Goal: Task Accomplishment & Management: Manage account settings

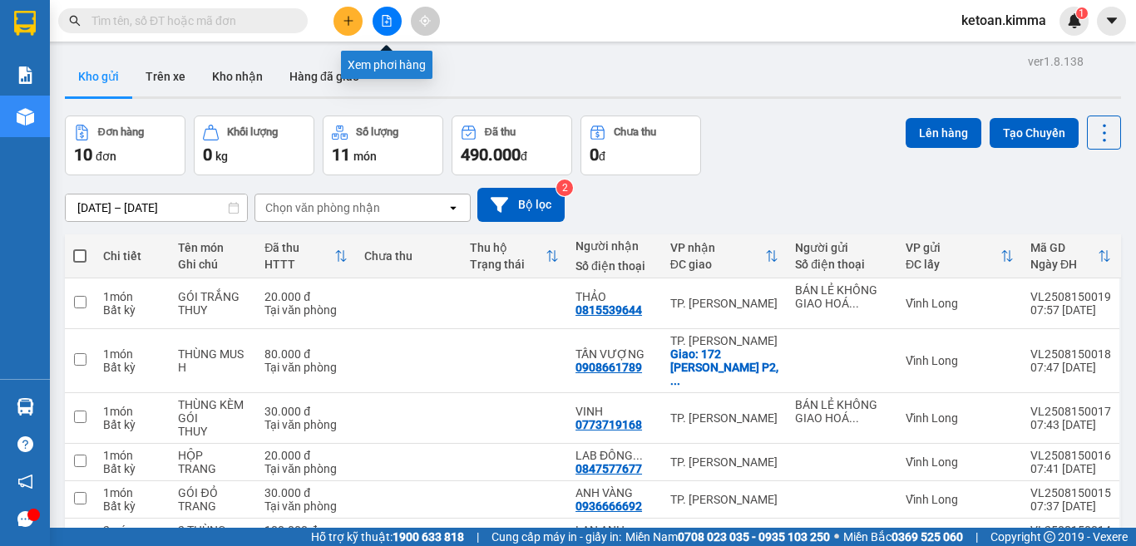
click at [378, 17] on button at bounding box center [386, 21] width 29 height 29
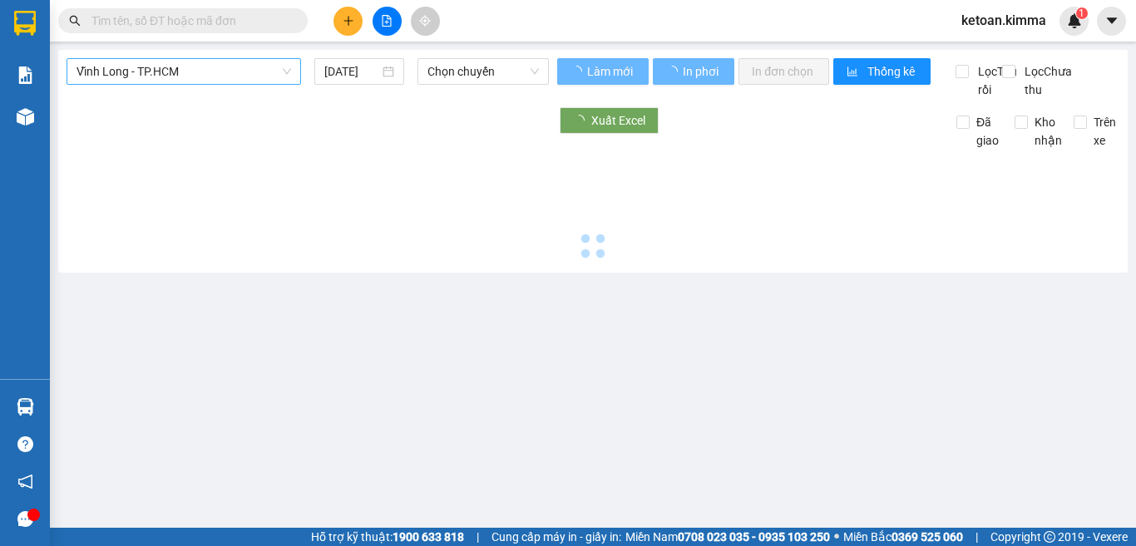
click at [203, 68] on span "Vĩnh Long - TP.HCM" at bounding box center [183, 71] width 214 height 25
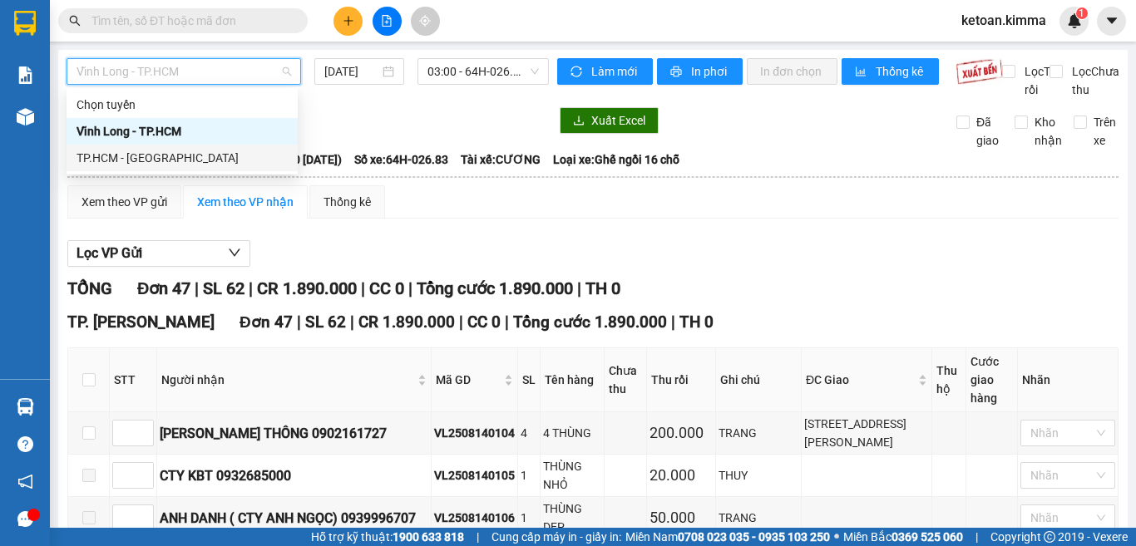
click at [126, 150] on div "TP.HCM - [GEOGRAPHIC_DATA]" at bounding box center [181, 158] width 211 height 18
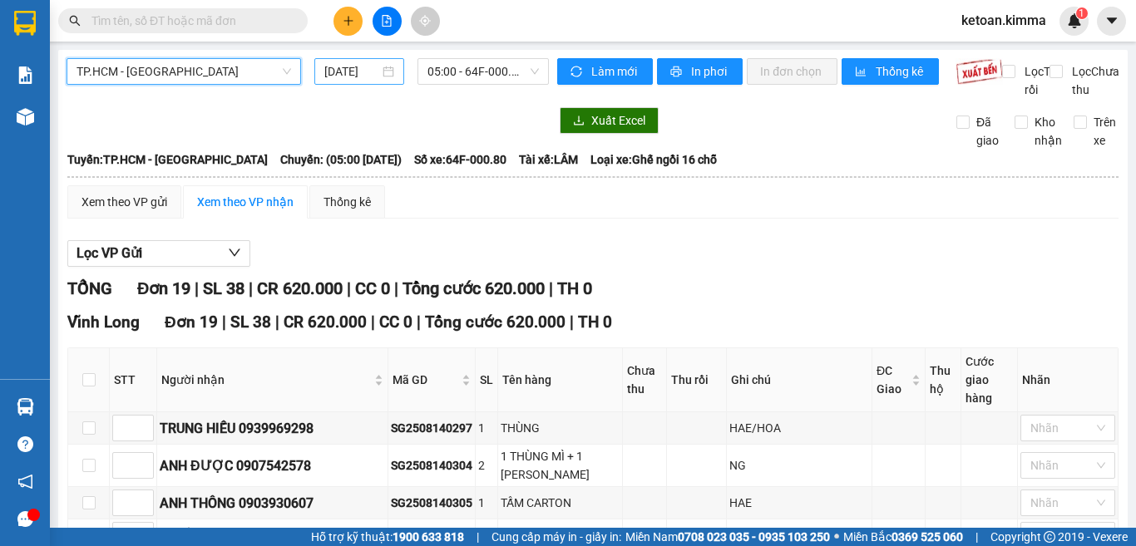
click at [346, 73] on input "[DATE]" at bounding box center [351, 71] width 55 height 18
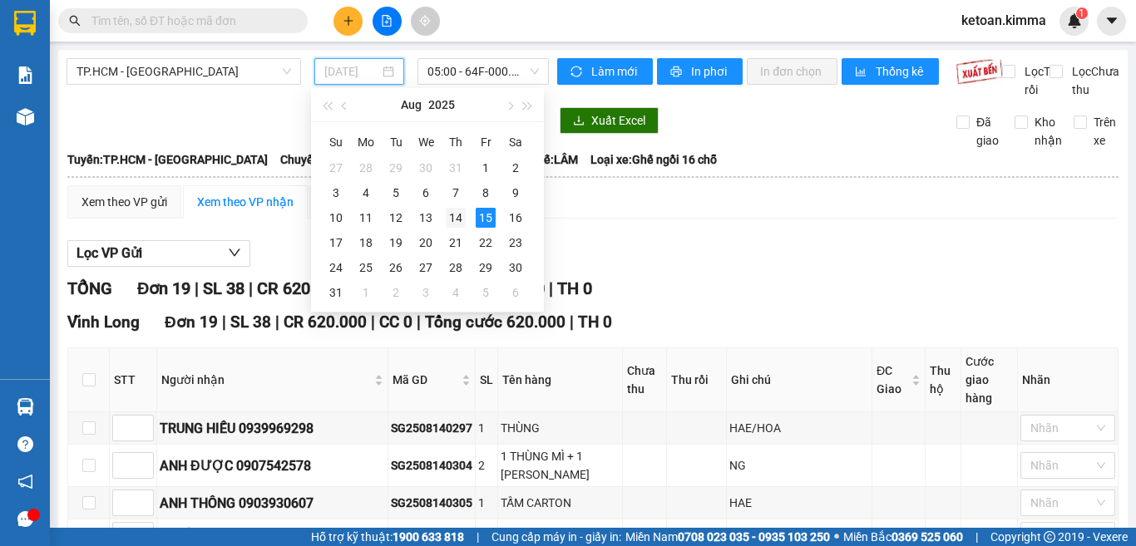
click at [460, 218] on div "14" at bounding box center [456, 218] width 20 height 20
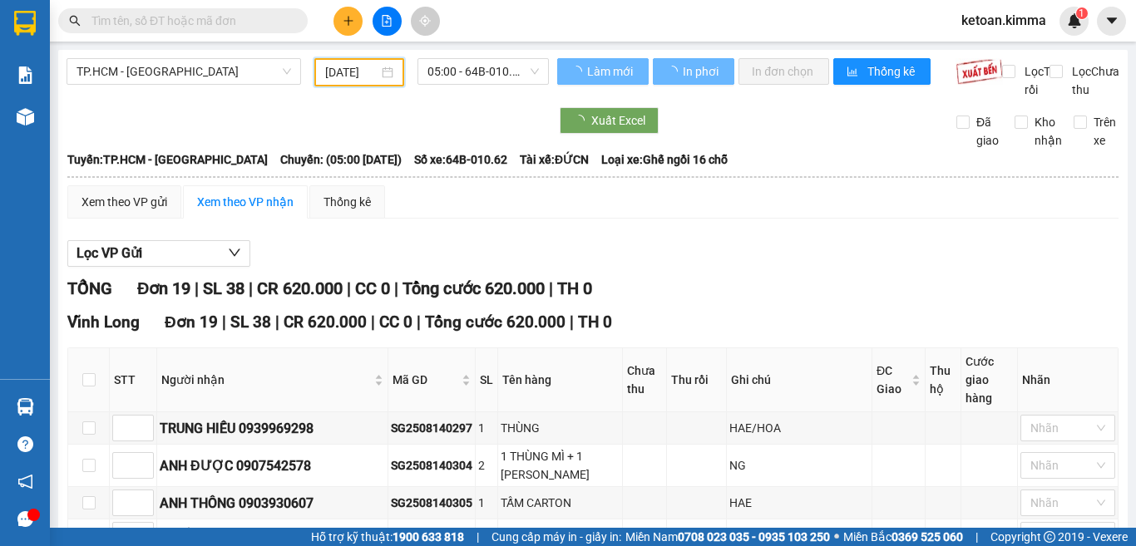
type input "[DATE]"
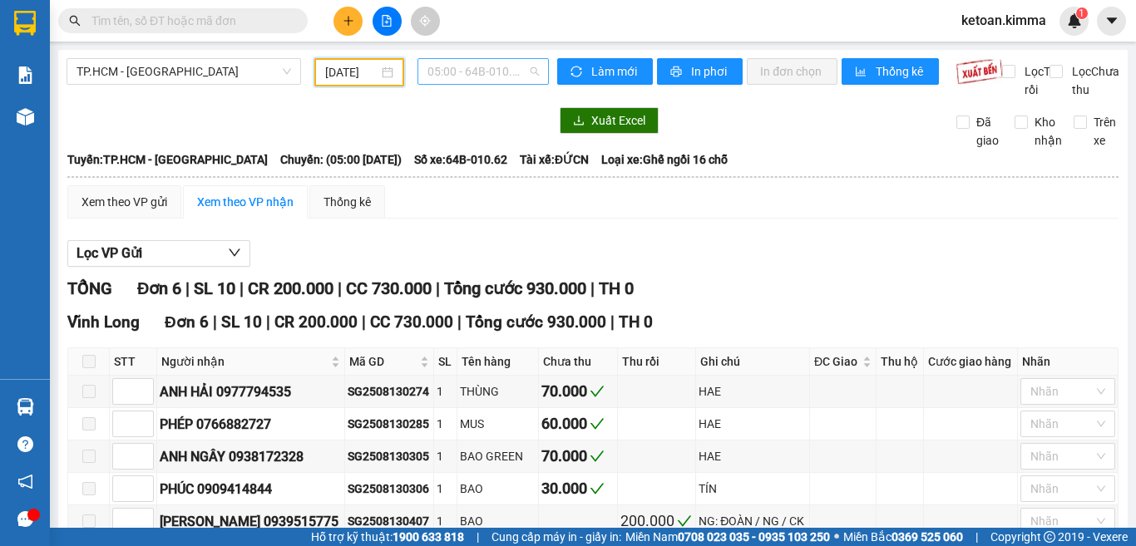
click at [461, 70] on span "05:00 - 64B-010.62" at bounding box center [482, 71] width 111 height 25
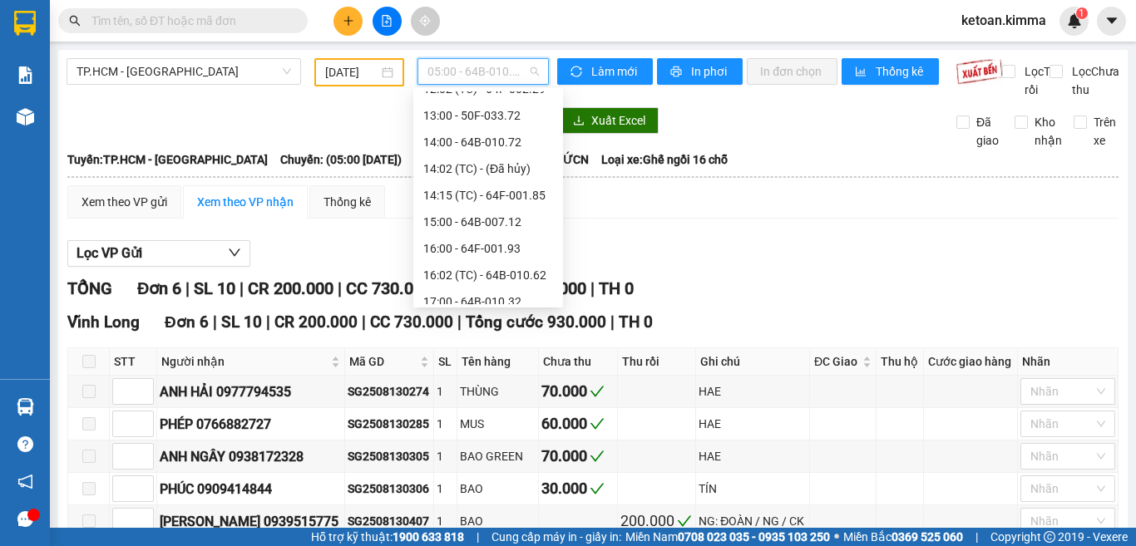
scroll to position [333, 0]
click at [499, 175] on div "14:15 (TC) - 64F-001.85" at bounding box center [488, 171] width 130 height 18
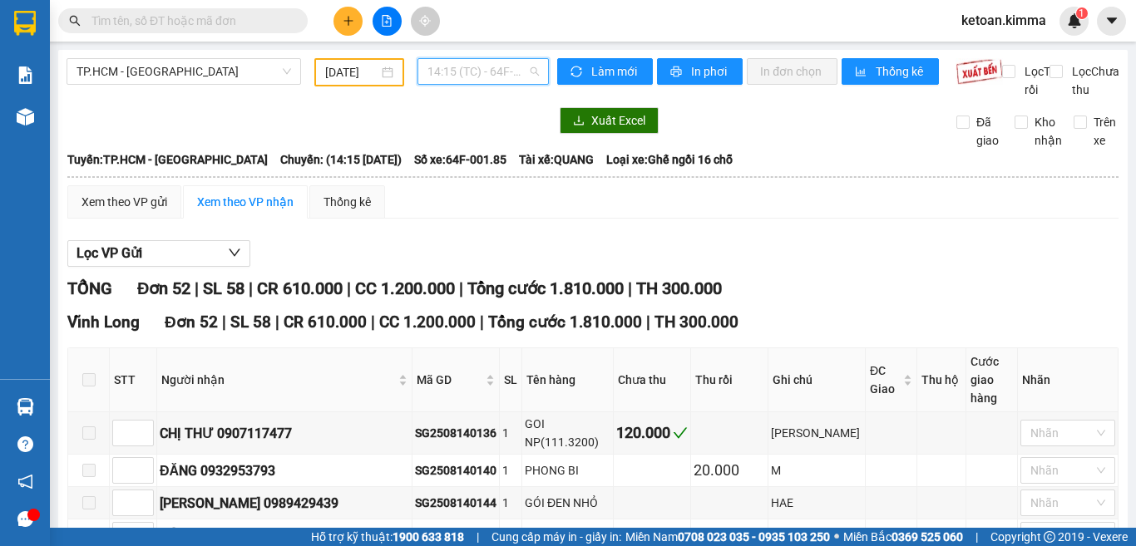
click at [475, 71] on span "14:15 (TC) - 64F-001.85" at bounding box center [482, 71] width 111 height 25
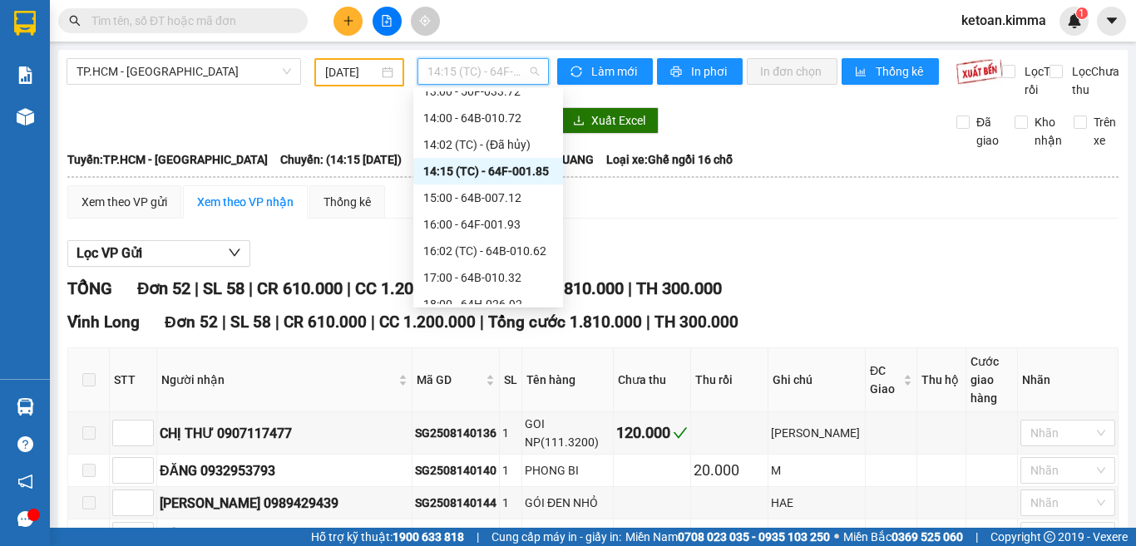
click at [508, 173] on div "14:15 (TC) - 64F-001.85" at bounding box center [488, 171] width 130 height 18
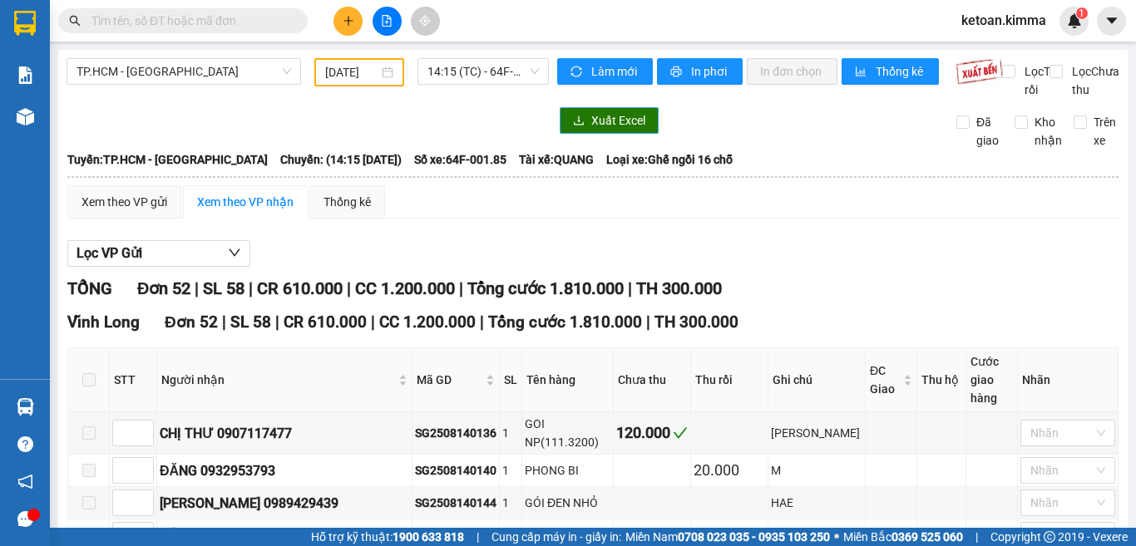
click at [583, 134] on button "Xuất Excel" at bounding box center [609, 120] width 99 height 27
click at [446, 169] on span "Số xe: 64F-001.85" at bounding box center [460, 159] width 92 height 18
copy span "Số xe: 64F-001.85"
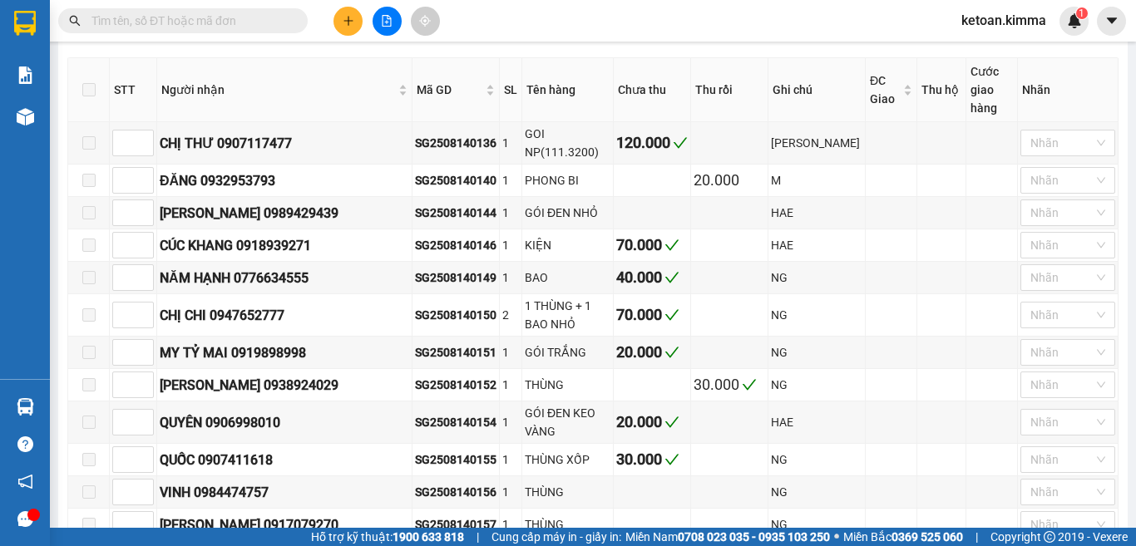
scroll to position [333, 0]
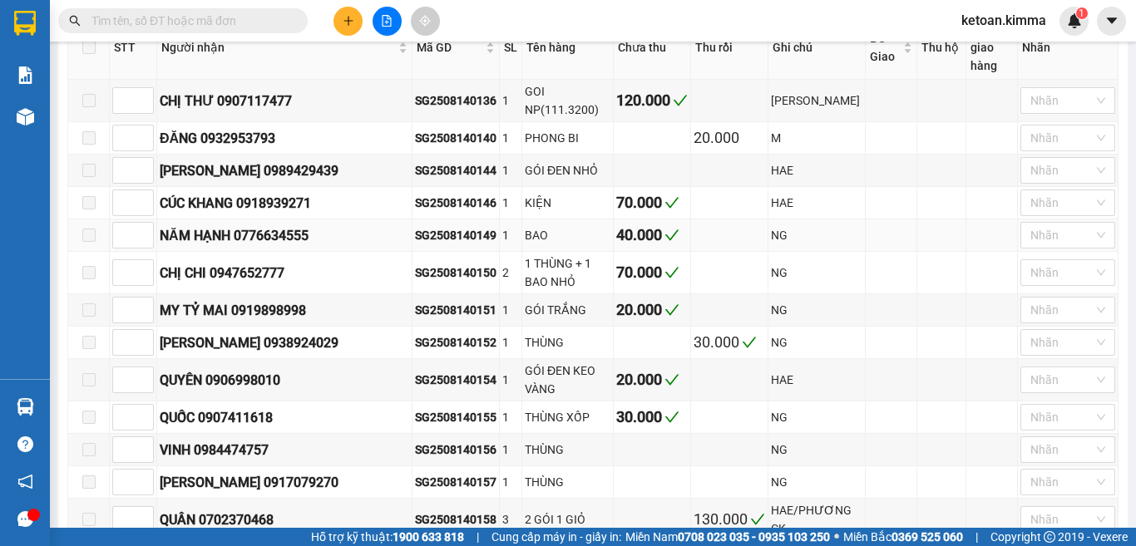
click at [415, 226] on div "SG2508140149" at bounding box center [455, 235] width 81 height 18
copy div "SG2508140149"
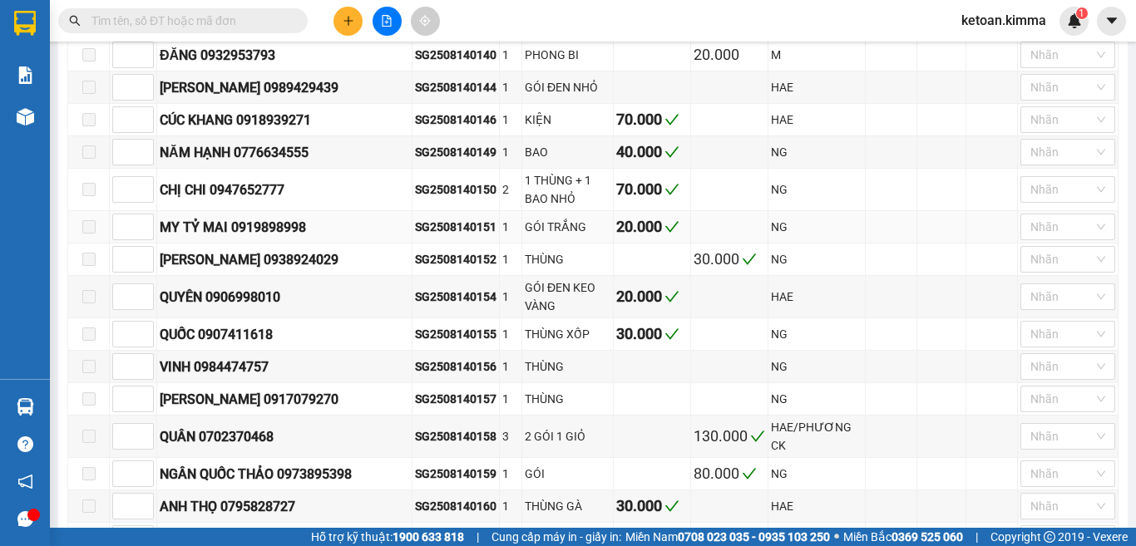
click at [415, 218] on div "SG2508140151" at bounding box center [455, 227] width 81 height 18
copy div "SG2508140151"
click at [415, 250] on div "SG2508140152" at bounding box center [455, 259] width 81 height 18
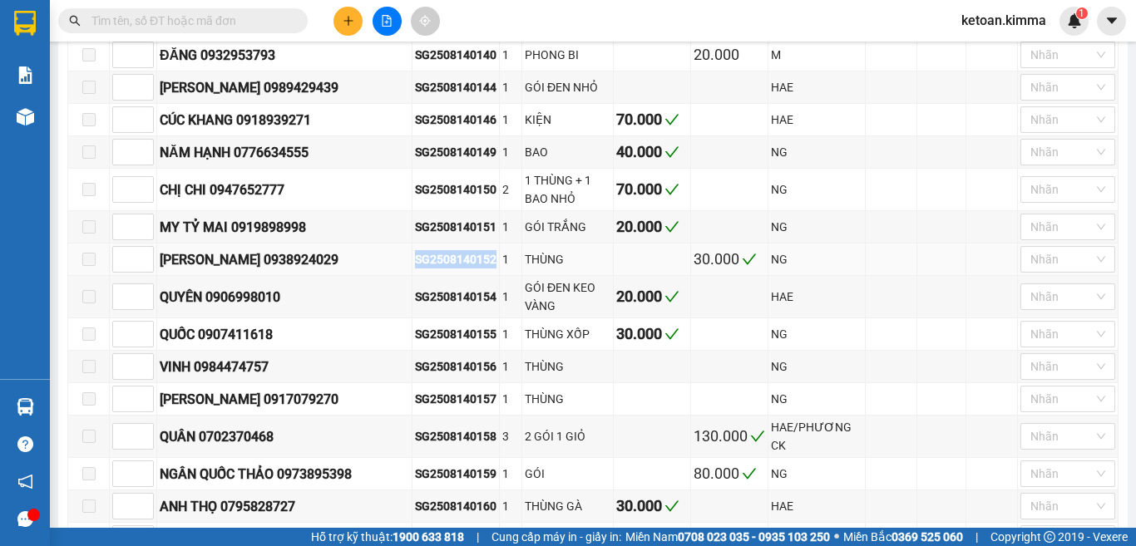
copy div "SG2508140152"
click at [415, 288] on div "SG2508140154" at bounding box center [455, 297] width 81 height 18
copy div "SG2508140154"
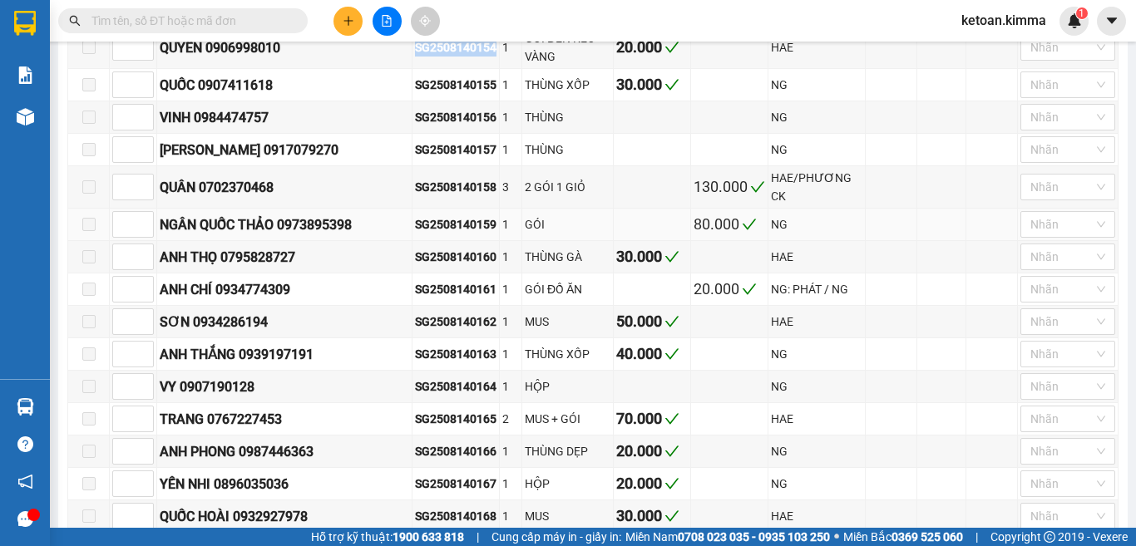
scroll to position [748, 0]
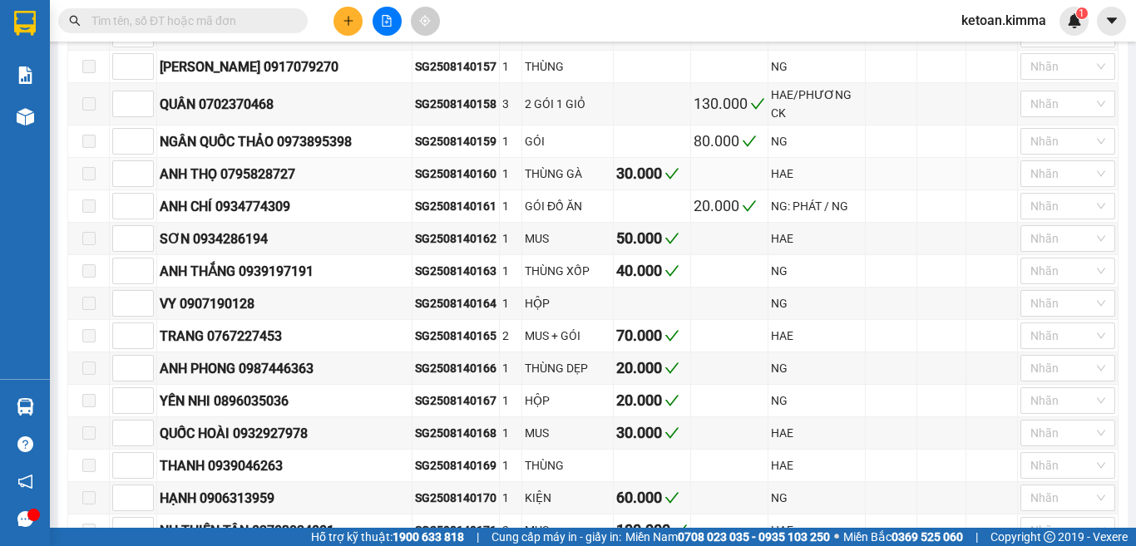
click at [415, 165] on div "SG2508140160" at bounding box center [455, 174] width 81 height 18
click at [415, 229] on div "SG2508140162" at bounding box center [455, 238] width 81 height 18
copy div "SG2508140162"
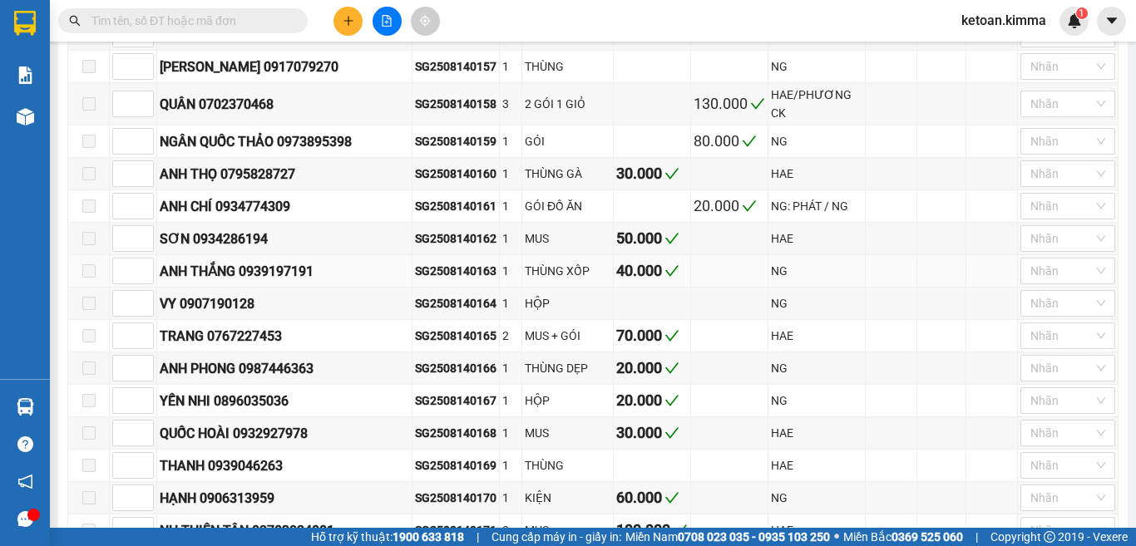
click at [415, 262] on div "SG2508140163" at bounding box center [455, 271] width 81 height 18
copy div "SG2508140163"
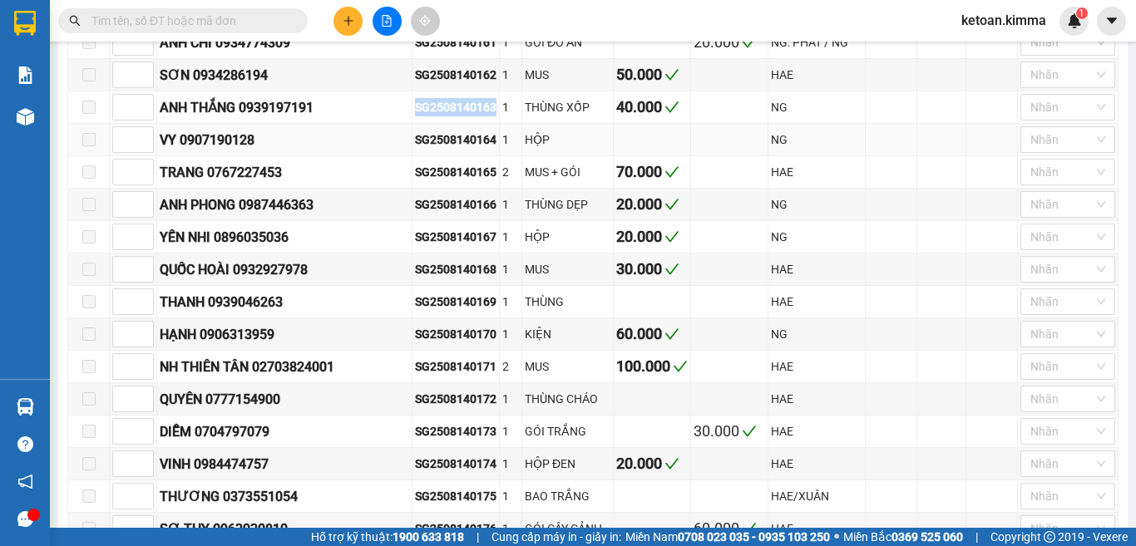
scroll to position [915, 0]
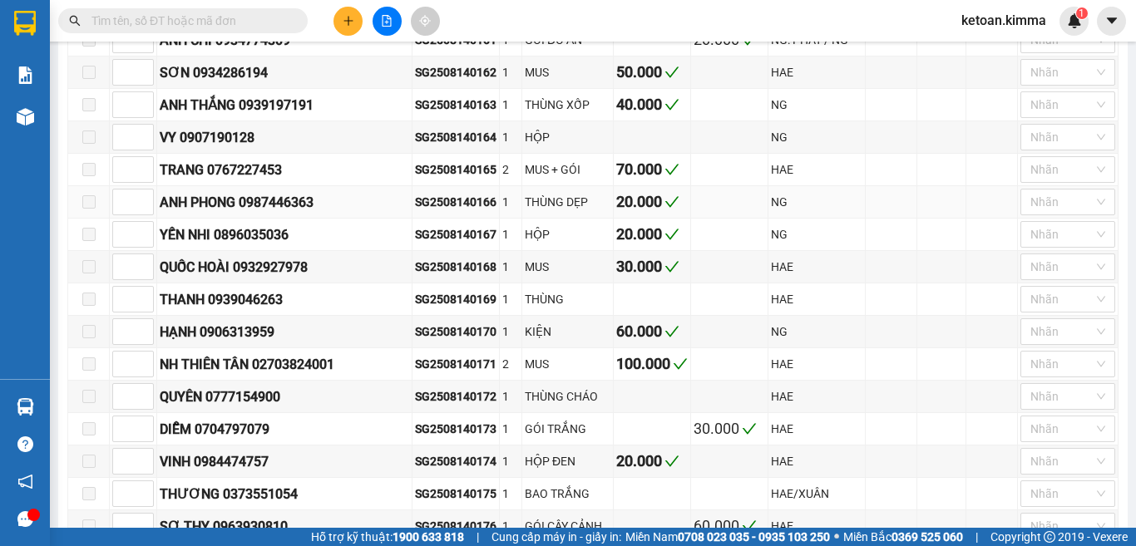
click at [415, 193] on div "SG2508140166" at bounding box center [455, 202] width 81 height 18
drag, startPoint x: 398, startPoint y: 190, endPoint x: 411, endPoint y: 205, distance: 18.8
copy div "SG2508140166"
click at [415, 225] on div "SG2508140167" at bounding box center [455, 234] width 81 height 18
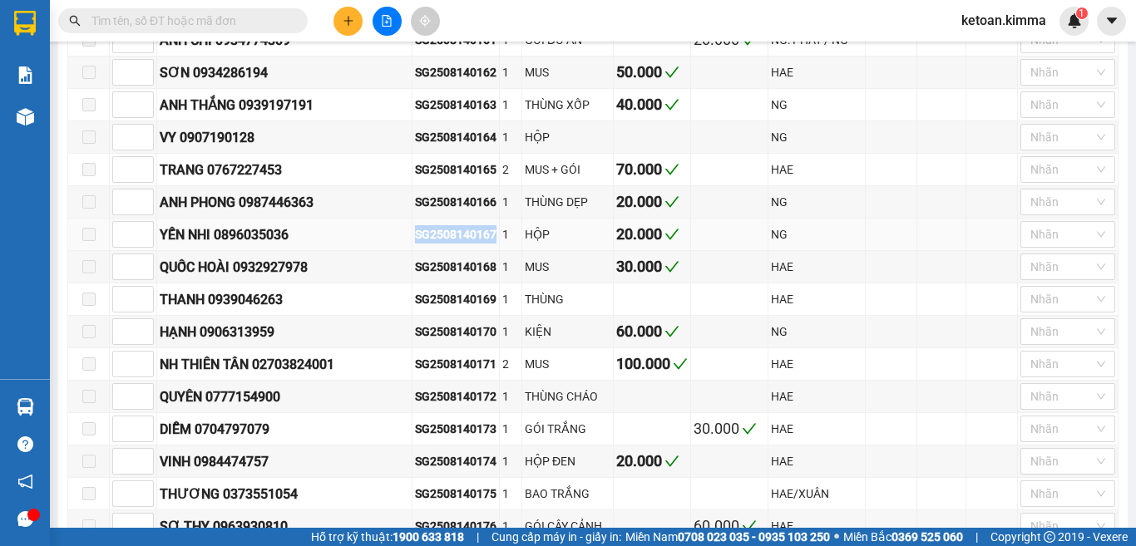
click at [415, 225] on div "SG2508140167" at bounding box center [455, 234] width 81 height 18
copy div "SG2508140167"
click at [415, 258] on div "SG2508140168" at bounding box center [455, 267] width 81 height 18
copy div "SG2508140168"
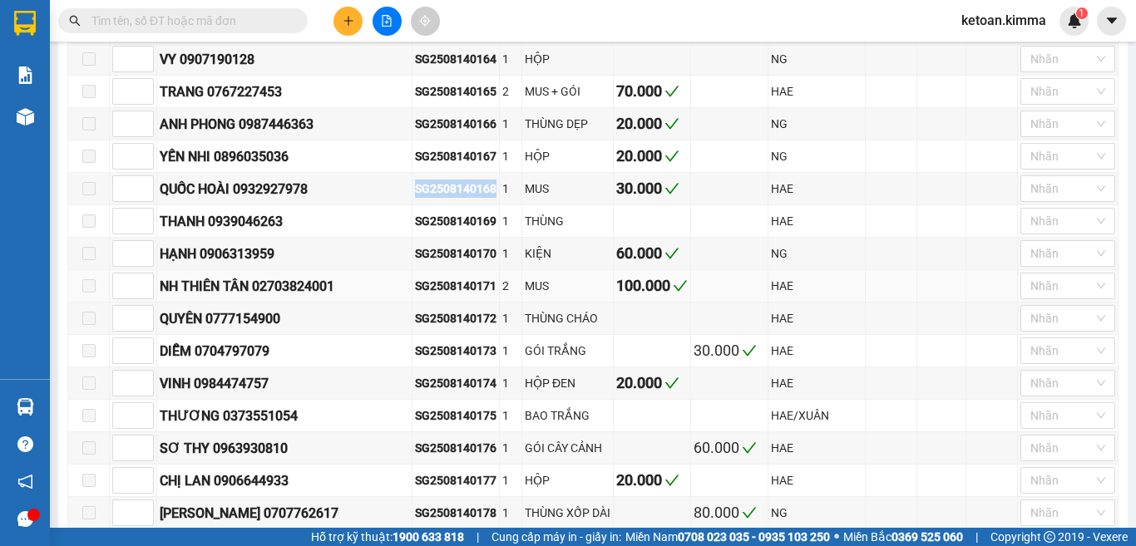
scroll to position [1164, 0]
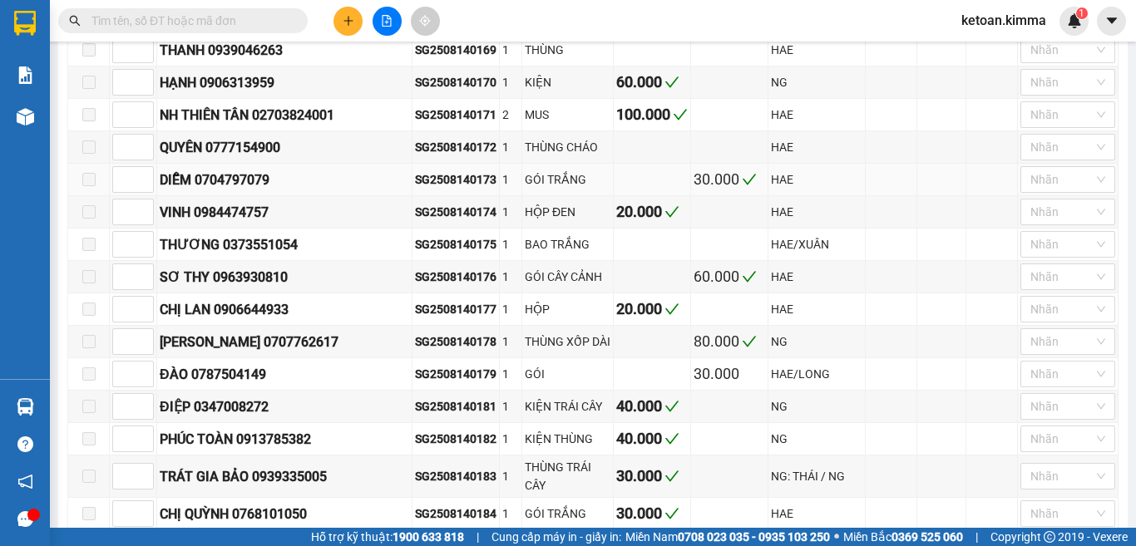
click at [415, 170] on div "SG2508140173" at bounding box center [455, 179] width 81 height 18
click at [427, 203] on div "SG2508140174" at bounding box center [455, 212] width 81 height 18
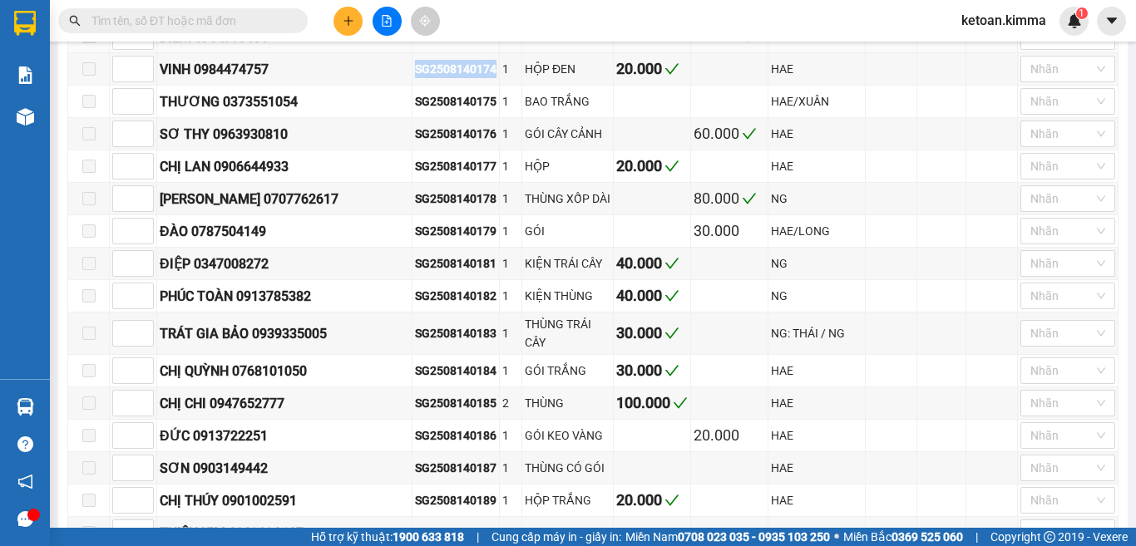
scroll to position [1330, 0]
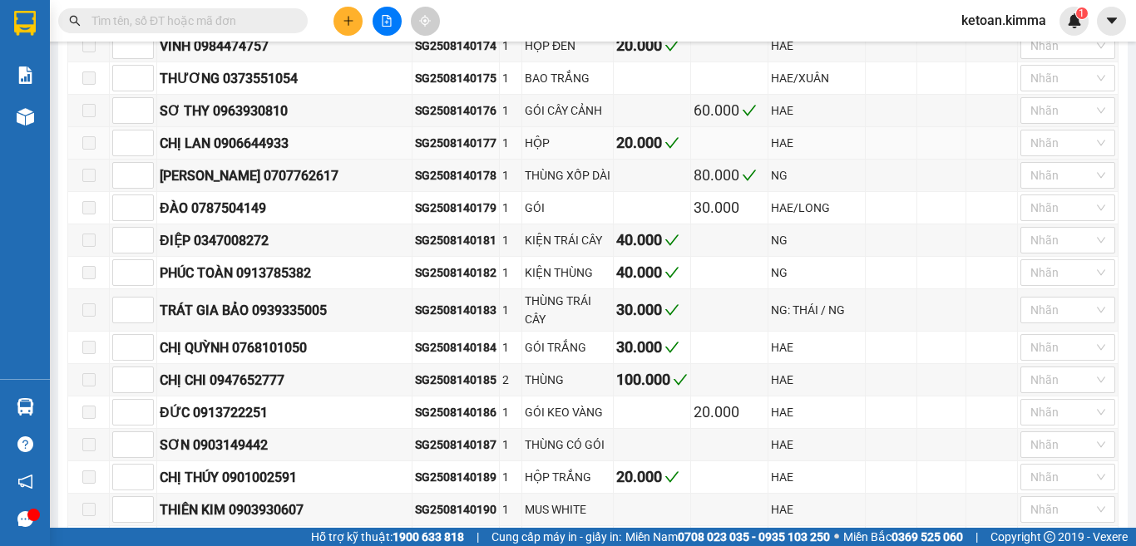
click at [415, 134] on div "SG2508140177" at bounding box center [455, 143] width 81 height 18
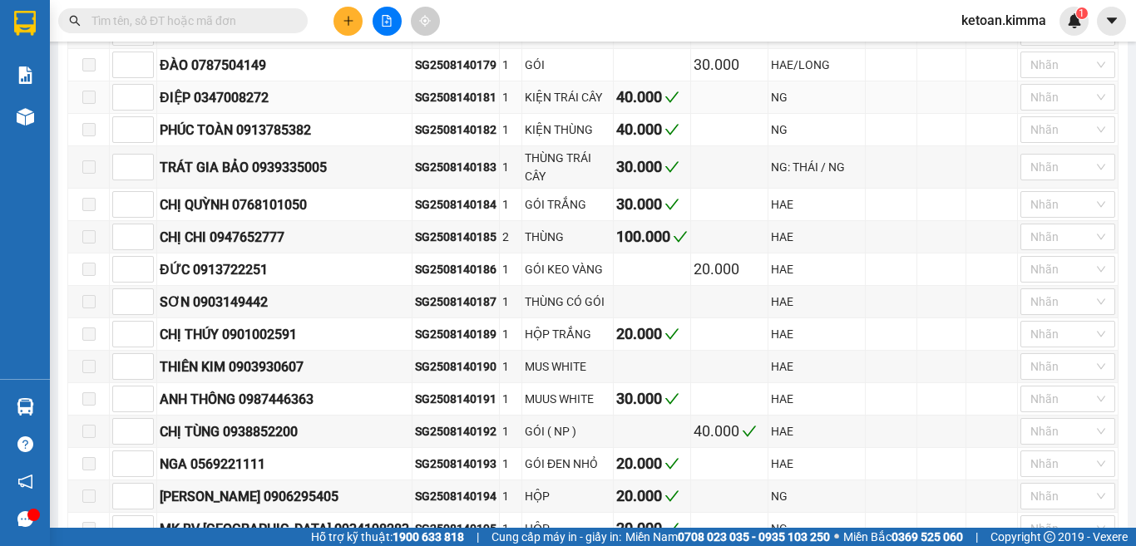
scroll to position [1496, 0]
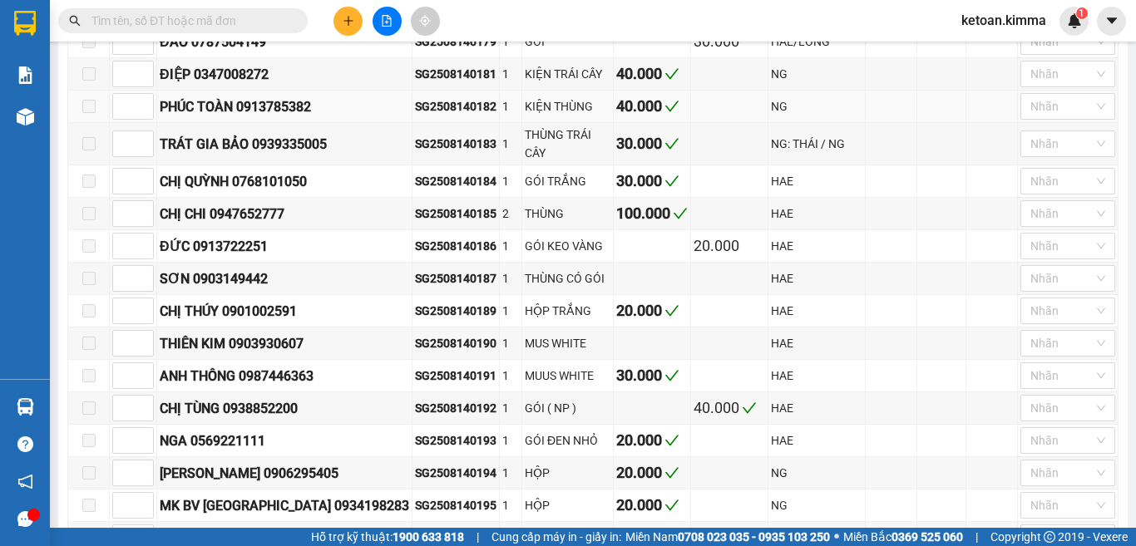
click at [415, 98] on div "SG2508140182" at bounding box center [455, 106] width 81 height 18
click at [415, 172] on div "SG2508140184" at bounding box center [455, 181] width 81 height 18
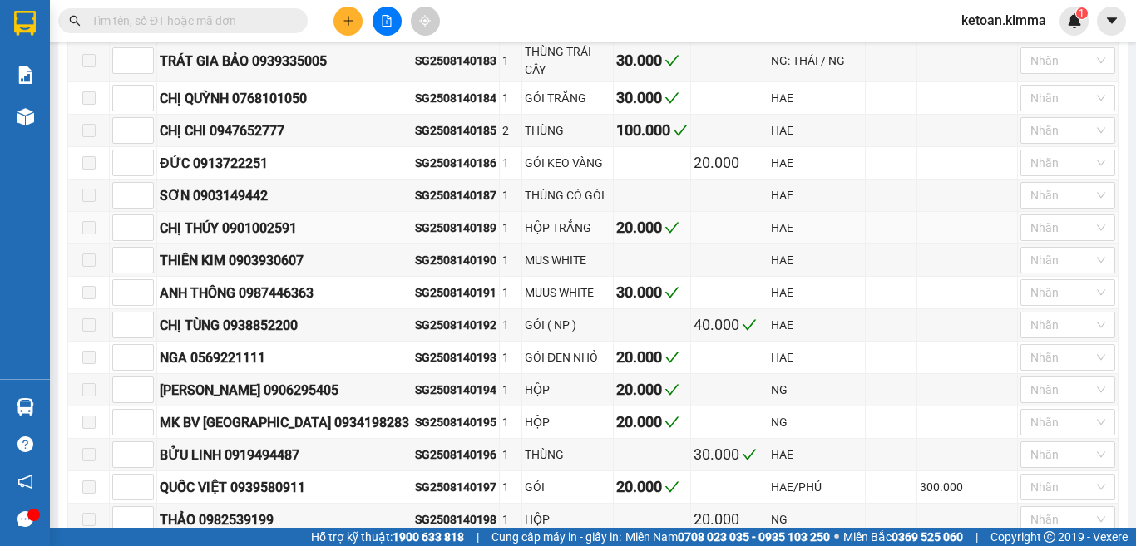
click at [415, 219] on div "SG2508140189" at bounding box center [455, 228] width 81 height 18
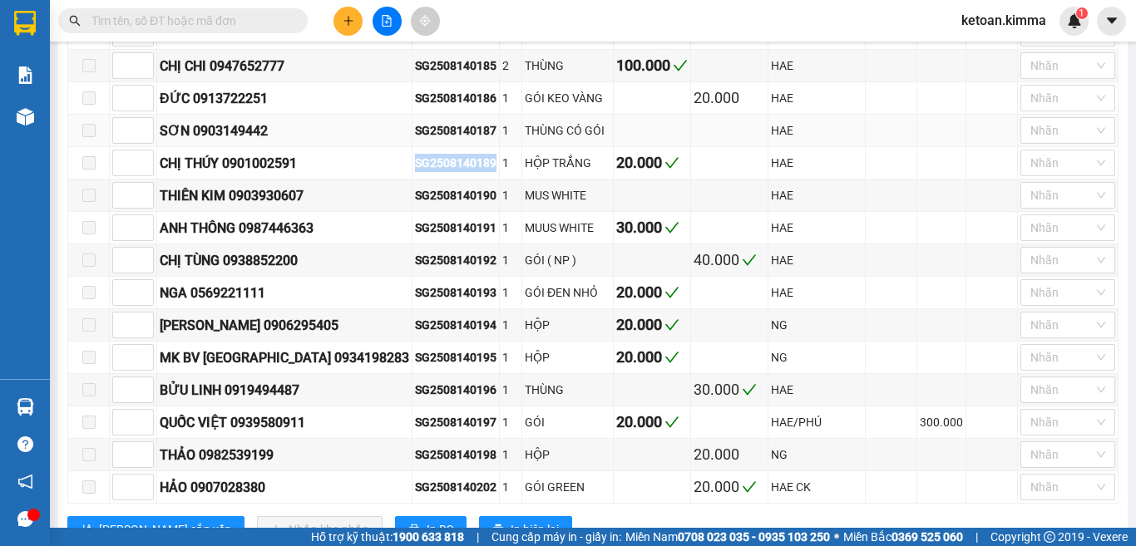
scroll to position [1686, 0]
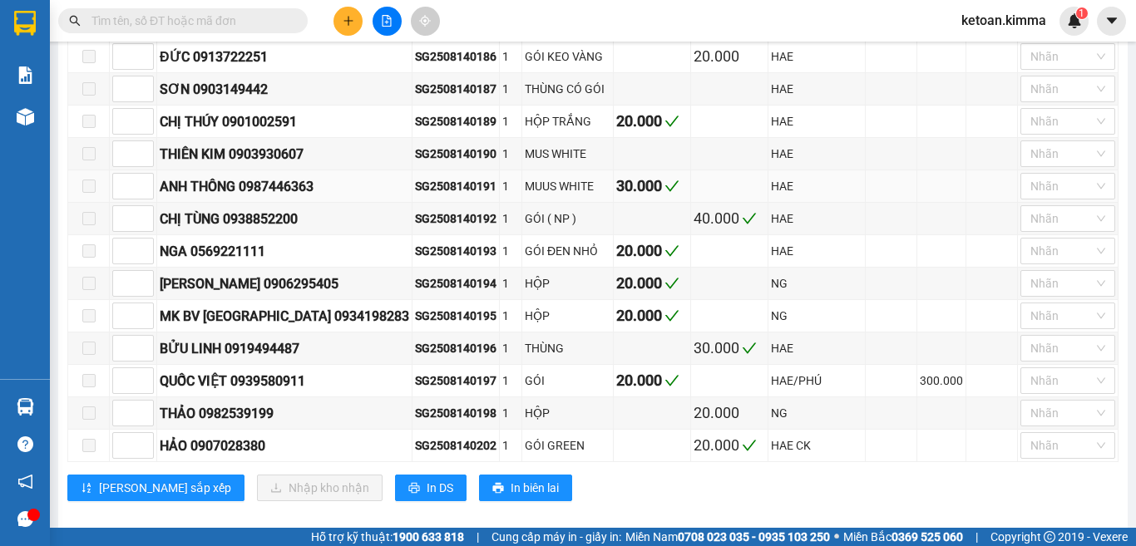
click at [415, 177] on div "SG2508140191" at bounding box center [455, 186] width 81 height 18
drag, startPoint x: 390, startPoint y: 164, endPoint x: 378, endPoint y: 164, distance: 11.6
click at [415, 177] on div "SG2508140191" at bounding box center [455, 186] width 81 height 18
click at [415, 210] on div "SG2508140192" at bounding box center [455, 219] width 81 height 18
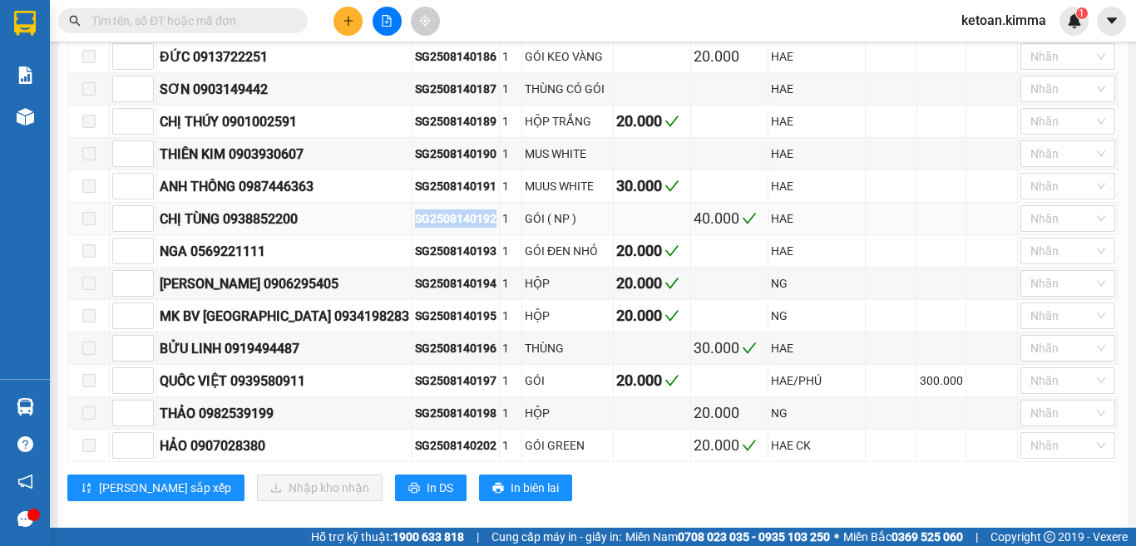
click at [415, 210] on div "SG2508140192" at bounding box center [455, 219] width 81 height 18
click at [415, 242] on div "SG2508140193" at bounding box center [455, 251] width 81 height 18
click at [415, 274] on div "SG2508140194" at bounding box center [455, 283] width 81 height 18
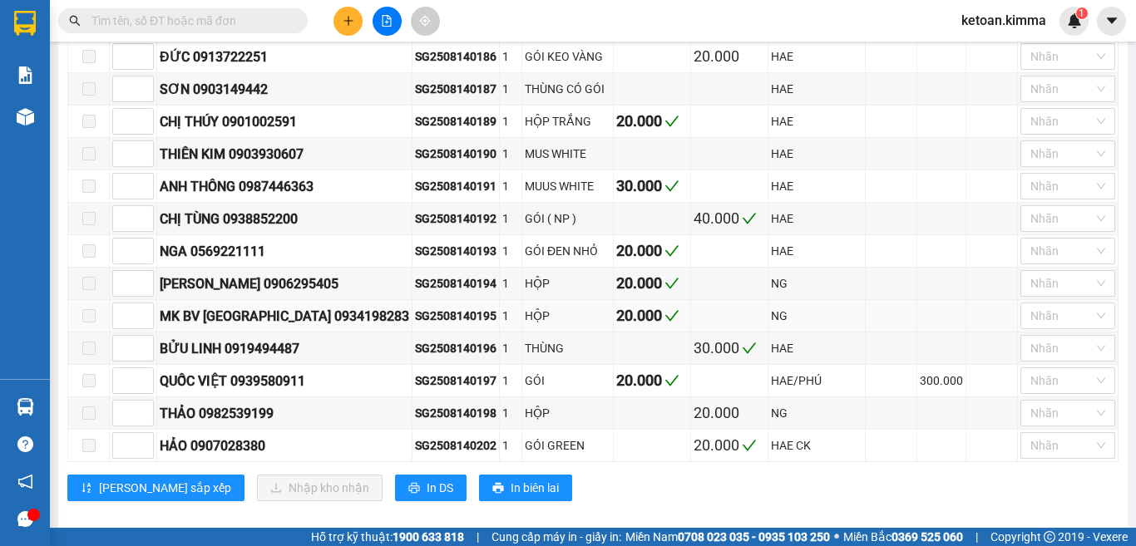
click at [415, 307] on div "SG2508140195" at bounding box center [455, 316] width 81 height 18
click at [423, 339] on div "SG2508140196" at bounding box center [455, 348] width 81 height 18
click at [415, 372] on div "SG2508140197" at bounding box center [455, 381] width 81 height 18
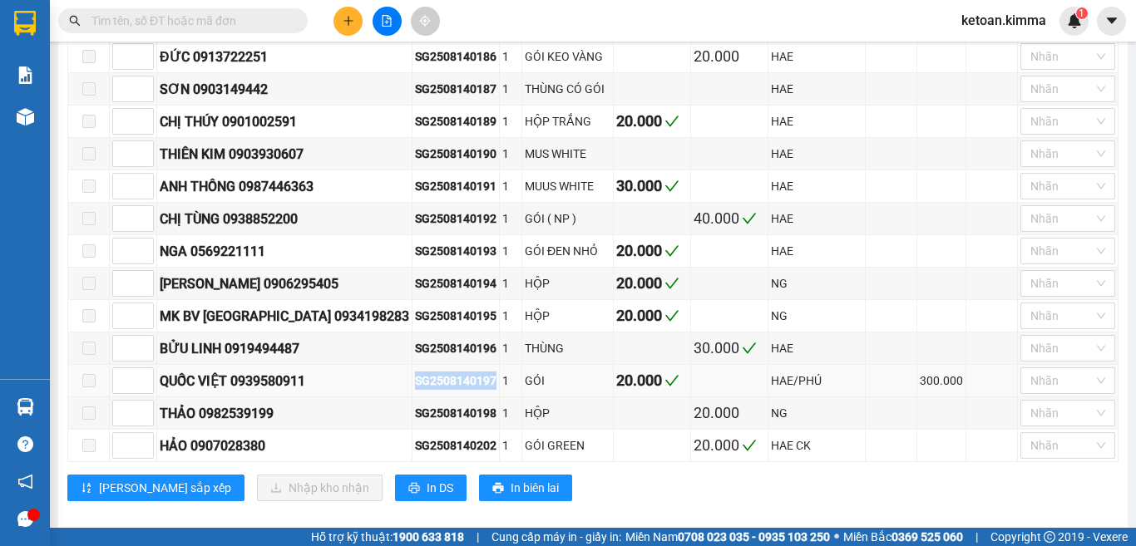
click at [415, 372] on div "SG2508140197" at bounding box center [455, 381] width 81 height 18
click at [415, 436] on div "SG2508140202" at bounding box center [455, 445] width 81 height 18
click at [417, 404] on div "SG2508140198" at bounding box center [455, 413] width 81 height 18
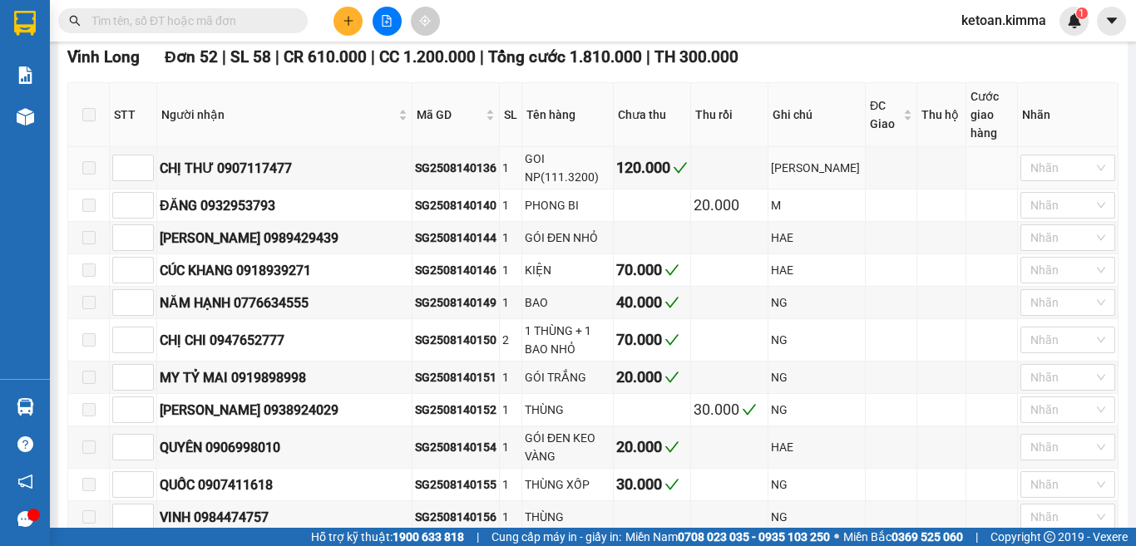
scroll to position [273, 0]
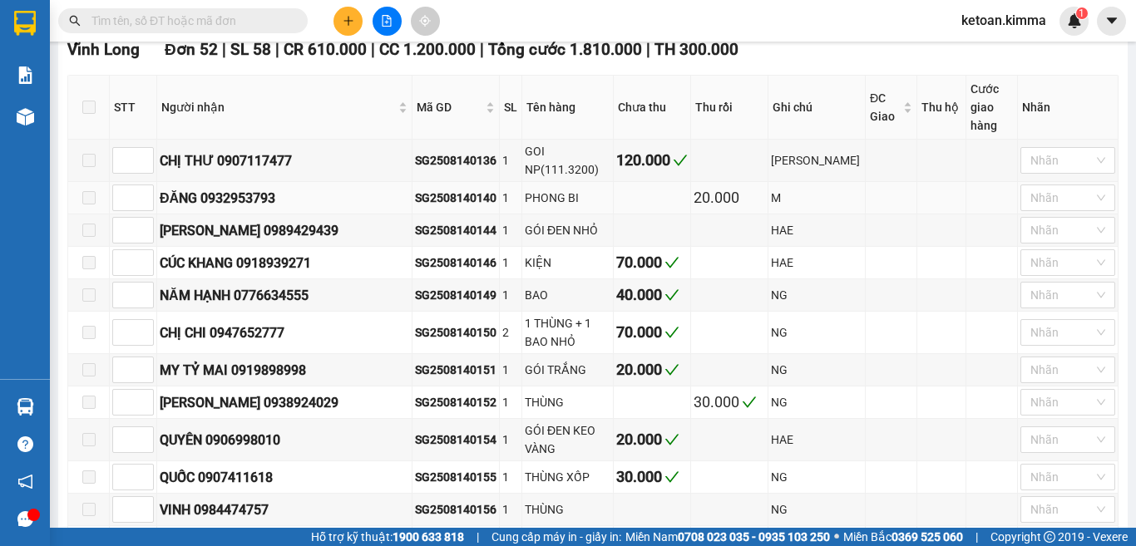
click at [418, 191] on div "SG2508140140" at bounding box center [455, 198] width 81 height 18
click at [417, 222] on div "SG2508140144" at bounding box center [455, 230] width 81 height 18
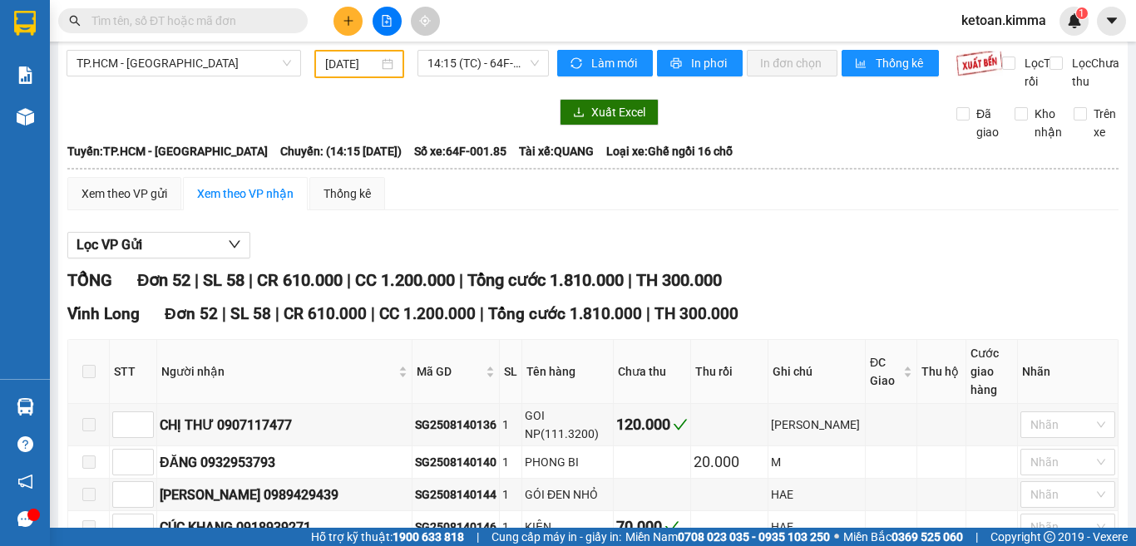
scroll to position [0, 0]
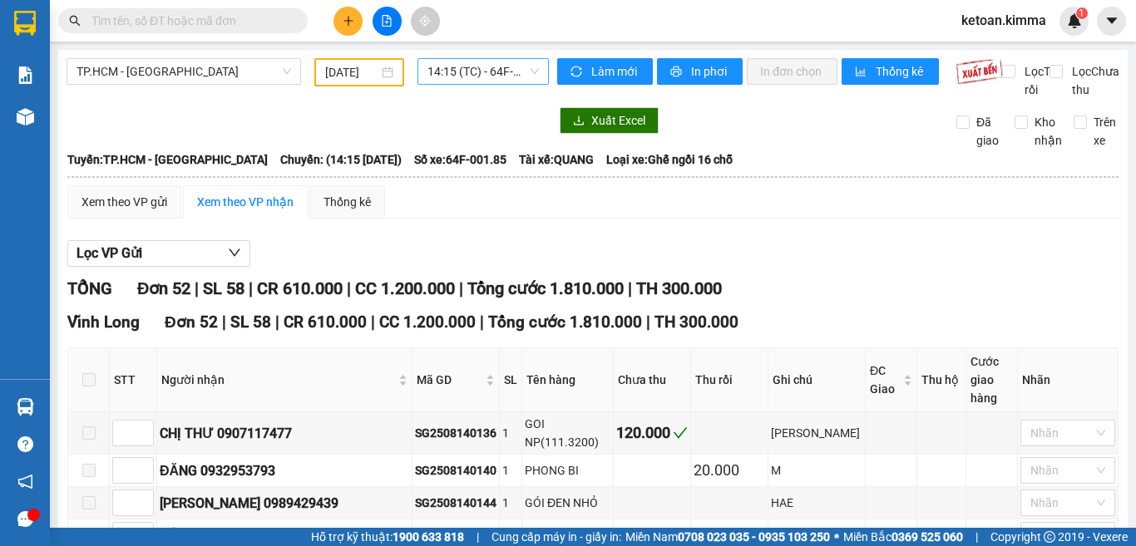
click at [486, 75] on span "14:15 (TC) - 64F-001.85" at bounding box center [482, 71] width 111 height 25
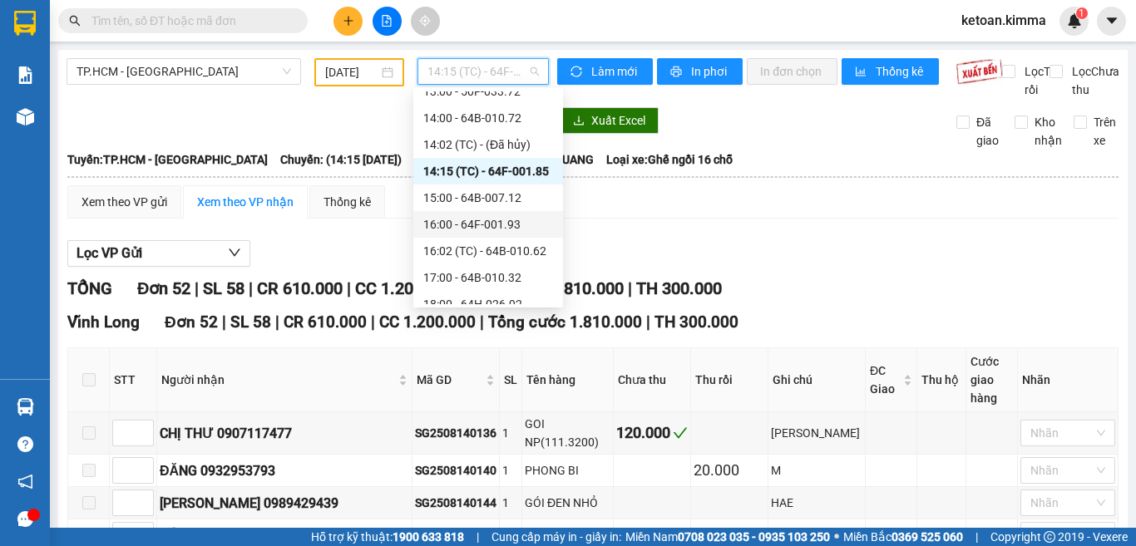
click at [503, 227] on div "16:00 - 64F-001.93" at bounding box center [488, 224] width 130 height 18
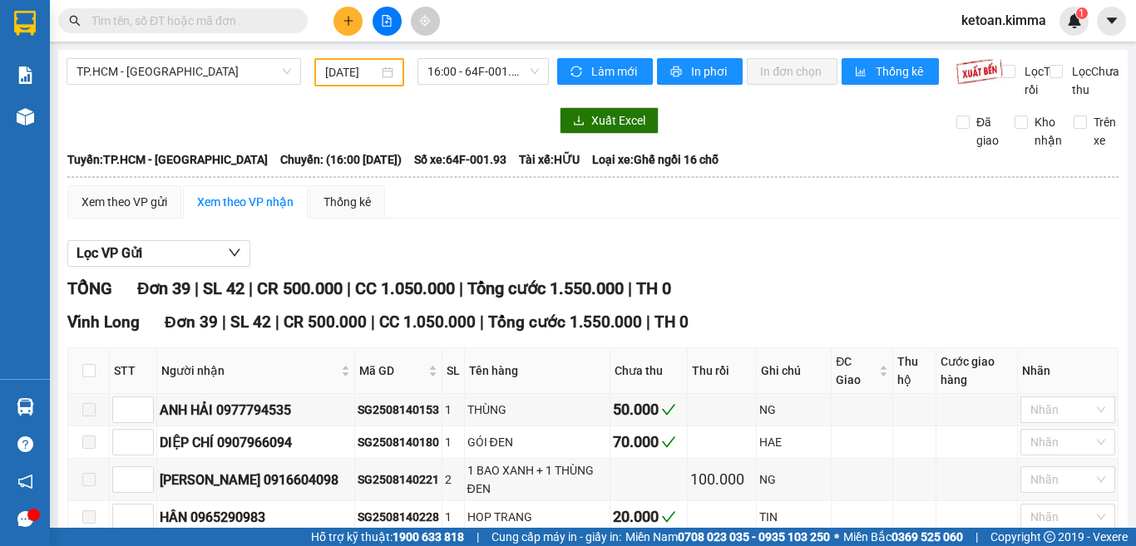
click at [436, 169] on span "Số xe: 64F-001.93" at bounding box center [460, 159] width 92 height 18
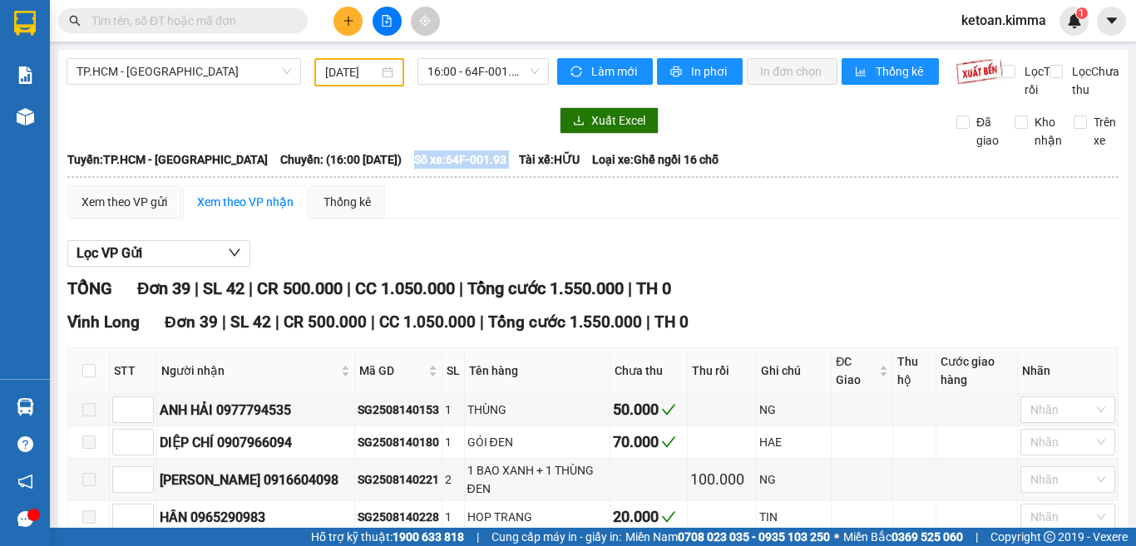
click at [436, 169] on span "Số xe: 64F-001.93" at bounding box center [460, 159] width 92 height 18
click at [612, 130] on span "Xuất Excel" at bounding box center [618, 120] width 54 height 18
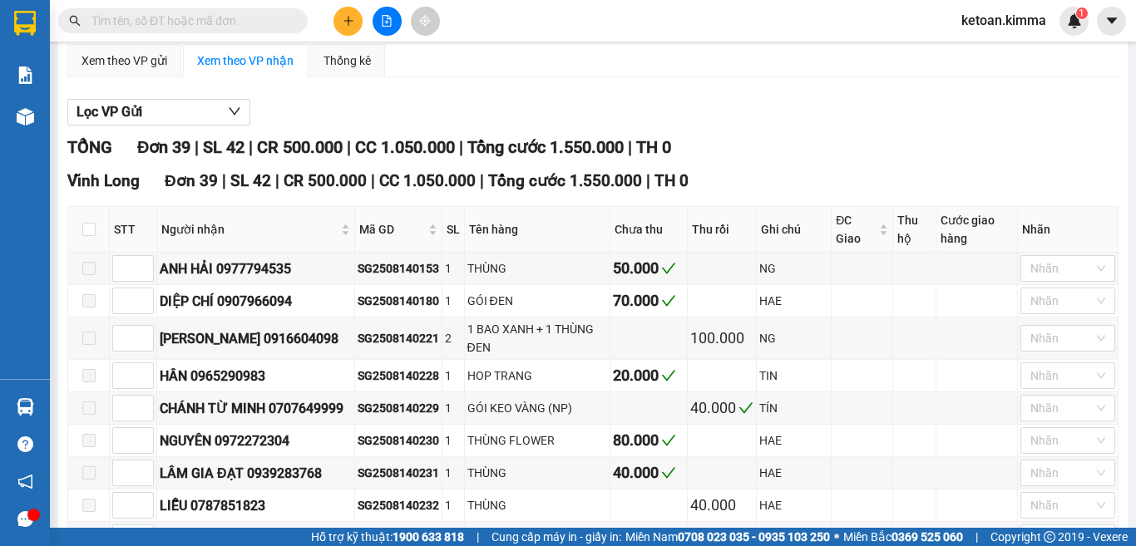
scroll to position [166, 0]
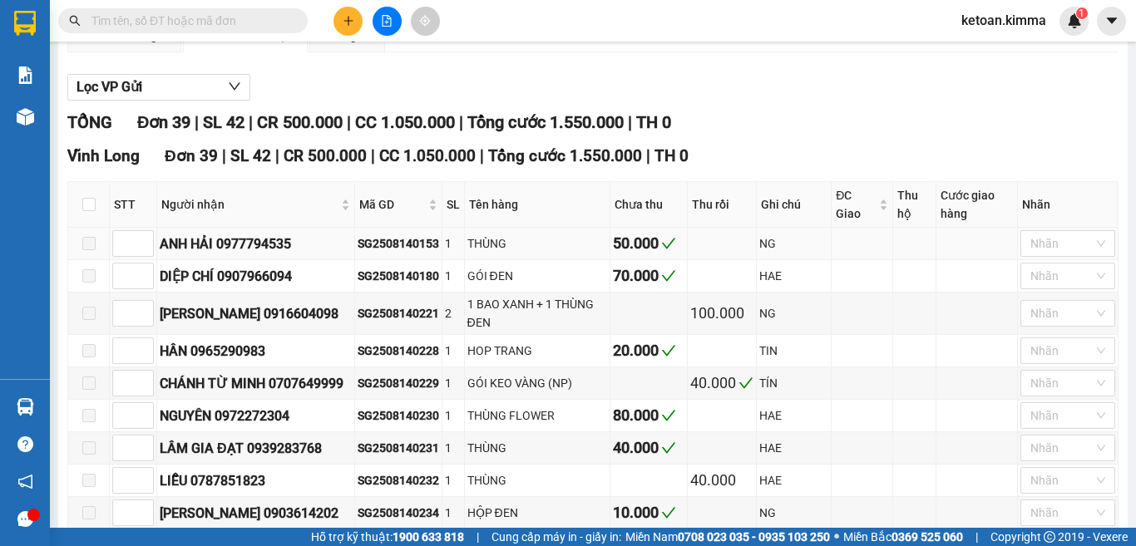
click at [400, 253] on div "SG2508140153" at bounding box center [397, 243] width 81 height 18
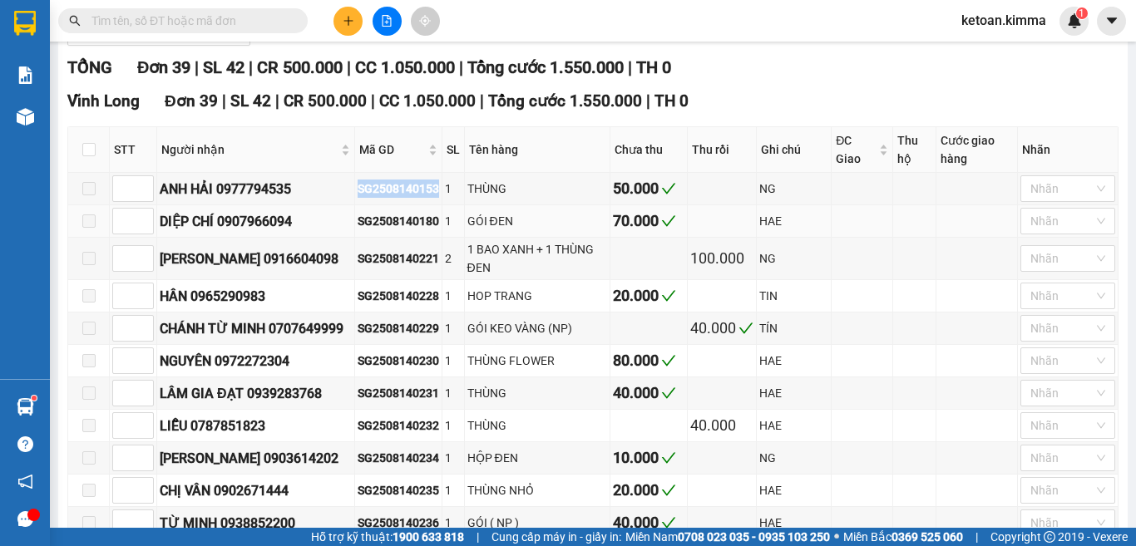
scroll to position [249, 0]
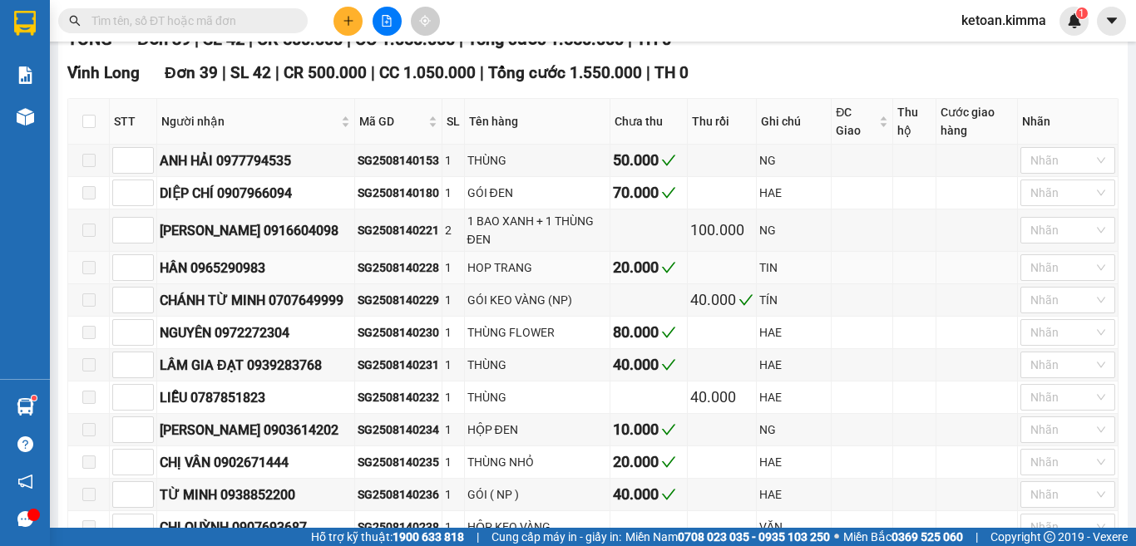
click at [412, 277] on div "SG2508140228" at bounding box center [397, 268] width 81 height 18
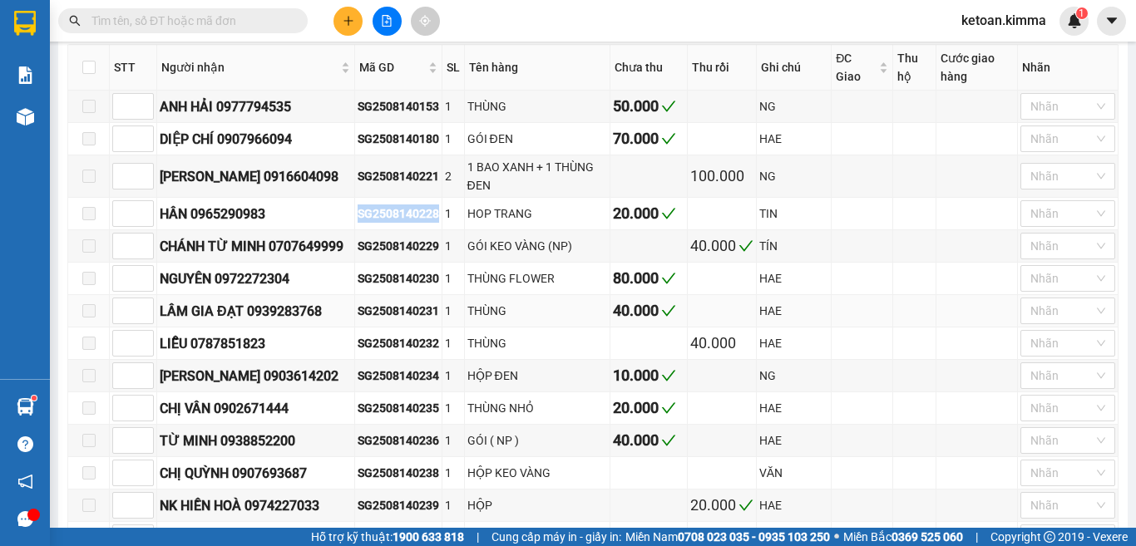
scroll to position [333, 0]
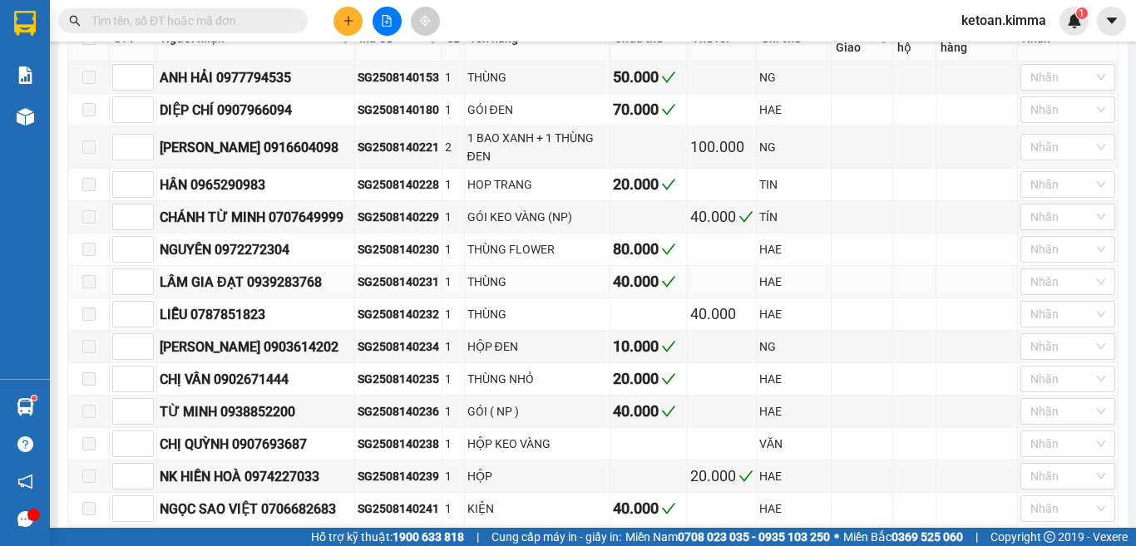
click at [393, 291] on div "SG2508140231" at bounding box center [397, 282] width 81 height 18
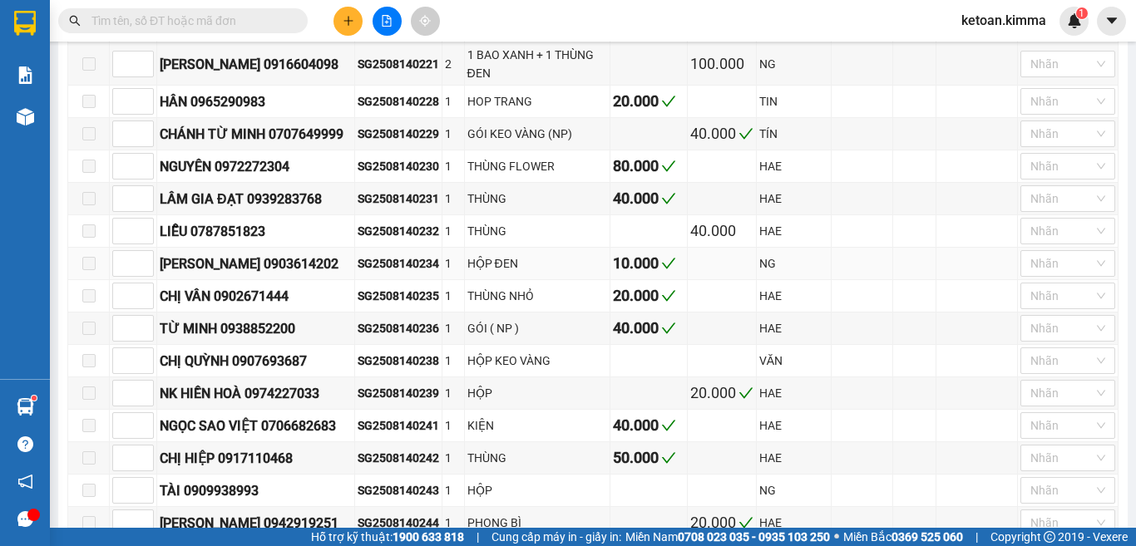
click at [398, 273] on div "SG2508140234" at bounding box center [397, 263] width 81 height 18
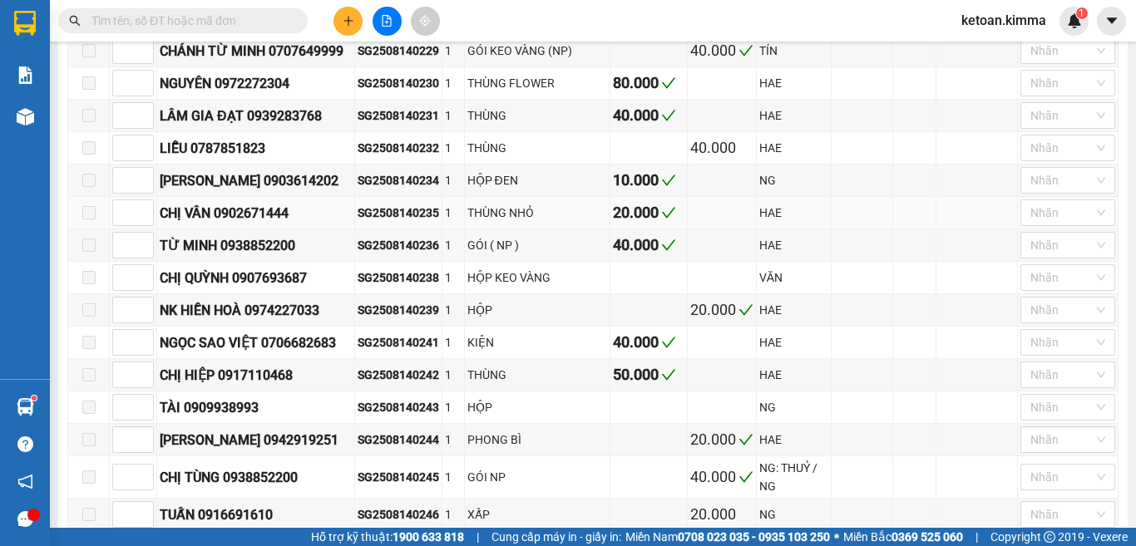
click at [399, 222] on div "SG2508140235" at bounding box center [397, 213] width 81 height 18
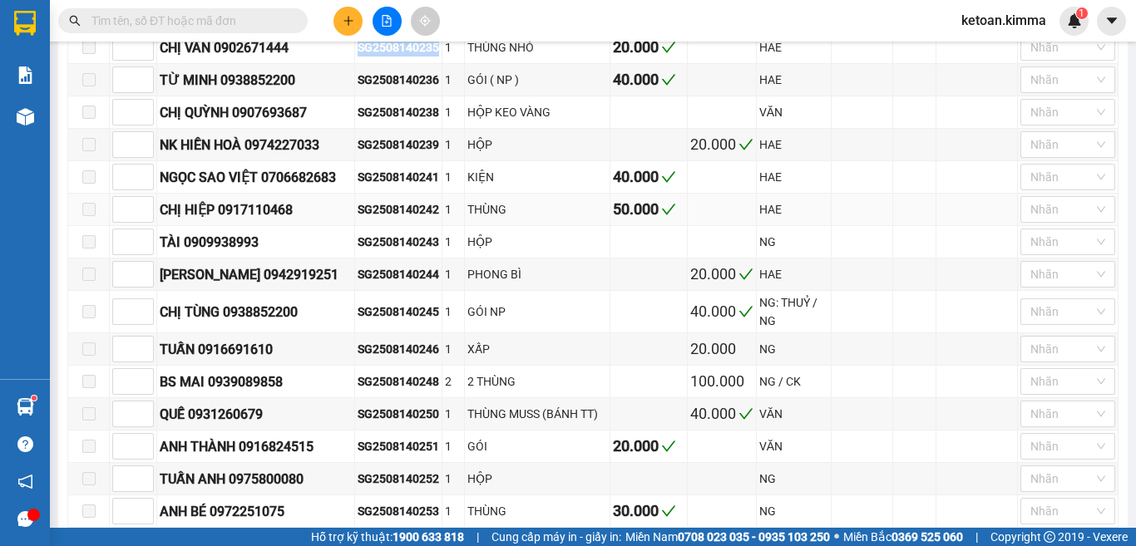
scroll to position [665, 0]
click at [423, 88] on div "SG2508140236" at bounding box center [397, 79] width 81 height 18
click at [419, 153] on div "SG2508140239" at bounding box center [397, 144] width 81 height 18
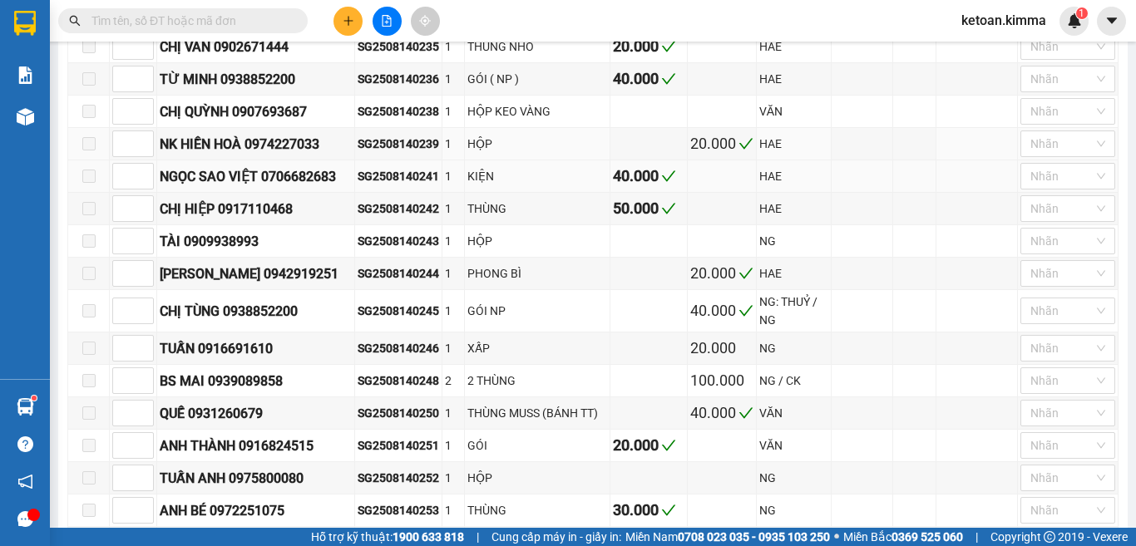
drag, startPoint x: 419, startPoint y: 157, endPoint x: 412, endPoint y: 188, distance: 31.7
click at [412, 185] on div "SG2508140241" at bounding box center [397, 176] width 81 height 18
click at [391, 218] on div "SG2508140242" at bounding box center [397, 209] width 81 height 18
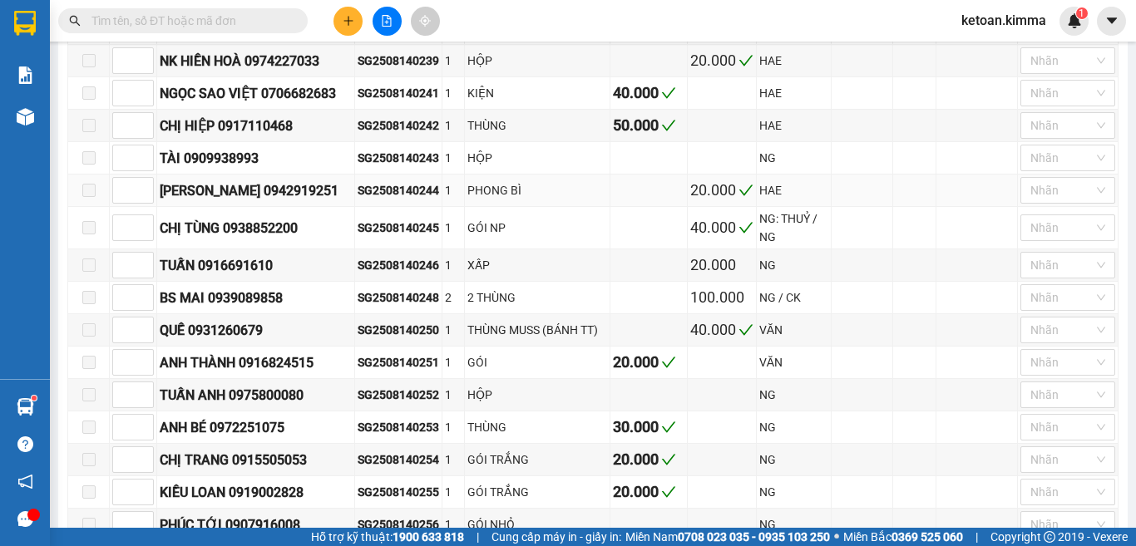
click at [413, 200] on div "SG2508140244" at bounding box center [397, 190] width 81 height 18
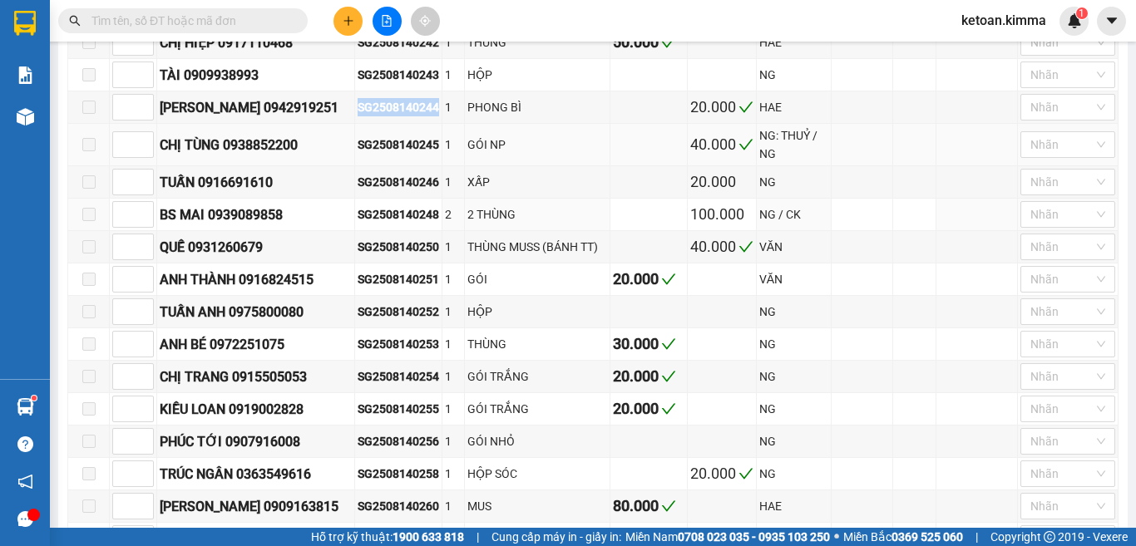
scroll to position [915, 0]
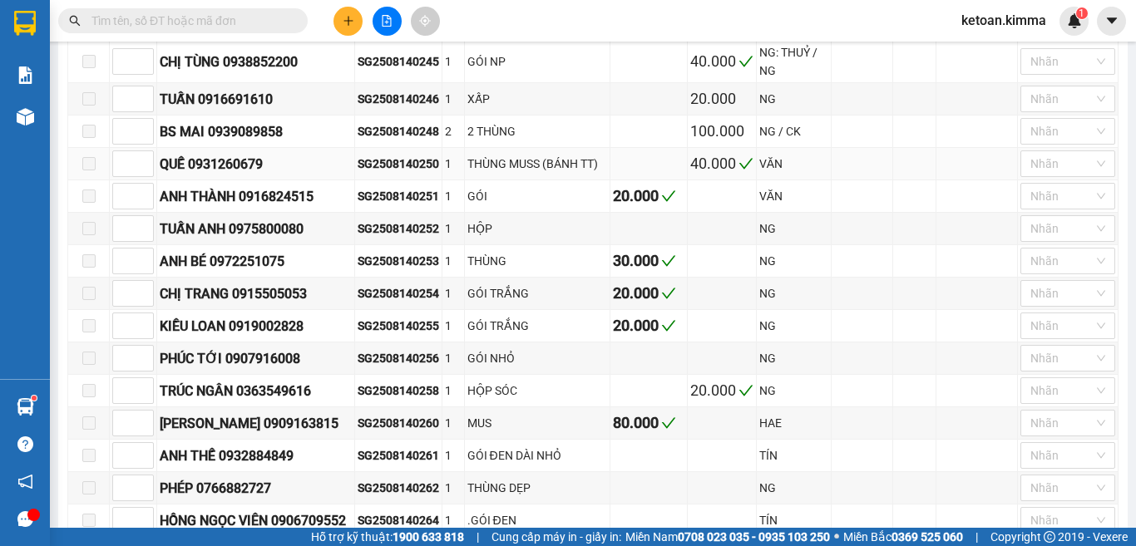
click at [405, 173] on div "SG2508140250" at bounding box center [397, 164] width 81 height 18
click at [400, 205] on div "SG2508140251" at bounding box center [397, 196] width 81 height 18
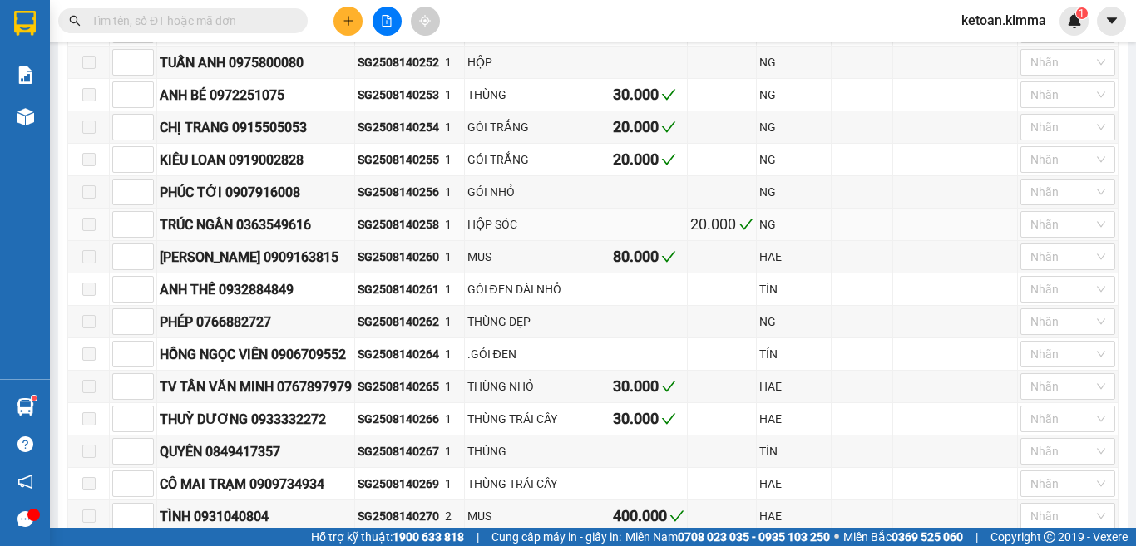
scroll to position [998, 0]
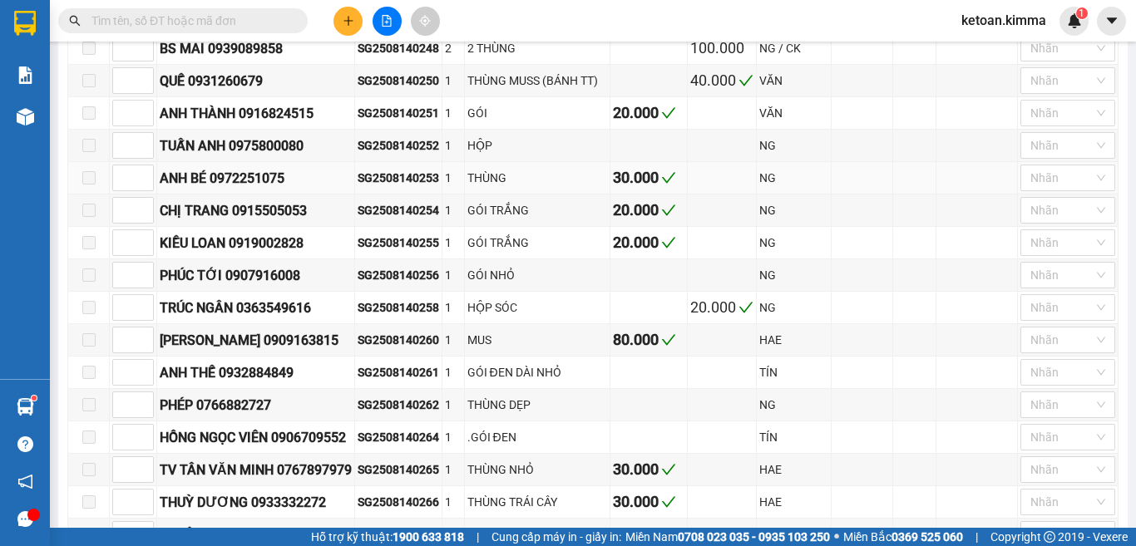
click at [405, 187] on div "SG2508140253" at bounding box center [397, 178] width 81 height 18
click at [383, 219] on div "SG2508140254" at bounding box center [397, 210] width 81 height 18
click at [417, 252] on div "SG2508140255" at bounding box center [397, 243] width 81 height 18
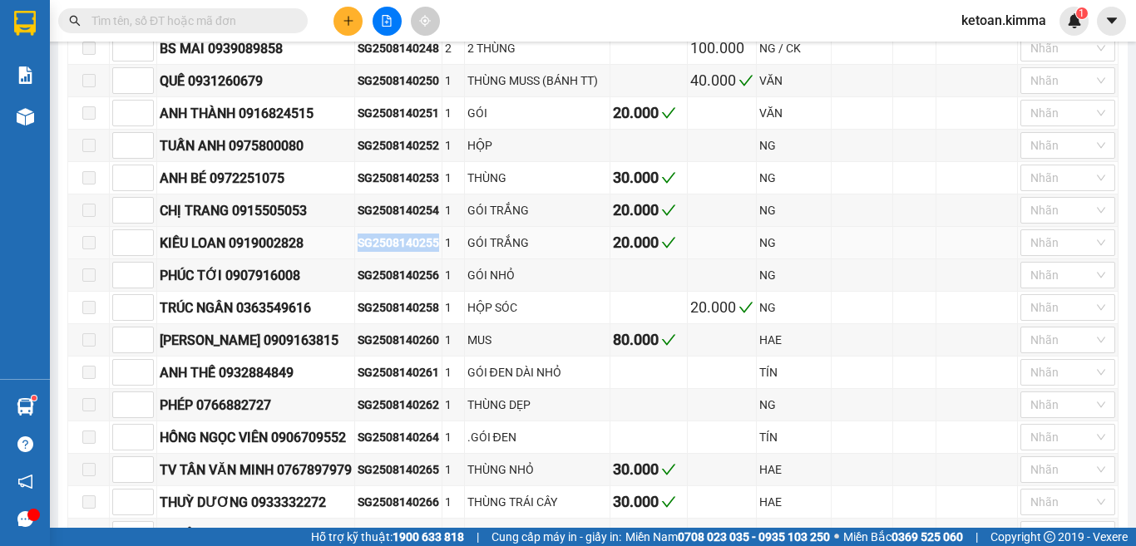
click at [417, 252] on div "SG2508140255" at bounding box center [397, 243] width 81 height 18
click at [422, 317] on div "SG2508140258" at bounding box center [397, 307] width 81 height 18
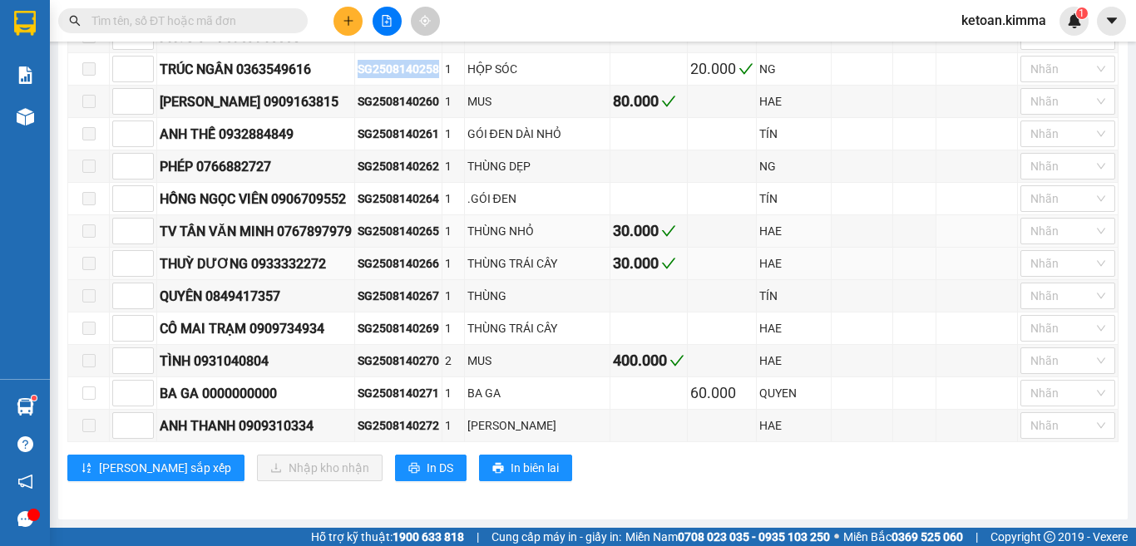
scroll to position [1265, 0]
click at [404, 224] on div "SG2508140265" at bounding box center [397, 231] width 81 height 18
drag, startPoint x: 404, startPoint y: 224, endPoint x: 402, endPoint y: 234, distance: 10.1
click at [402, 234] on div "SG2508140265" at bounding box center [397, 231] width 81 height 18
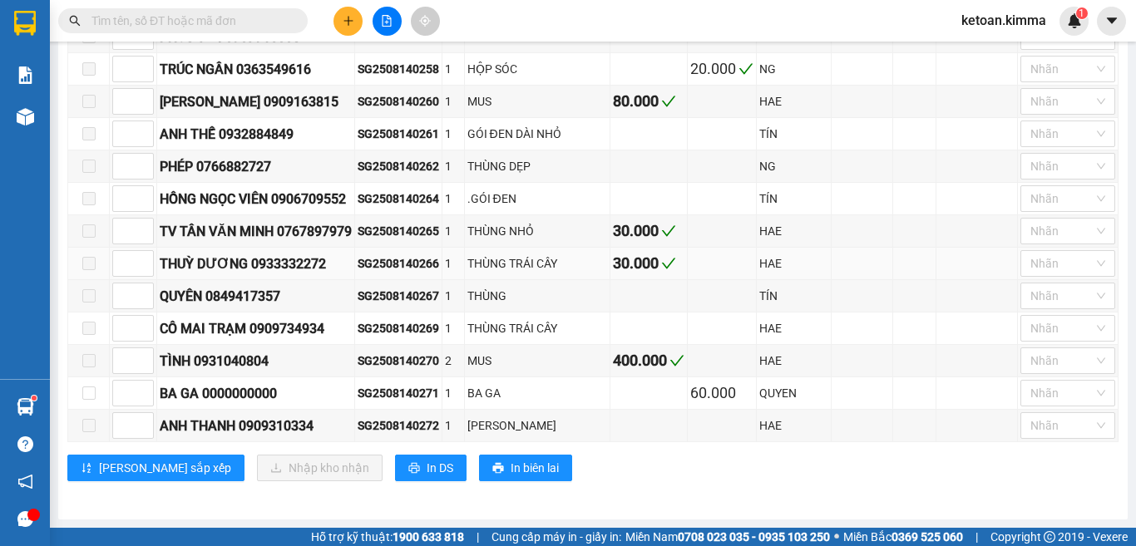
click at [411, 279] on td "SG2508140266" at bounding box center [398, 264] width 87 height 32
click at [407, 268] on div "SG2508140266" at bounding box center [397, 263] width 81 height 18
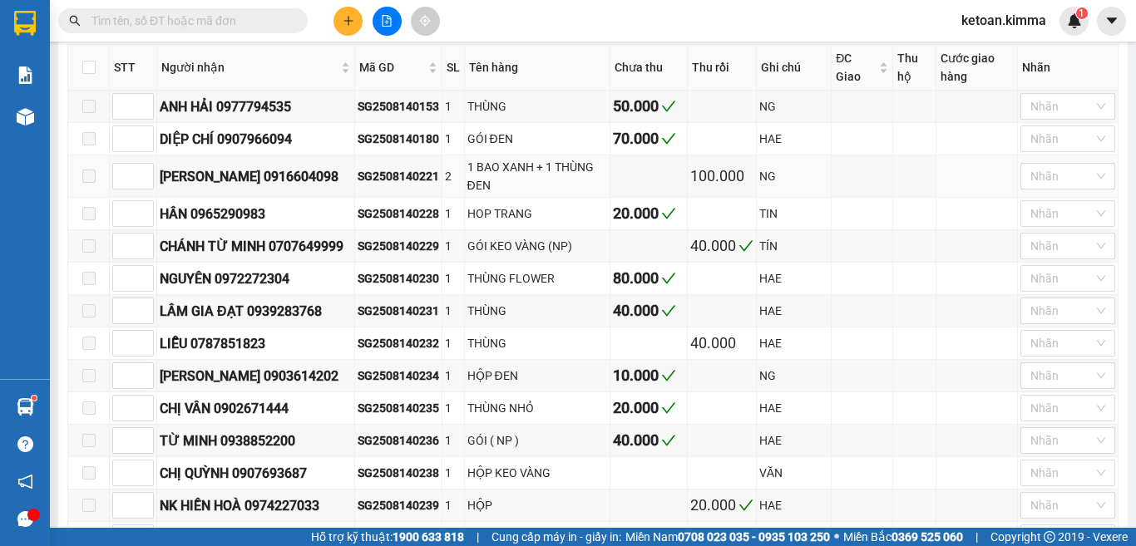
scroll to position [333, 0]
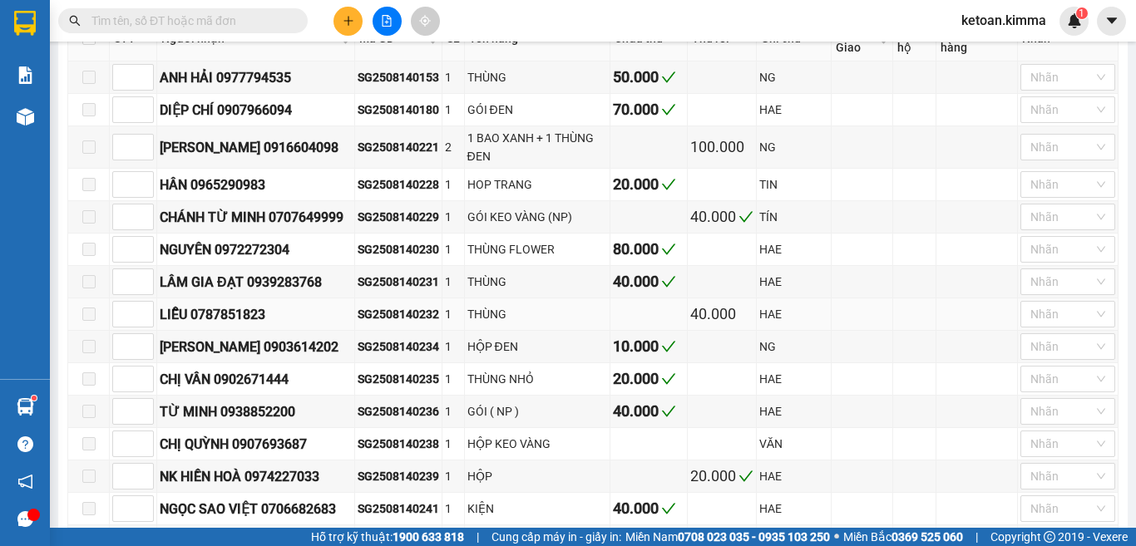
click at [404, 323] on div "SG2508140232" at bounding box center [397, 314] width 81 height 18
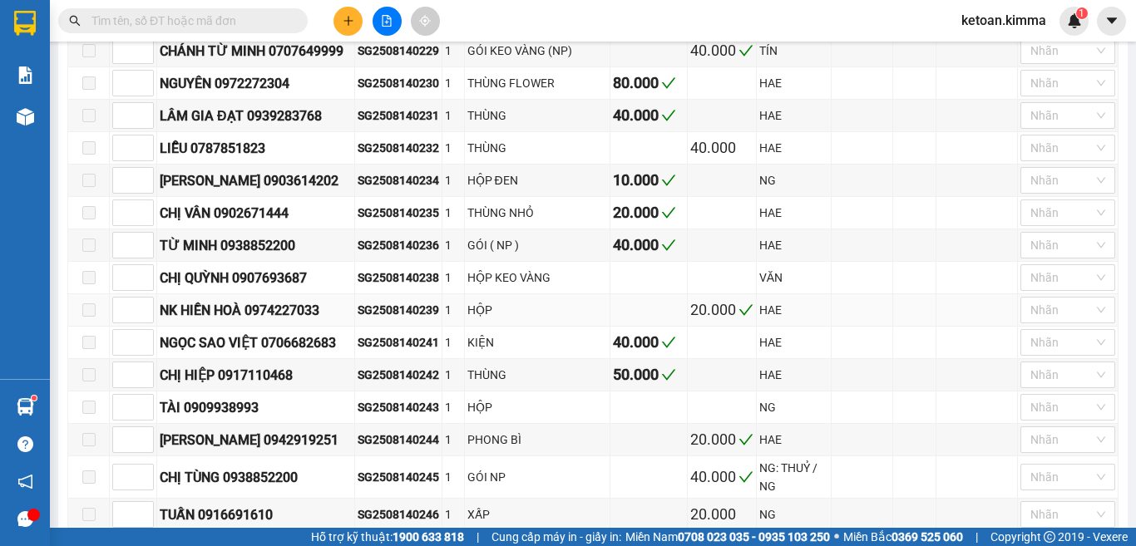
click at [417, 319] on div "SG2508140239" at bounding box center [397, 310] width 81 height 18
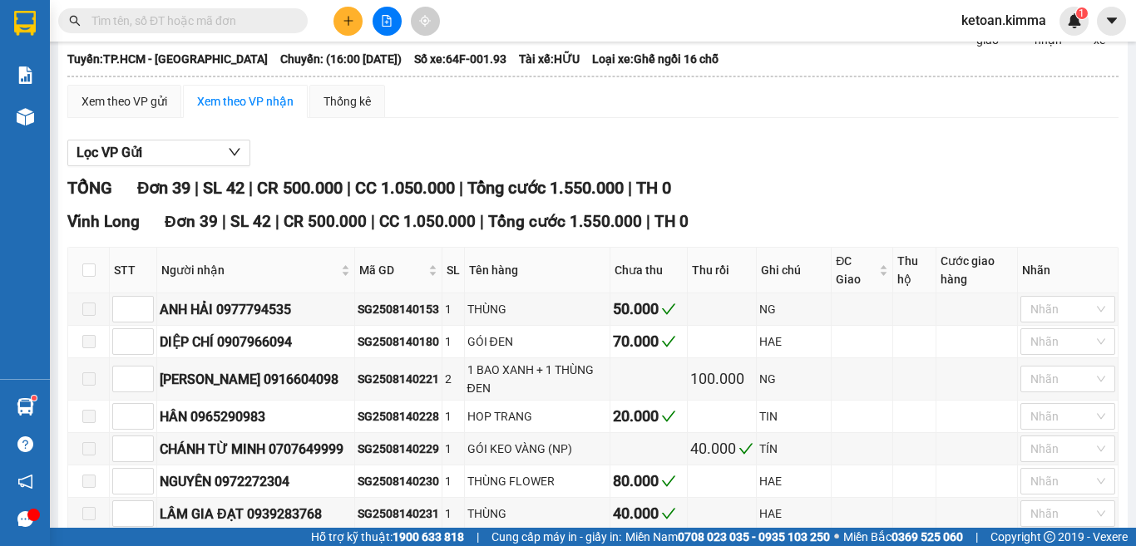
scroll to position [0, 0]
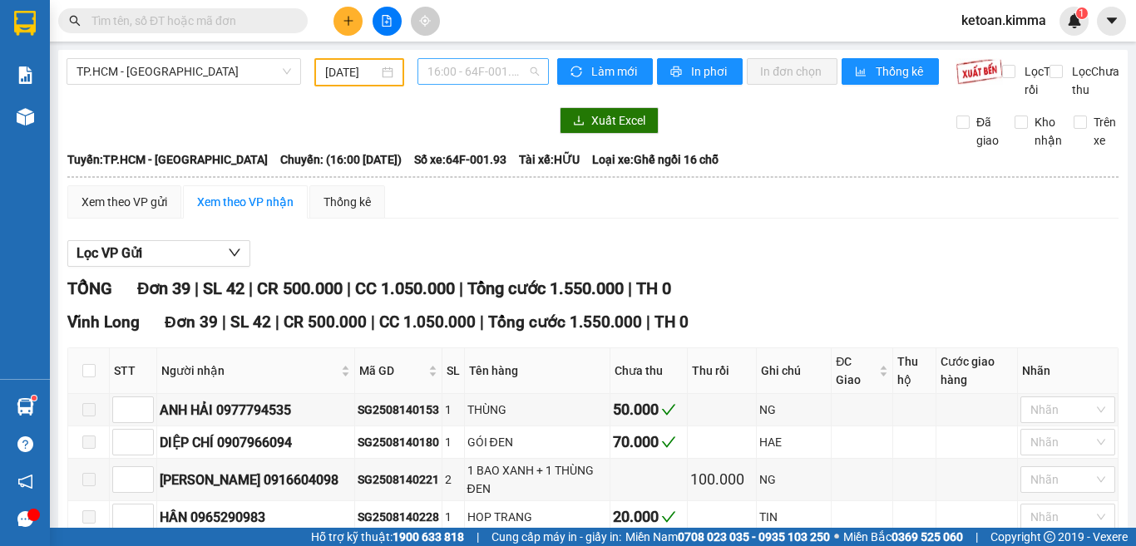
click at [434, 73] on span "16:00 - 64F-001.93" at bounding box center [482, 71] width 111 height 25
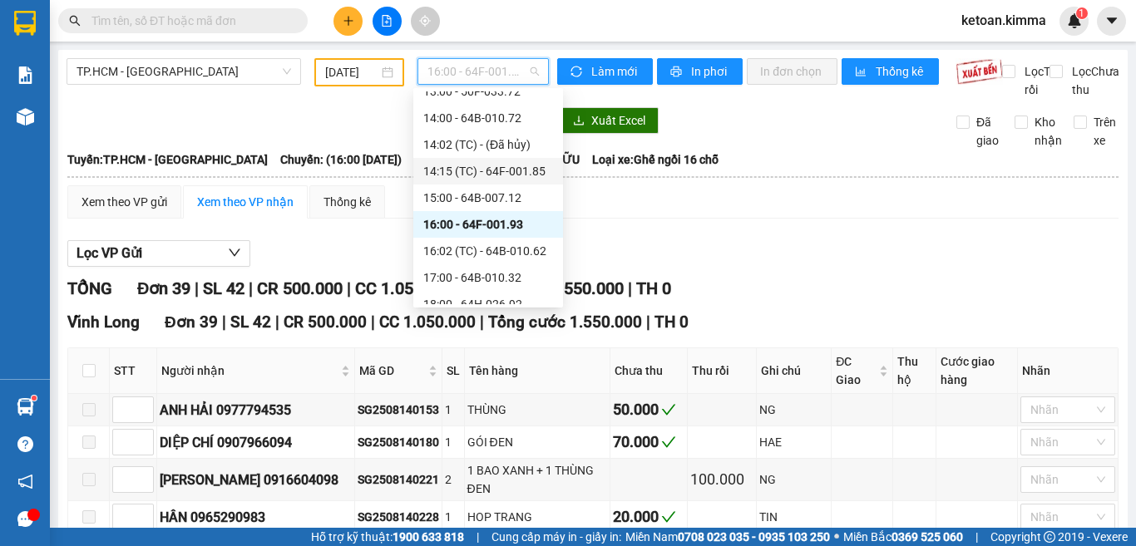
click at [511, 171] on div "14:15 (TC) - 64F-001.85" at bounding box center [488, 171] width 130 height 18
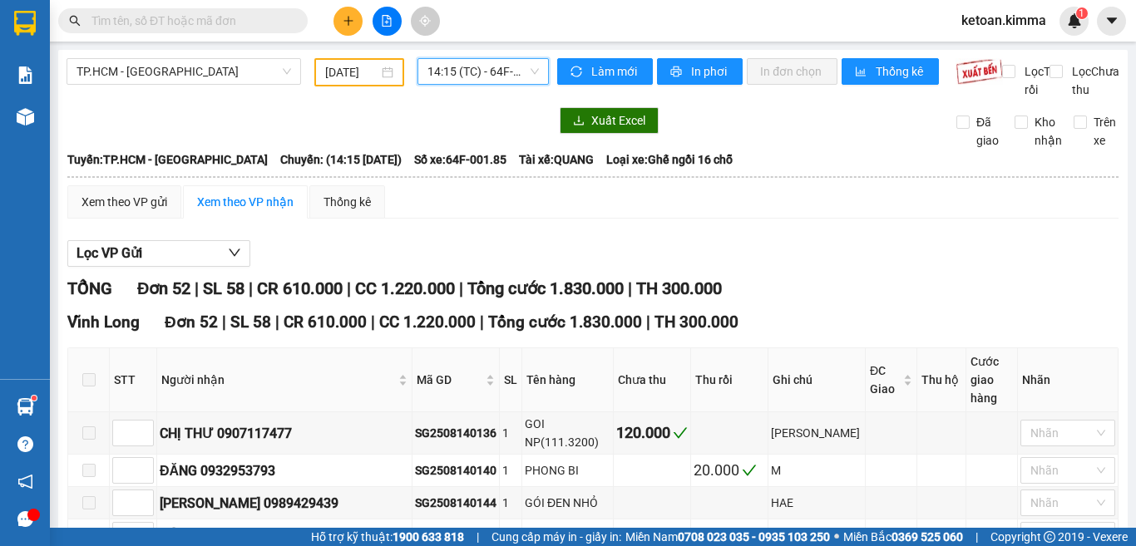
click at [444, 75] on span "14:15 (TC) - 64F-001.85" at bounding box center [482, 71] width 111 height 25
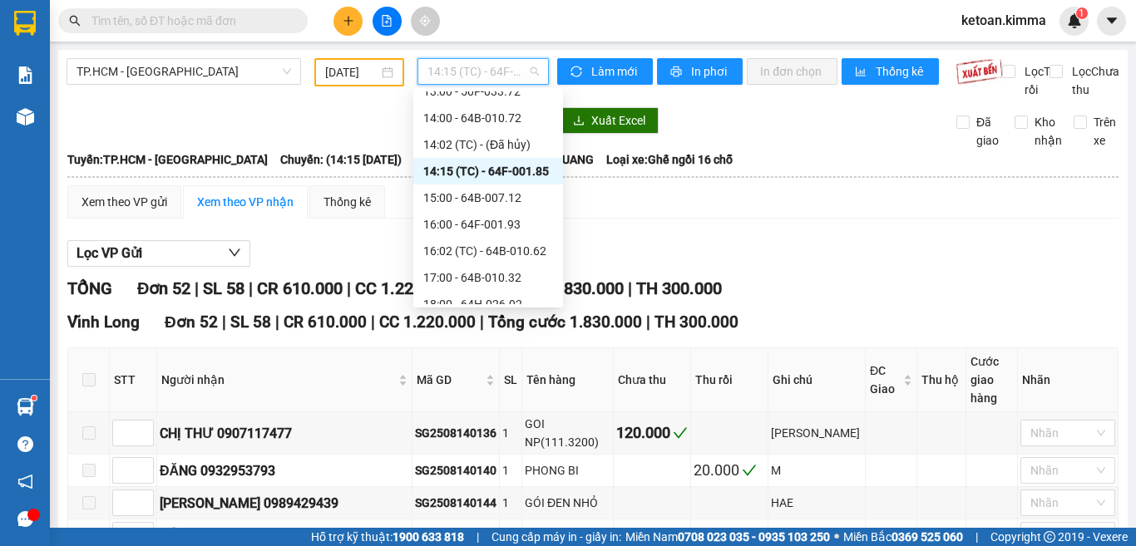
click at [543, 169] on div "14:15 (TC) - 64F-001.85" at bounding box center [488, 171] width 130 height 18
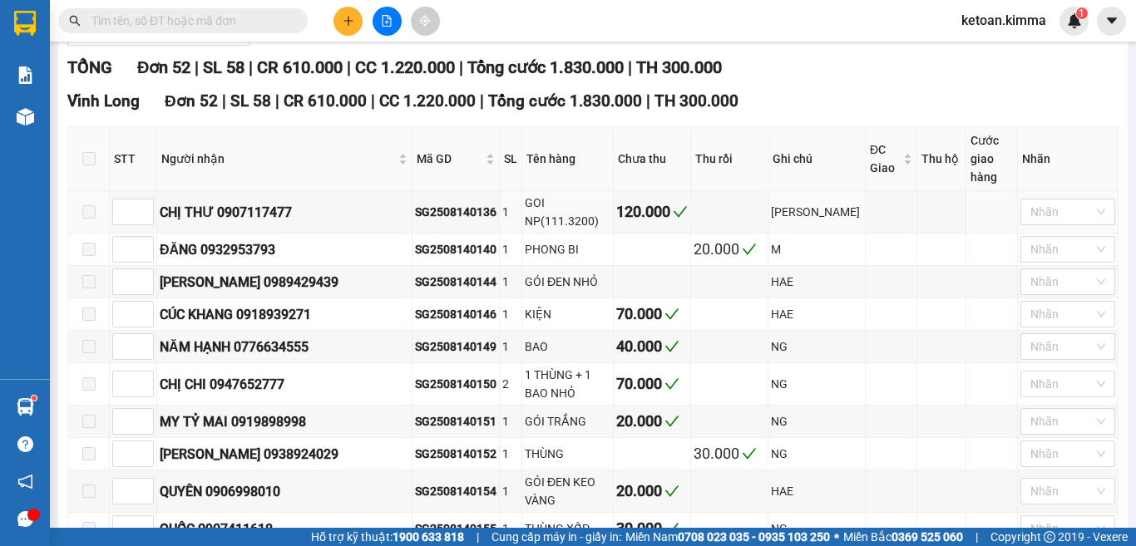
scroll to position [249, 0]
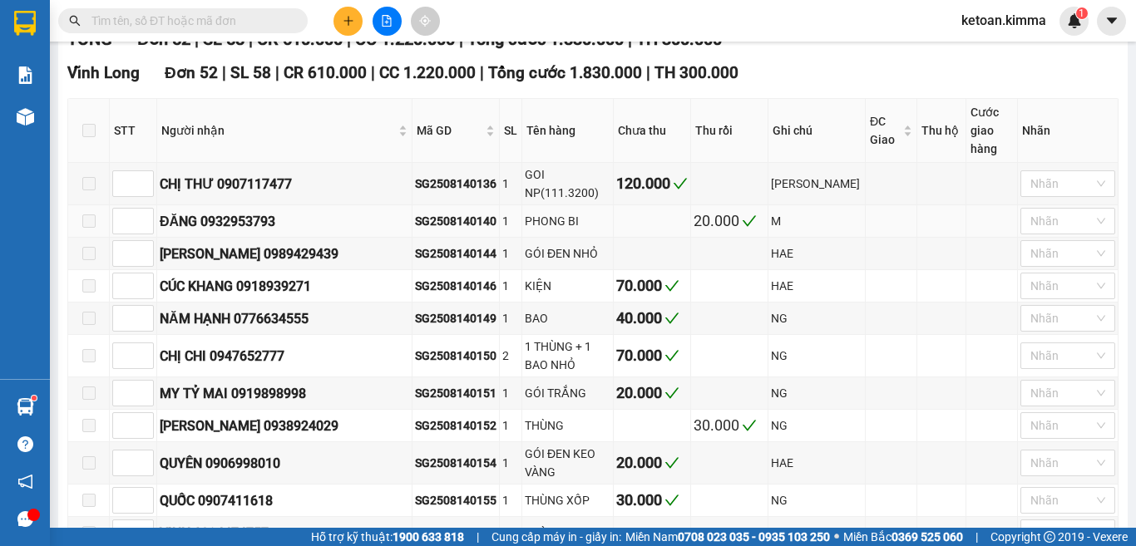
click at [415, 212] on div "SG2508140140" at bounding box center [455, 221] width 81 height 18
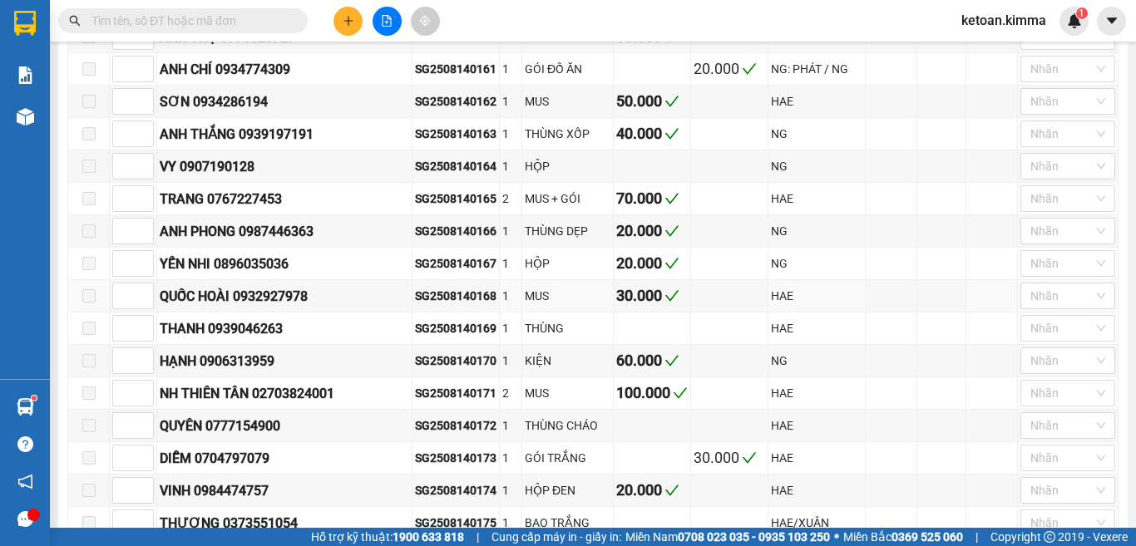
scroll to position [915, 0]
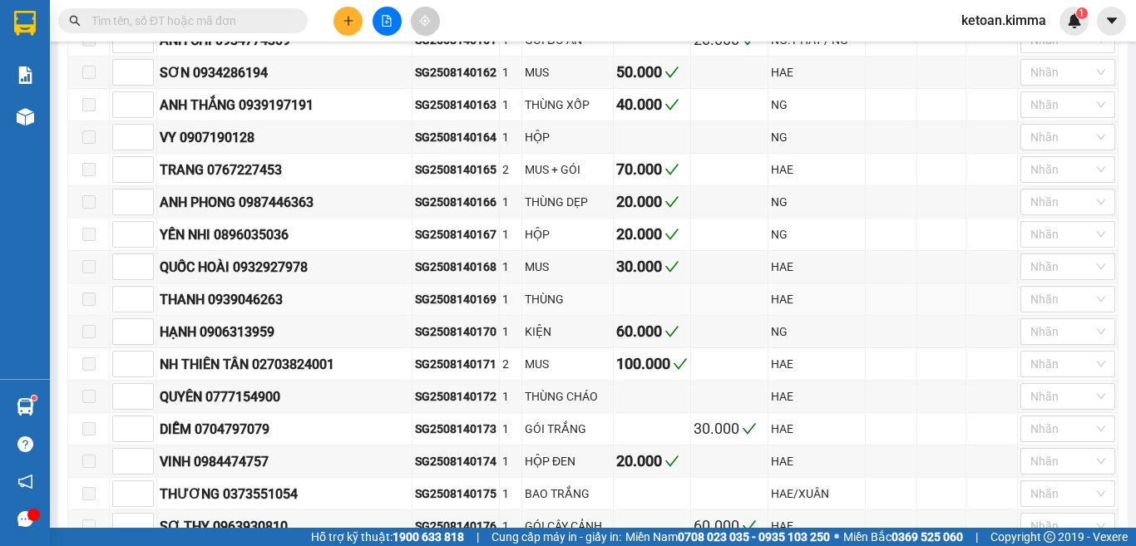
click at [415, 290] on div "SG2508140169" at bounding box center [455, 299] width 81 height 18
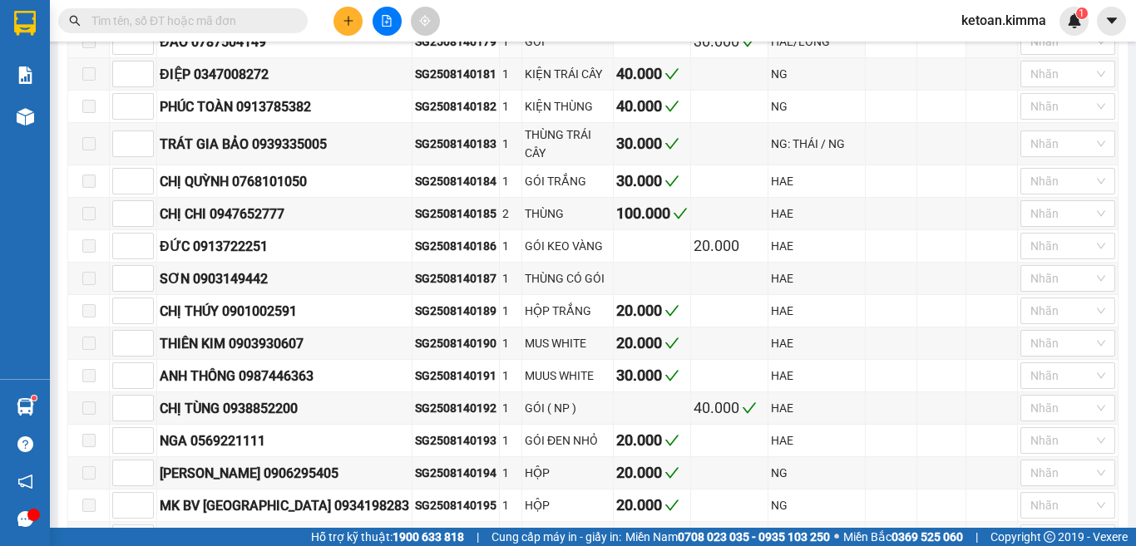
scroll to position [1580, 0]
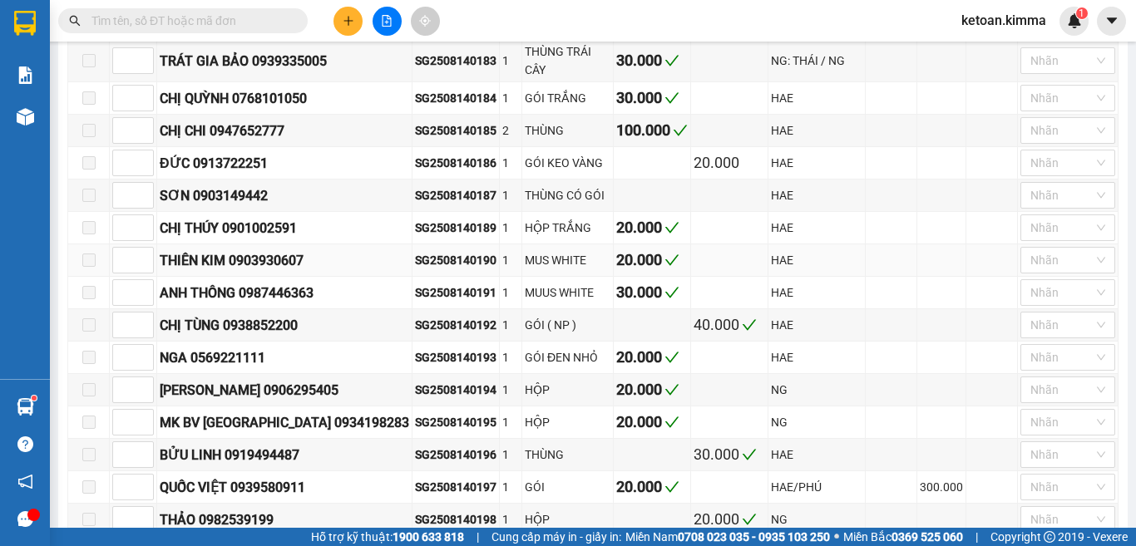
click at [420, 251] on div "SG2508140190" at bounding box center [455, 260] width 81 height 18
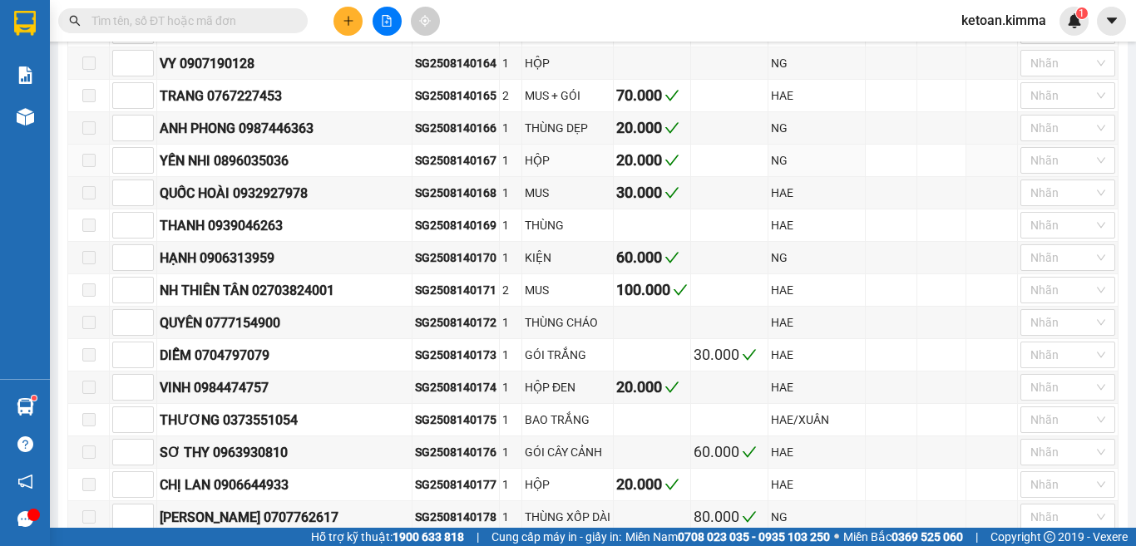
scroll to position [998, 0]
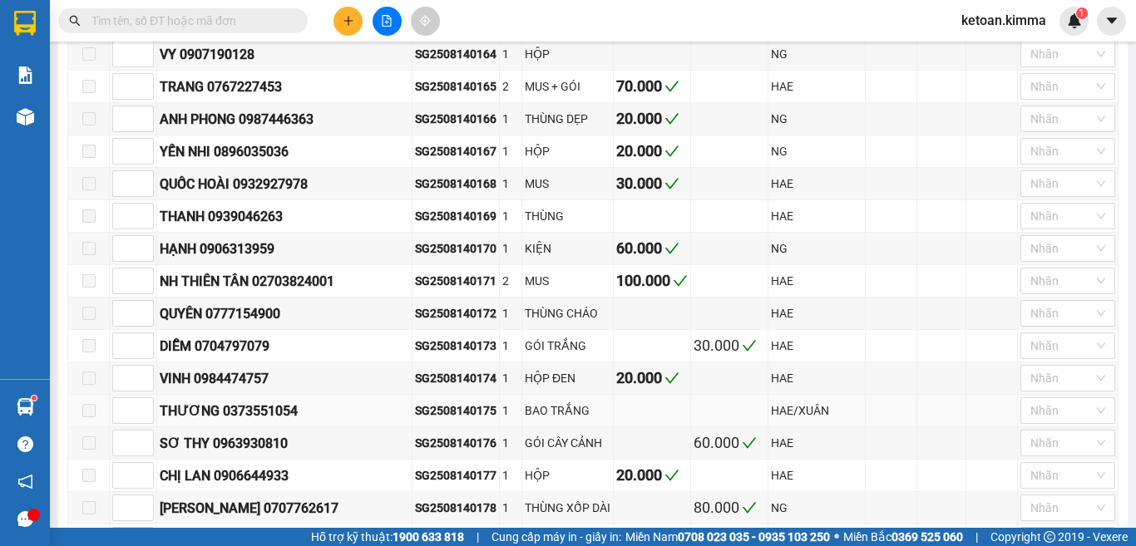
click at [415, 403] on div "SG2508140175" at bounding box center [455, 411] width 81 height 18
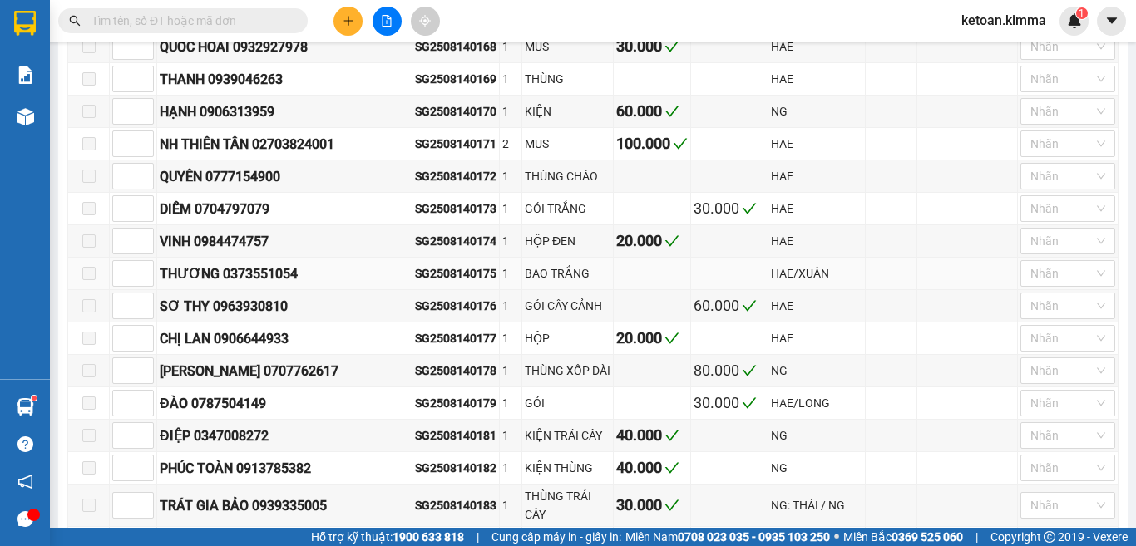
scroll to position [1164, 0]
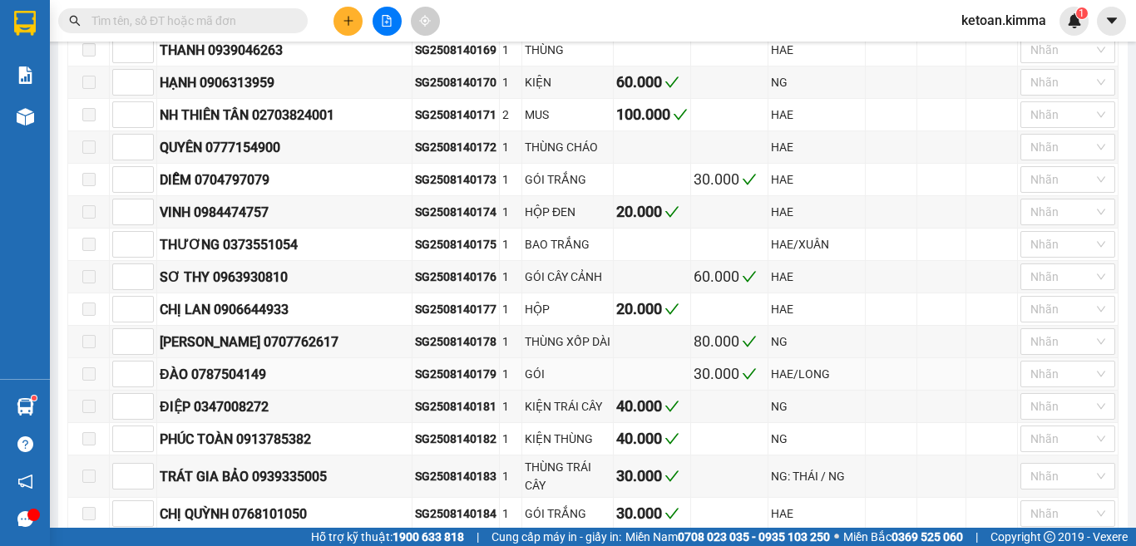
click at [417, 367] on div "SG2508140179" at bounding box center [455, 374] width 81 height 18
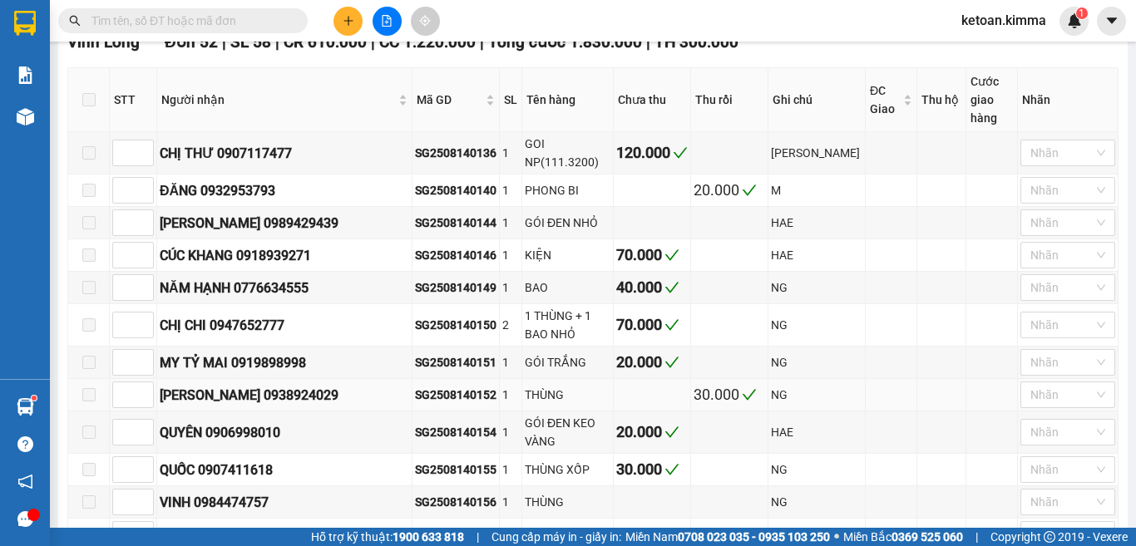
scroll to position [249, 0]
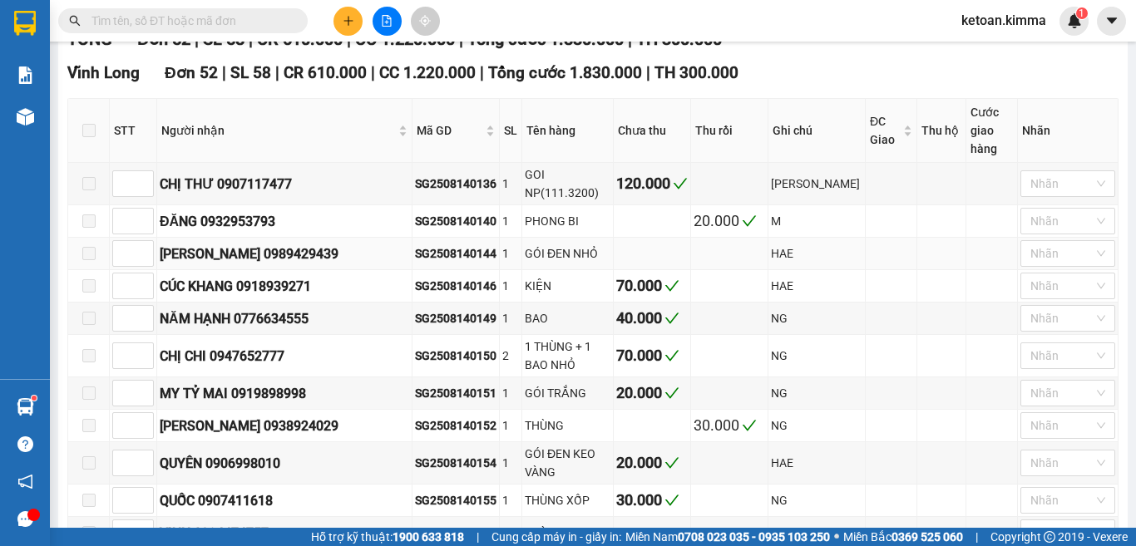
click at [415, 244] on div "SG2508140144" at bounding box center [455, 253] width 81 height 18
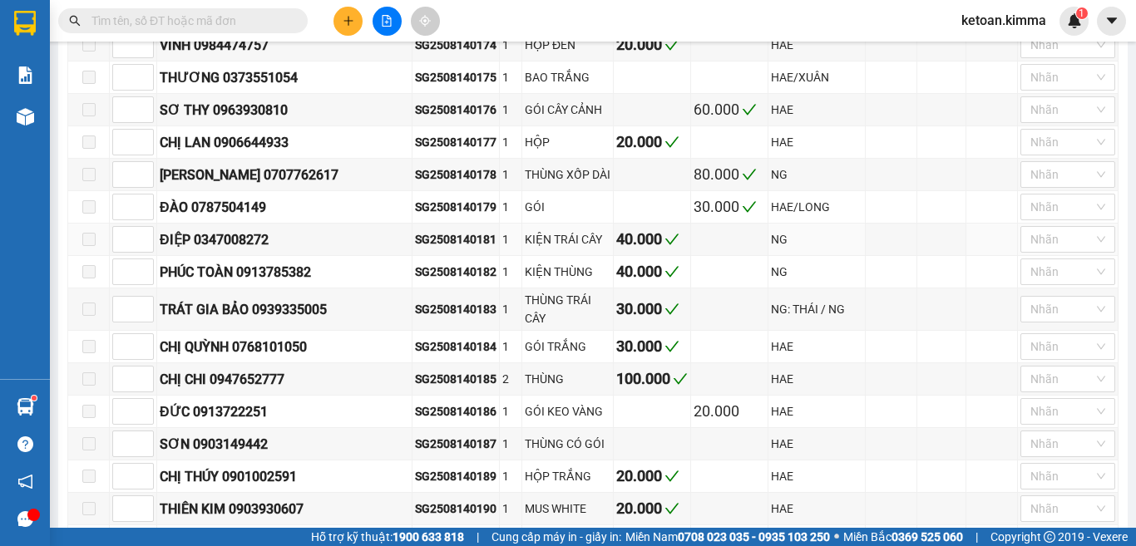
scroll to position [1413, 0]
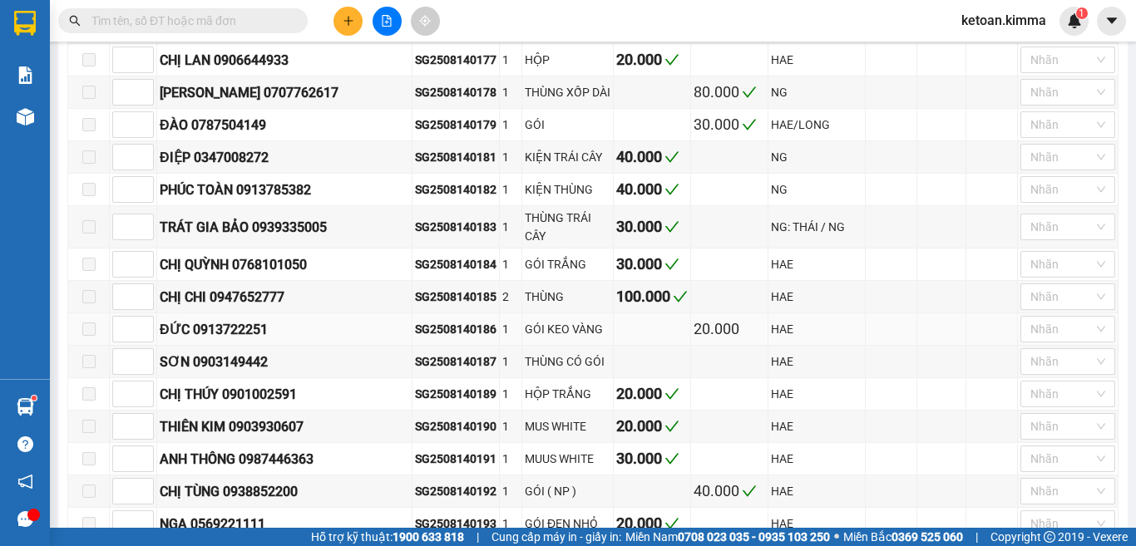
click at [417, 320] on div "SG2508140186" at bounding box center [455, 329] width 81 height 18
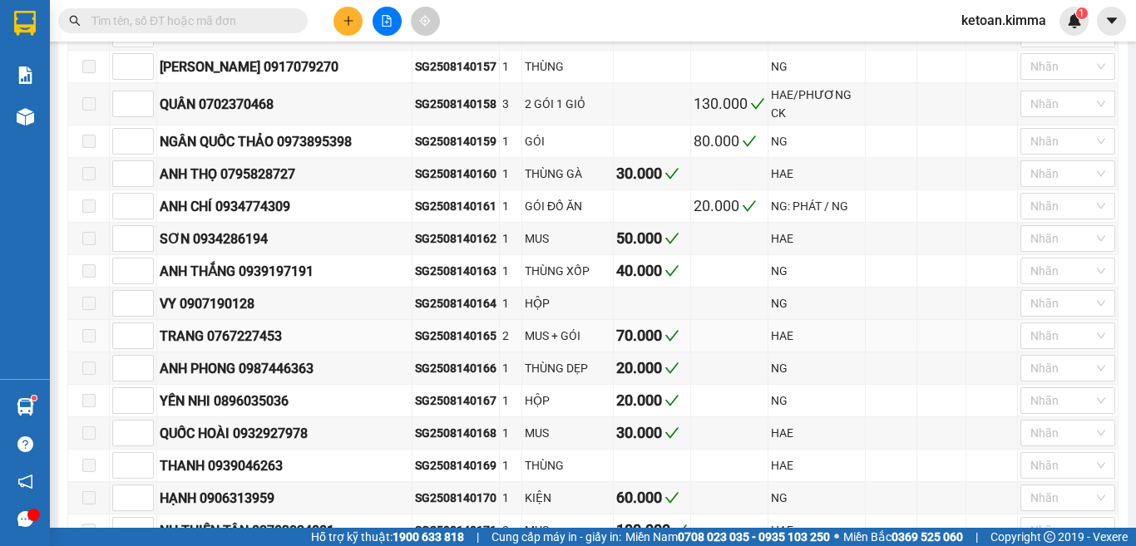
scroll to position [831, 0]
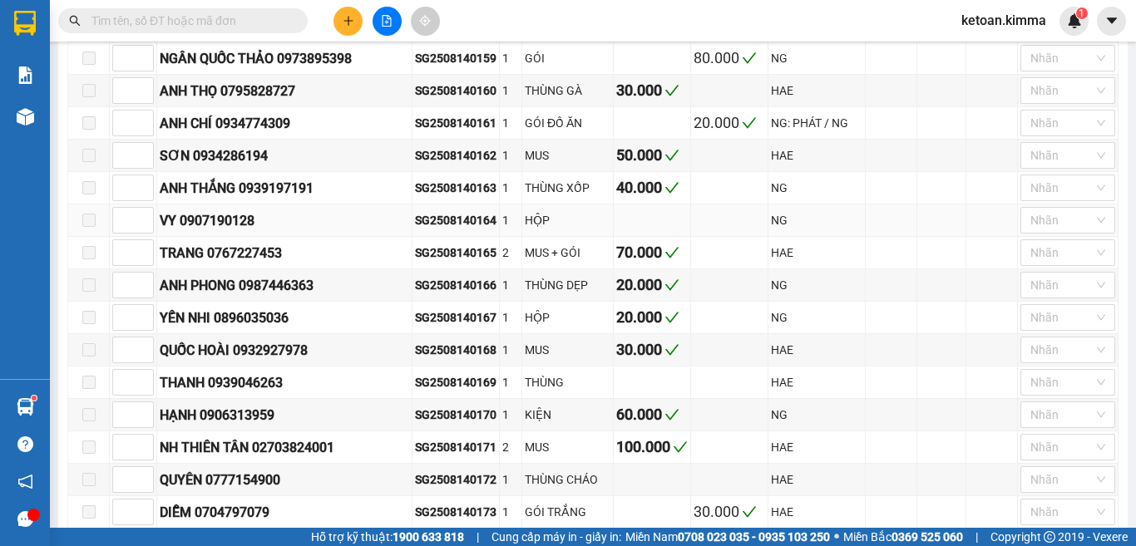
click at [422, 214] on div "SG2508140164" at bounding box center [455, 220] width 81 height 18
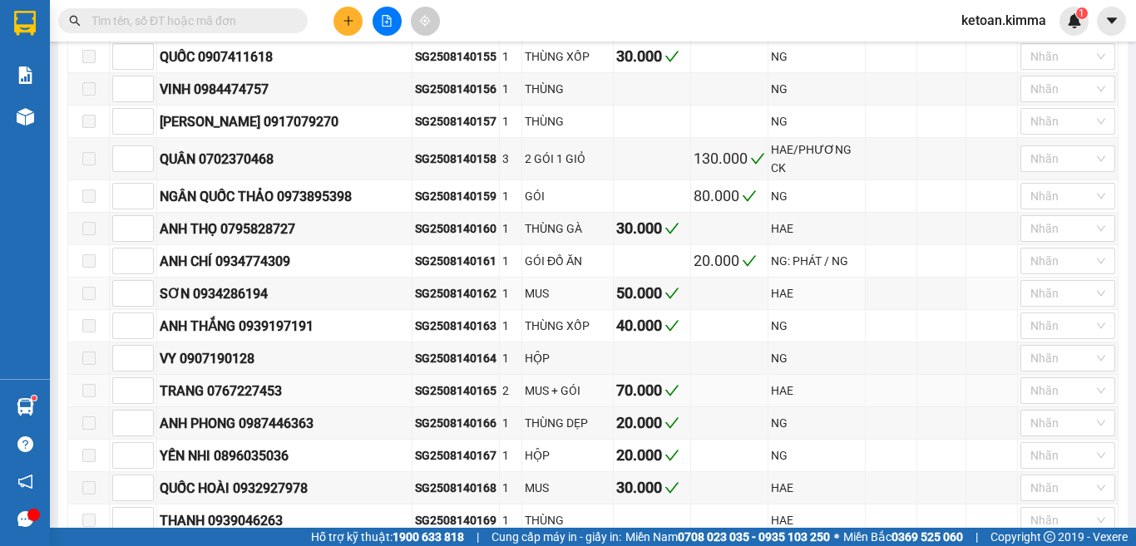
scroll to position [665, 0]
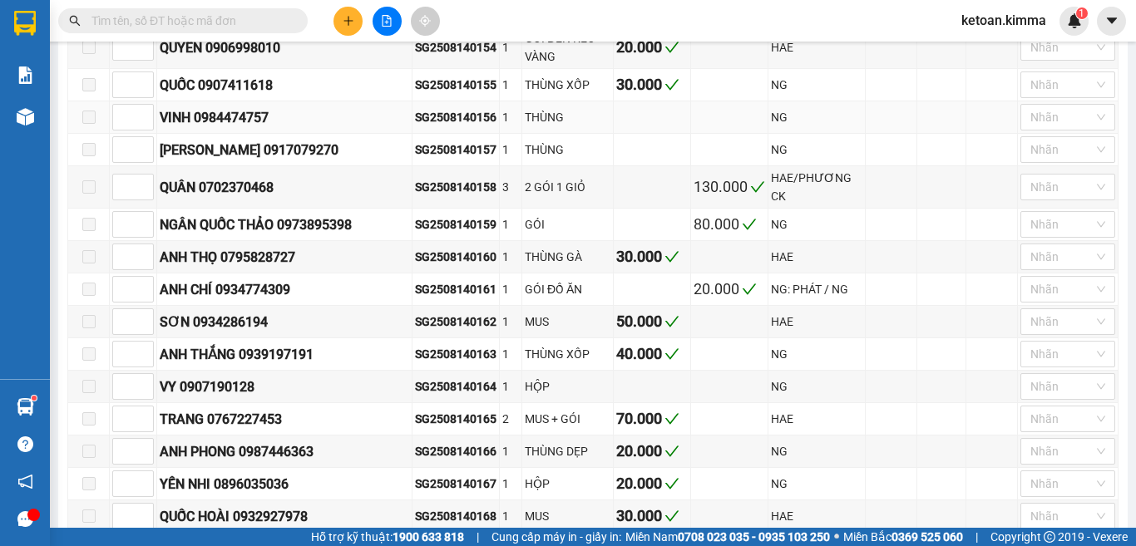
click at [415, 108] on div "SG2508140156" at bounding box center [455, 117] width 81 height 18
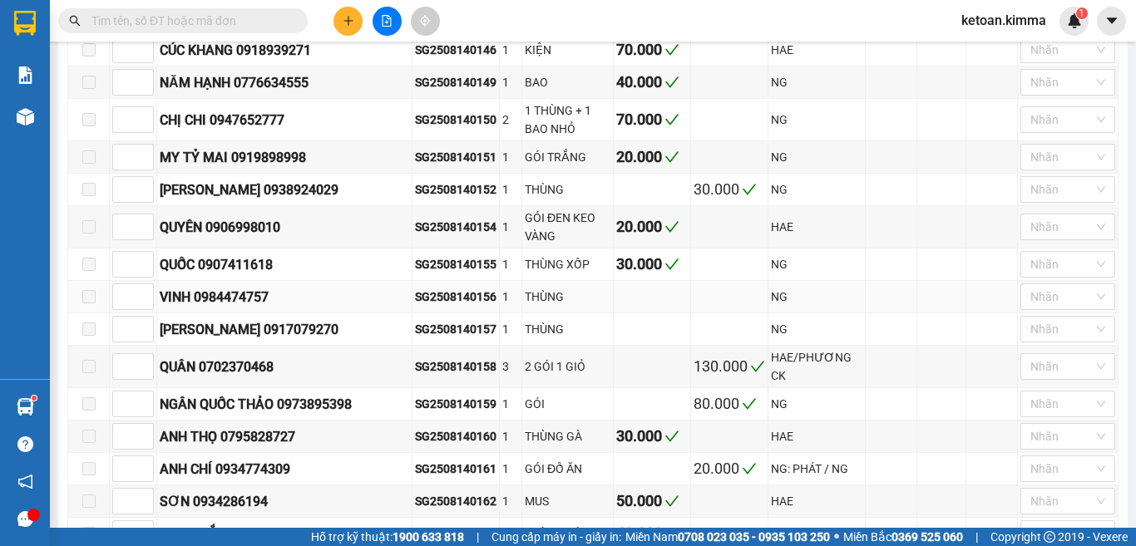
scroll to position [499, 0]
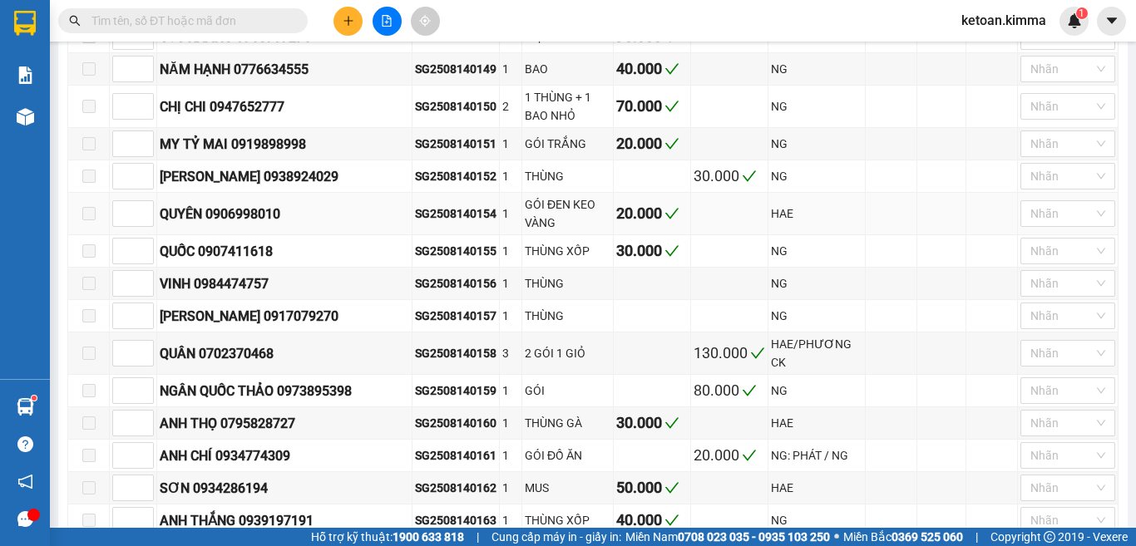
click at [415, 205] on div "SG2508140154" at bounding box center [455, 214] width 81 height 18
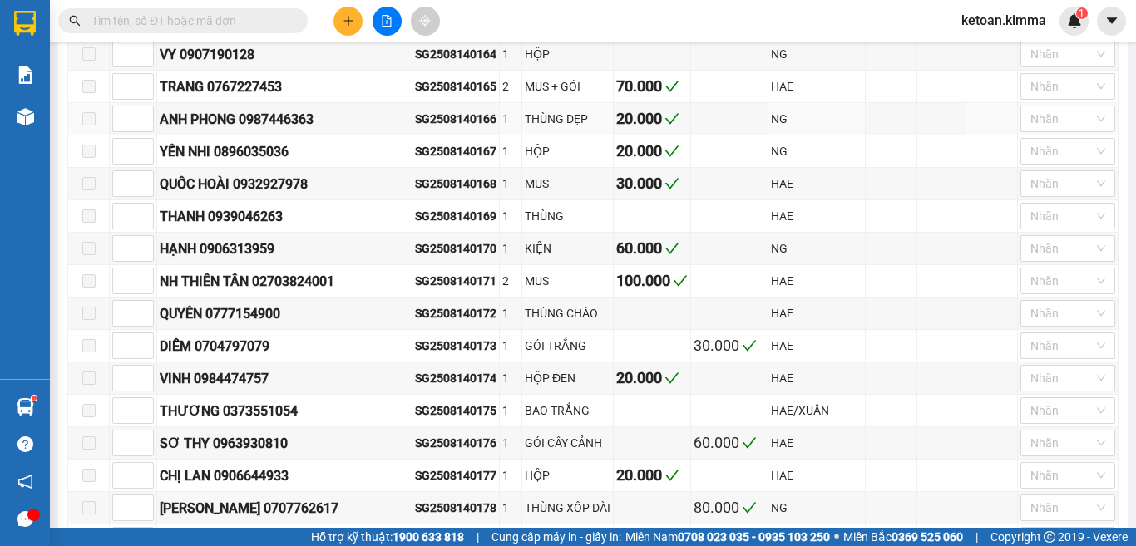
scroll to position [1081, 0]
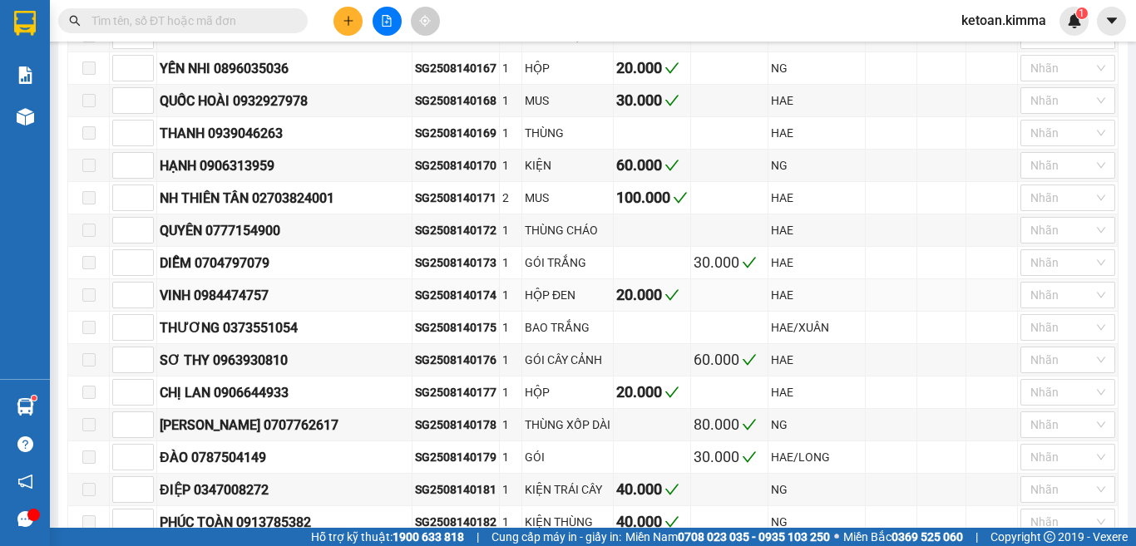
click at [415, 286] on div "SG2508140174" at bounding box center [455, 295] width 81 height 18
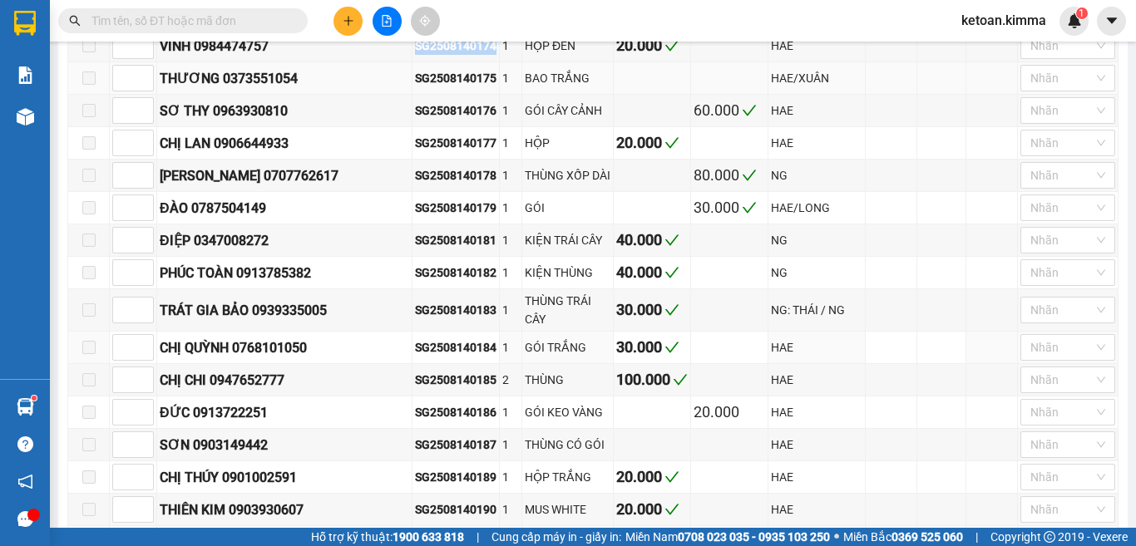
scroll to position [1413, 0]
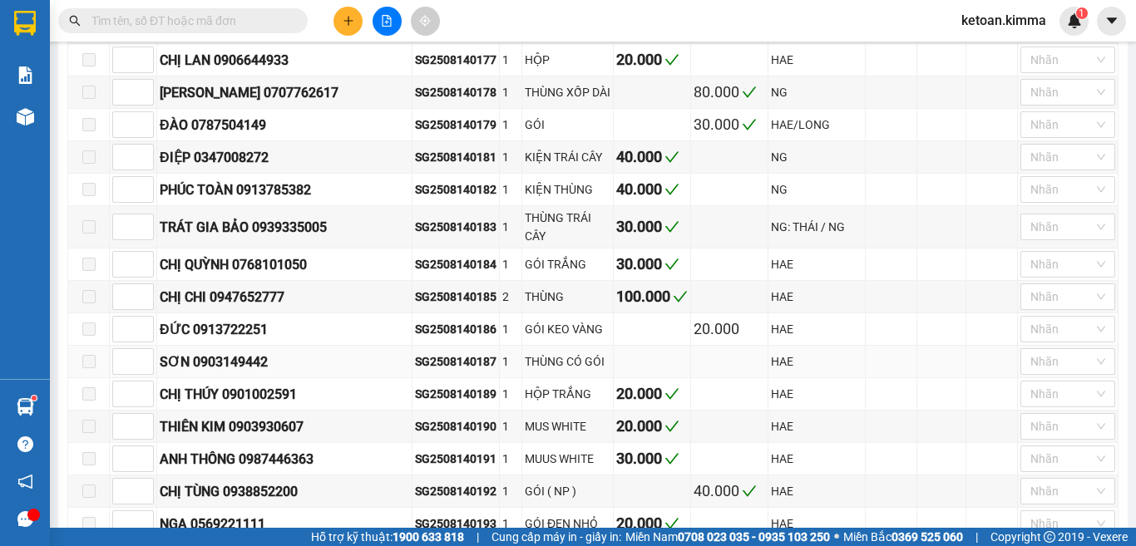
click at [424, 353] on div "SG2508140187" at bounding box center [455, 362] width 81 height 18
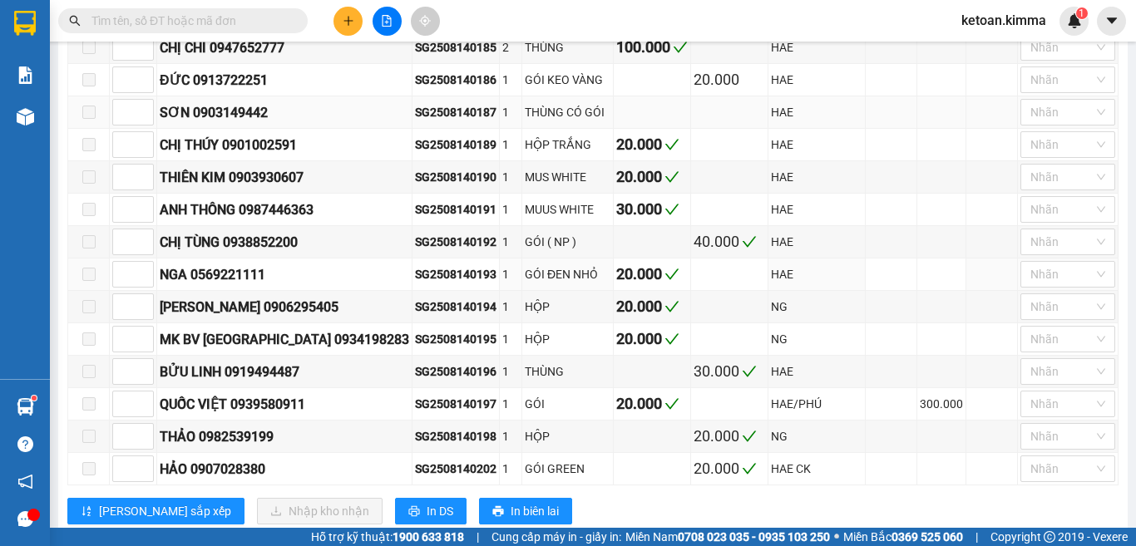
scroll to position [1686, 0]
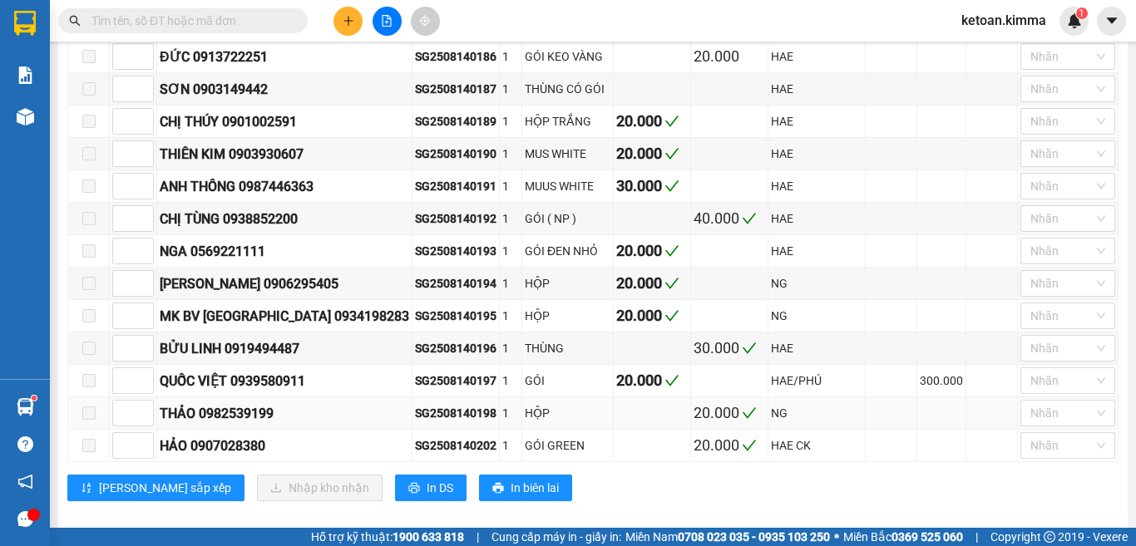
click at [415, 404] on div "SG2508140198" at bounding box center [455, 413] width 81 height 18
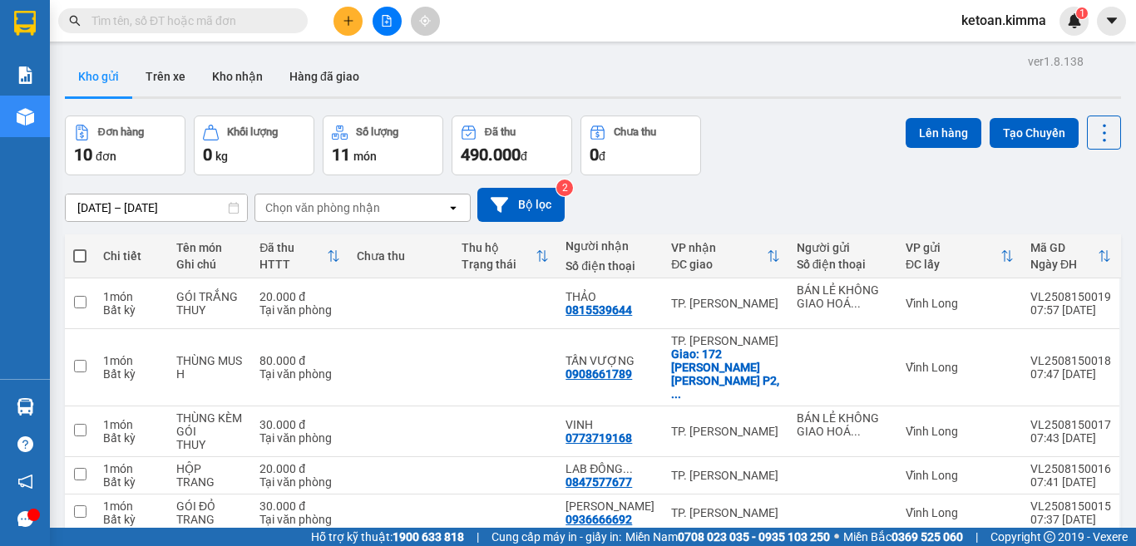
click at [181, 23] on input "text" at bounding box center [189, 21] width 196 height 18
paste input "SG2508140149"
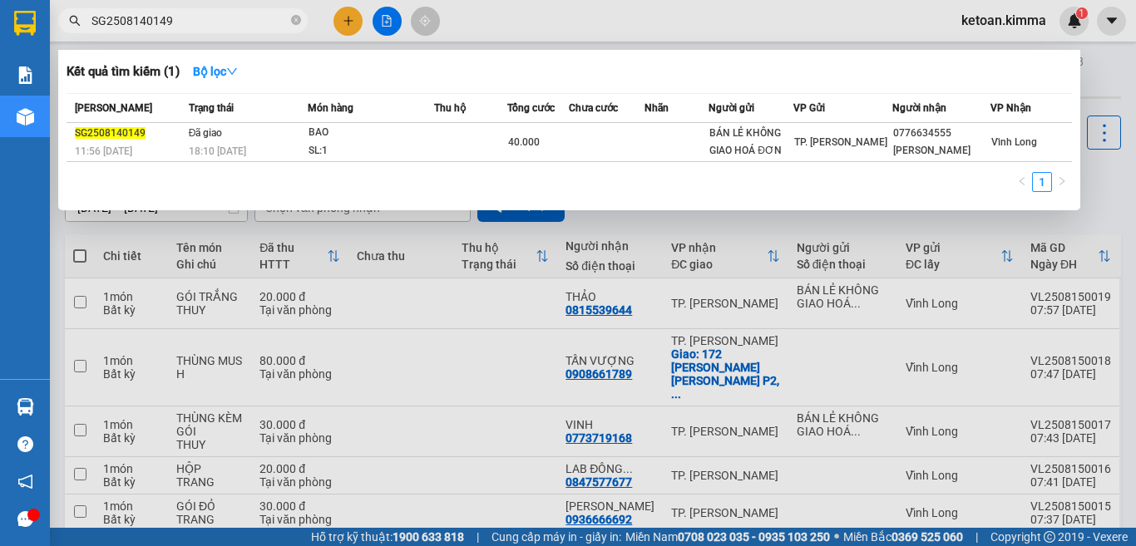
click at [131, 12] on input "SG2508140149" at bounding box center [189, 21] width 196 height 18
paste input "51"
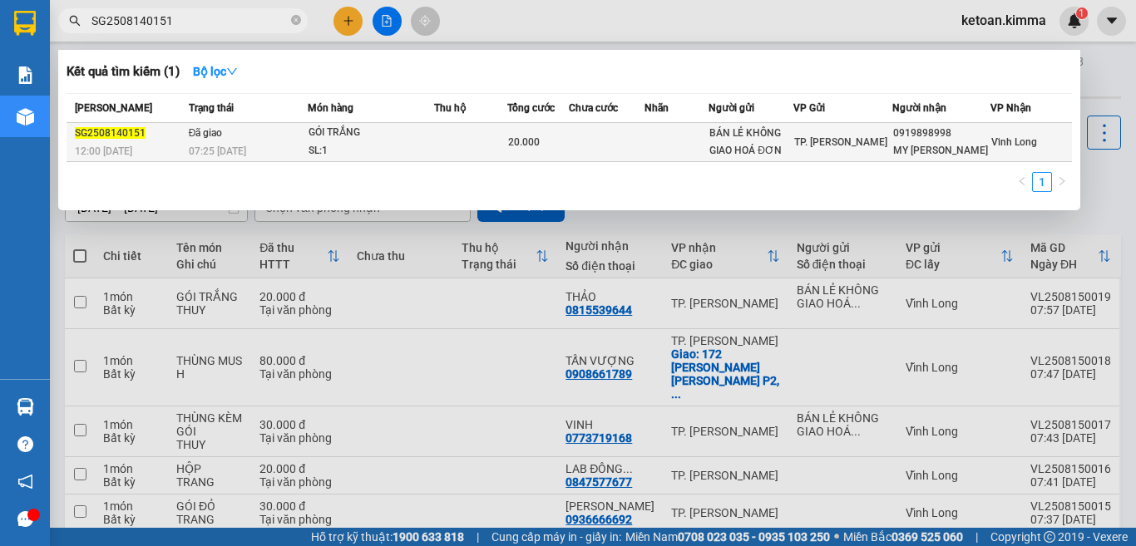
type input "SG2508140151"
click at [234, 141] on td "Đã giao 07:25 - 15/08" at bounding box center [246, 142] width 123 height 39
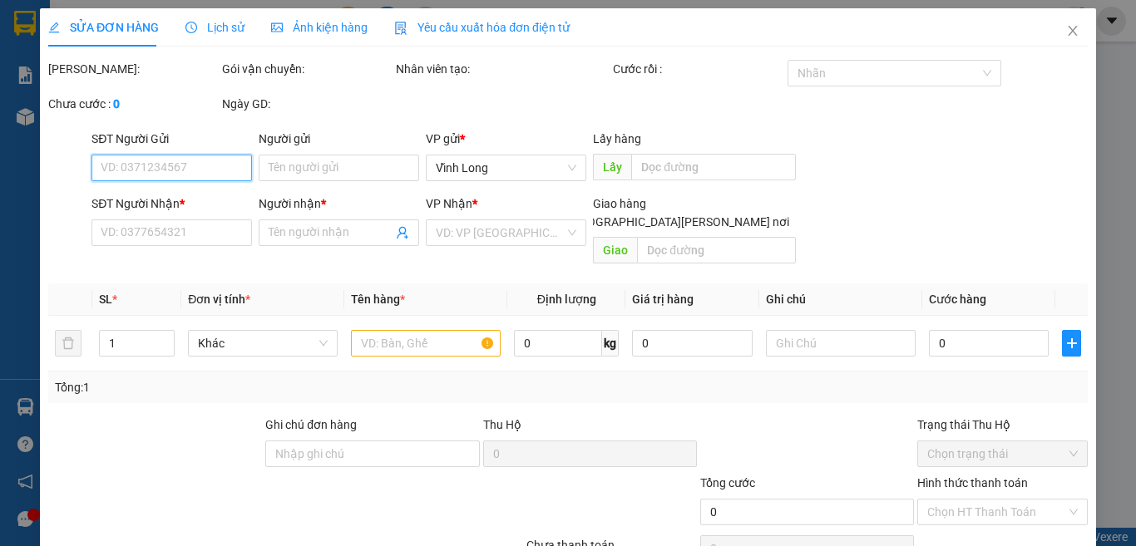
type input "BÁN LẺ KHÔNG GIAO HOÁ ĐƠN"
type input "0919898998"
type input "MY TỶ MAI"
type input "20.000"
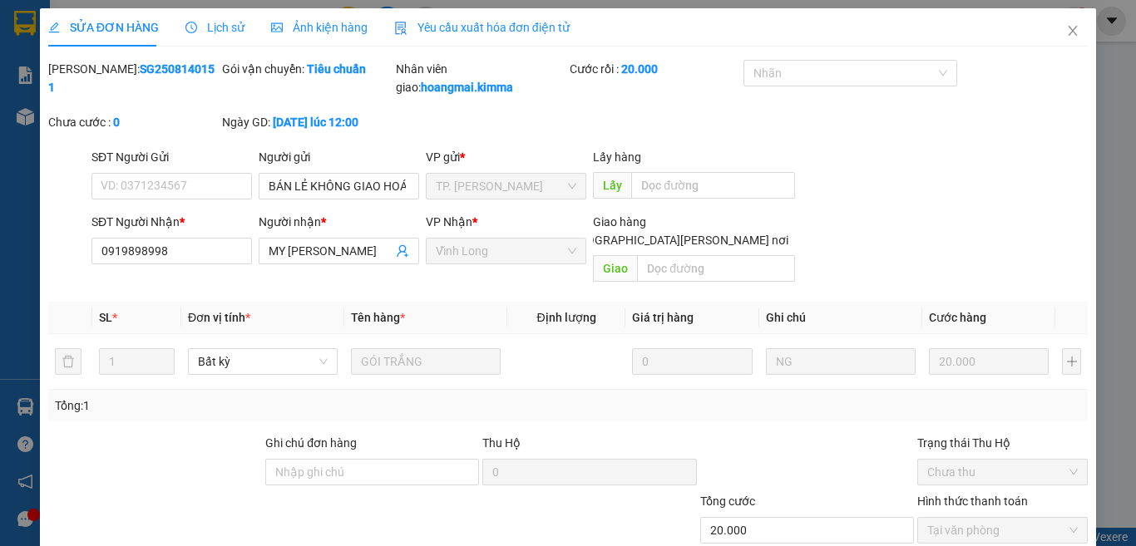
click at [539, 28] on span "Yêu cầu xuất hóa đơn điện tử" at bounding box center [481, 27] width 175 height 13
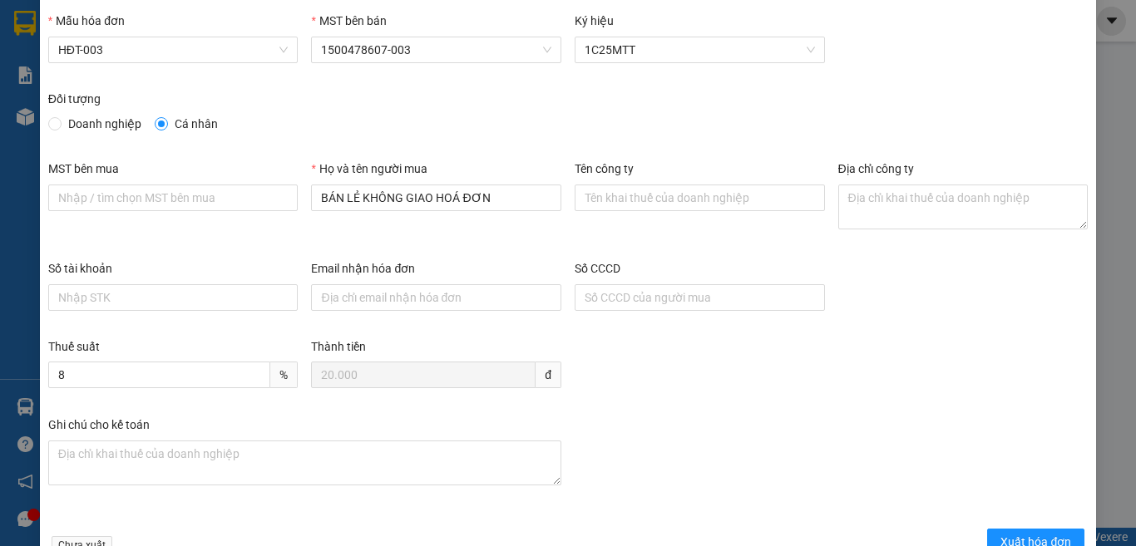
scroll to position [95, 0]
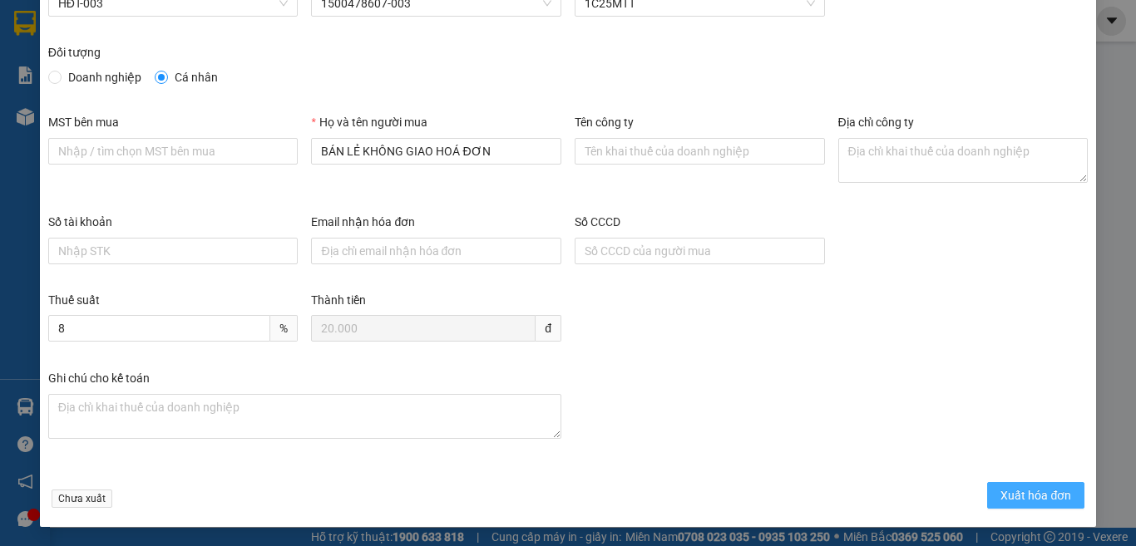
click at [987, 493] on button "Xuất hóa đơn" at bounding box center [1035, 495] width 97 height 27
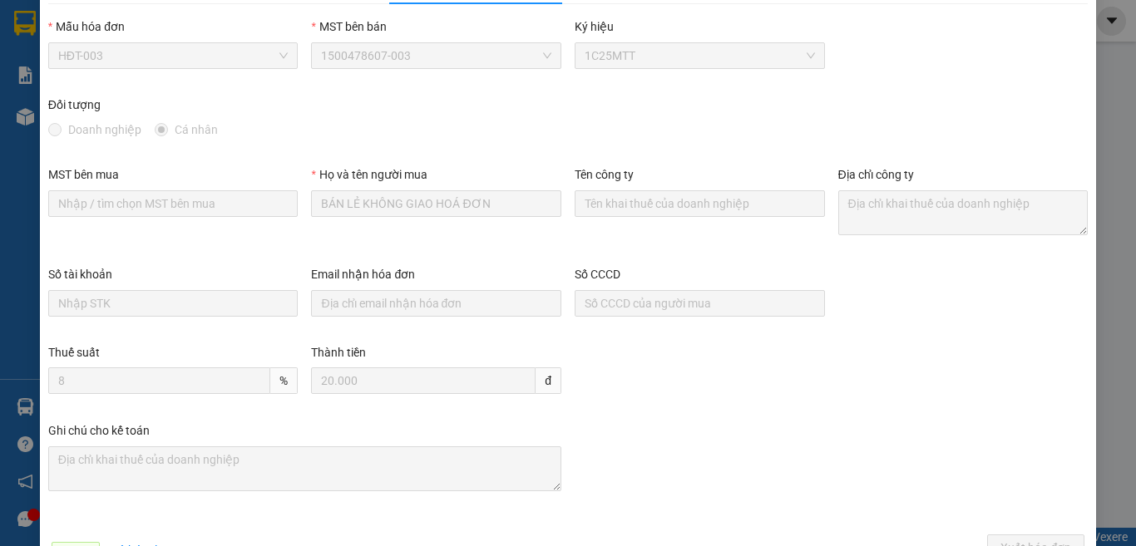
scroll to position [0, 0]
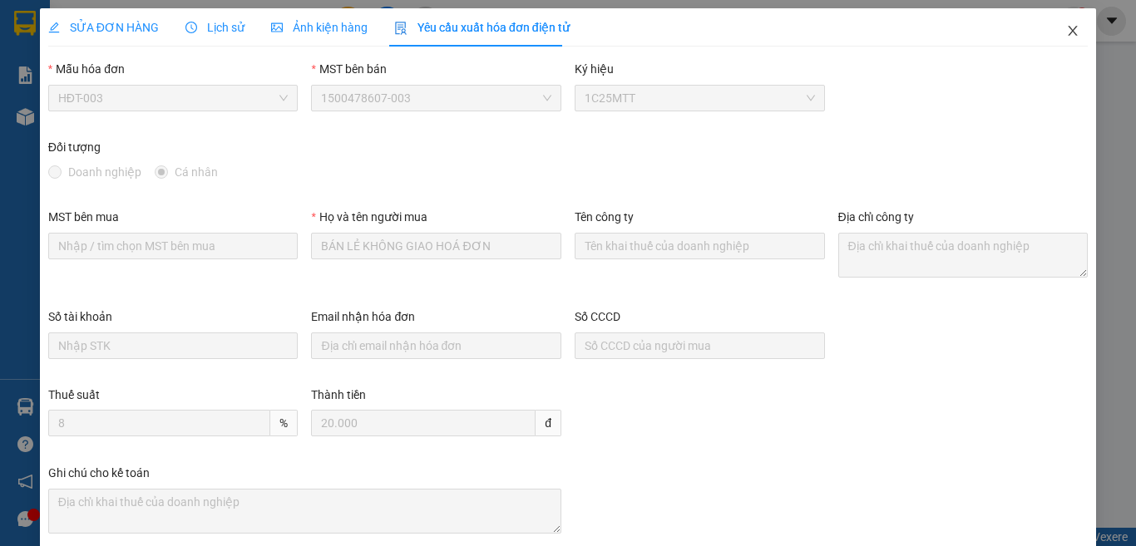
click at [1066, 31] on icon "close" at bounding box center [1072, 30] width 13 height 13
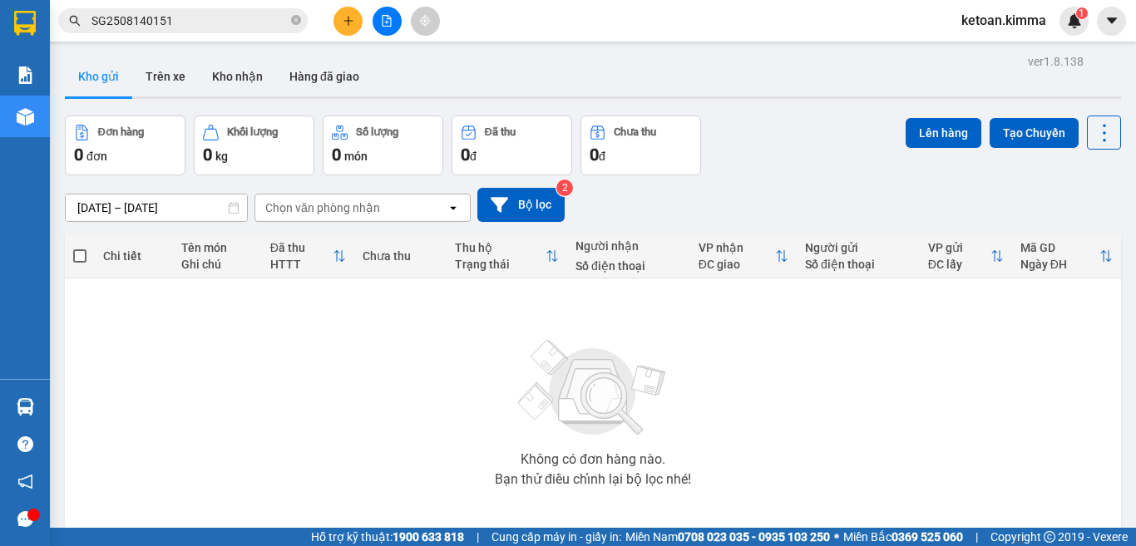
click at [103, 12] on input "SG2508140151" at bounding box center [189, 21] width 196 height 18
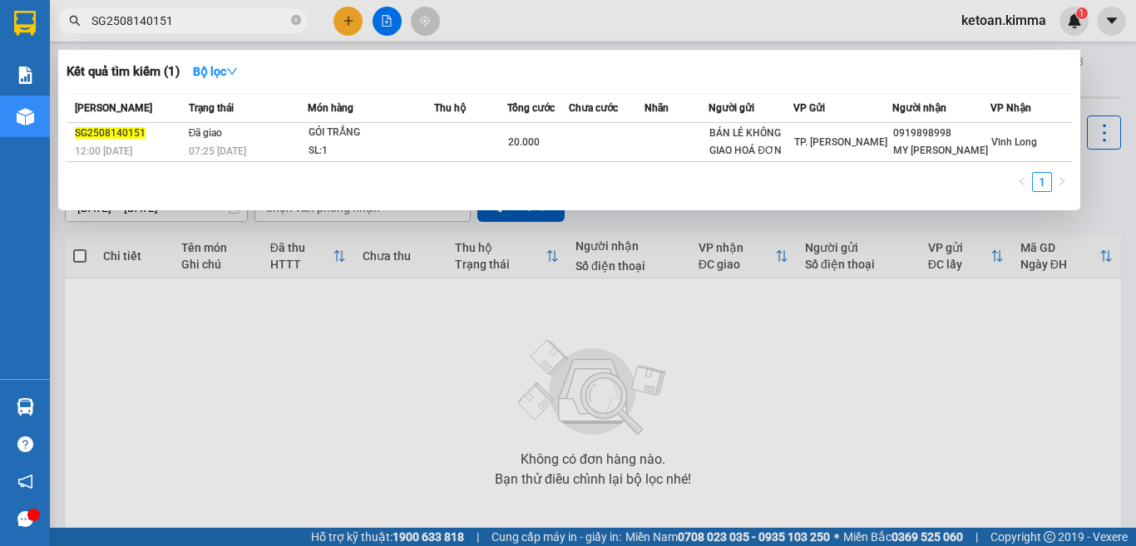
click at [103, 12] on input "SG2508140151" at bounding box center [189, 21] width 196 height 18
paste input "2"
click at [141, 17] on input "SG2508140152" at bounding box center [189, 21] width 196 height 18
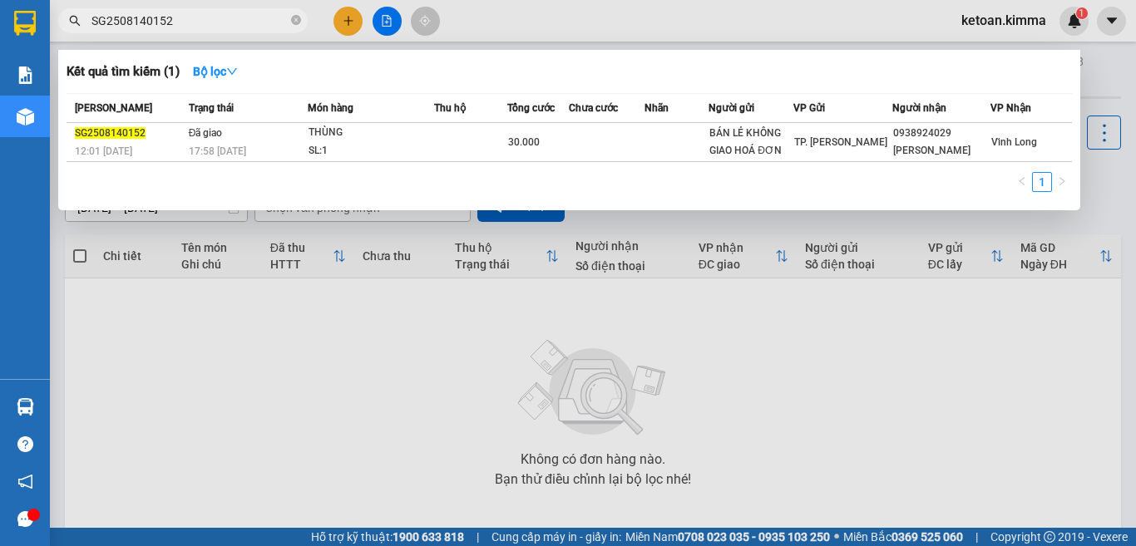
paste input "4"
click at [119, 12] on input "SG2508140154" at bounding box center [189, 21] width 196 height 18
paste input "62"
click at [151, 16] on input "SG2508140162" at bounding box center [189, 21] width 196 height 18
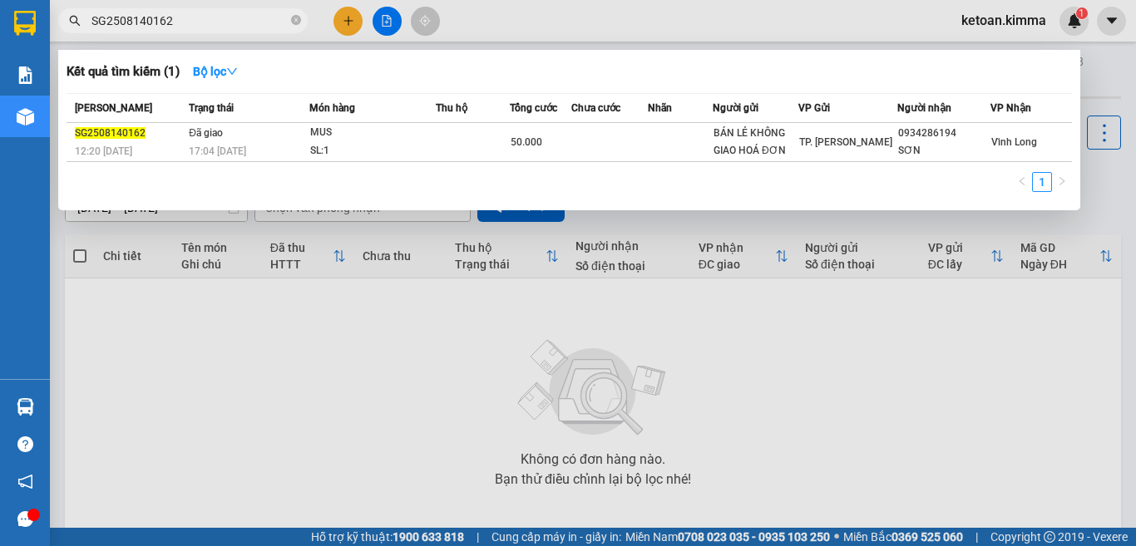
click at [151, 16] on input "SG2508140162" at bounding box center [189, 21] width 196 height 18
paste input "3"
click at [150, 18] on input "SG2508140163" at bounding box center [189, 21] width 196 height 18
paste input "6"
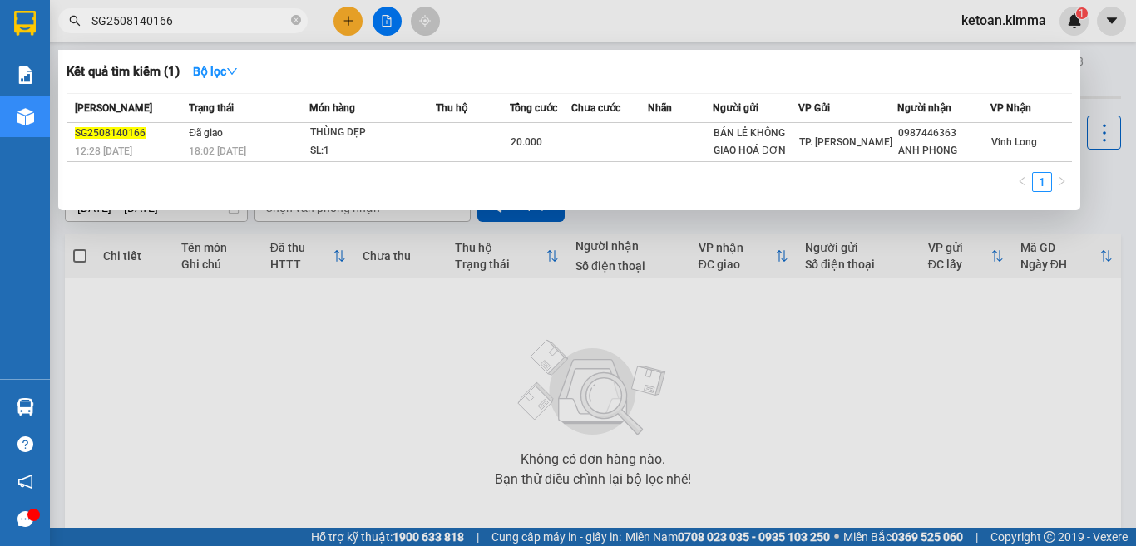
click at [162, 24] on input "SG2508140166" at bounding box center [189, 21] width 196 height 18
paste input "7"
click at [125, 22] on input "SG2508140167" at bounding box center [189, 21] width 196 height 18
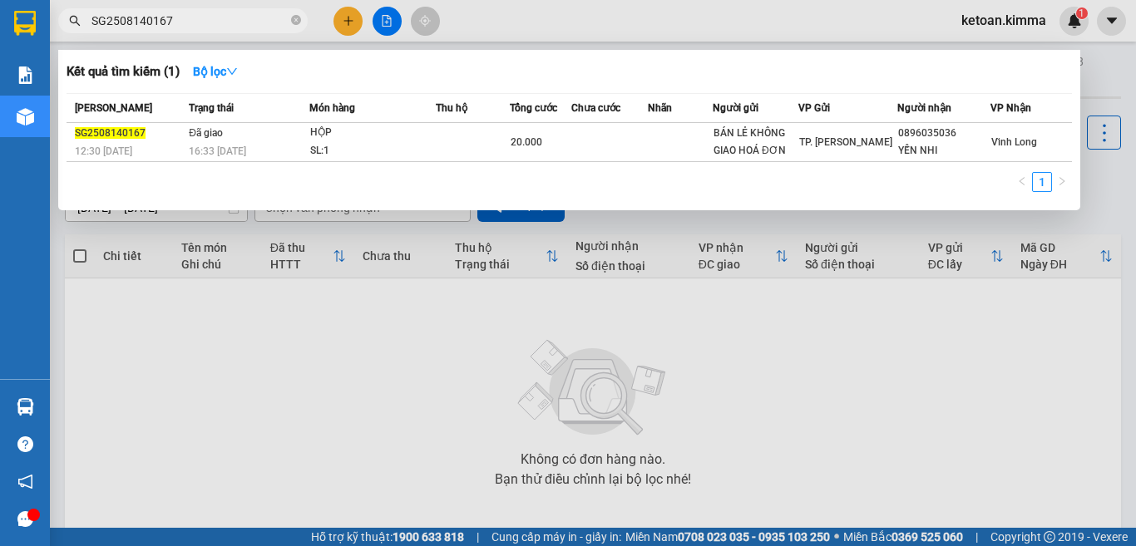
paste input "8"
click at [136, 19] on input "SG2508140168" at bounding box center [189, 21] width 196 height 18
paste input "73"
click at [151, 12] on input "SG2508140173" at bounding box center [189, 21] width 196 height 18
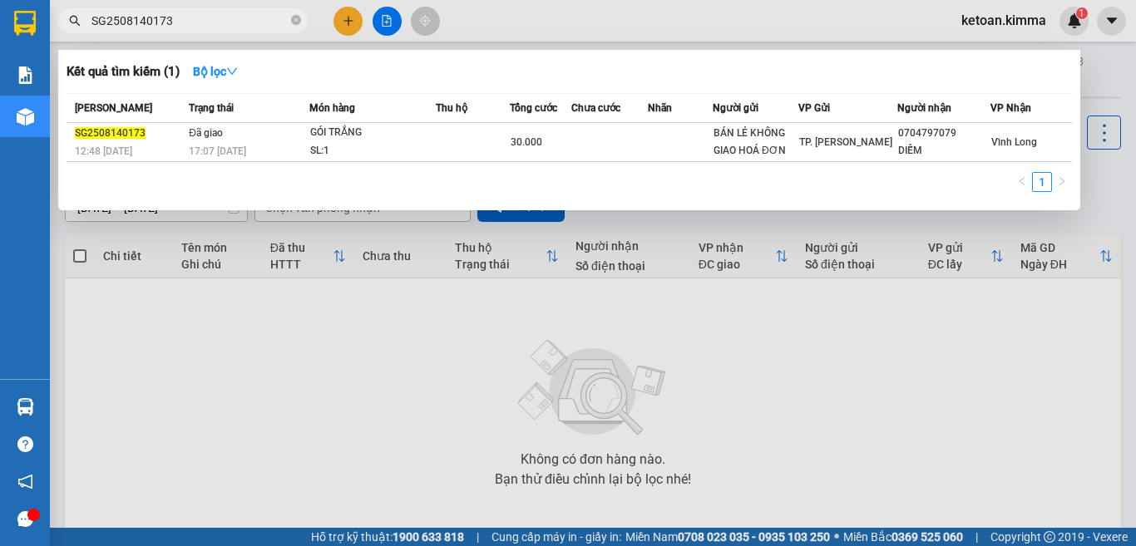
click at [151, 12] on input "SG2508140173" at bounding box center [189, 21] width 196 height 18
paste input "4"
click at [135, 29] on input "SG2508140174" at bounding box center [189, 21] width 196 height 18
paste input "7"
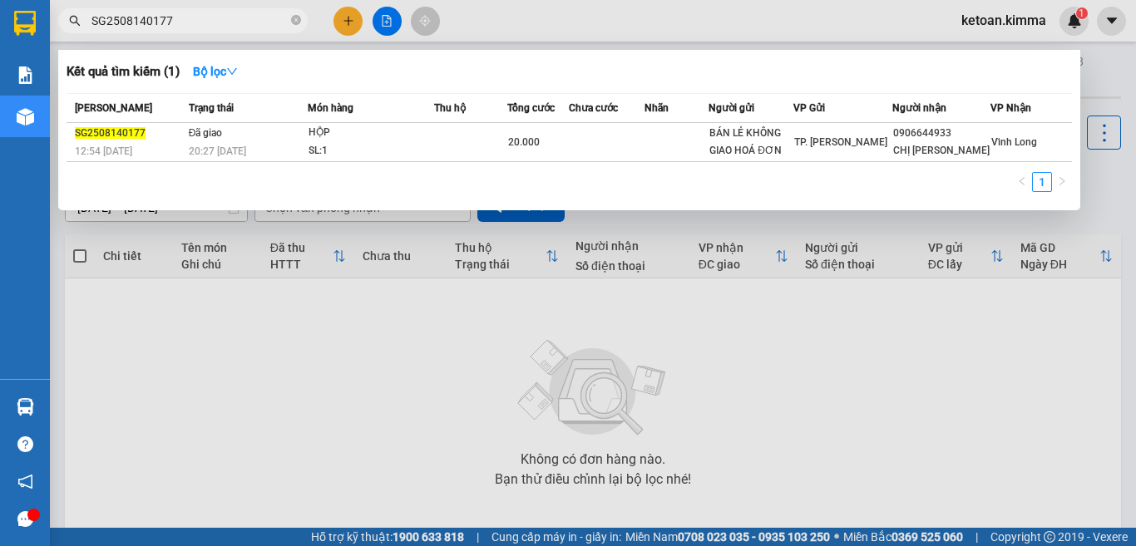
click at [145, 16] on input "SG2508140177" at bounding box center [189, 21] width 196 height 18
paste input "82"
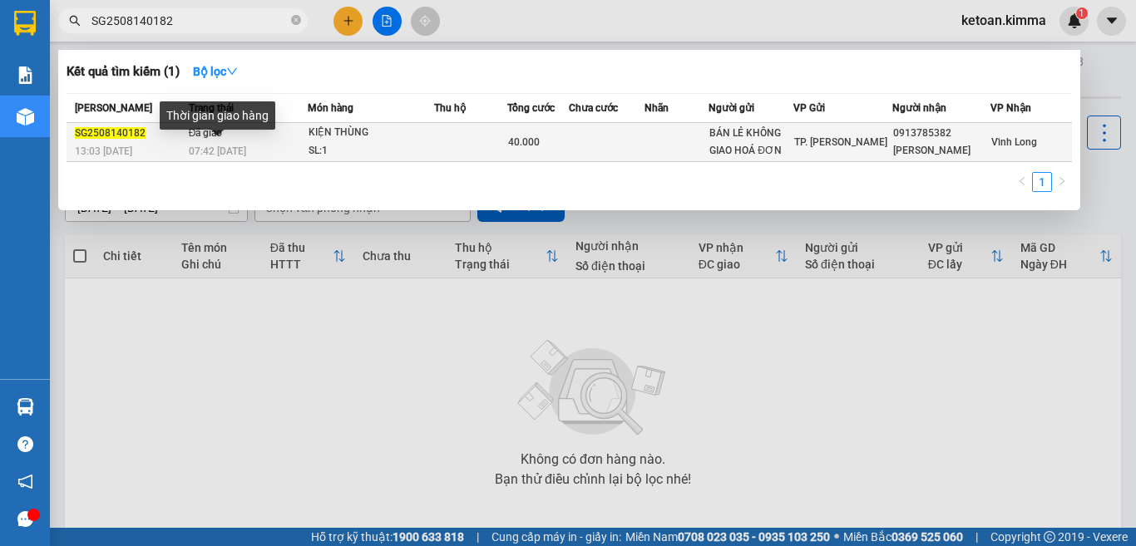
type input "SG2508140182"
click at [214, 146] on span "07:42 - 15/08" at bounding box center [217, 151] width 57 height 12
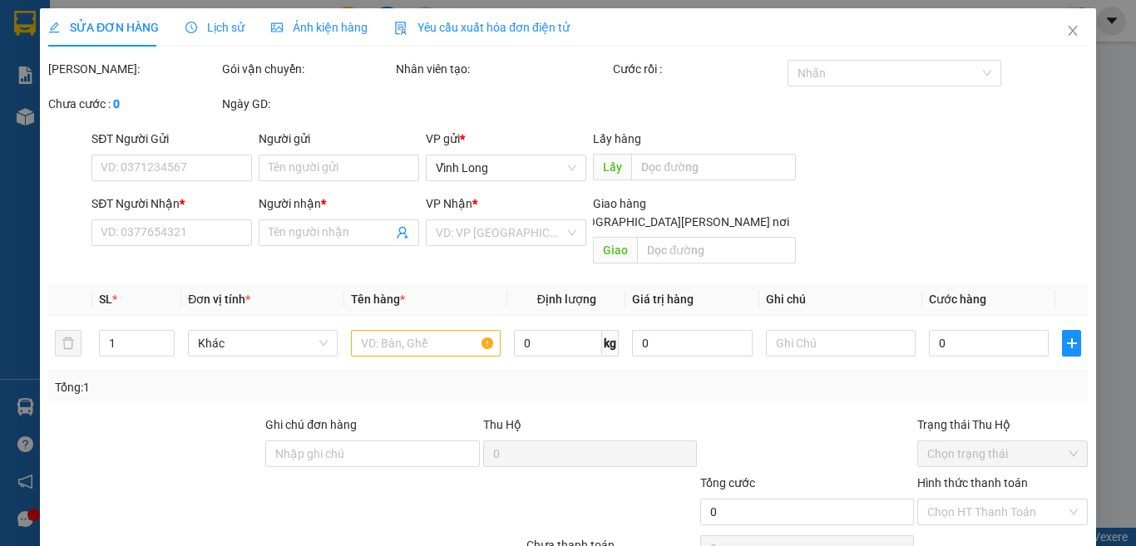
type input "BÁN LẺ KHÔNG GIAO HOÁ ĐƠN"
type input "0913785382"
type input "PHÚC TOÀN"
type input "40.000"
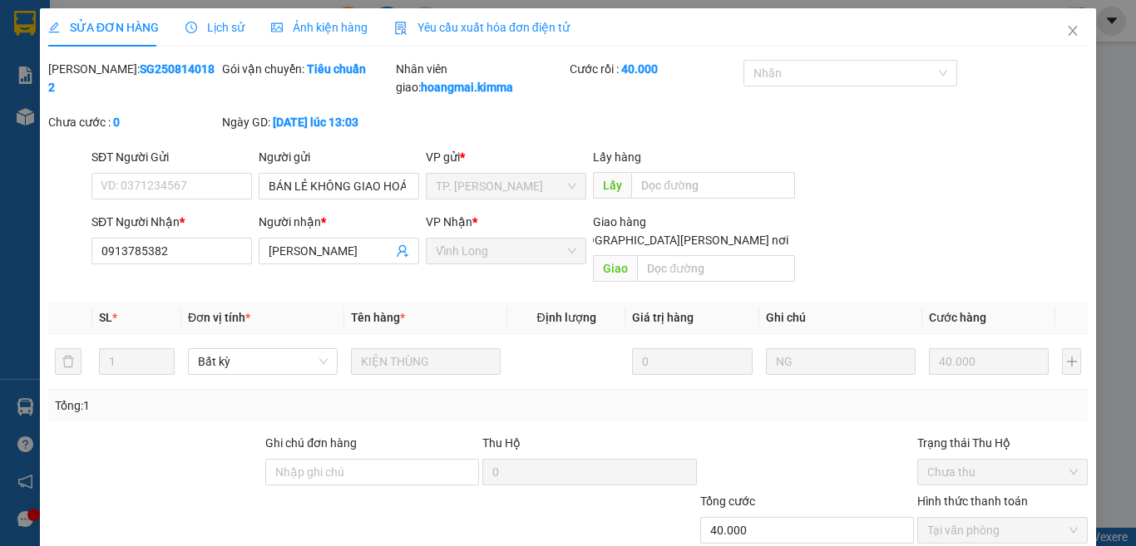
click at [474, 25] on span "Yêu cầu xuất hóa đơn điện tử" at bounding box center [481, 27] width 175 height 13
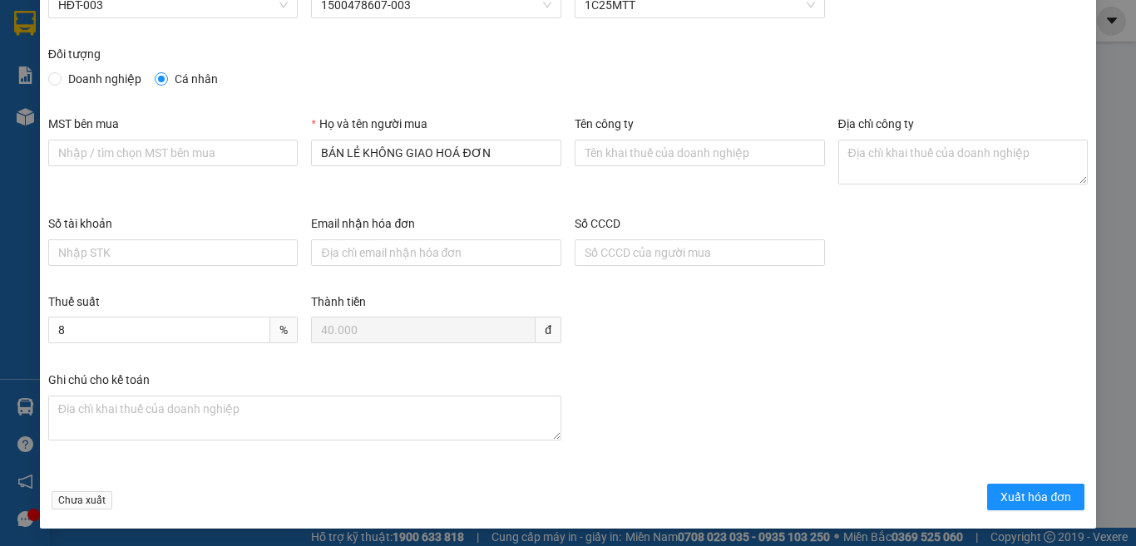
scroll to position [95, 0]
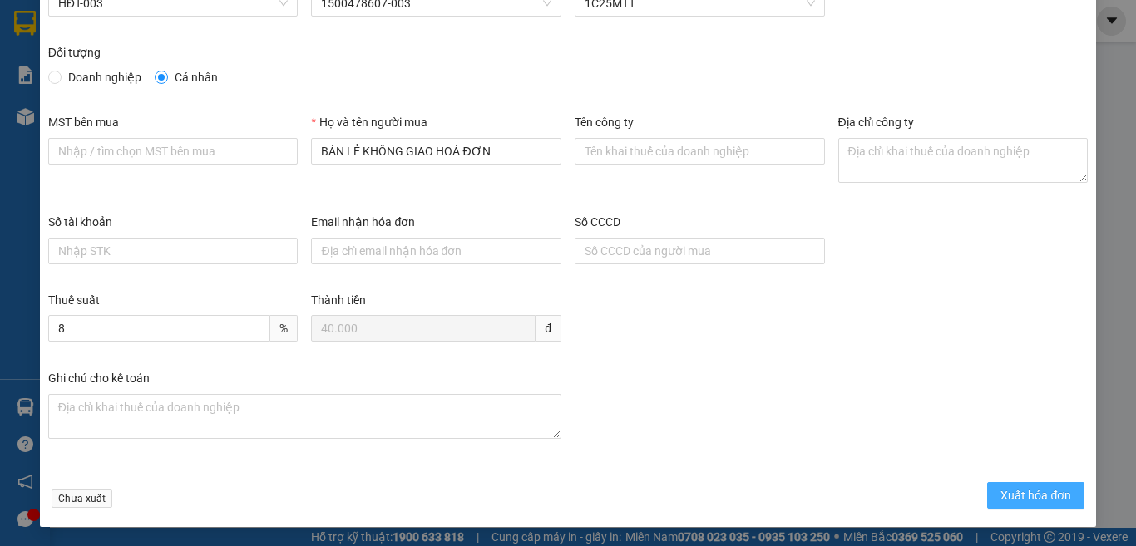
click at [1017, 496] on span "Xuất hóa đơn" at bounding box center [1035, 495] width 71 height 18
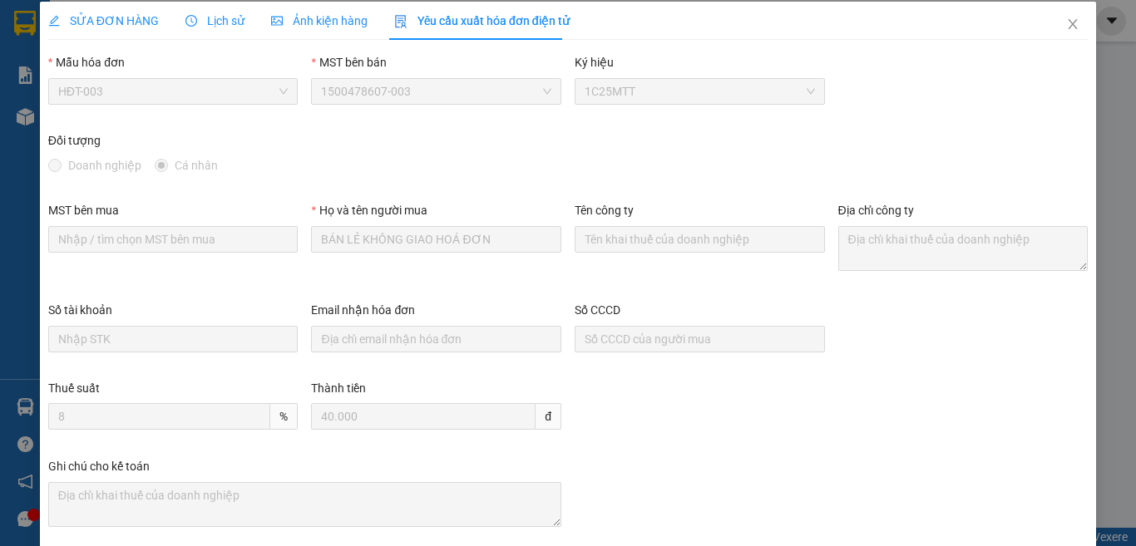
scroll to position [0, 0]
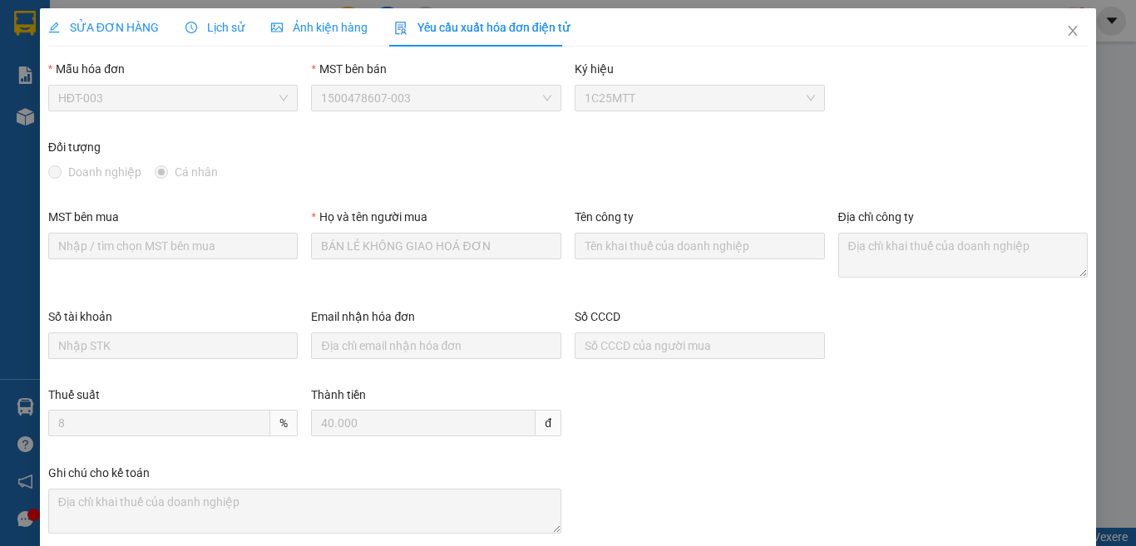
click at [94, 28] on span "SỬA ĐƠN HÀNG" at bounding box center [103, 27] width 111 height 13
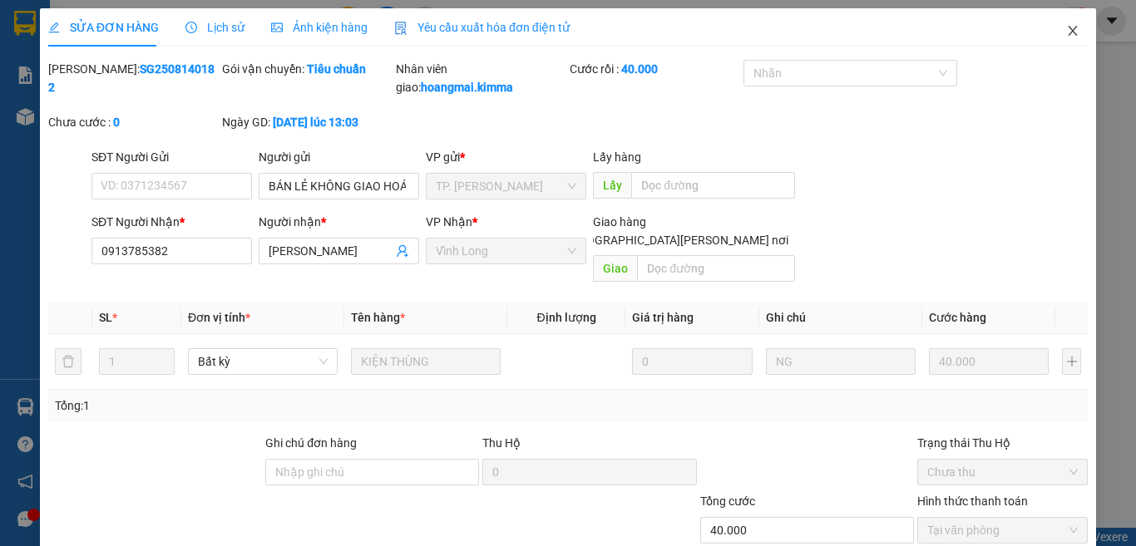
click at [1066, 31] on icon "close" at bounding box center [1072, 30] width 13 height 13
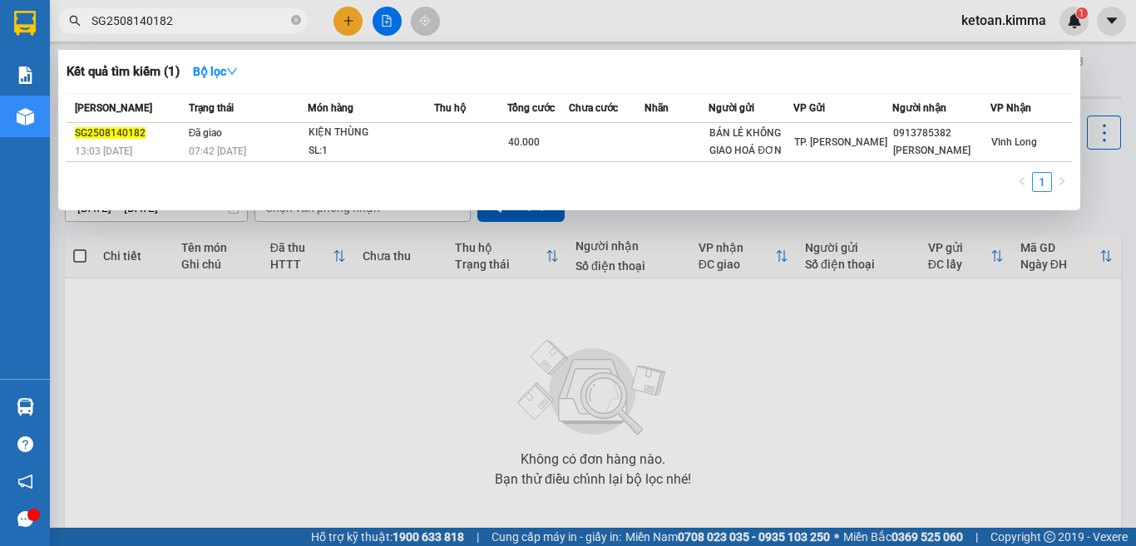
click at [133, 17] on input "SG2508140182" at bounding box center [189, 21] width 196 height 18
paste input "4"
click at [149, 21] on input "SG2508140184" at bounding box center [189, 21] width 196 height 18
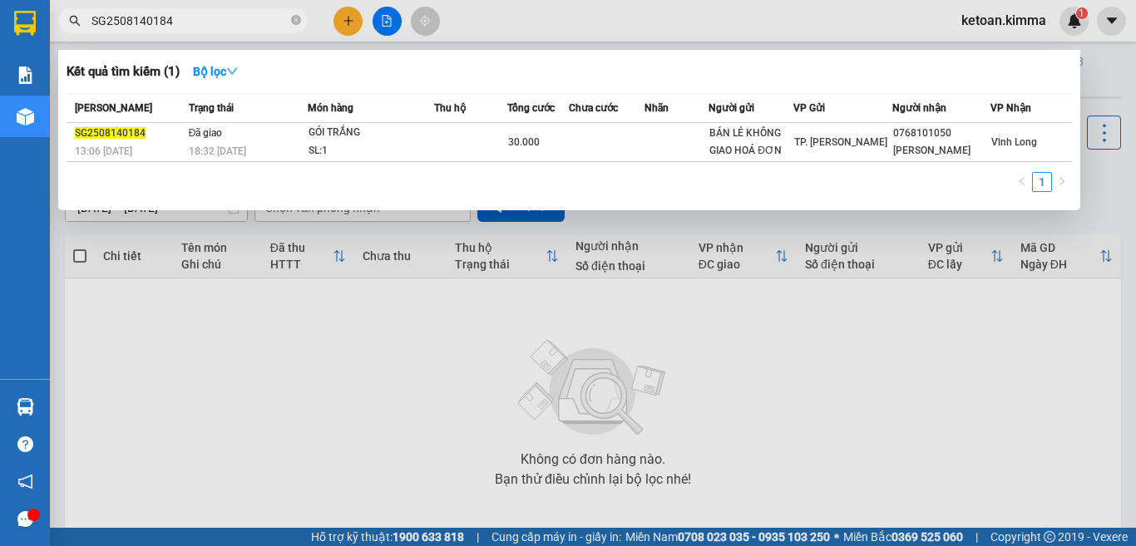
paste input "9"
click at [176, 22] on input "SG2508140189" at bounding box center [189, 21] width 196 height 18
paste input "93"
click at [147, 19] on input "SG2508140193" at bounding box center [189, 21] width 196 height 18
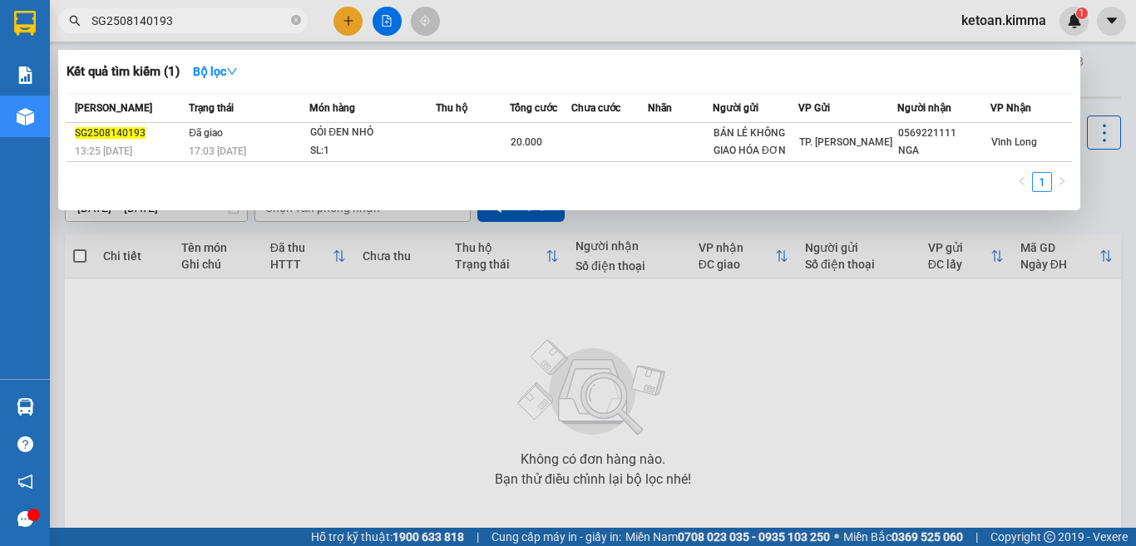
click at [147, 19] on input "SG2508140193" at bounding box center [189, 21] width 196 height 18
paste input "4"
click at [165, 27] on input "SG2508140194" at bounding box center [189, 21] width 196 height 18
paste input "5"
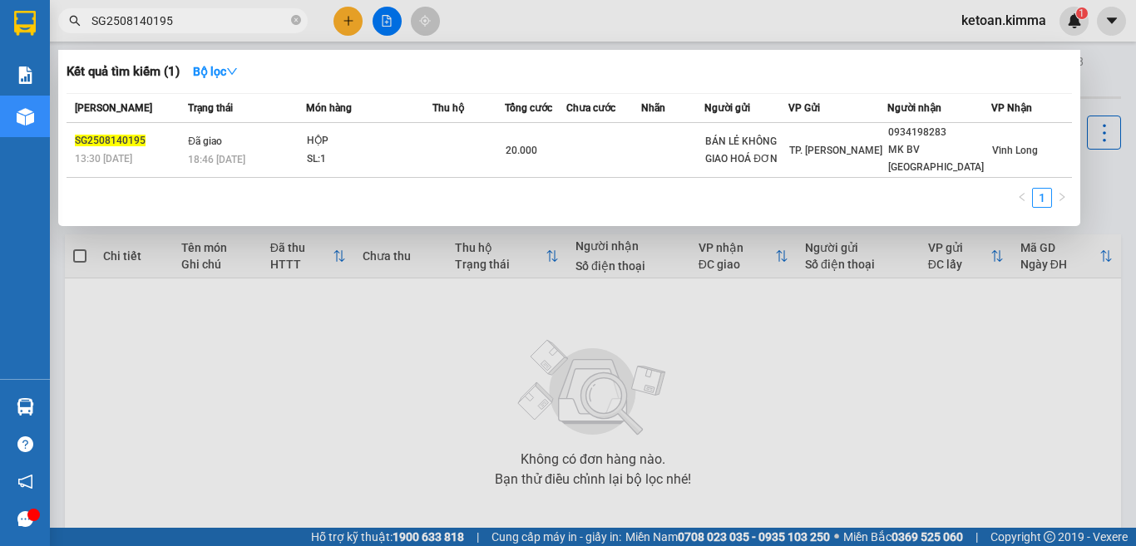
click at [174, 22] on input "SG2508140195" at bounding box center [189, 21] width 196 height 18
paste input "6"
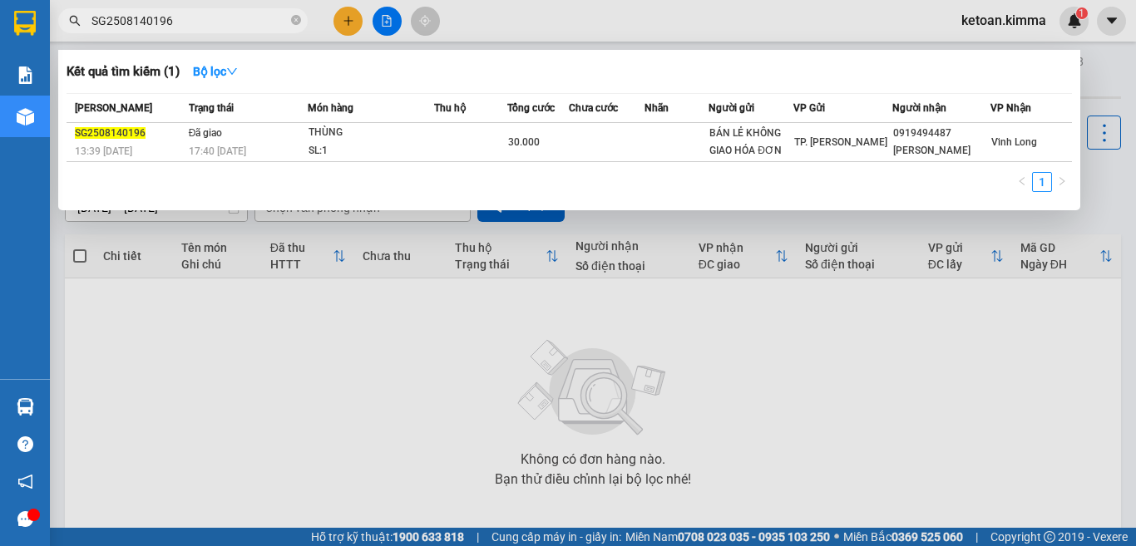
click at [171, 26] on input "SG2508140196" at bounding box center [189, 21] width 196 height 18
paste input "7"
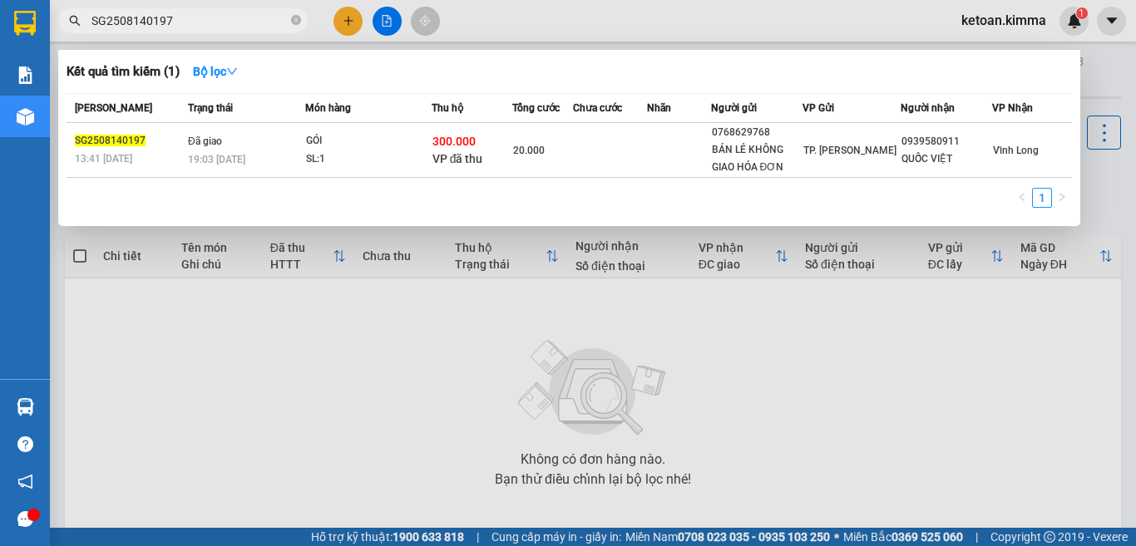
click at [139, 7] on div at bounding box center [568, 273] width 1136 height 546
click at [140, 15] on input "SG2508140197" at bounding box center [189, 21] width 196 height 18
paste input "202"
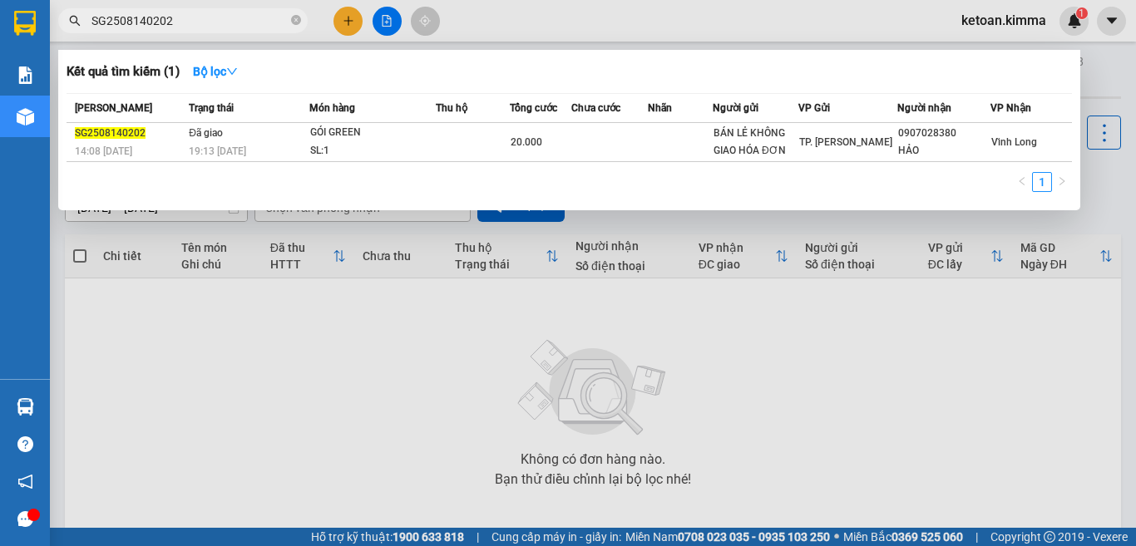
click at [175, 21] on input "SG2508140202" at bounding box center [189, 21] width 196 height 18
paste input "153"
type input "SG2508140153"
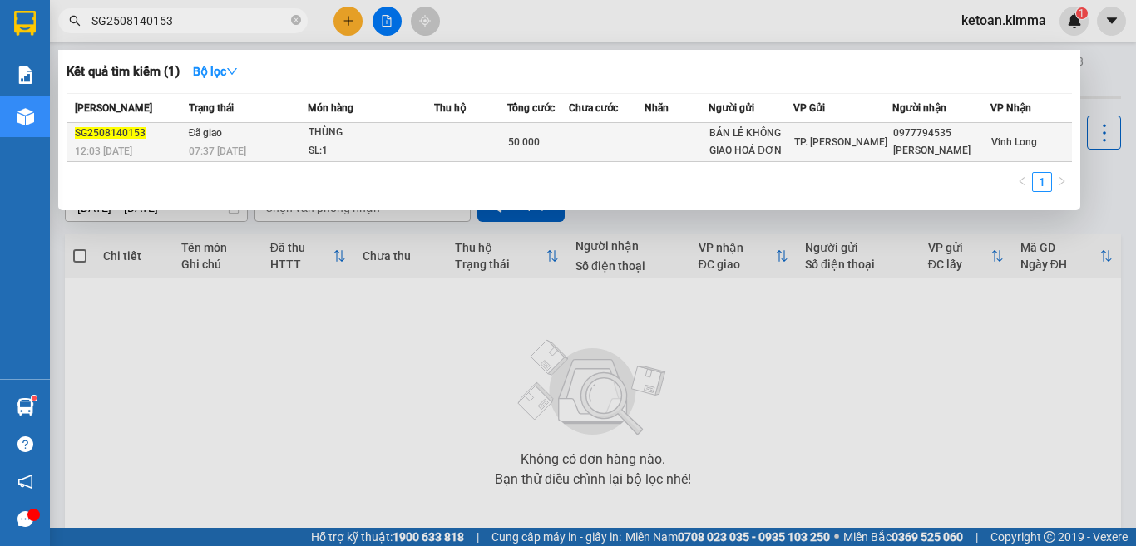
click at [388, 145] on div "SL: 1" at bounding box center [370, 151] width 125 height 18
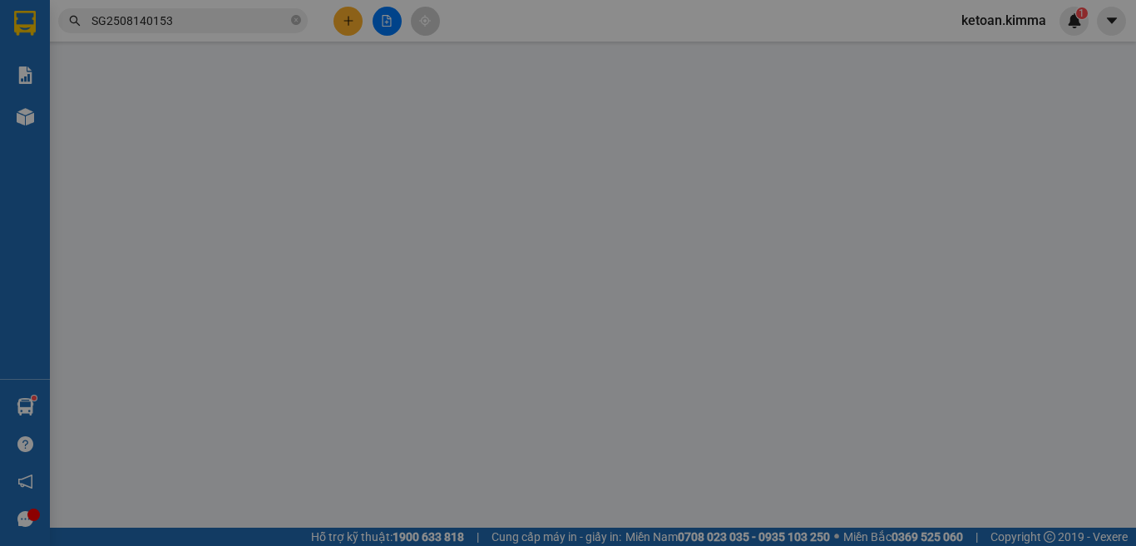
type input "BÁN LẺ KHÔNG GIAO HOÁ ĐƠN"
type input "0977794535"
type input "ANH HẢI"
type input "50.000"
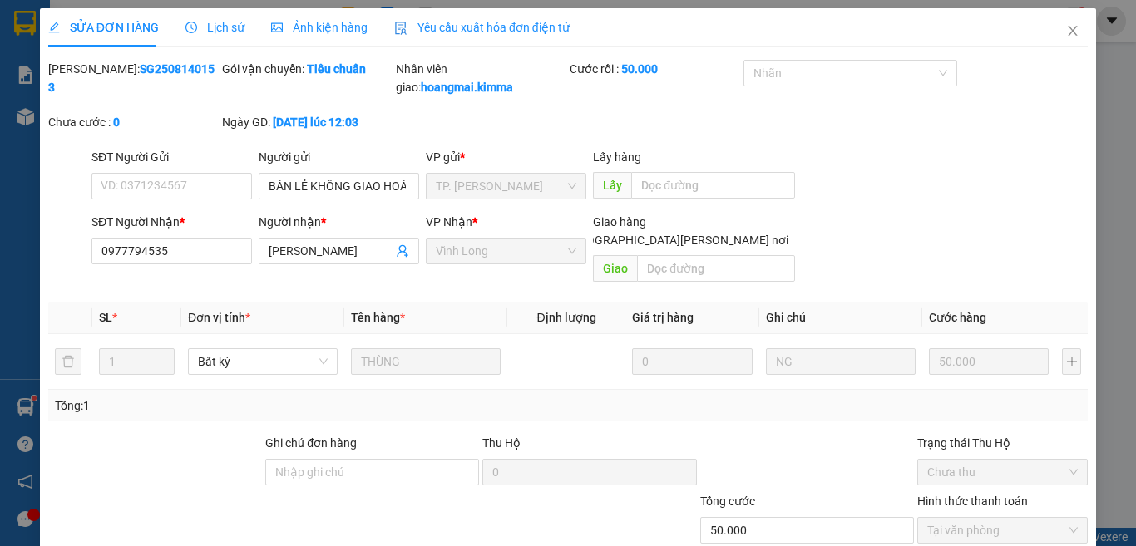
click at [476, 30] on span "Yêu cầu xuất hóa đơn điện tử" at bounding box center [481, 27] width 175 height 13
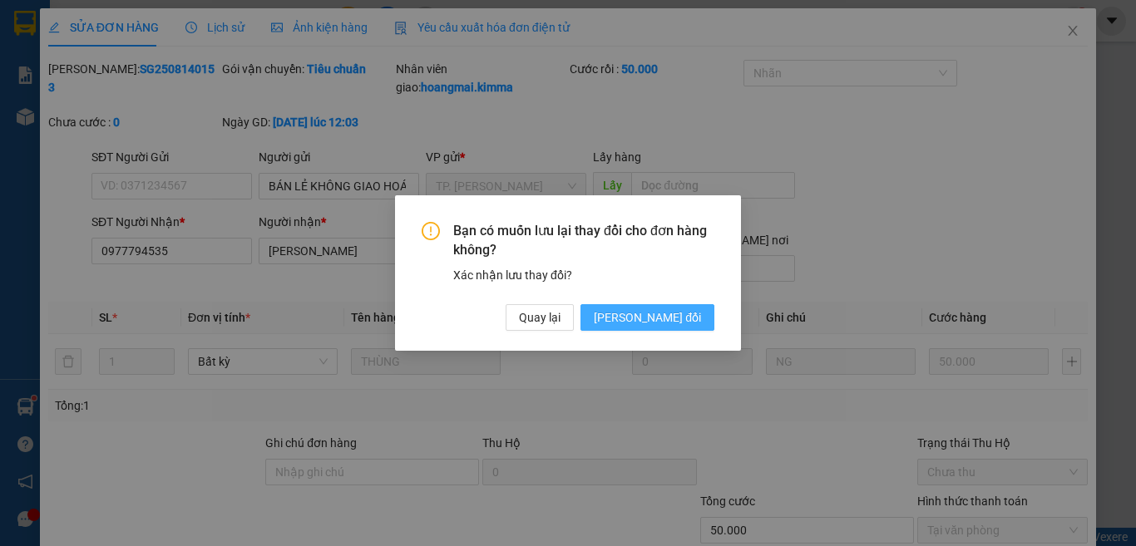
click at [673, 328] on button "Lưu thay đổi" at bounding box center [647, 317] width 134 height 27
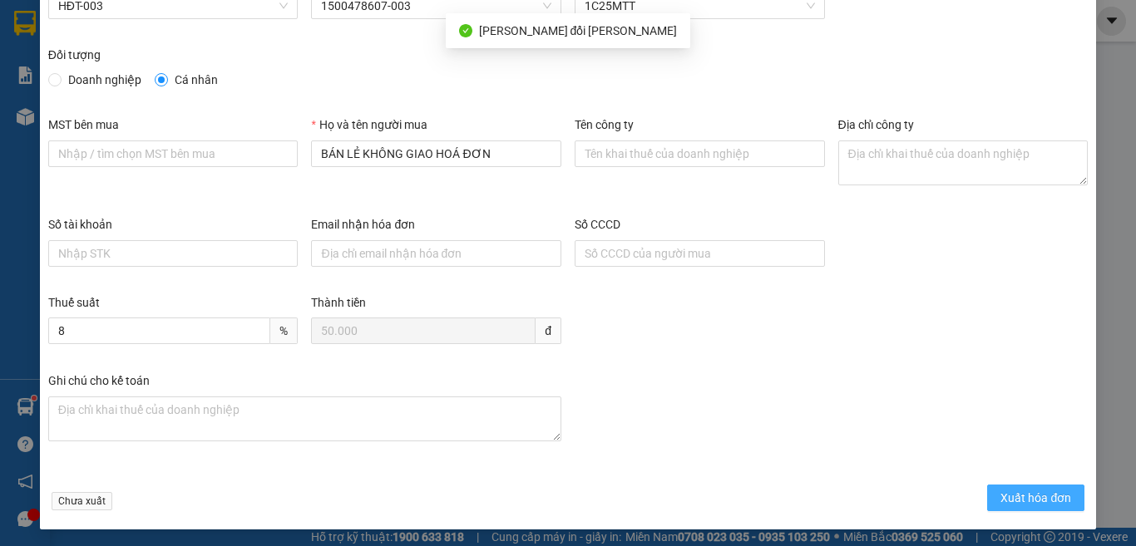
scroll to position [95, 0]
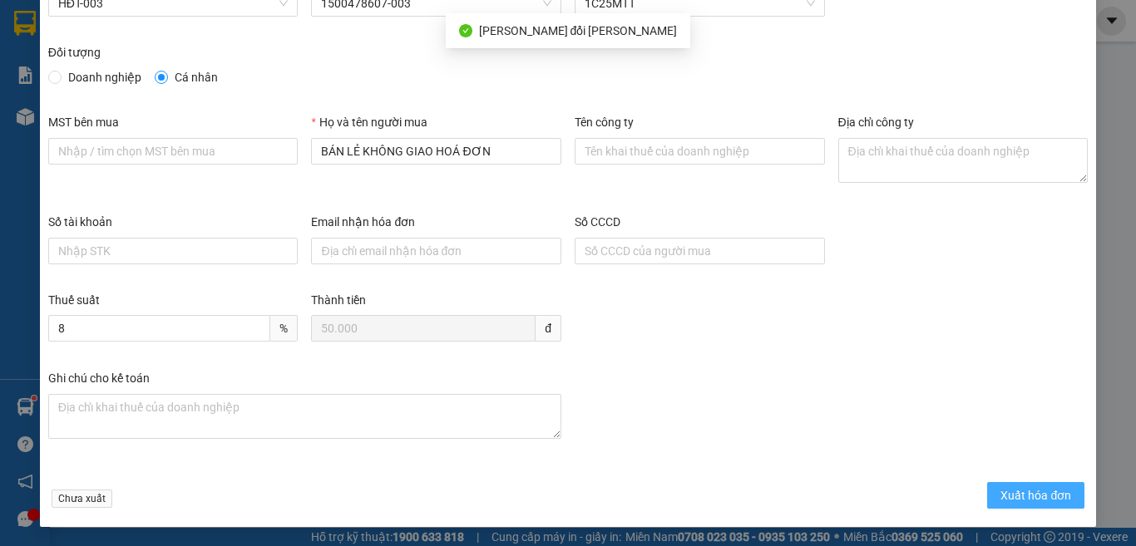
click at [1033, 492] on span "Xuất hóa đơn" at bounding box center [1035, 495] width 71 height 18
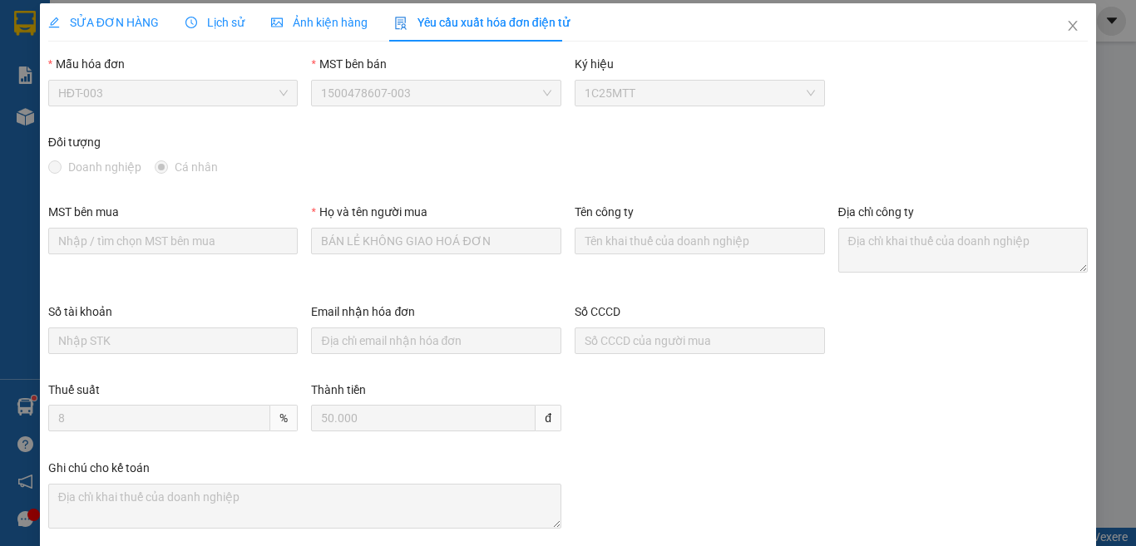
scroll to position [0, 0]
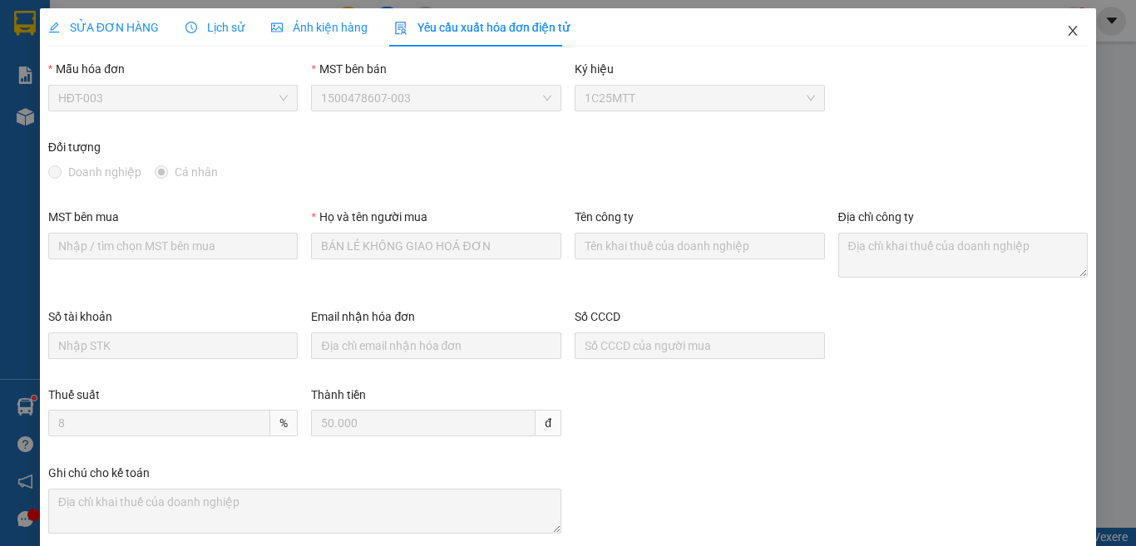
click at [1068, 32] on icon "close" at bounding box center [1072, 31] width 9 height 10
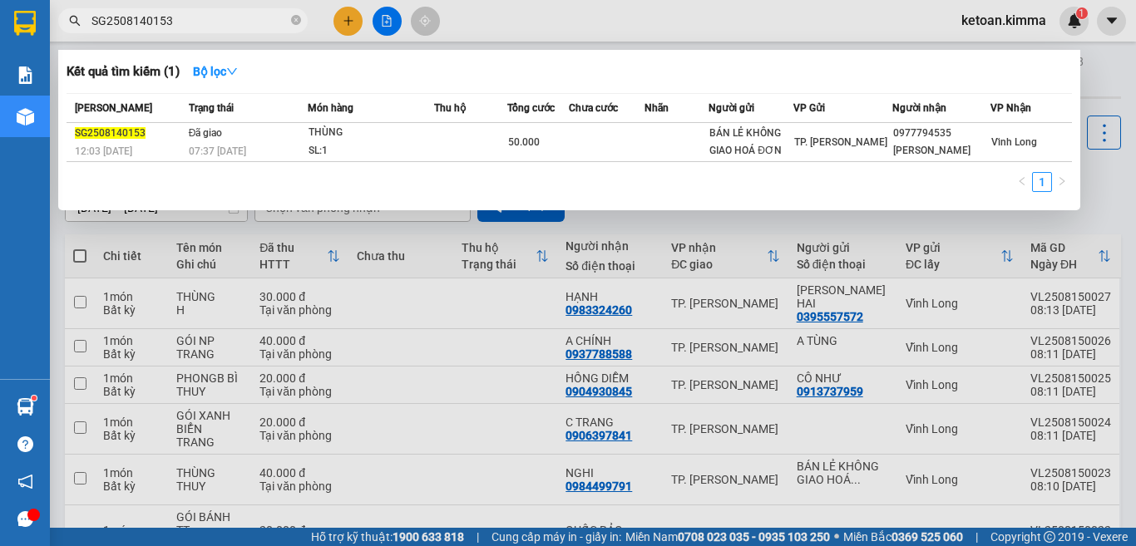
click at [224, 24] on input "SG2508140153" at bounding box center [189, 21] width 196 height 18
paste input "228"
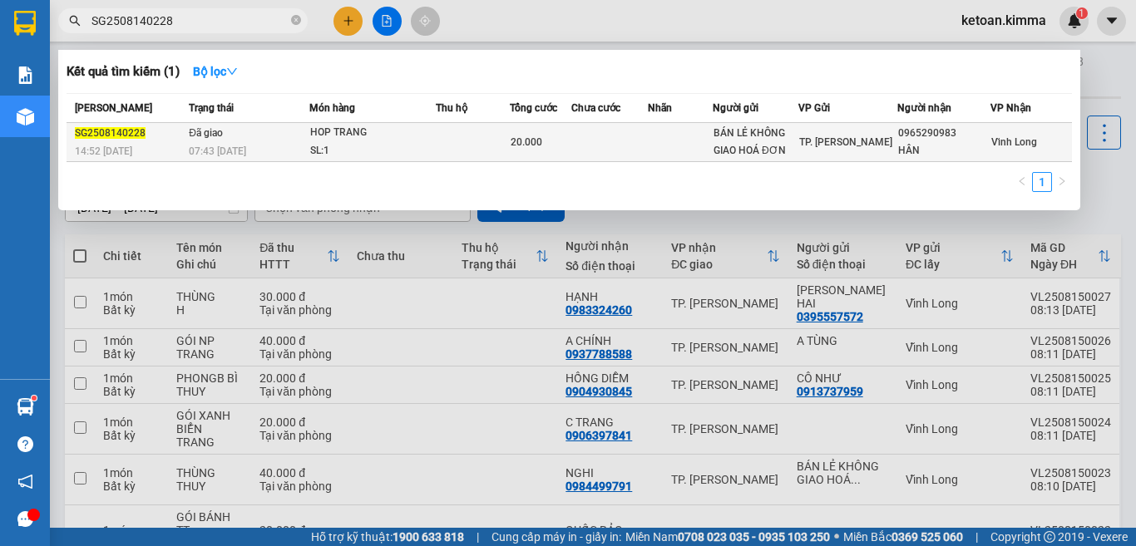
type input "SG2508140228"
click at [234, 149] on span "07:43 - 15/08" at bounding box center [217, 151] width 57 height 12
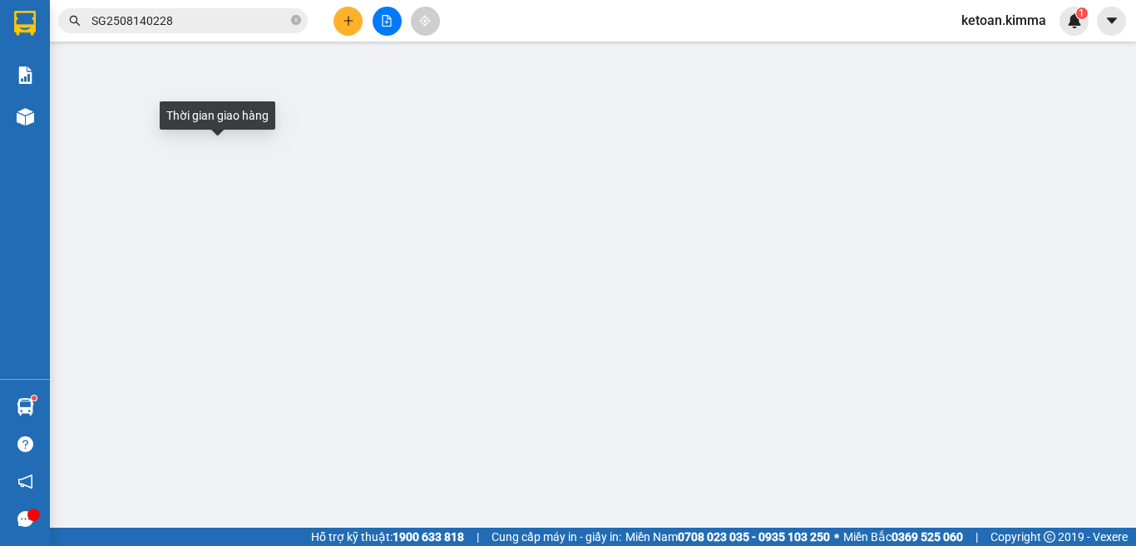
type input "BÁN LẺ KHÔNG GIAO HOÁ ĐƠN"
type input "0965290983"
type input "HÂN"
type input "20.000"
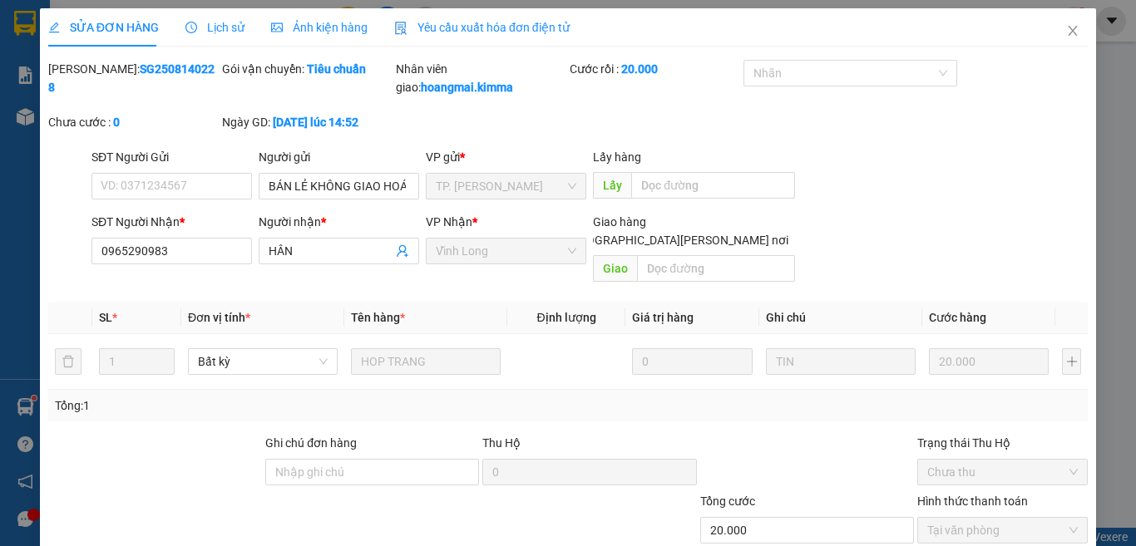
click at [486, 32] on span "Yêu cầu xuất hóa đơn điện tử" at bounding box center [481, 27] width 175 height 13
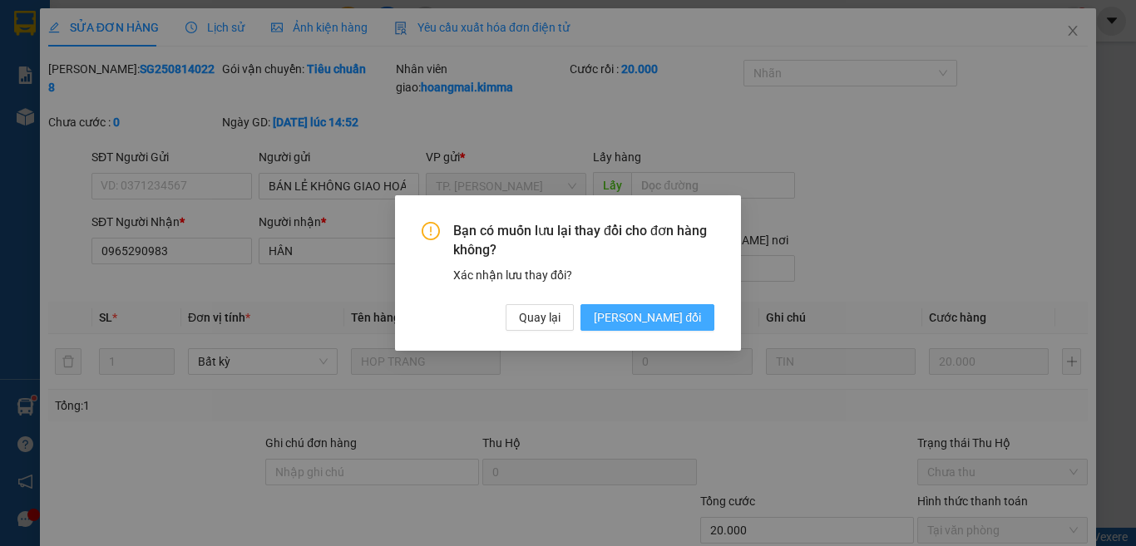
click at [668, 308] on span "Lưu thay đổi" at bounding box center [647, 317] width 107 height 18
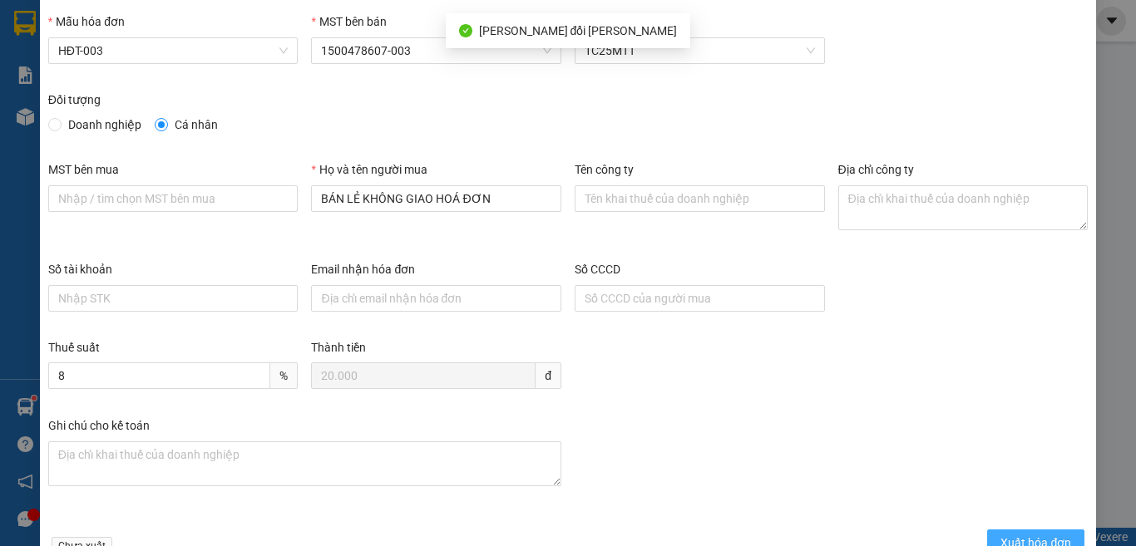
scroll to position [95, 0]
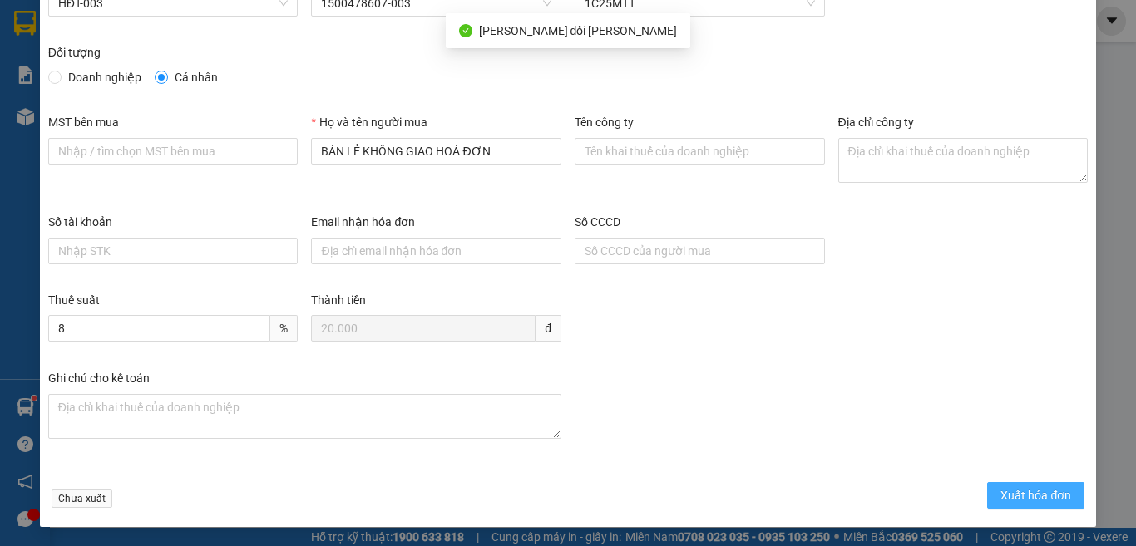
click at [1010, 497] on span "Xuất hóa đơn" at bounding box center [1035, 495] width 71 height 18
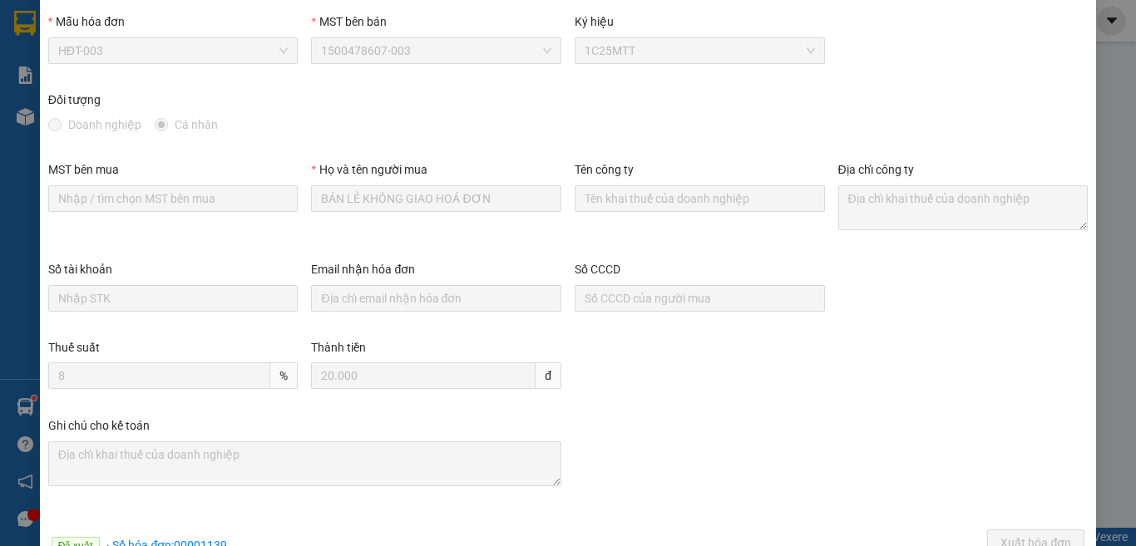
scroll to position [0, 0]
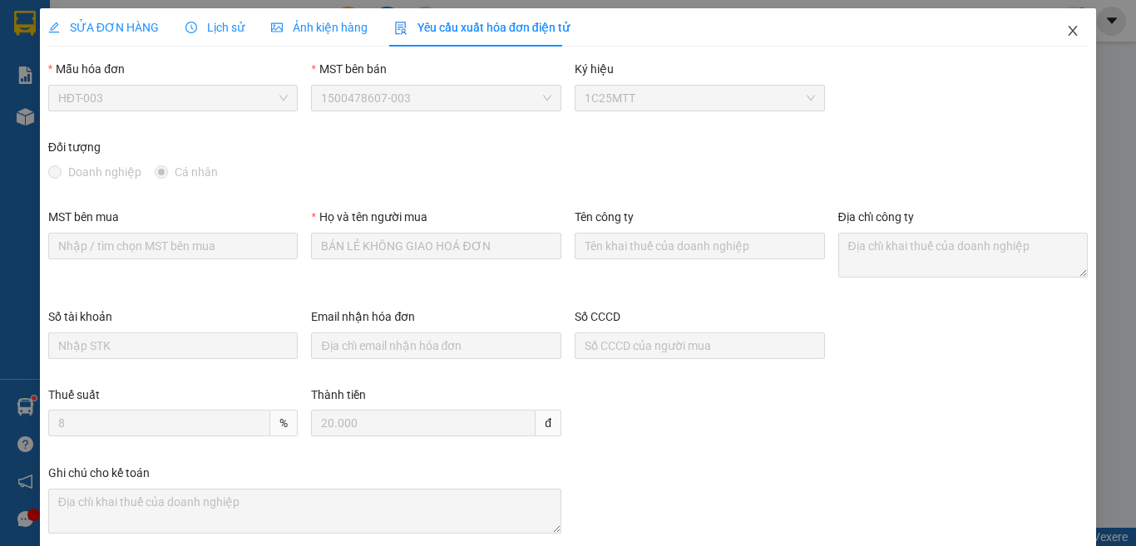
click at [1066, 34] on icon "close" at bounding box center [1072, 30] width 13 height 13
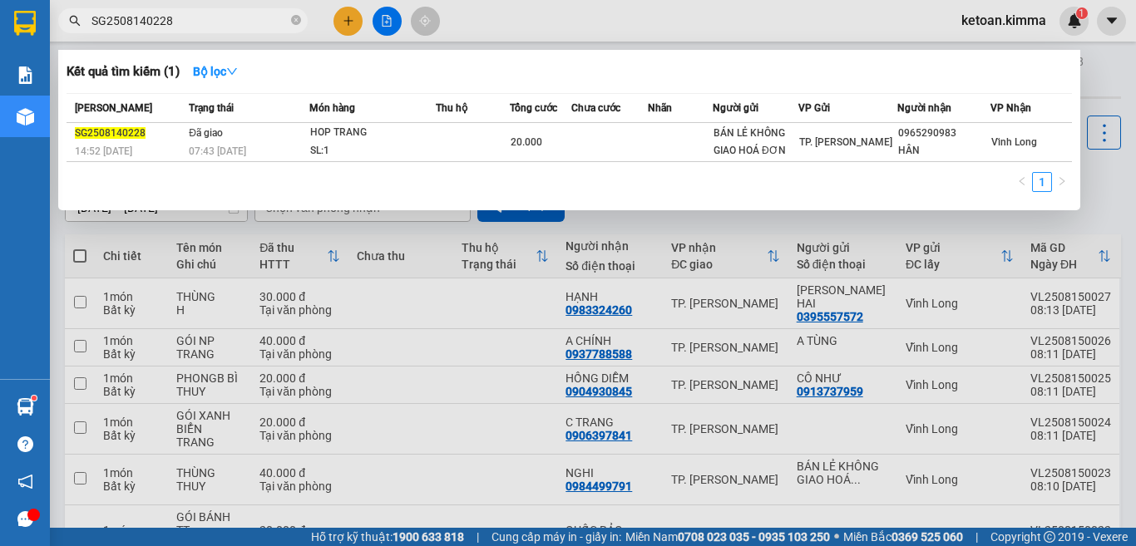
click at [174, 22] on input "SG2508140228" at bounding box center [189, 21] width 196 height 18
paste input "35"
click at [163, 16] on input "SG2508140235" at bounding box center [189, 21] width 196 height 18
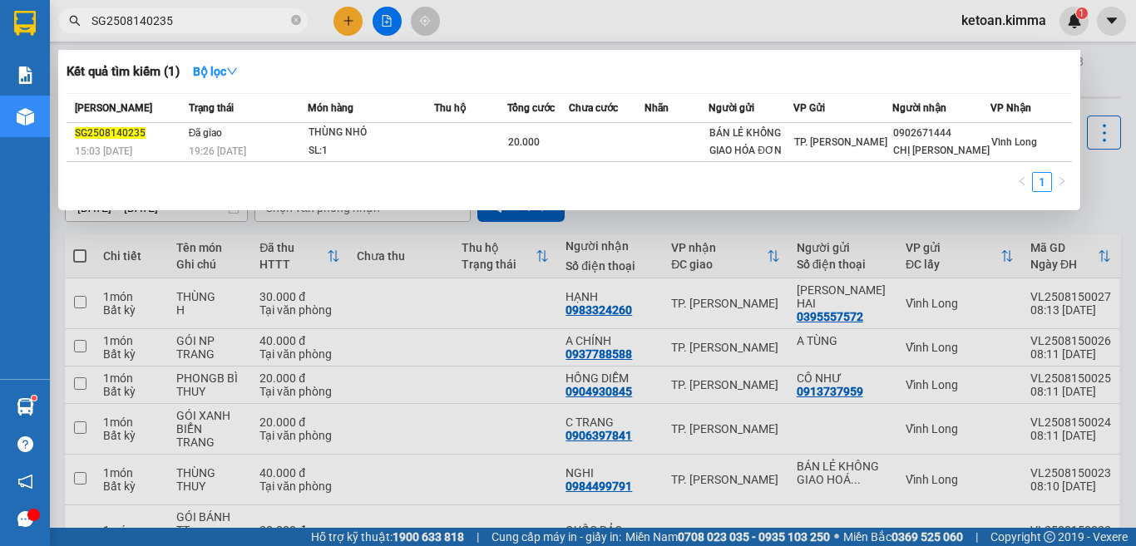
paste input "6"
click at [179, 22] on input "SG2508140236" at bounding box center [189, 21] width 196 height 18
paste input "44"
click at [196, 23] on input "SG2508140244" at bounding box center [189, 21] width 196 height 18
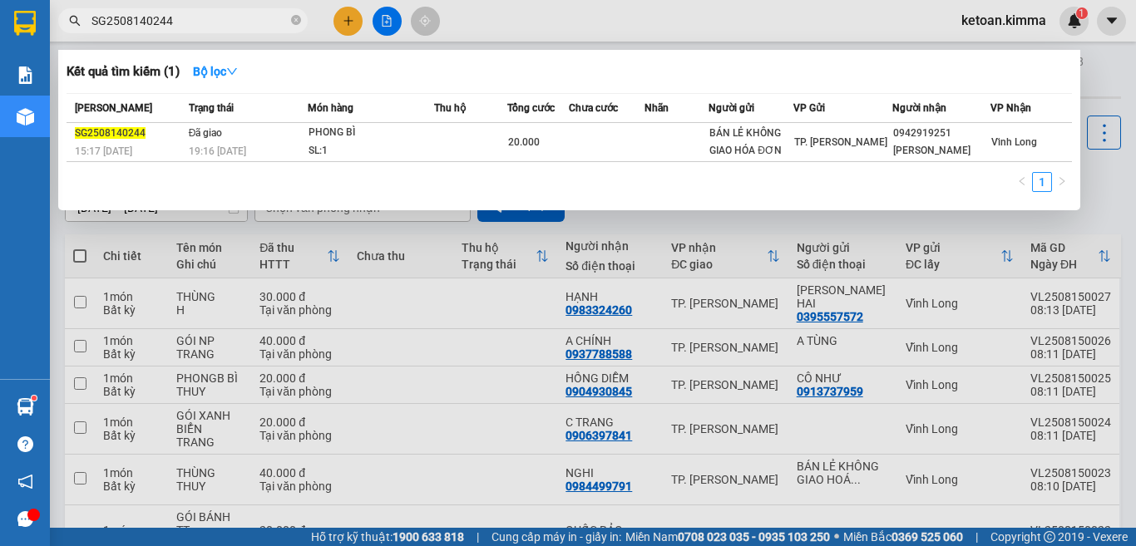
click at [196, 23] on input "SG2508140244" at bounding box center [189, 21] width 196 height 18
paste input "50"
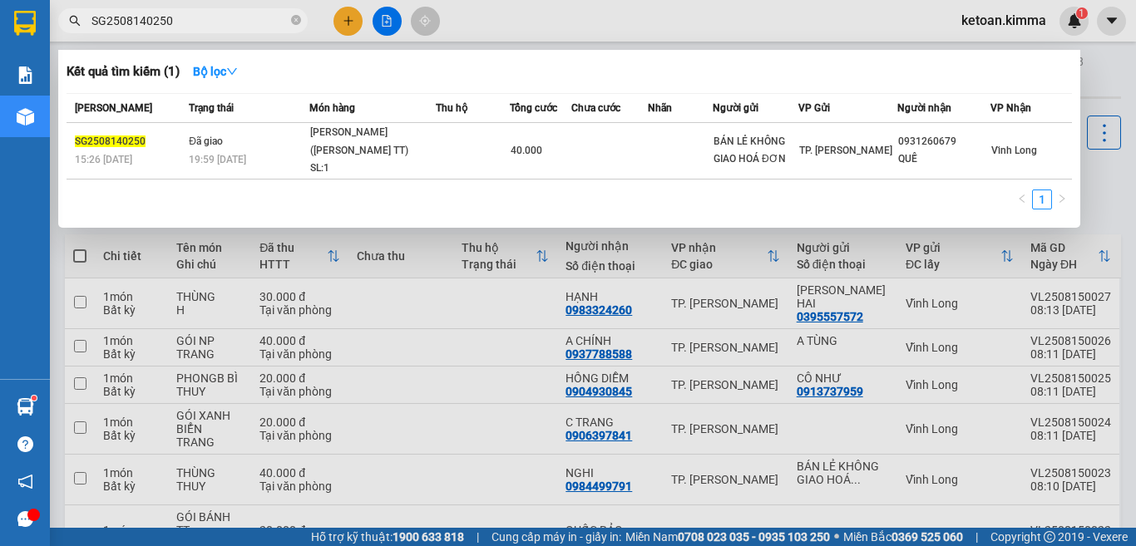
click at [160, 23] on input "SG2508140250" at bounding box center [189, 21] width 196 height 18
paste input "1"
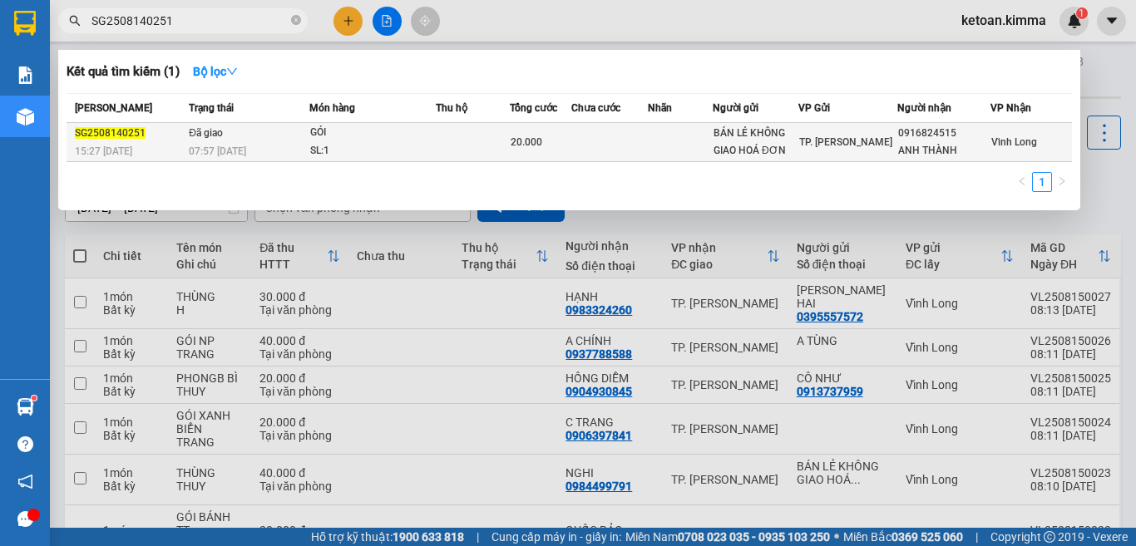
type input "SG2508140251"
click at [232, 139] on td "Đã giao 07:57 - 15/08" at bounding box center [247, 142] width 125 height 39
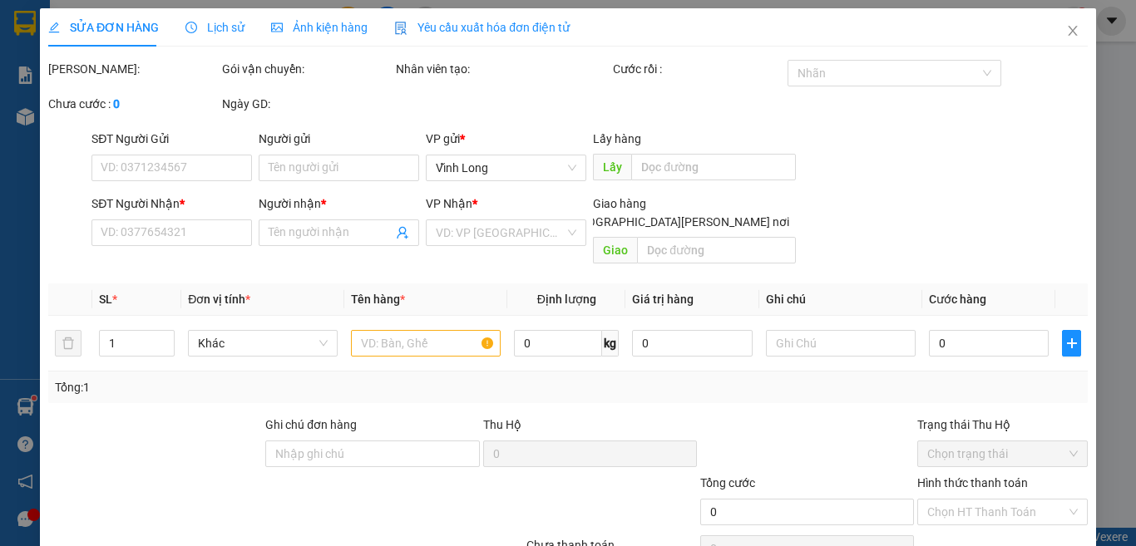
type input "BÁN LẺ KHÔNG GIAO HOÁ ĐƠN"
type input "0916824515"
type input "ANH THÀNH"
type input "20.000"
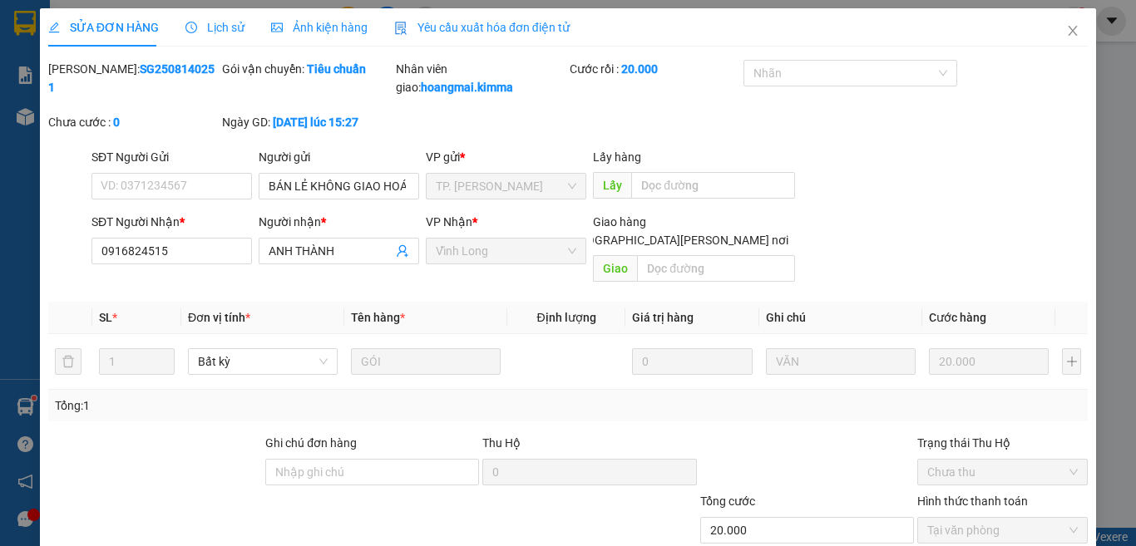
click at [506, 28] on span "Yêu cầu xuất hóa đơn điện tử" at bounding box center [481, 27] width 175 height 13
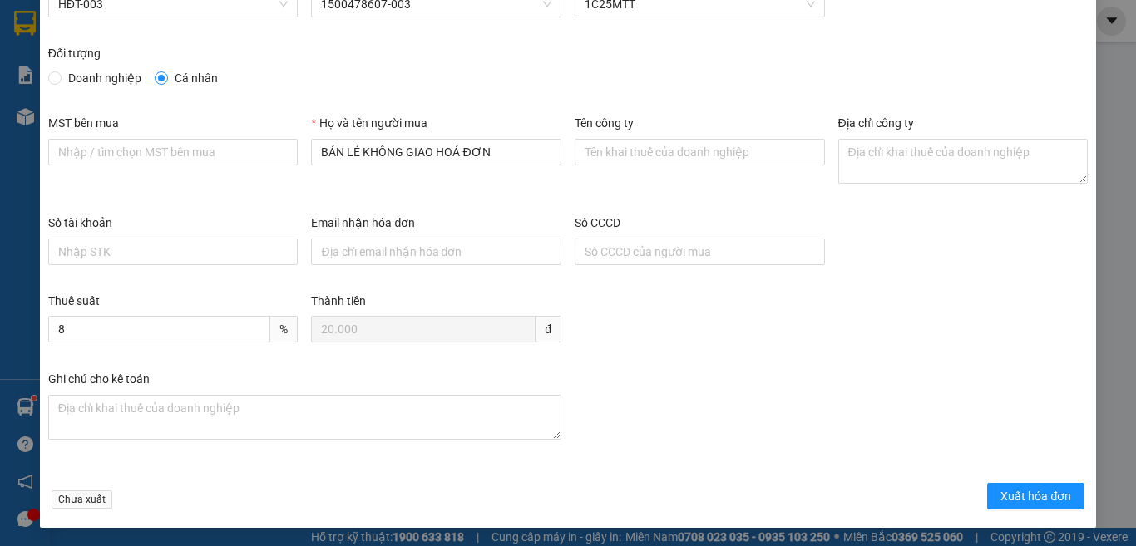
scroll to position [95, 0]
click at [987, 486] on button "Xuất hóa đơn" at bounding box center [1035, 495] width 97 height 27
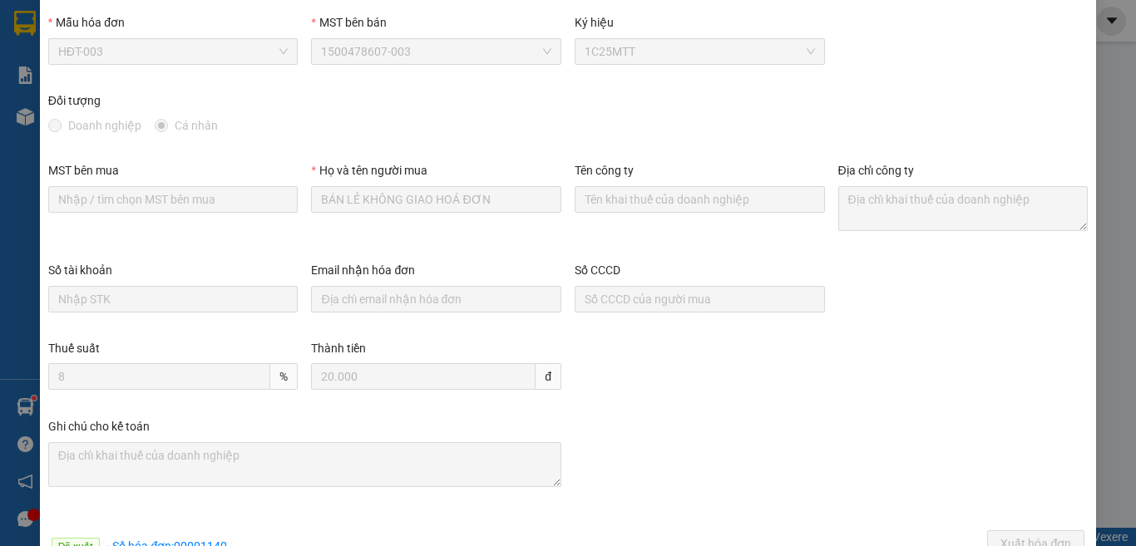
scroll to position [0, 0]
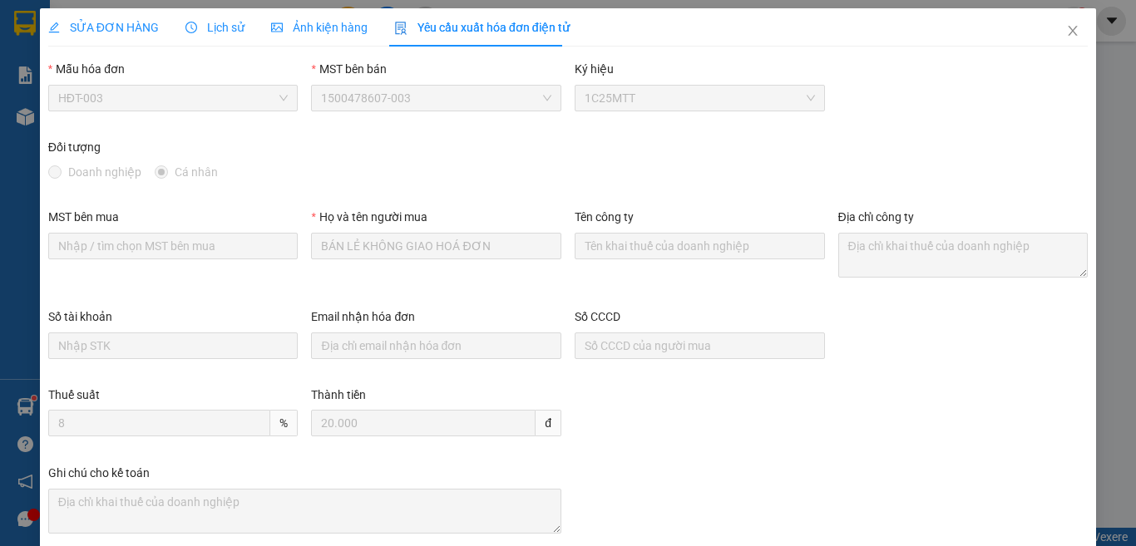
click at [132, 30] on span "SỬA ĐƠN HÀNG" at bounding box center [103, 27] width 111 height 13
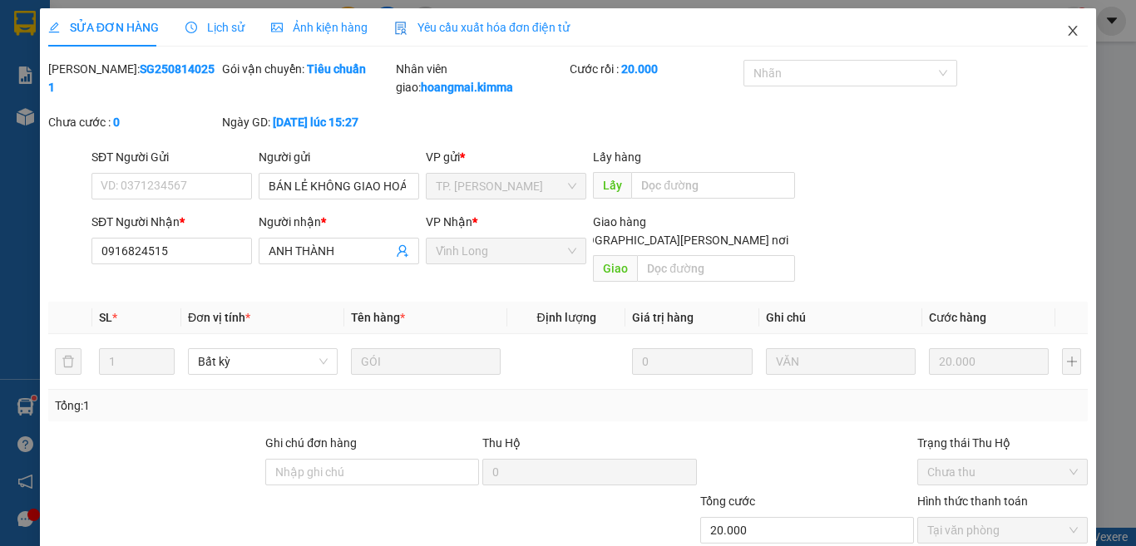
click at [1066, 26] on icon "close" at bounding box center [1072, 30] width 13 height 13
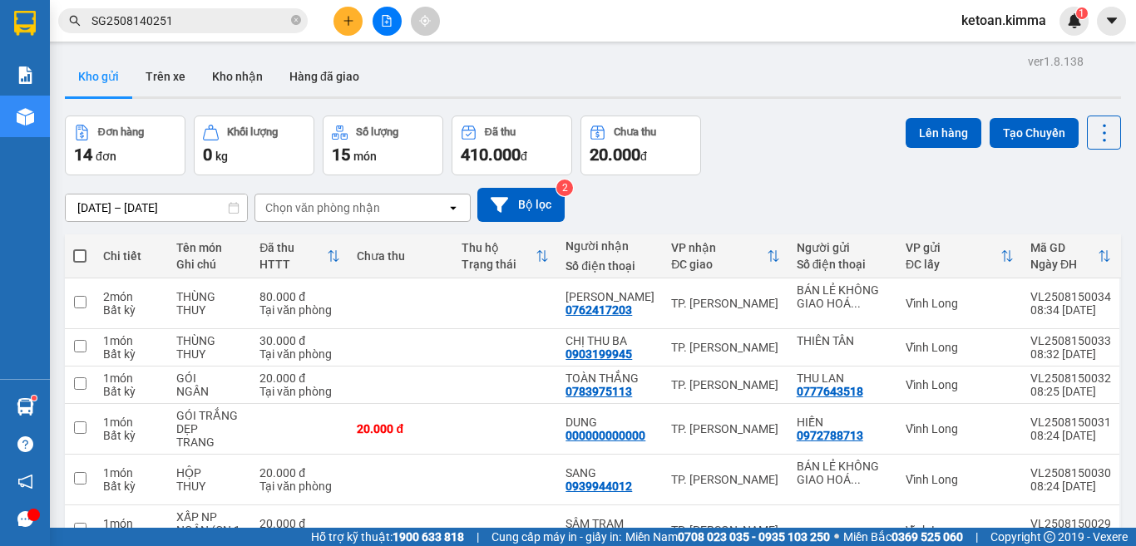
click at [182, 17] on input "SG2508140251" at bounding box center [189, 21] width 196 height 18
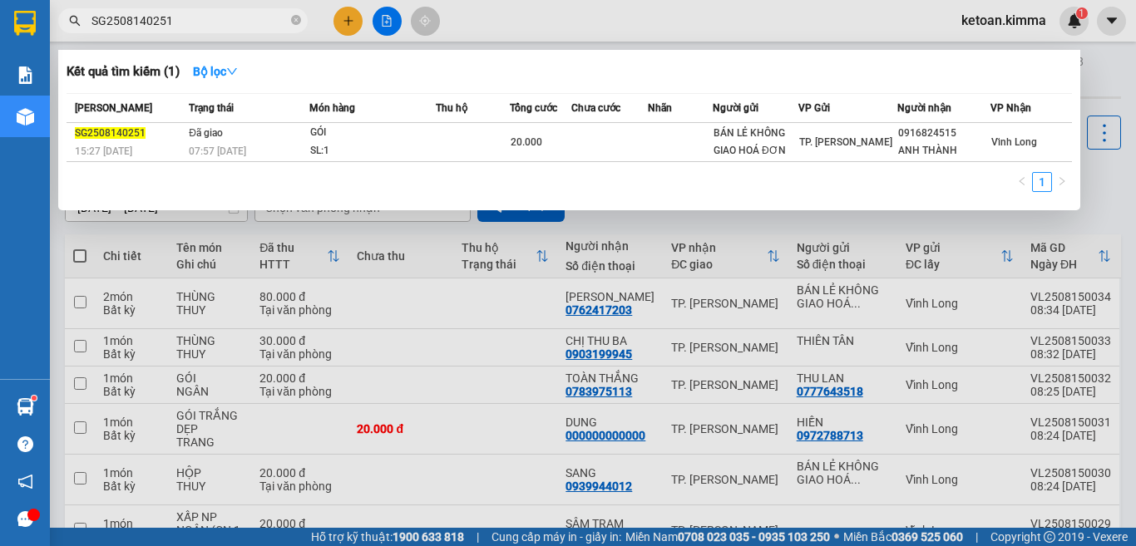
click at [182, 17] on input "SG2508140251" at bounding box center [189, 21] width 196 height 18
paste input "3"
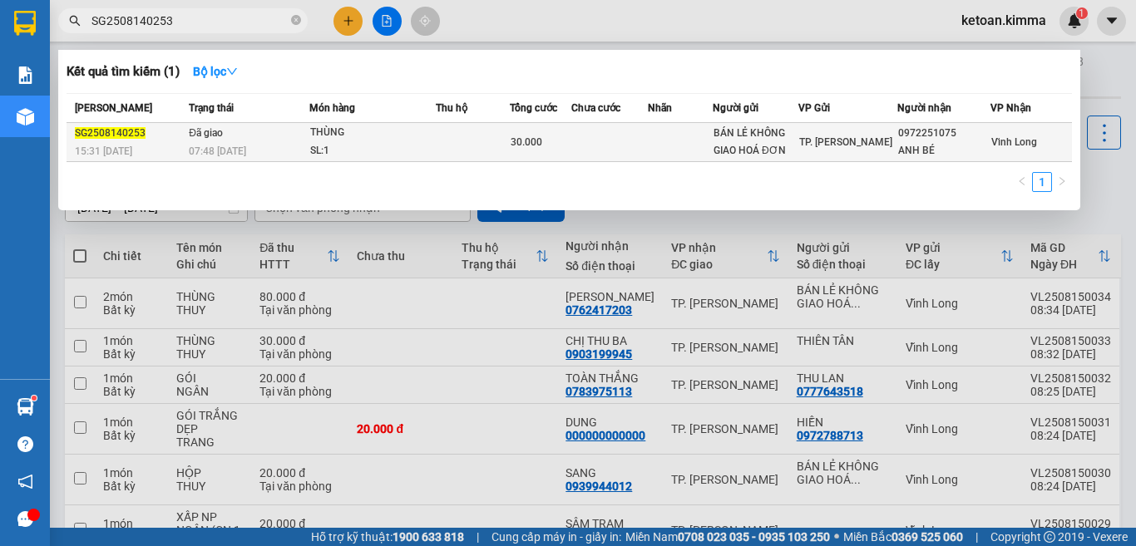
type input "SG2508140253"
click at [214, 141] on td "Đã giao 07:48 - 15/08" at bounding box center [247, 142] width 125 height 39
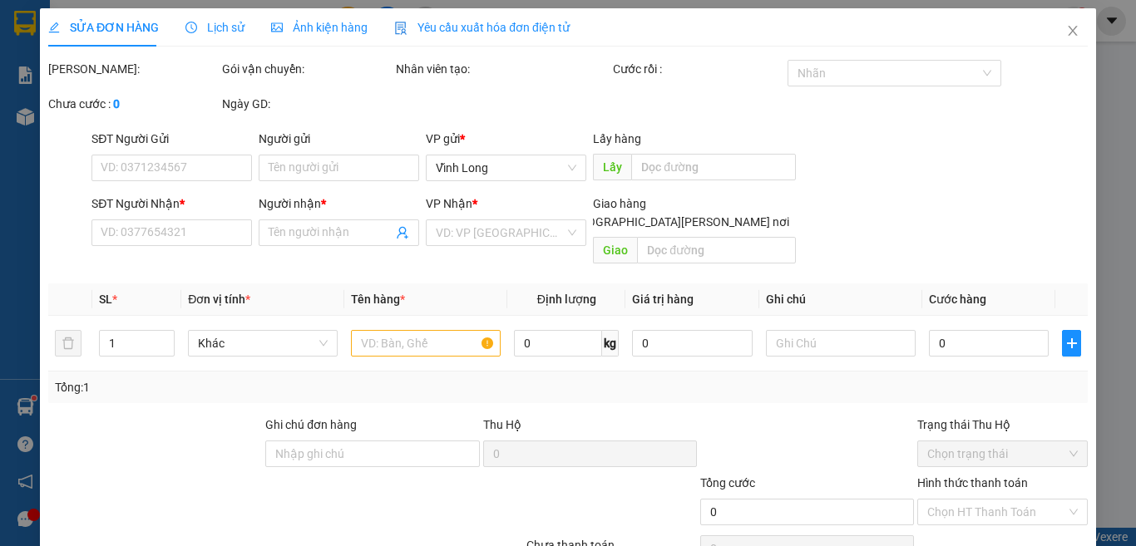
type input "BÁN LẺ KHÔNG GIAO HOÁ ĐƠN"
type input "0972251075"
type input "ANH BÉ"
type input "30.000"
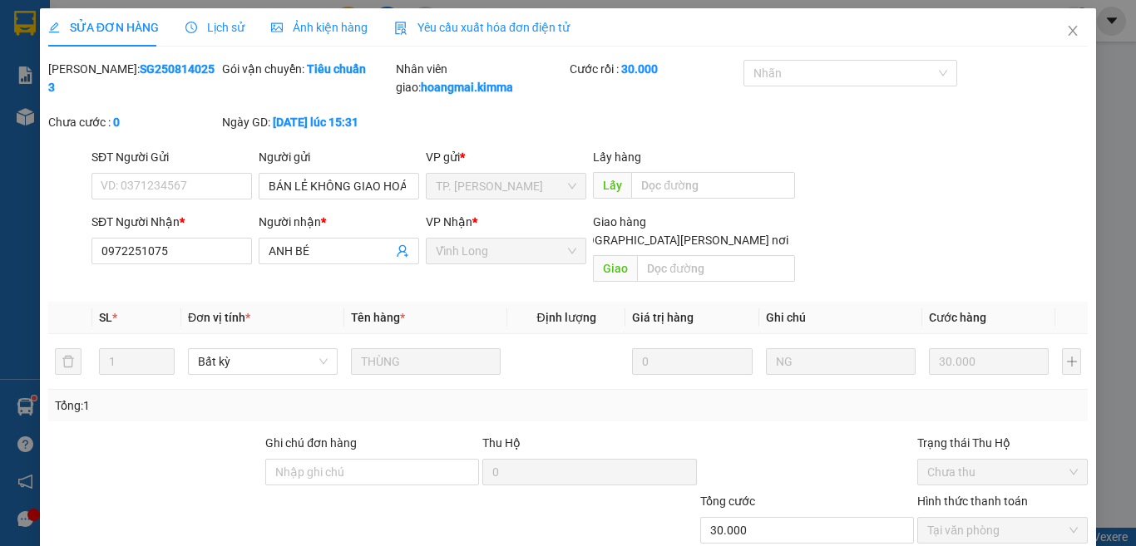
click at [467, 21] on span "Yêu cầu xuất hóa đơn điện tử" at bounding box center [481, 27] width 175 height 13
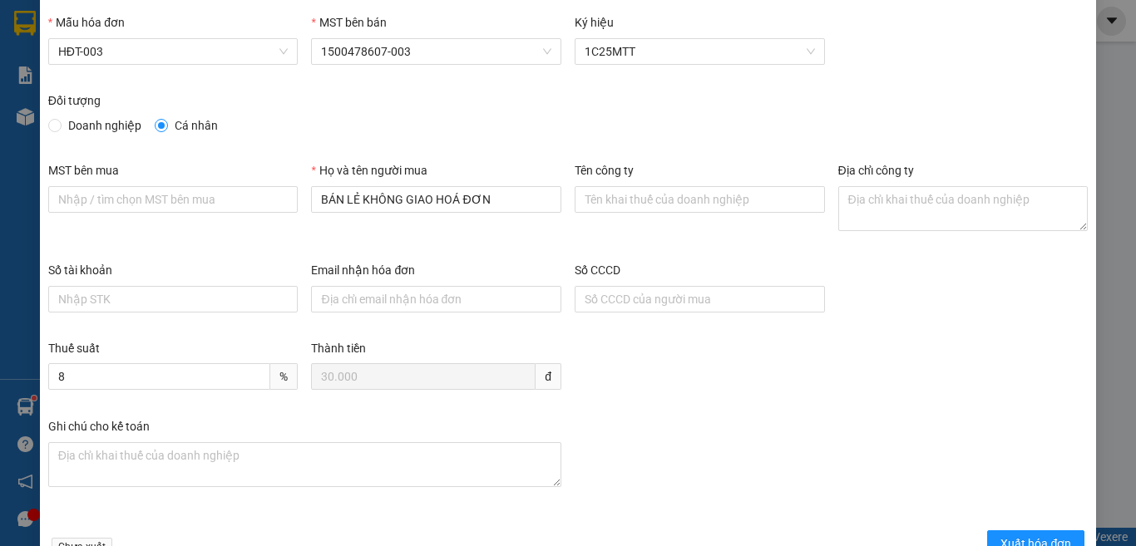
scroll to position [95, 0]
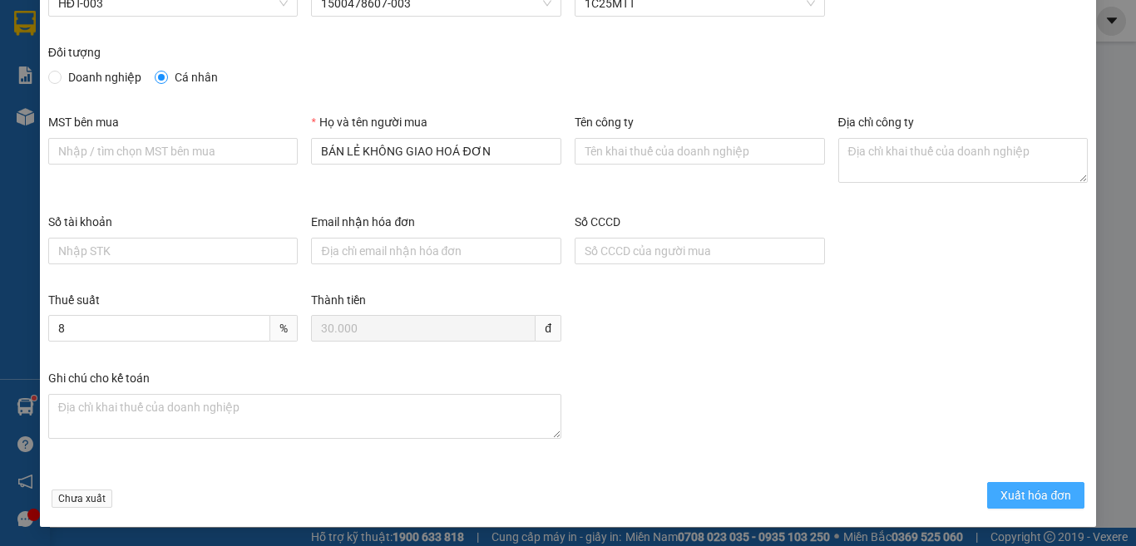
click at [1038, 494] on span "Xuất hóa đơn" at bounding box center [1035, 495] width 71 height 18
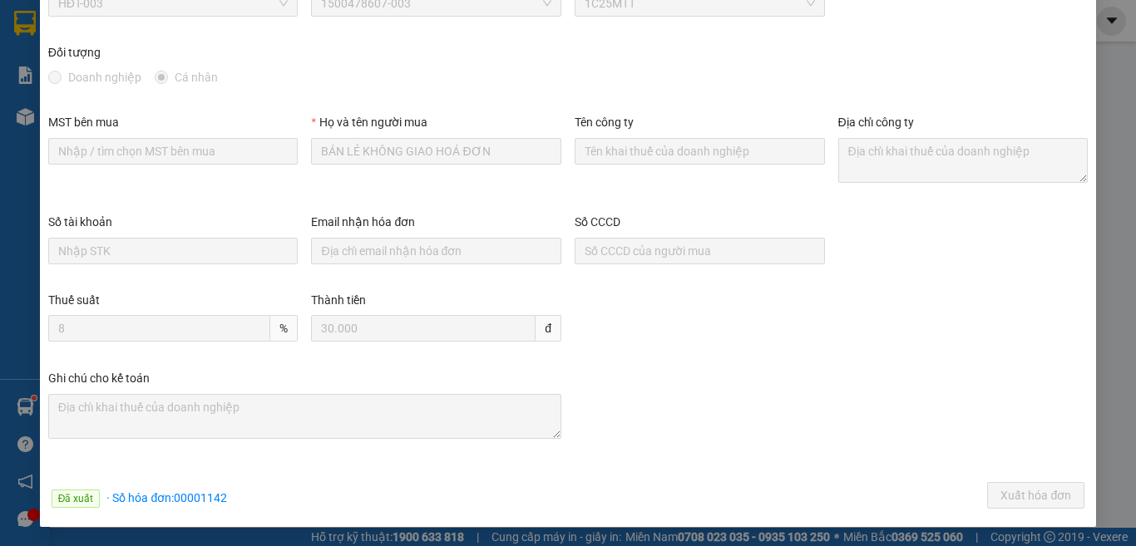
scroll to position [0, 0]
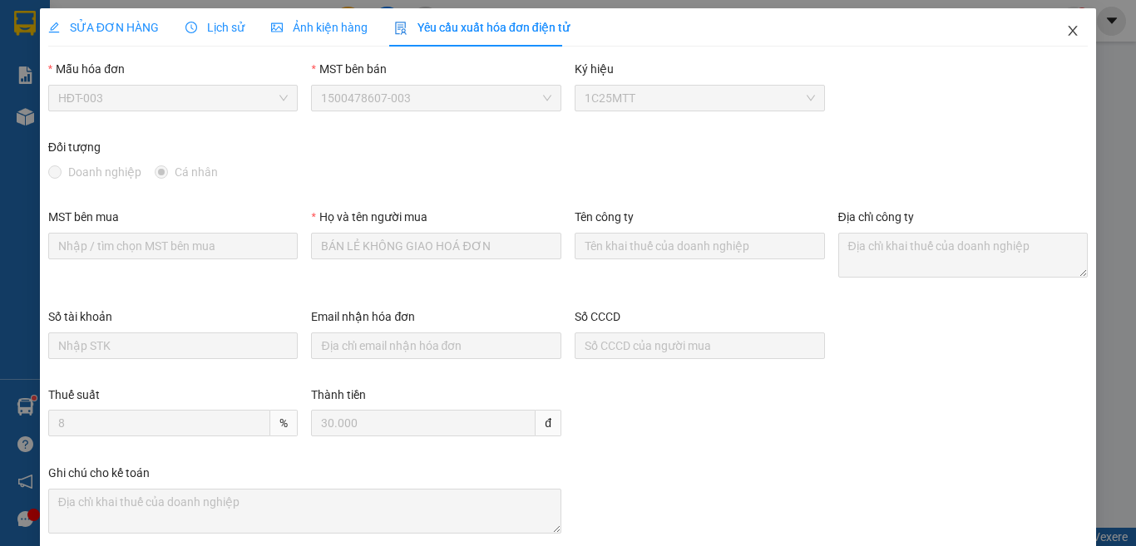
click at [1066, 37] on icon "close" at bounding box center [1072, 30] width 13 height 13
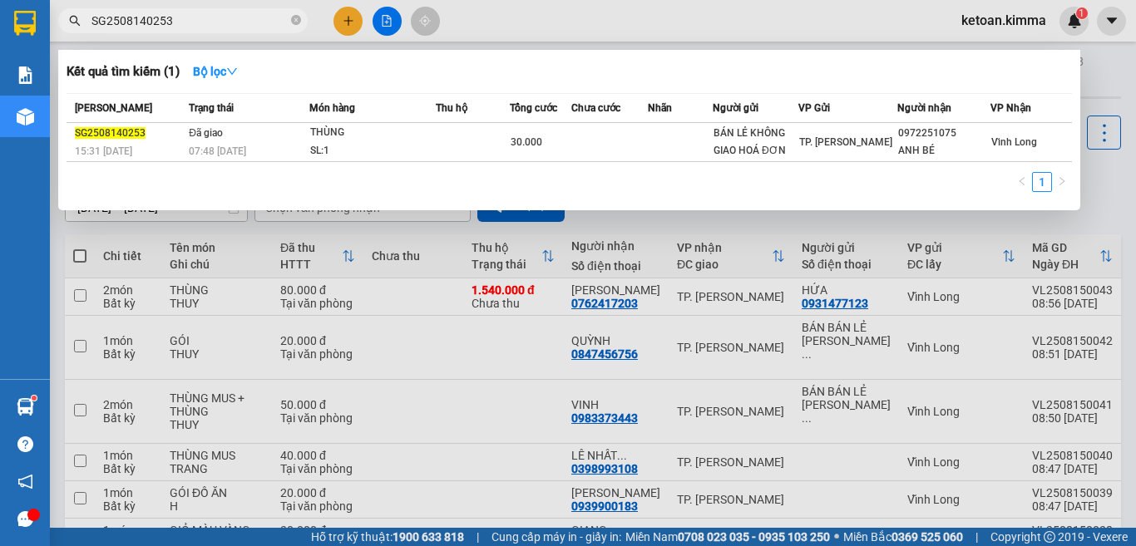
click at [128, 22] on input "SG2508140253" at bounding box center [189, 21] width 196 height 18
paste input "4"
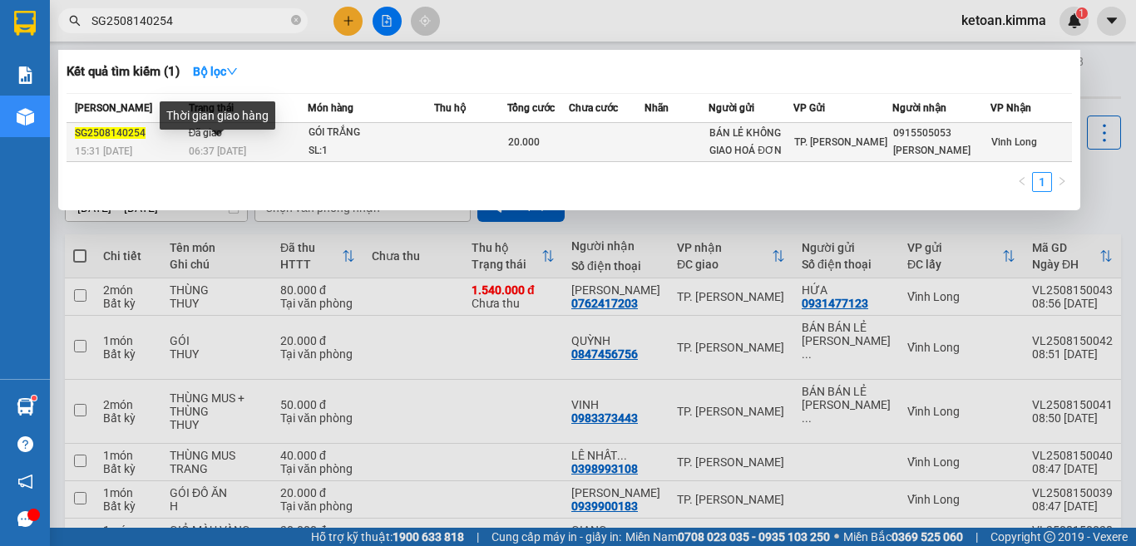
type input "SG2508140254"
click at [222, 148] on span "06:37 - 15/08" at bounding box center [217, 151] width 57 height 12
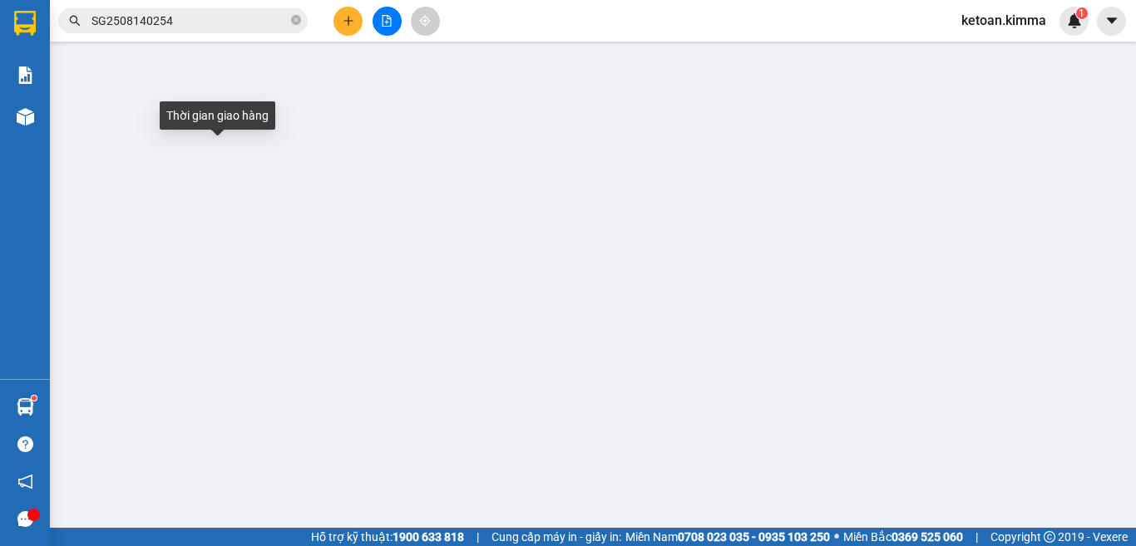
type input "BÁN LẺ KHÔNG GIAO HOÁ ĐƠN"
type input "0915505053"
type input "CHỊ TRANG"
type input "20.000"
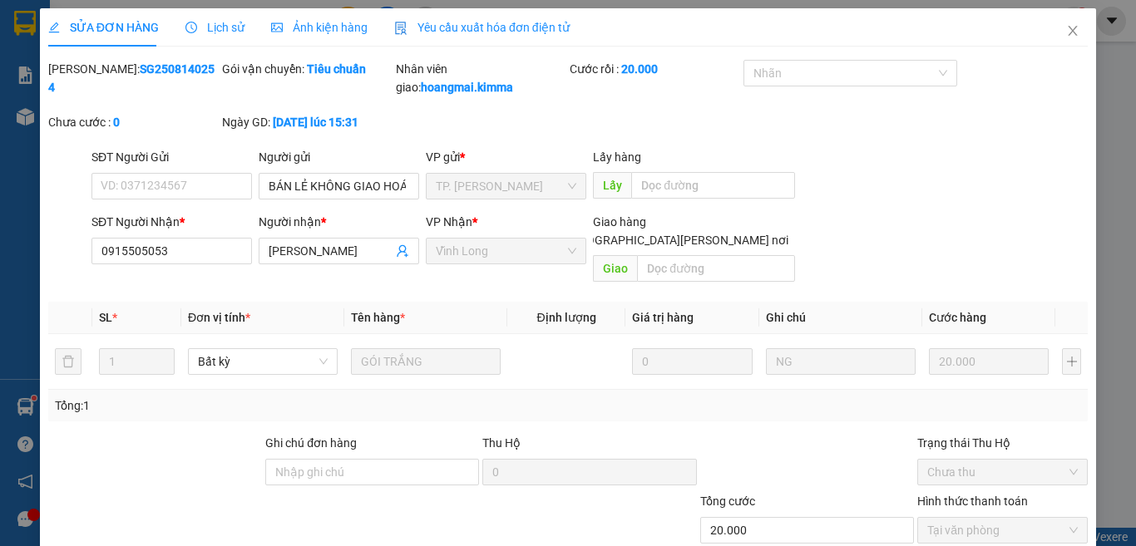
click at [490, 31] on span "Yêu cầu xuất hóa đơn điện tử" at bounding box center [481, 27] width 175 height 13
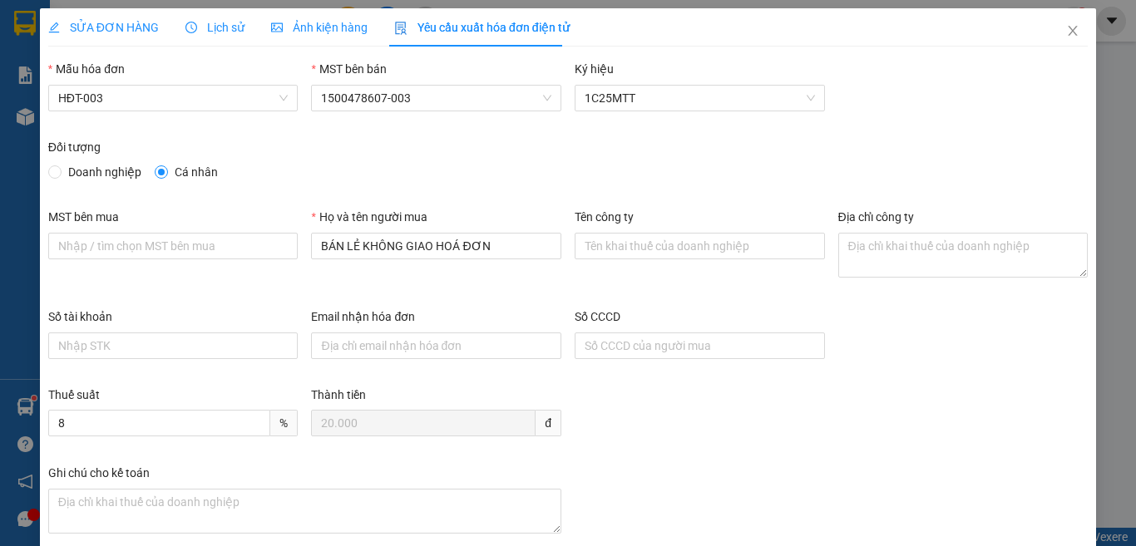
scroll to position [83, 0]
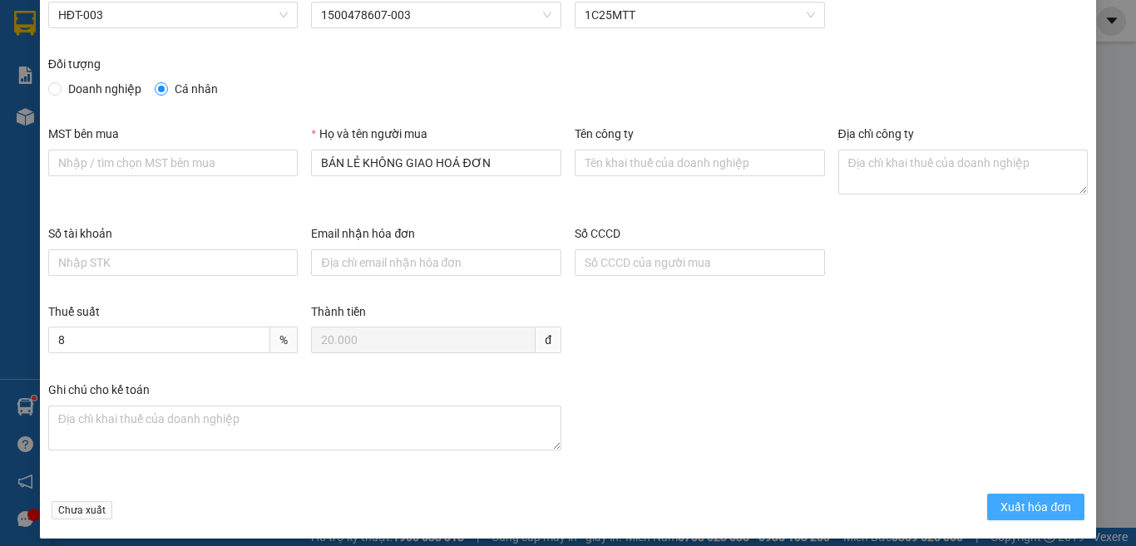
click at [1022, 502] on span "Xuất hóa đơn" at bounding box center [1035, 507] width 71 height 18
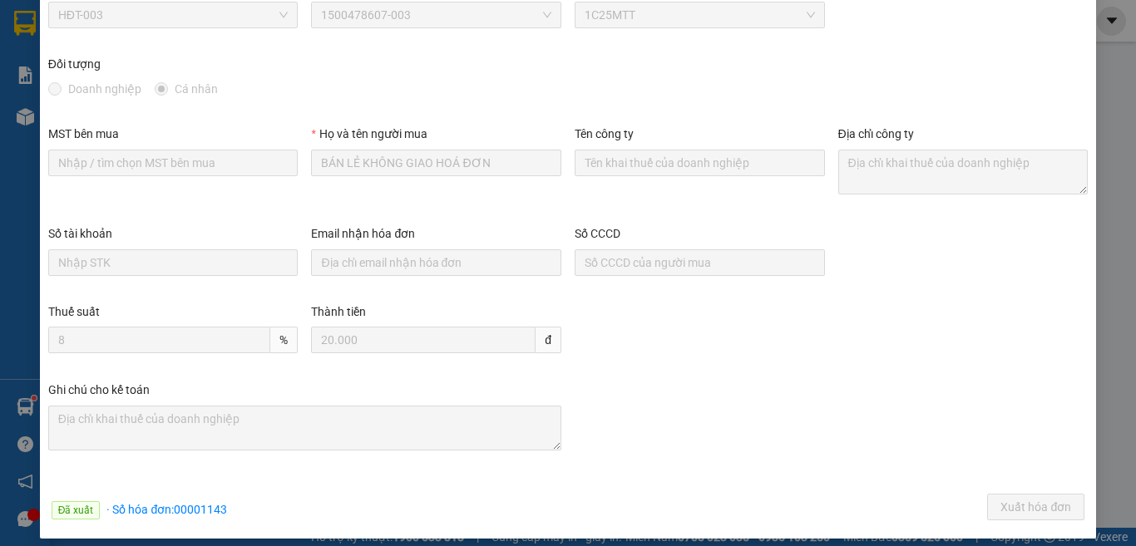
scroll to position [0, 0]
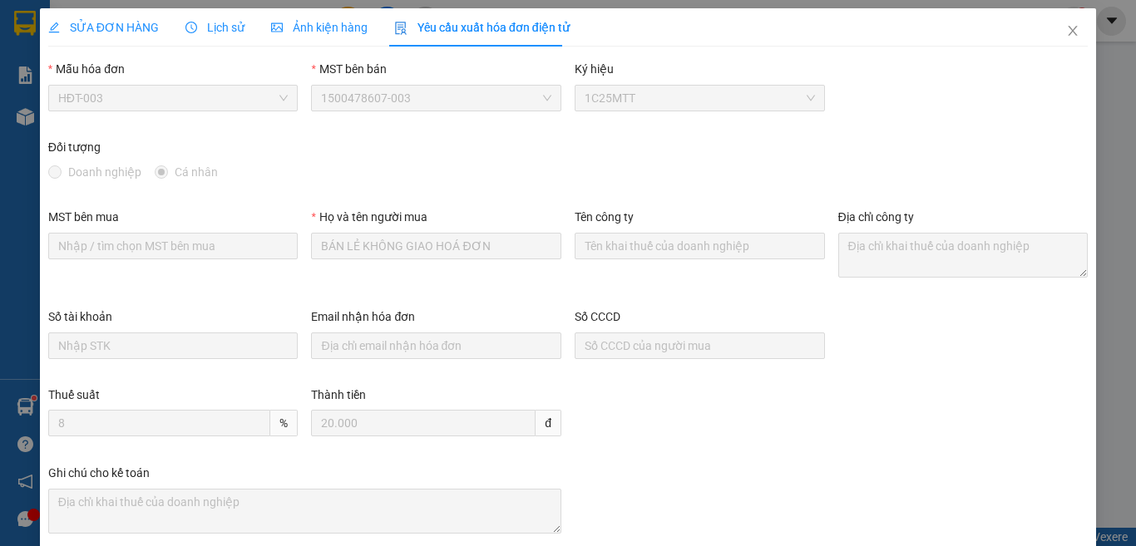
click at [121, 23] on span "SỬA ĐƠN HÀNG" at bounding box center [103, 27] width 111 height 13
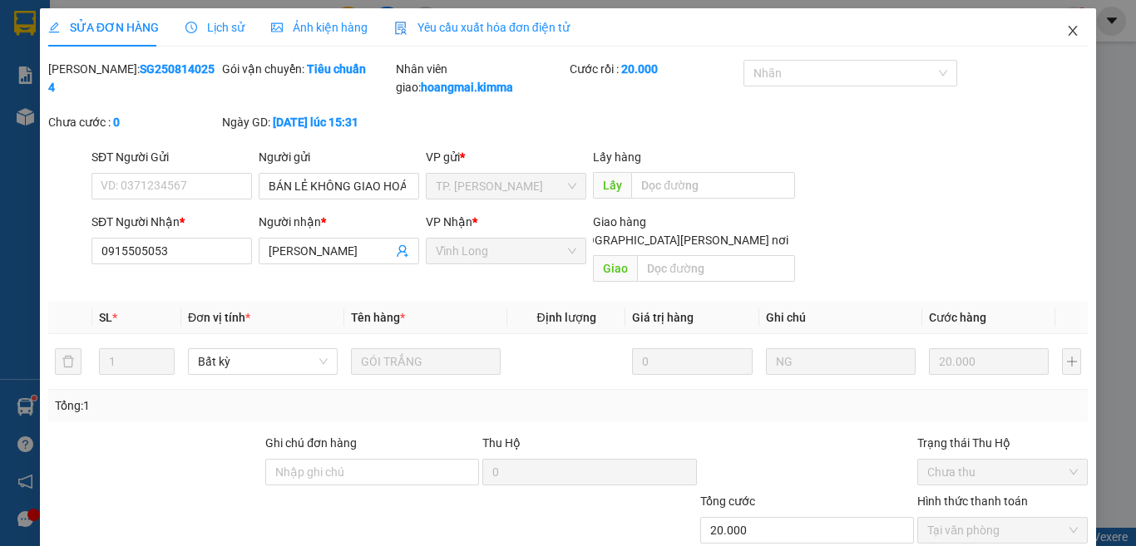
click at [1066, 28] on icon "close" at bounding box center [1072, 30] width 13 height 13
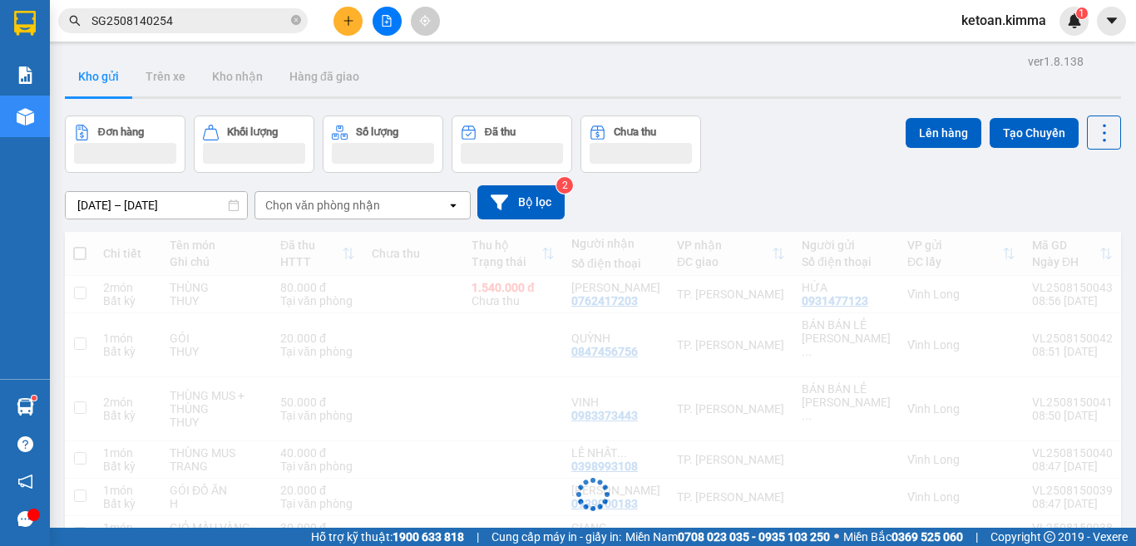
click at [152, 17] on input "SG2508140254" at bounding box center [189, 21] width 196 height 18
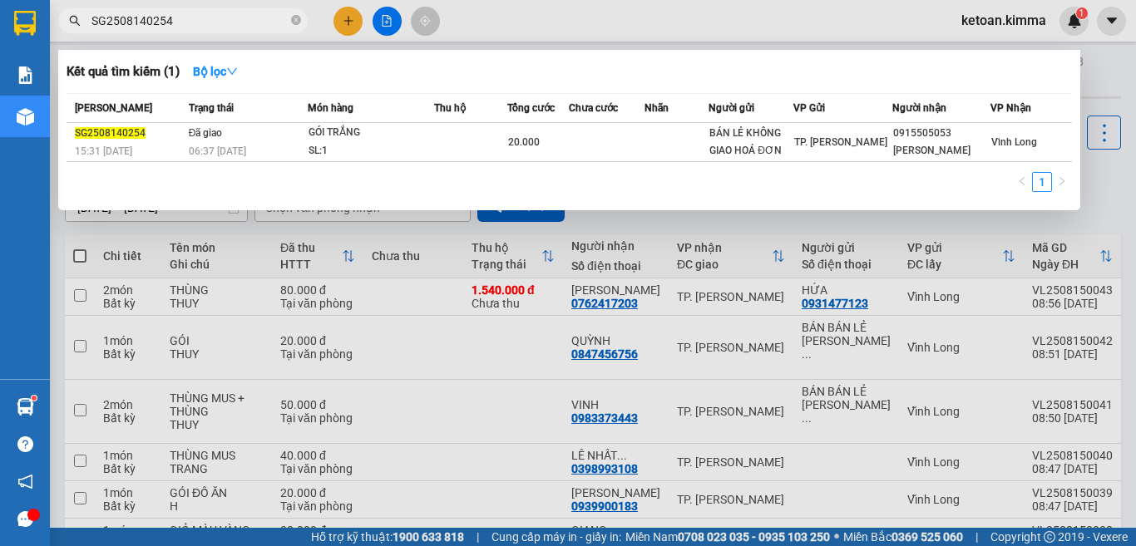
click at [152, 17] on input "SG2508140254" at bounding box center [189, 21] width 196 height 18
paste input "5"
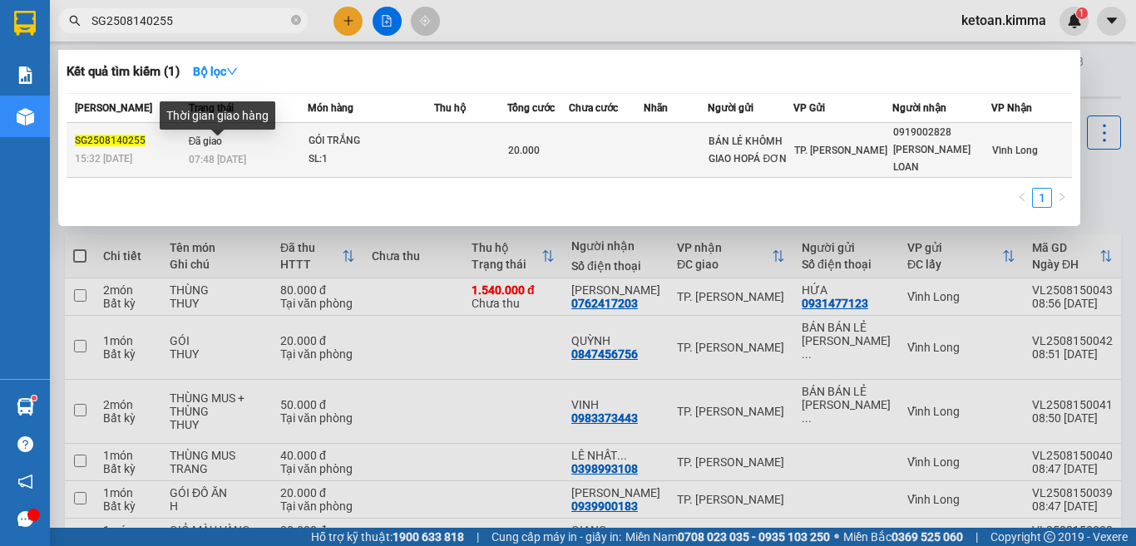
type input "SG2508140255"
click at [200, 154] on span "07:48 - 15/08" at bounding box center [217, 160] width 57 height 12
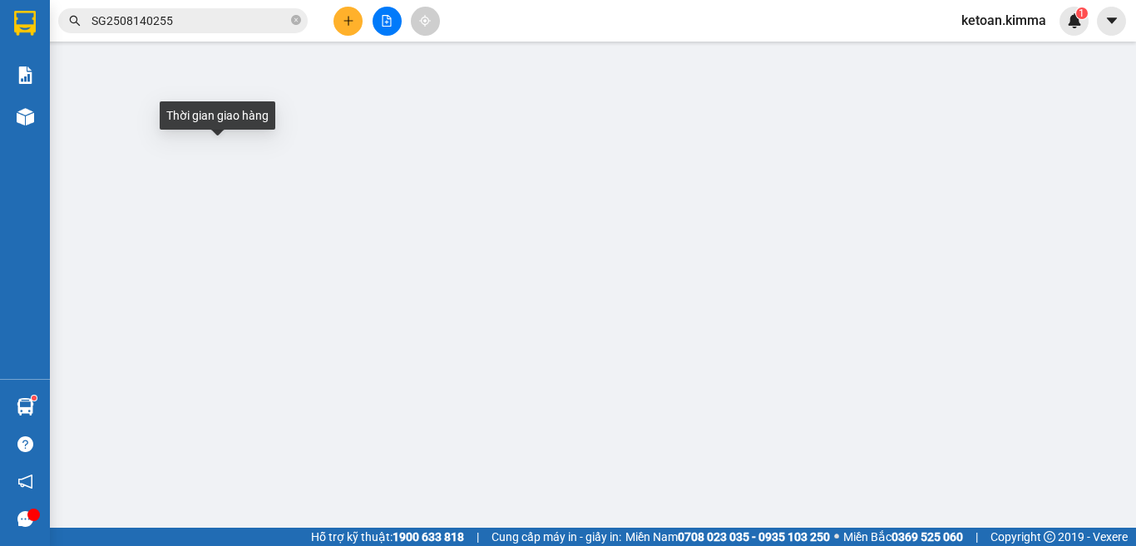
type input "BÁN LẺ KHÔMH GIAO HOPÁ ĐƠN"
type input "0919002828"
type input "KIỀU LOAN"
type input "20.000"
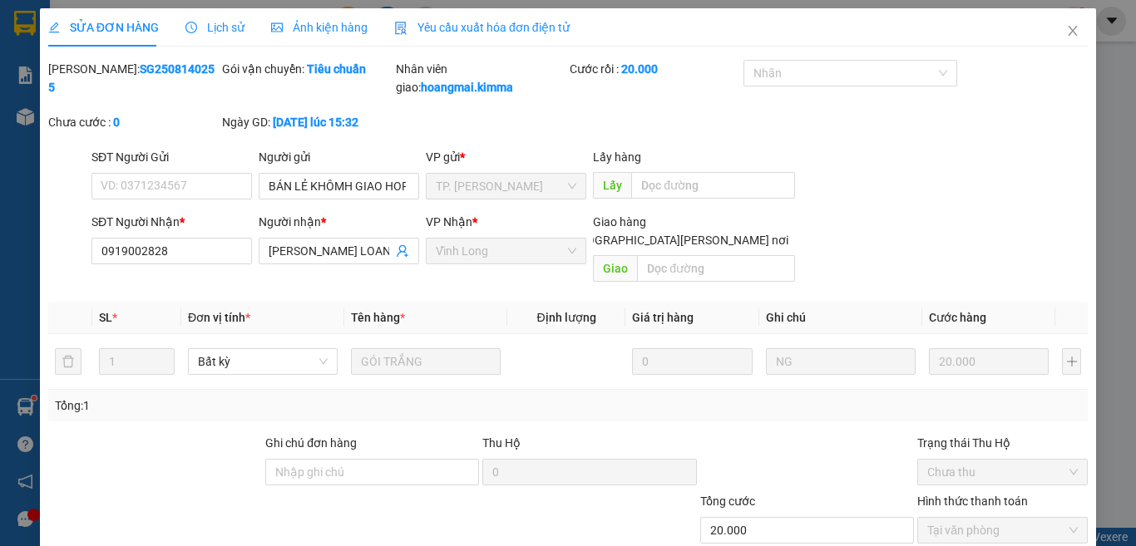
click at [435, 25] on span "Yêu cầu xuất hóa đơn điện tử" at bounding box center [481, 27] width 175 height 13
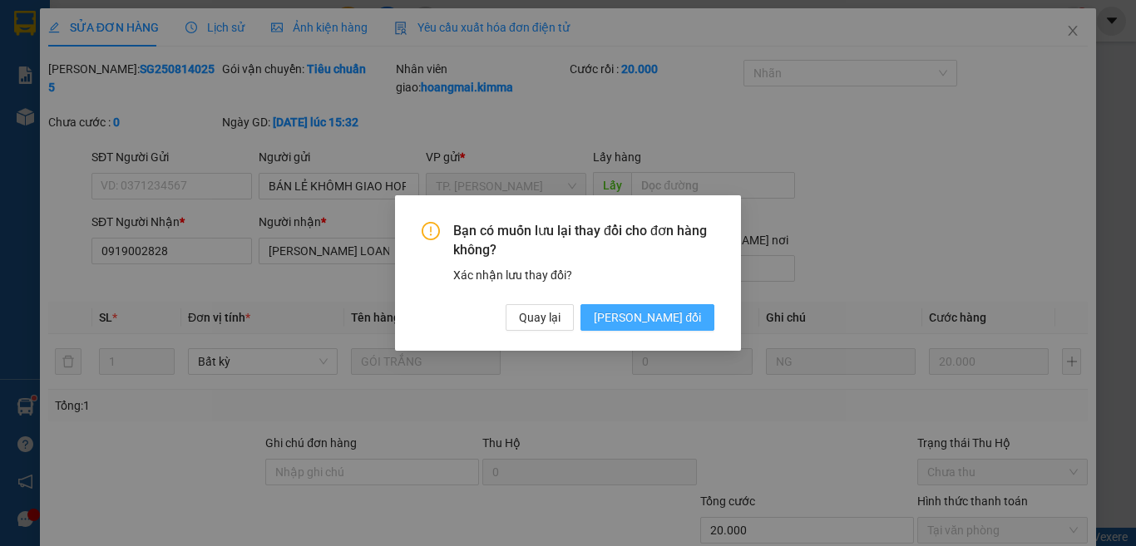
click at [693, 326] on span "Lưu thay đổi" at bounding box center [647, 317] width 107 height 18
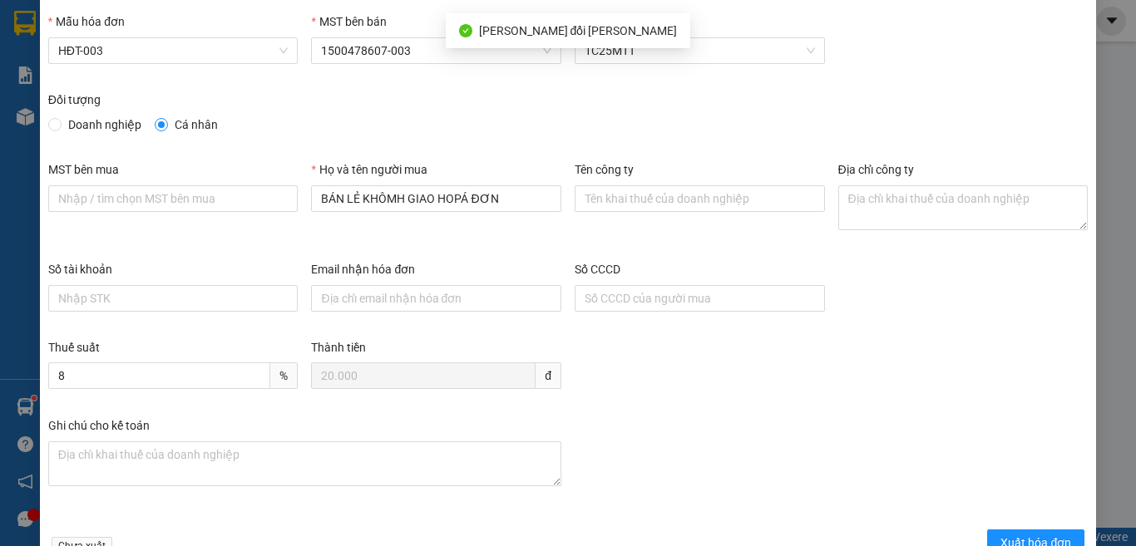
scroll to position [95, 0]
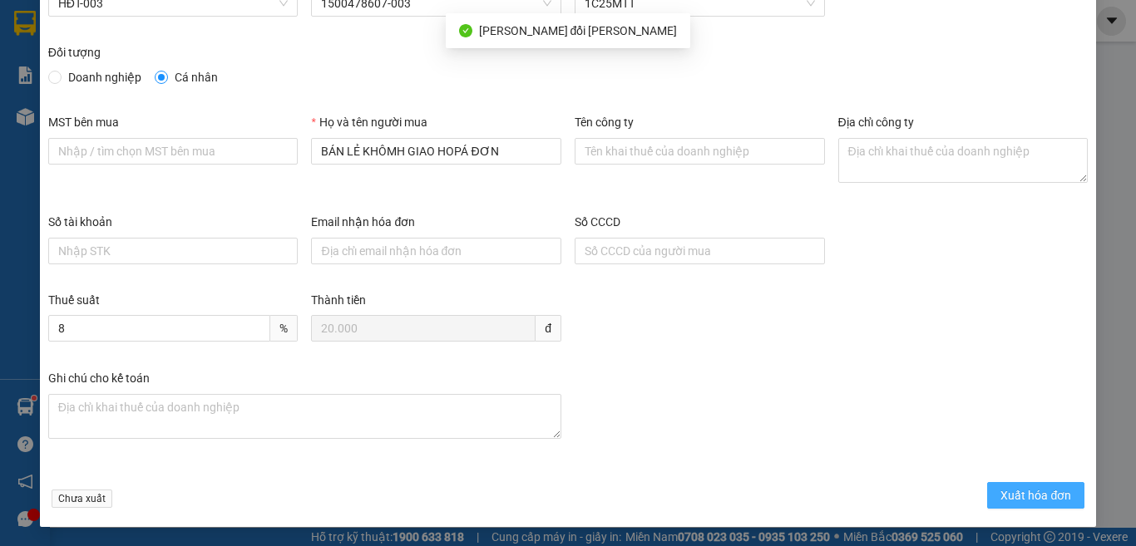
click at [1031, 491] on span "Xuất hóa đơn" at bounding box center [1035, 495] width 71 height 18
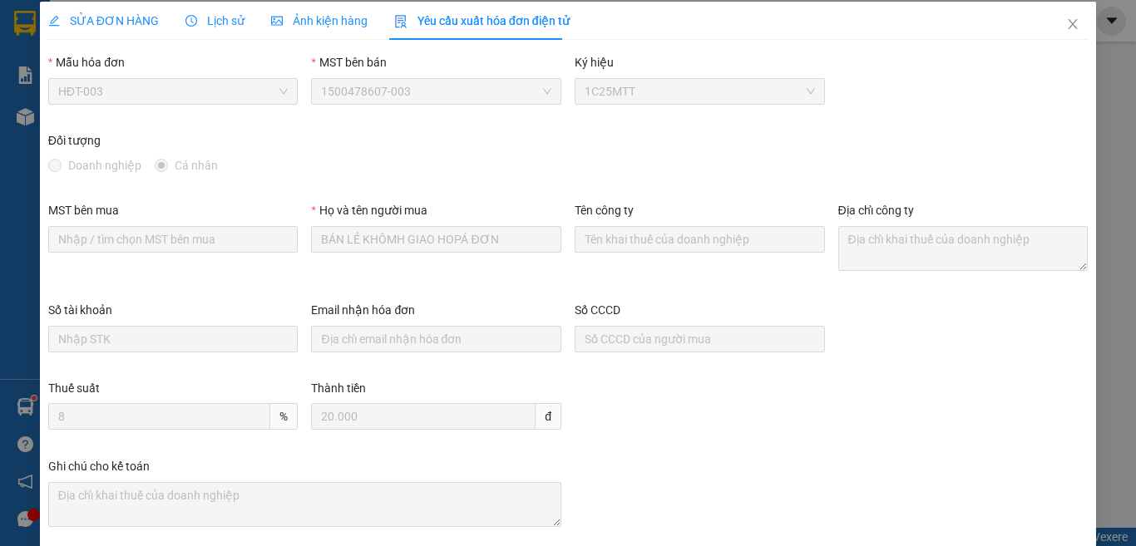
scroll to position [0, 0]
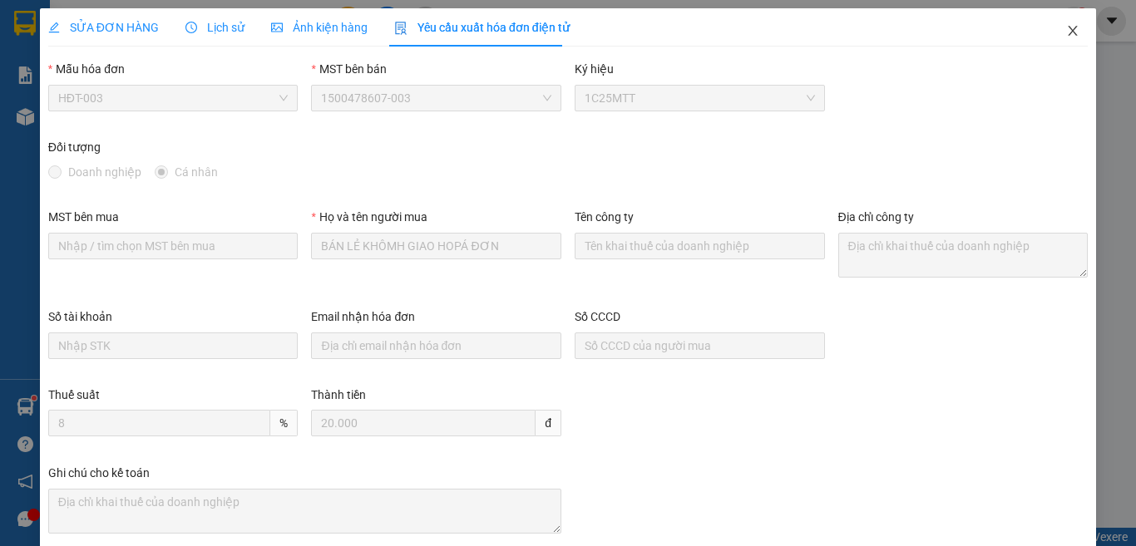
click at [1068, 33] on icon "close" at bounding box center [1072, 31] width 9 height 10
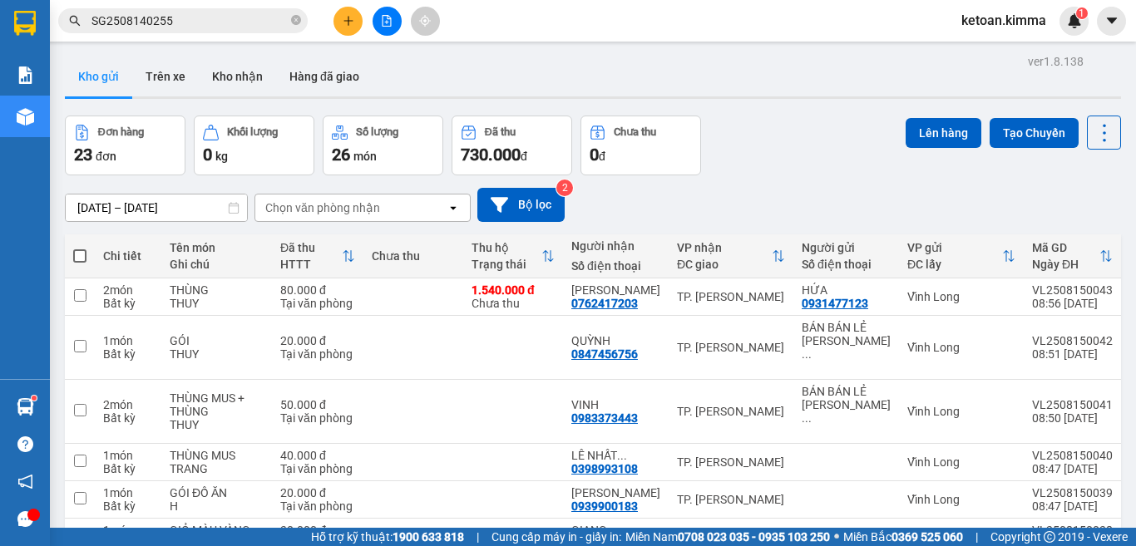
click at [179, 16] on input "SG2508140255" at bounding box center [189, 21] width 196 height 18
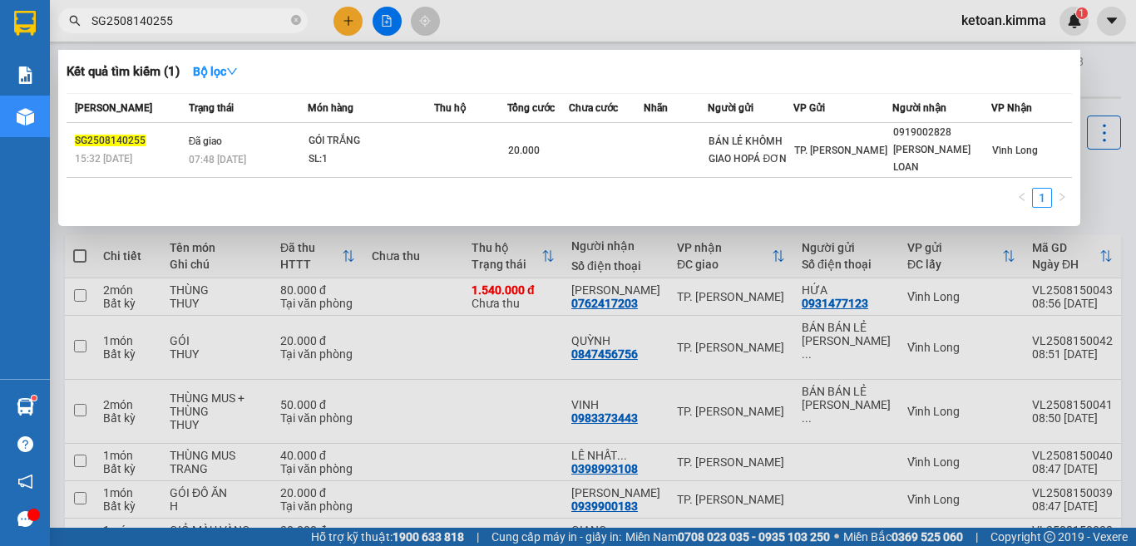
click at [179, 16] on input "SG2508140255" at bounding box center [189, 21] width 196 height 18
paste input "8"
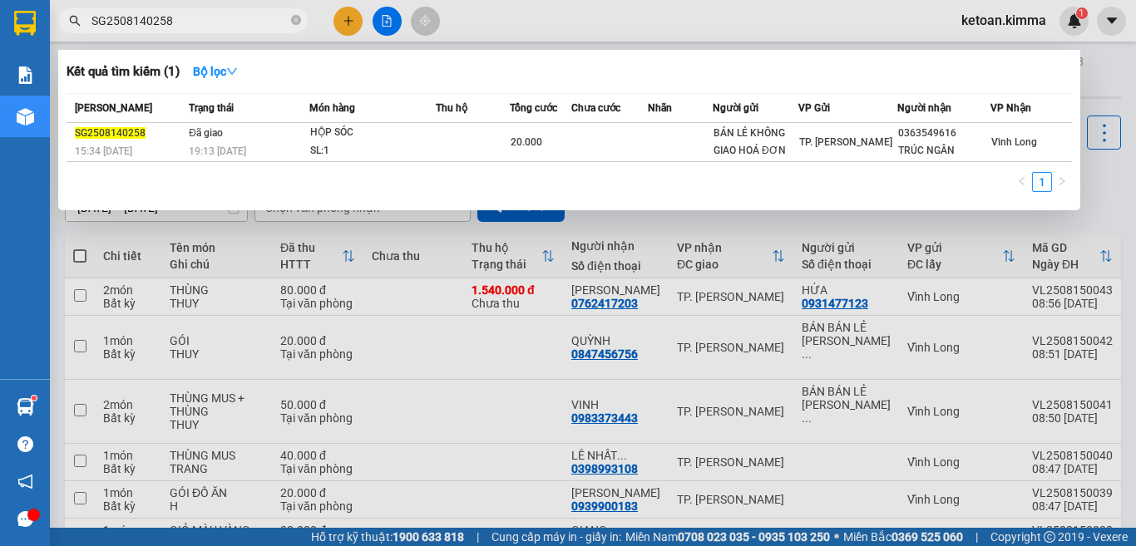
click at [169, 19] on input "SG2508140258" at bounding box center [189, 21] width 196 height 18
paste input "140"
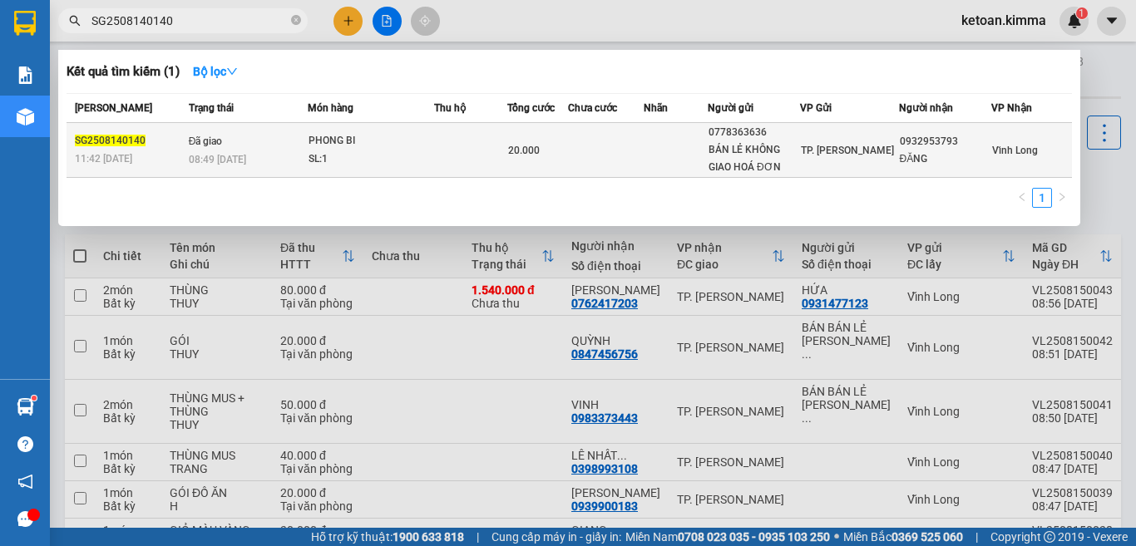
type input "SG2508140140"
click at [218, 158] on span "08:49 - 15/08" at bounding box center [217, 160] width 57 height 12
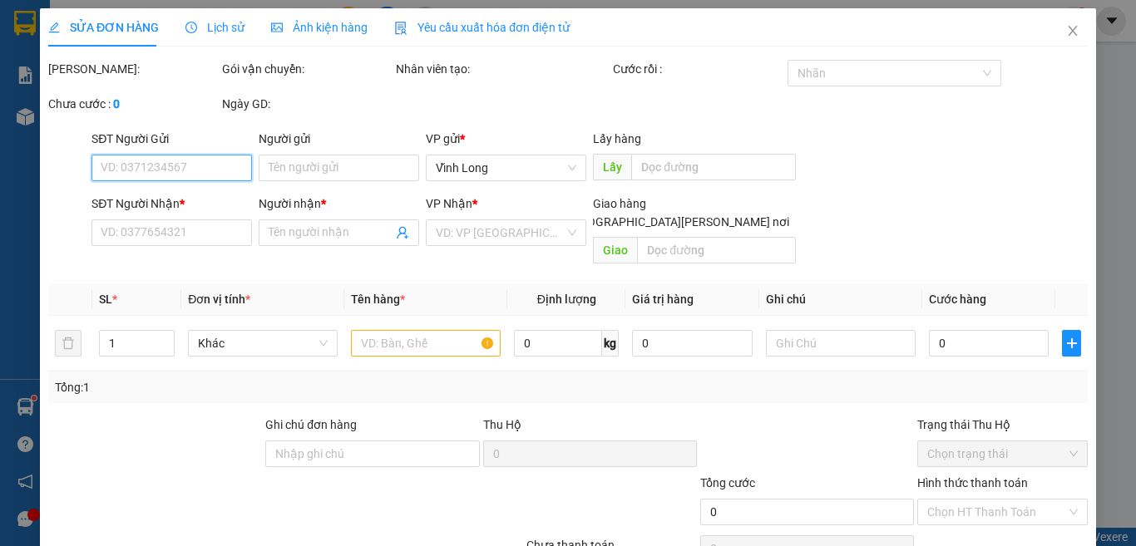
type input "0778363636"
type input "BÁN LẺ KHÔNG GIAO HOÁ ĐƠN"
type input "0932953793"
type input "ĐĂNG"
type input "20.000"
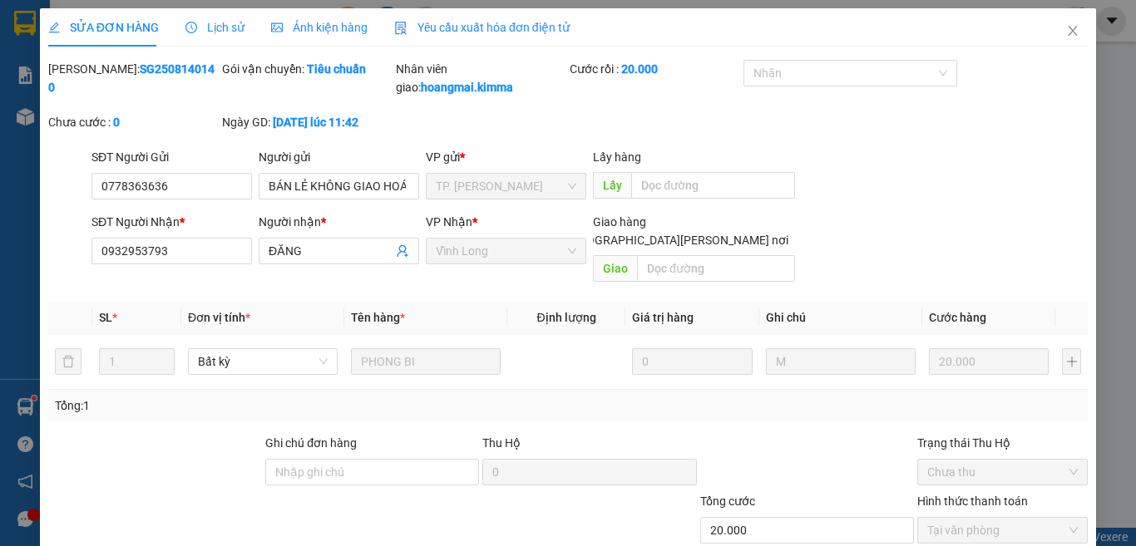
click at [503, 28] on span "Yêu cầu xuất hóa đơn điện tử" at bounding box center [481, 27] width 175 height 13
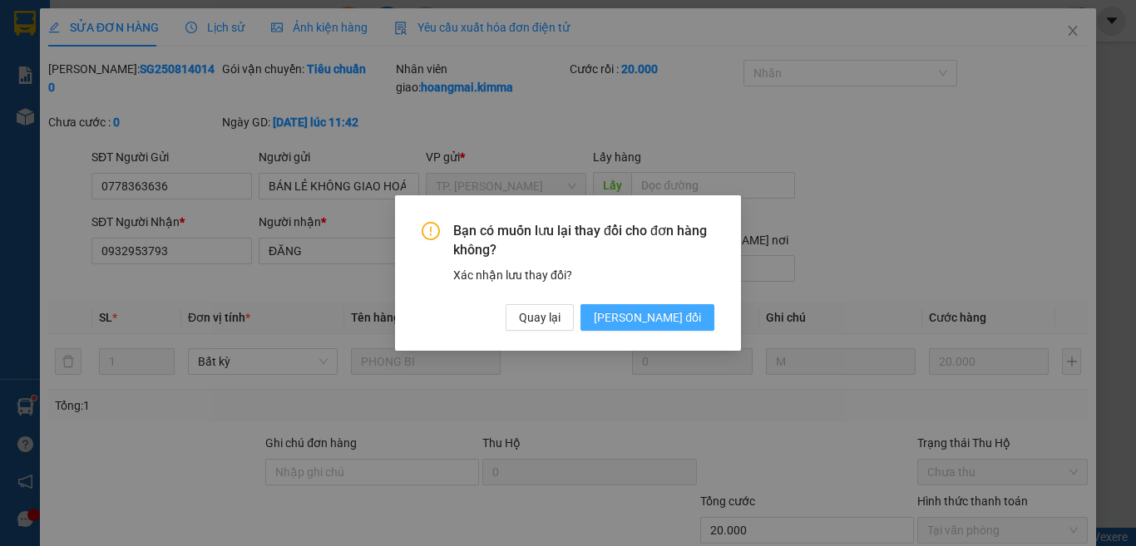
click at [702, 320] on button "Lưu thay đổi" at bounding box center [647, 317] width 134 height 27
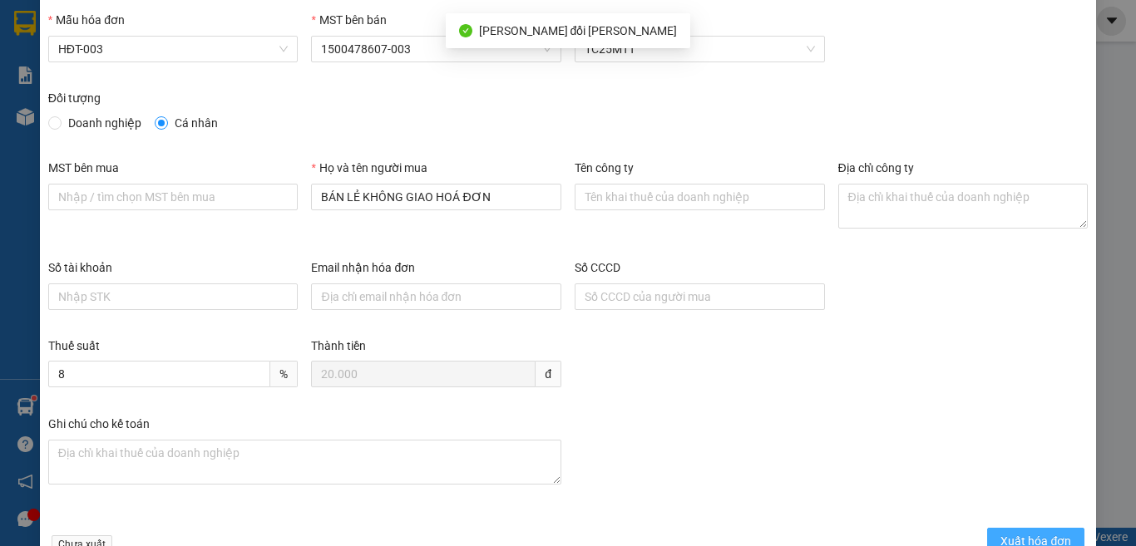
scroll to position [95, 0]
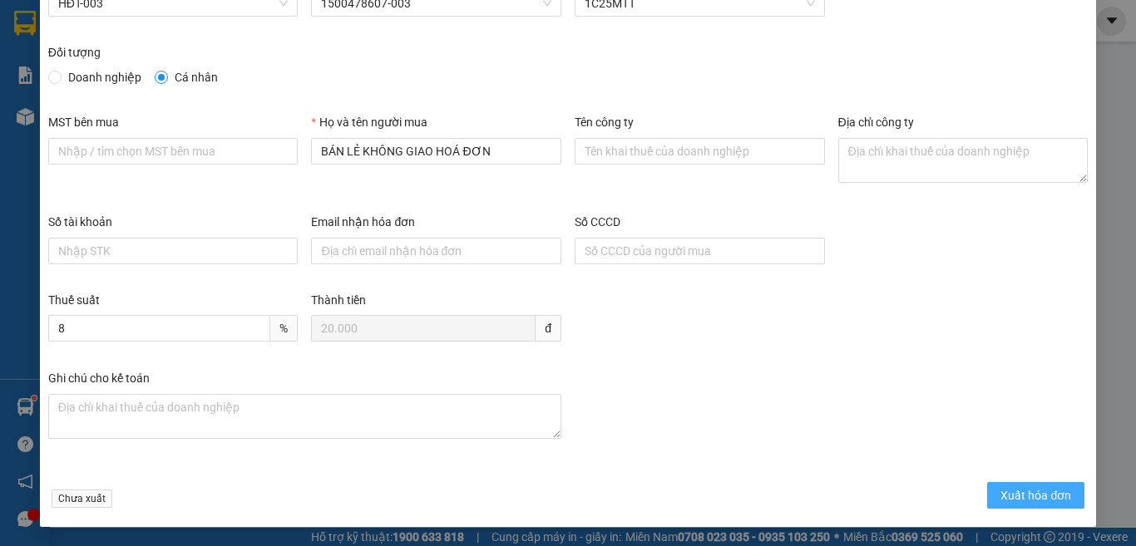
click at [1019, 501] on span "Xuất hóa đơn" at bounding box center [1035, 495] width 71 height 18
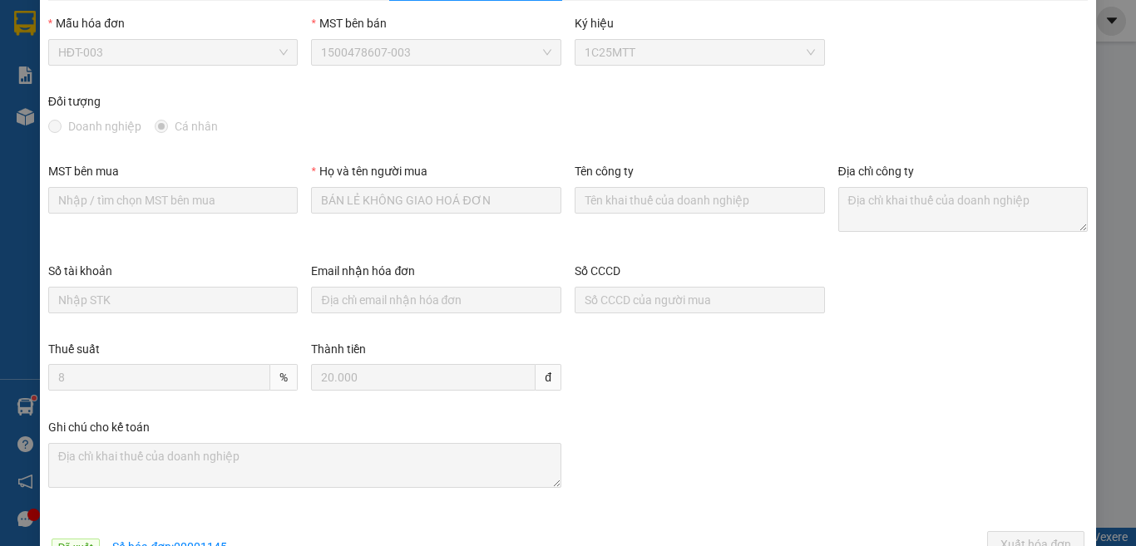
scroll to position [0, 0]
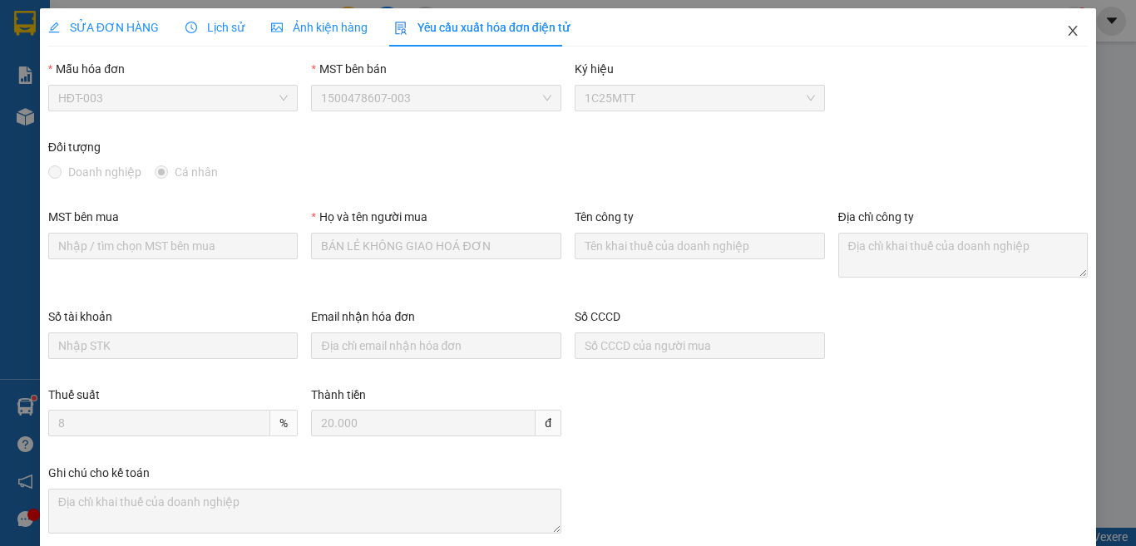
click at [1066, 32] on icon "close" at bounding box center [1072, 30] width 13 height 13
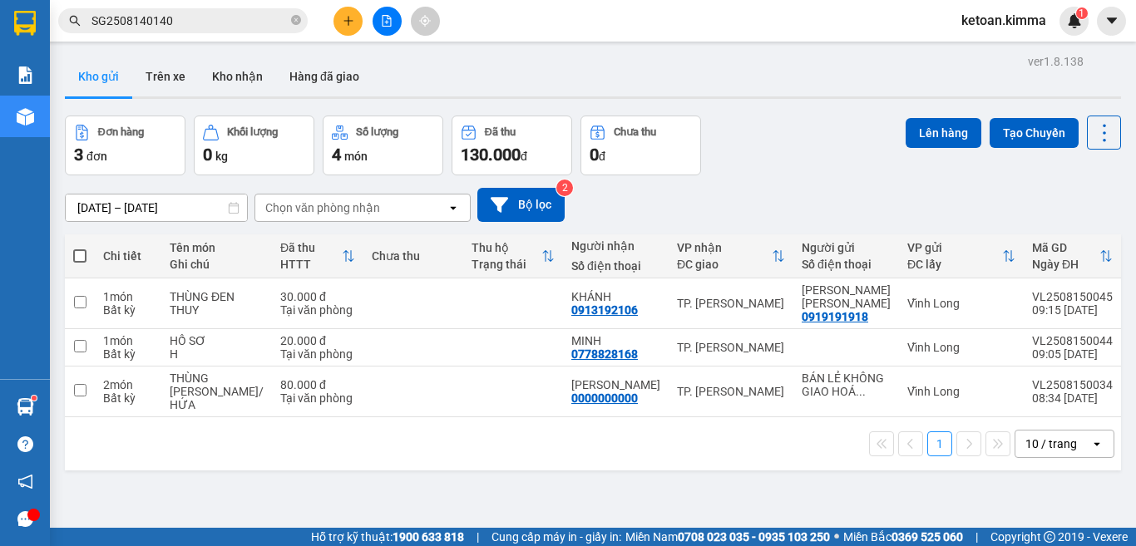
click at [127, 14] on input "SG2508140140" at bounding box center [189, 21] width 196 height 18
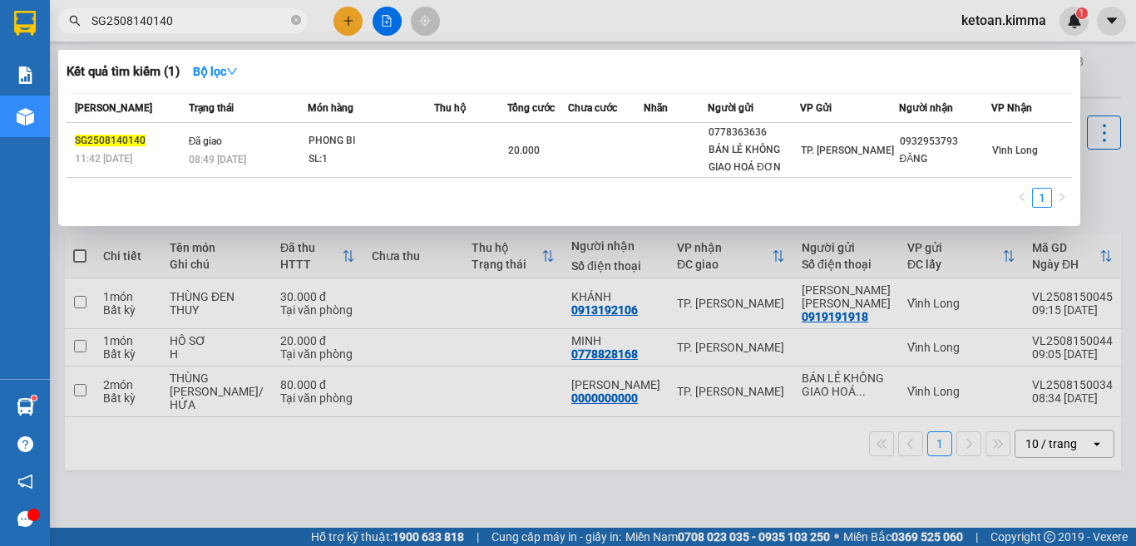
click at [127, 14] on input "SG2508140140" at bounding box center [189, 21] width 196 height 18
paste input "9"
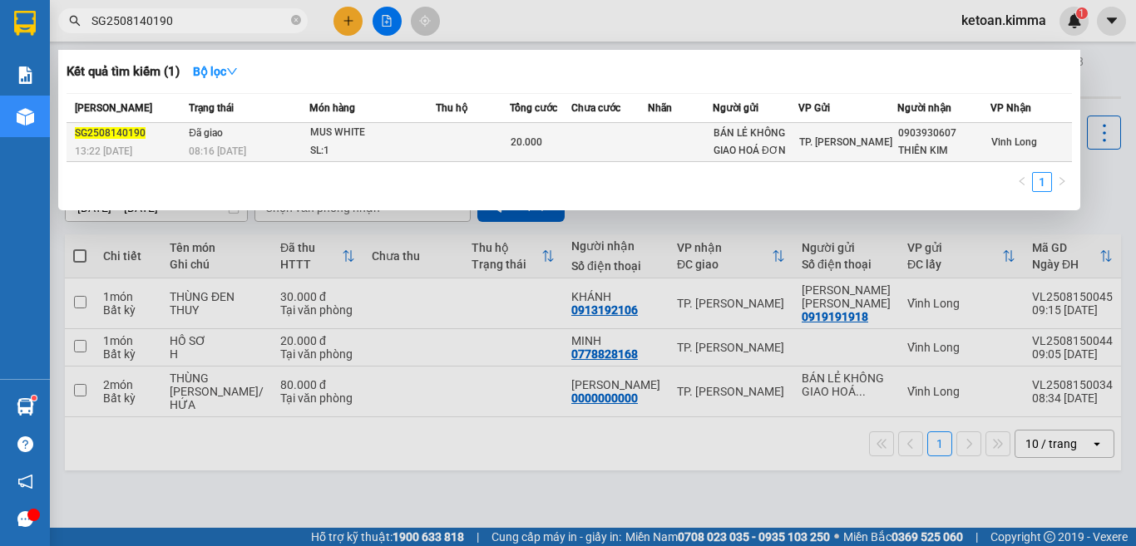
type input "SG2508140190"
click at [263, 134] on td "Đã giao 08:16 - 15/08" at bounding box center [247, 142] width 125 height 39
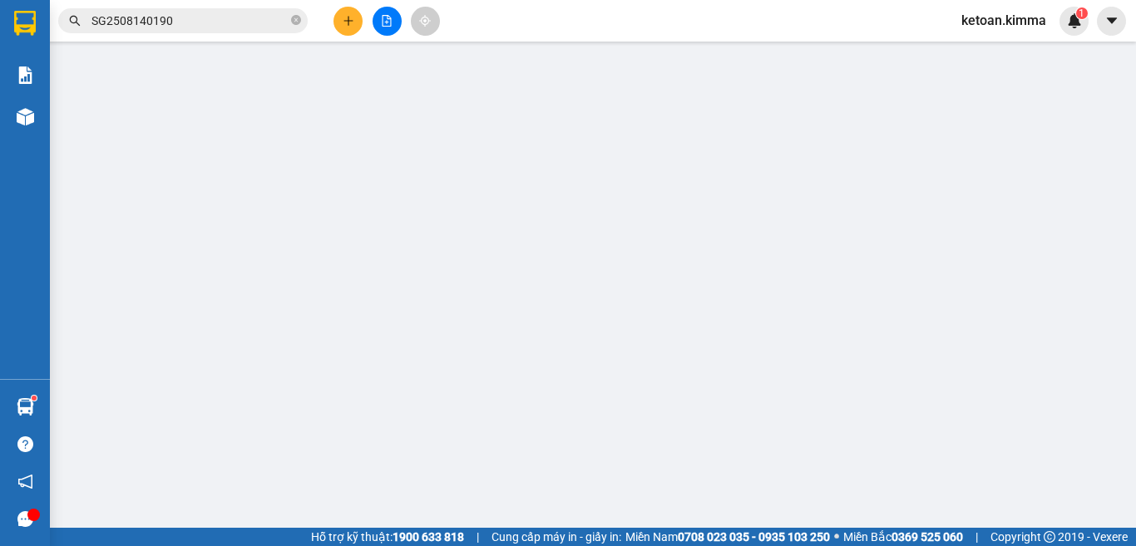
type input "BÁN LẺ KHÔNG GIAO HOÁ ĐƠN"
type input "0903930607"
type input "THIÊN KIM"
type input "20.000"
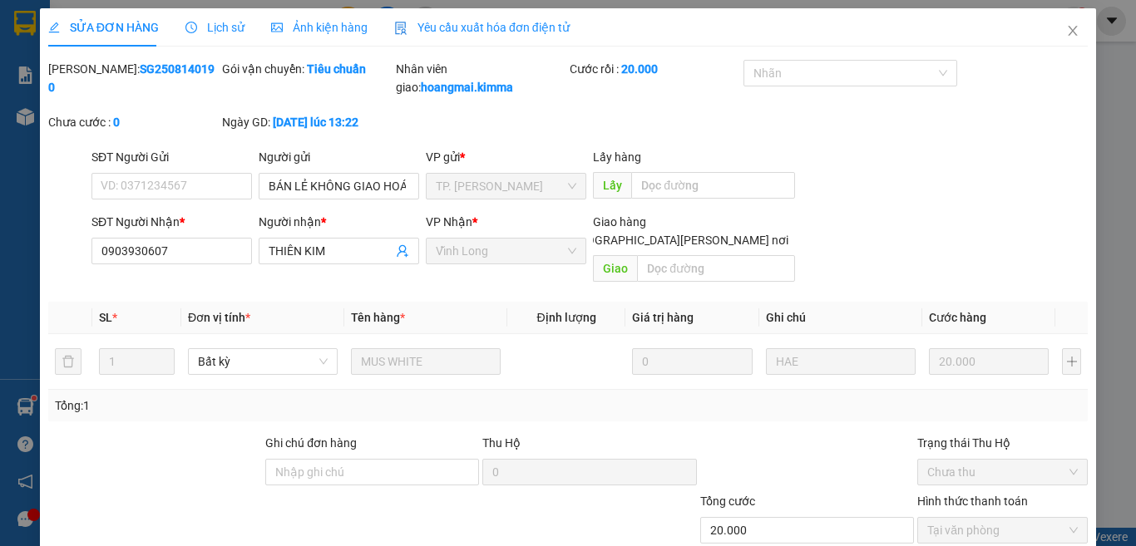
click at [493, 27] on span "Yêu cầu xuất hóa đơn điện tử" at bounding box center [481, 27] width 175 height 13
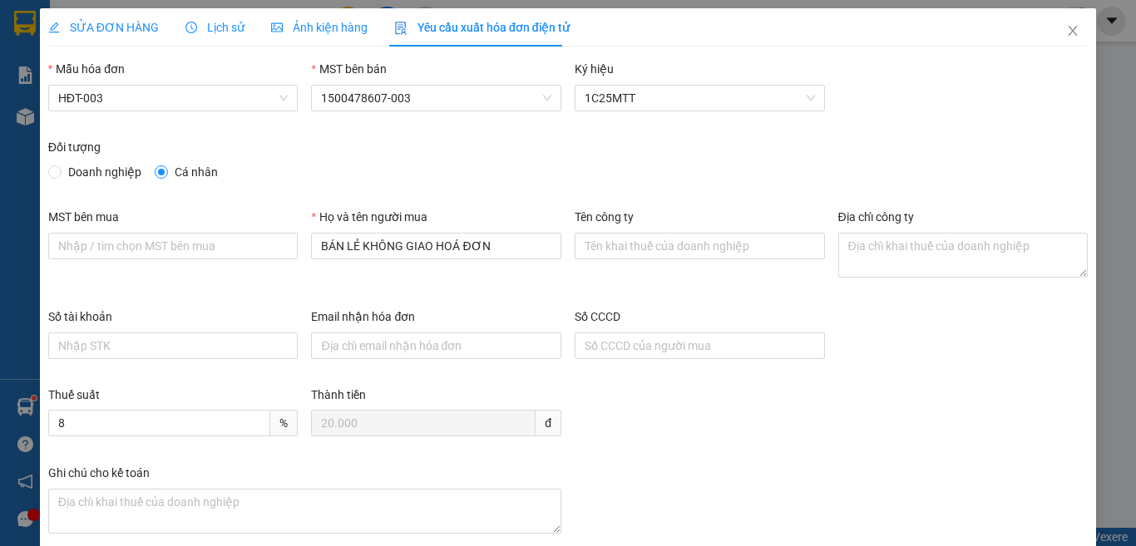
scroll to position [95, 0]
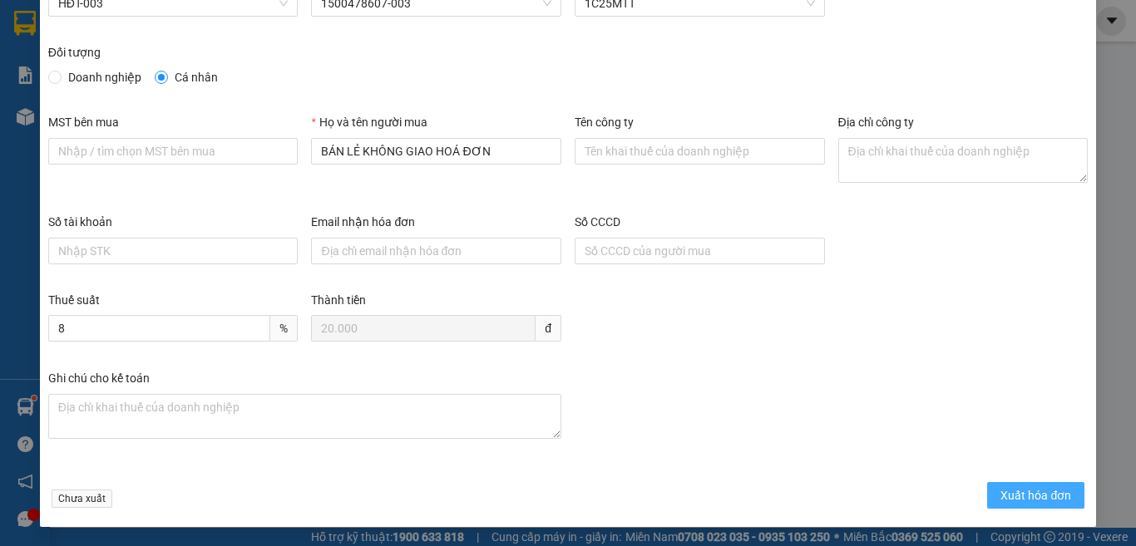
click at [1048, 489] on span "Xuất hóa đơn" at bounding box center [1035, 495] width 71 height 18
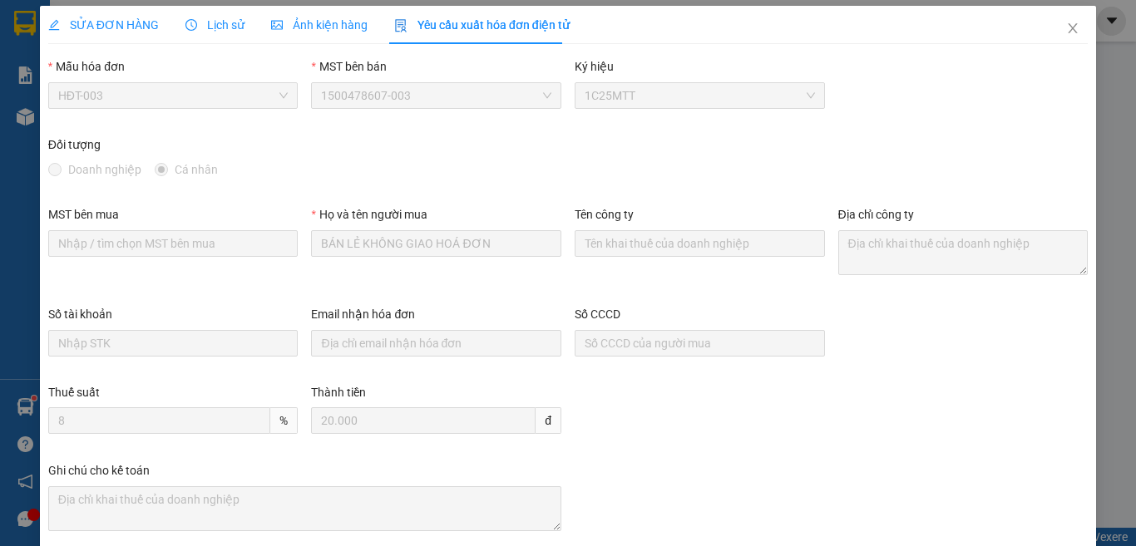
scroll to position [0, 0]
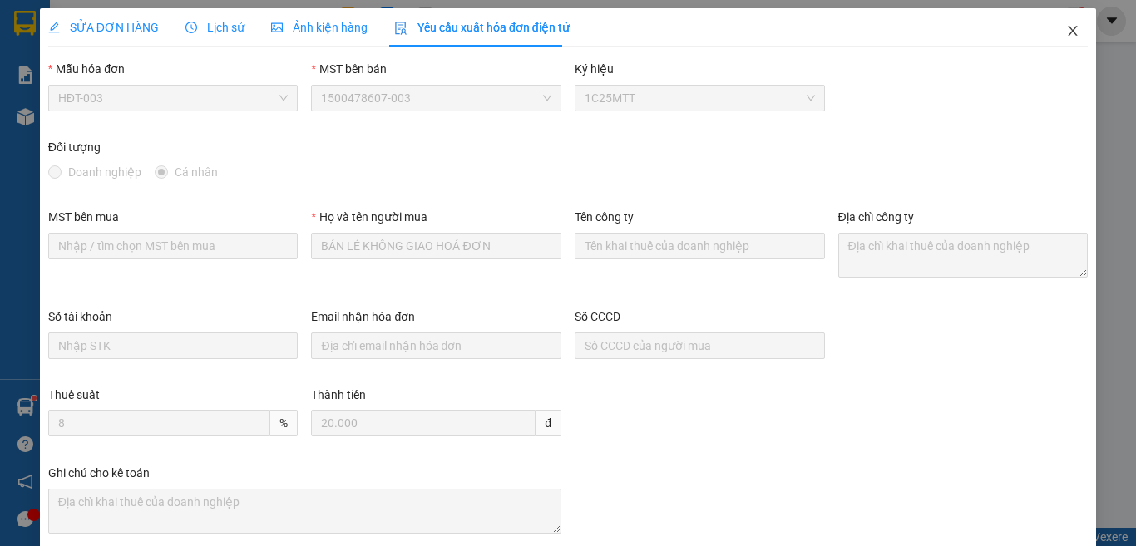
click at [1055, 38] on span "Close" at bounding box center [1072, 31] width 47 height 47
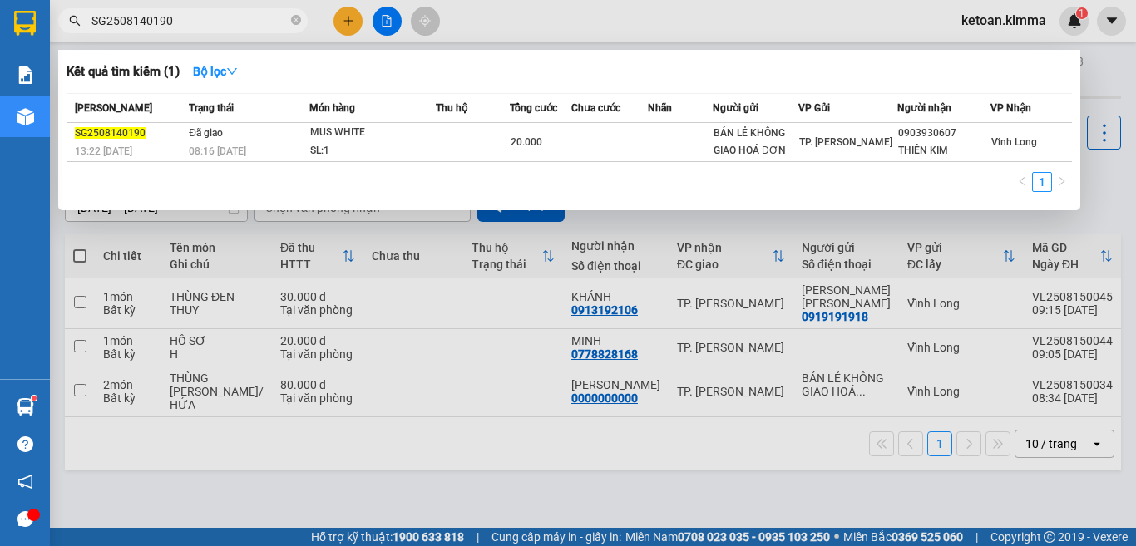
click at [149, 10] on span "SG2508140190" at bounding box center [182, 20] width 249 height 25
click at [155, 21] on input "SG2508140190" at bounding box center [189, 21] width 196 height 18
paste input "79"
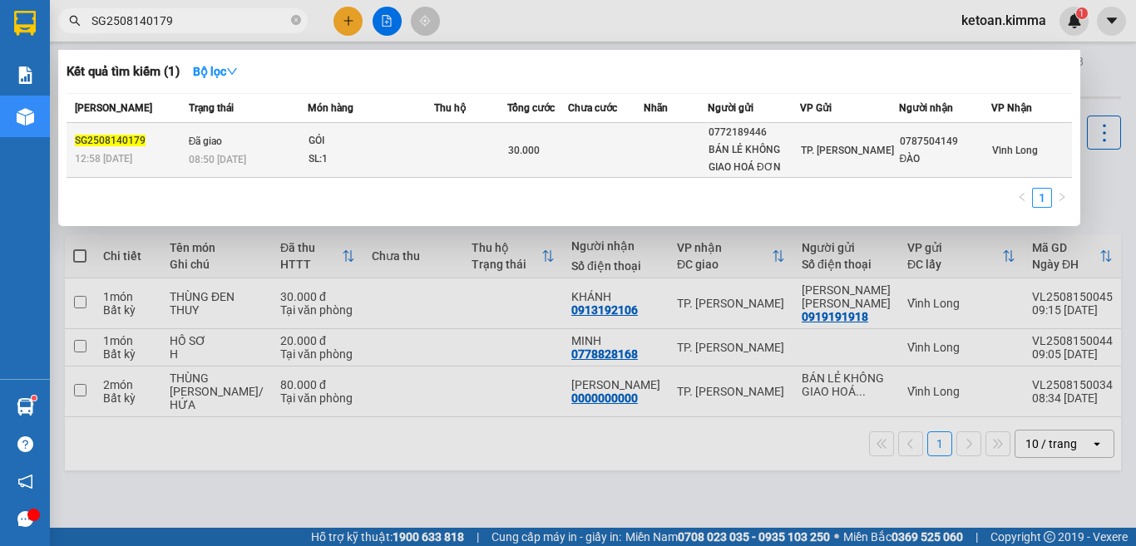
type input "SG2508140179"
click at [223, 148] on td "Đã giao 08:50 - 15/08" at bounding box center [246, 150] width 123 height 55
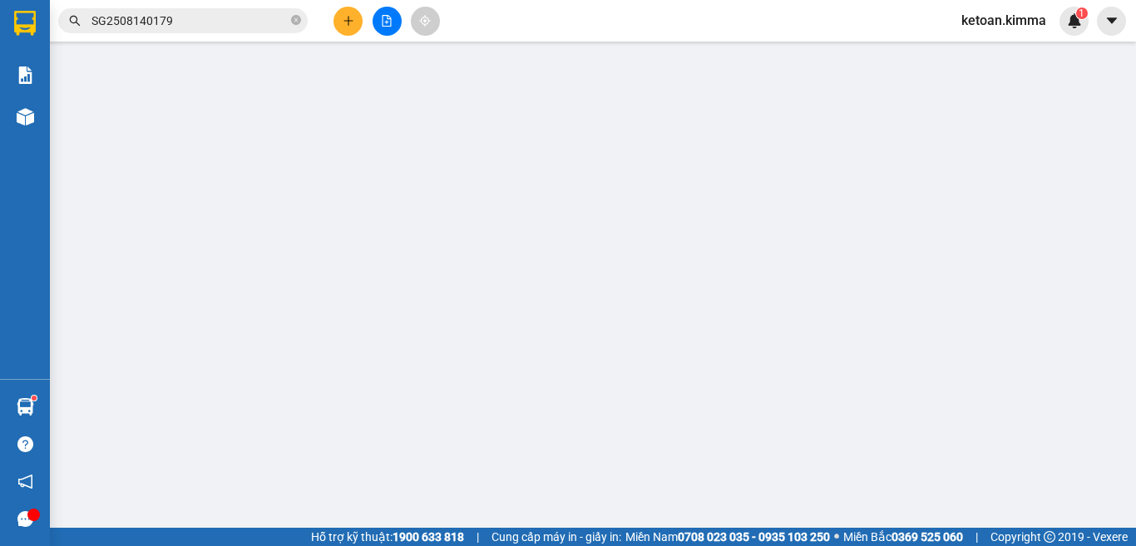
type input "0772189446"
type input "BÁN LẺ KHÔNG GIAO HOÁ ĐƠN"
type input "0787504149"
type input "ĐÀO"
type input "SA G"
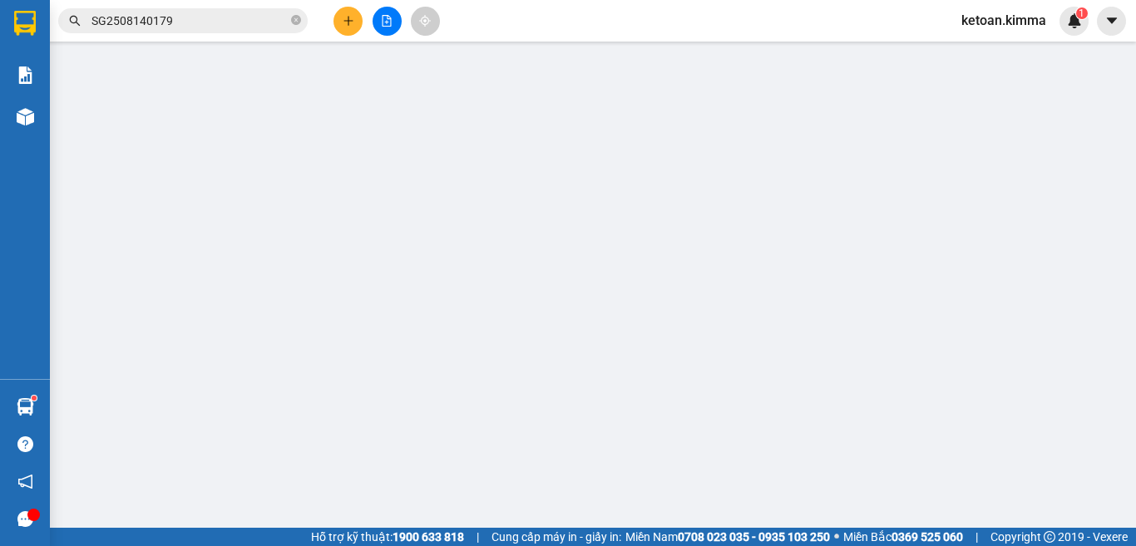
type input "30.000"
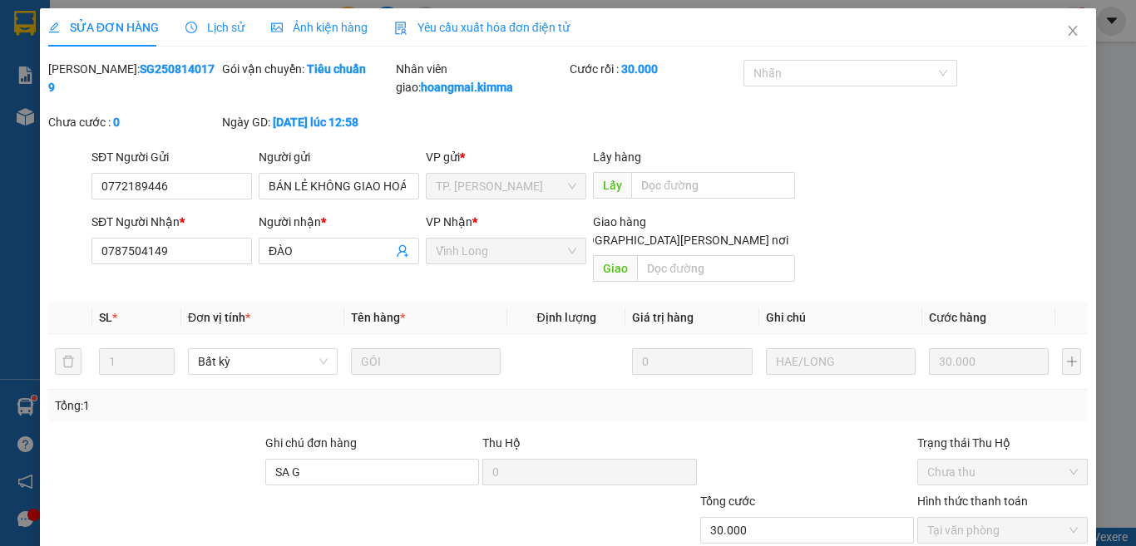
click at [461, 28] on span "Yêu cầu xuất hóa đơn điện tử" at bounding box center [481, 27] width 175 height 13
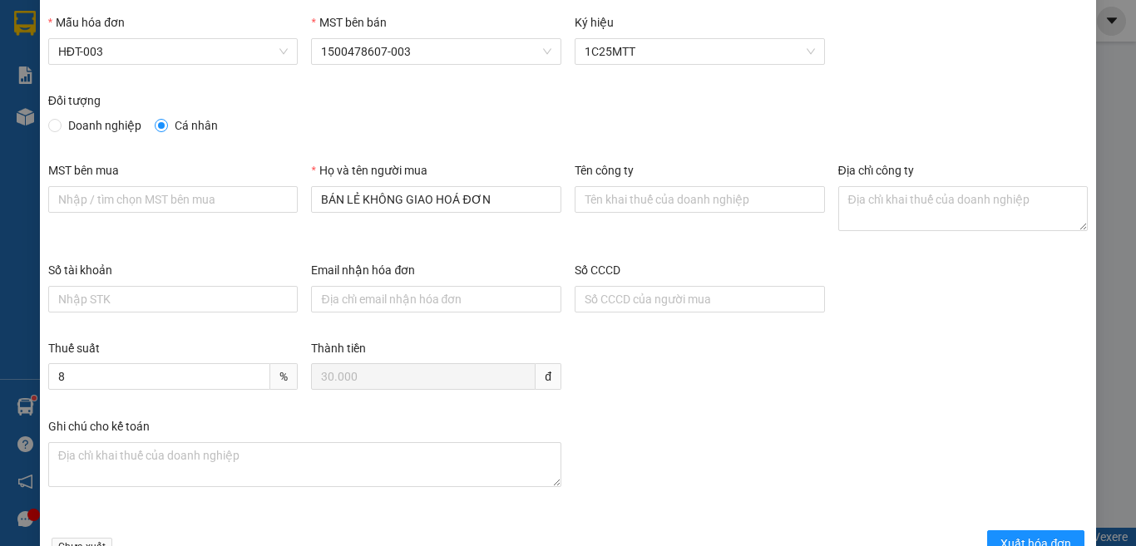
scroll to position [95, 0]
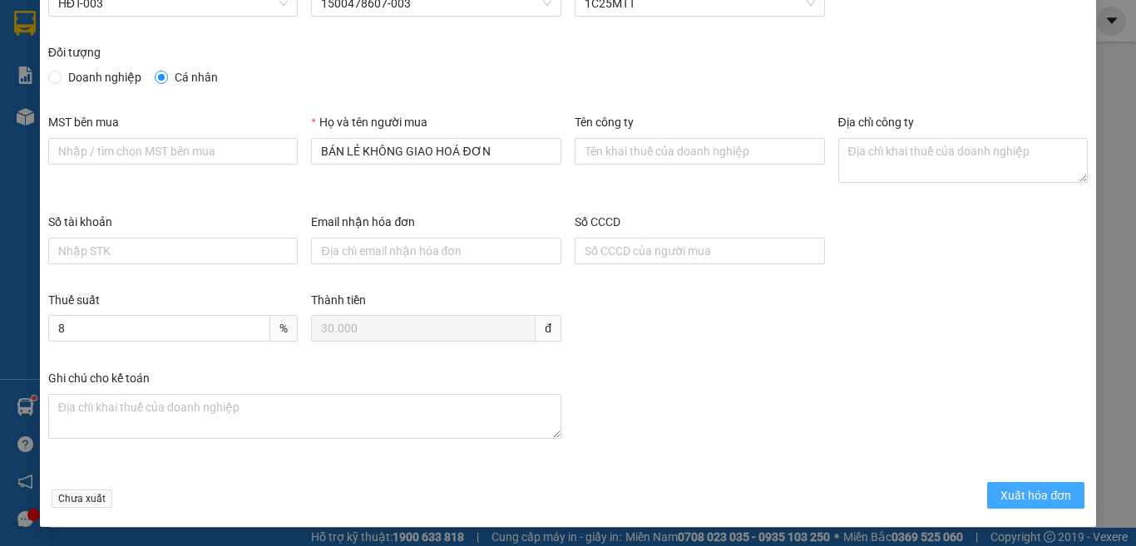
click at [1016, 494] on span "Xuất hóa đơn" at bounding box center [1035, 495] width 71 height 18
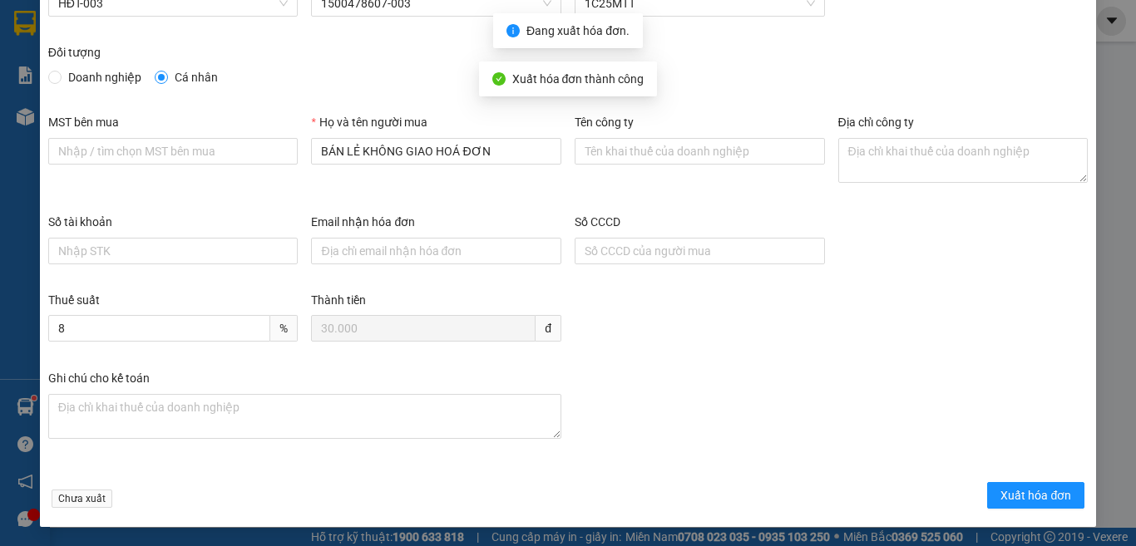
checkbox input "true"
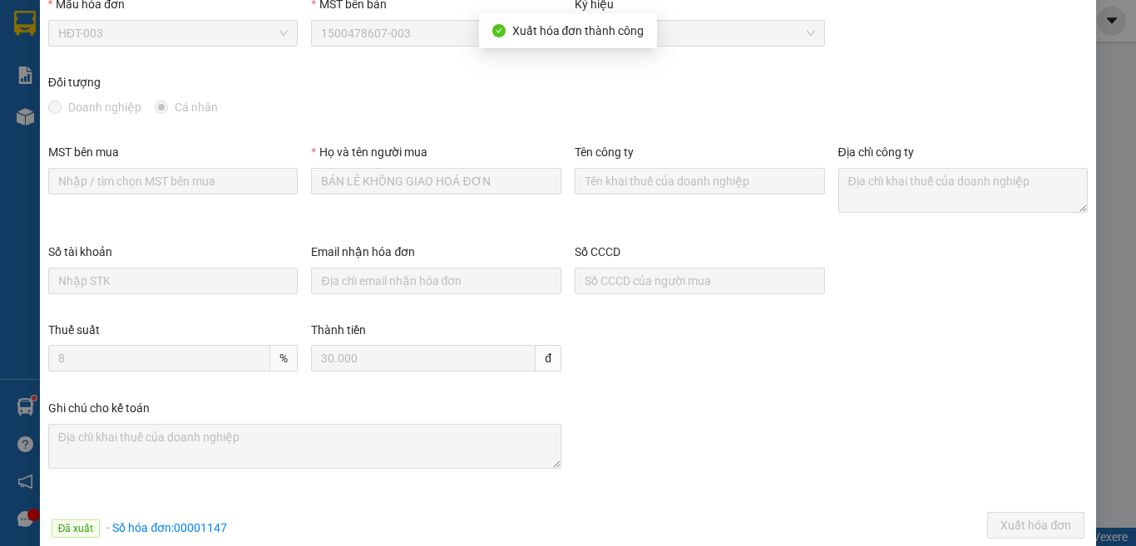
scroll to position [12, 0]
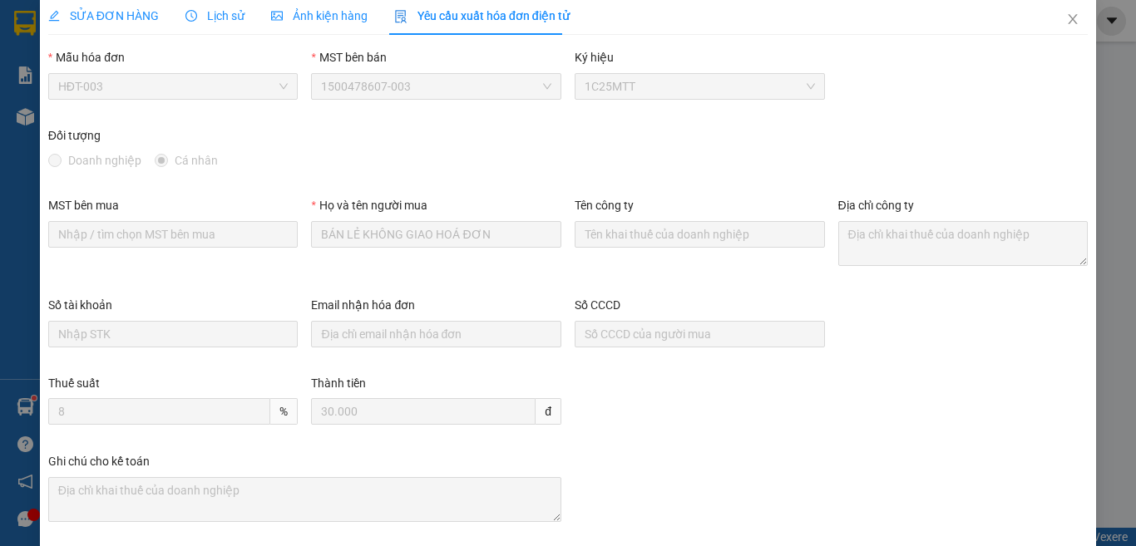
click at [126, 16] on span "SỬA ĐƠN HÀNG" at bounding box center [103, 15] width 111 height 13
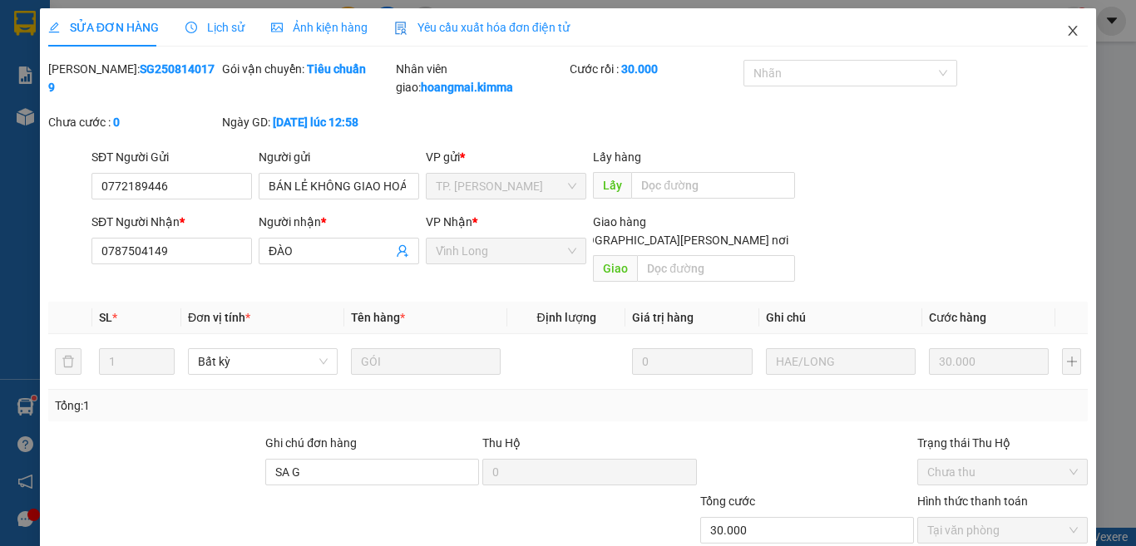
click at [1066, 31] on icon "close" at bounding box center [1072, 30] width 13 height 13
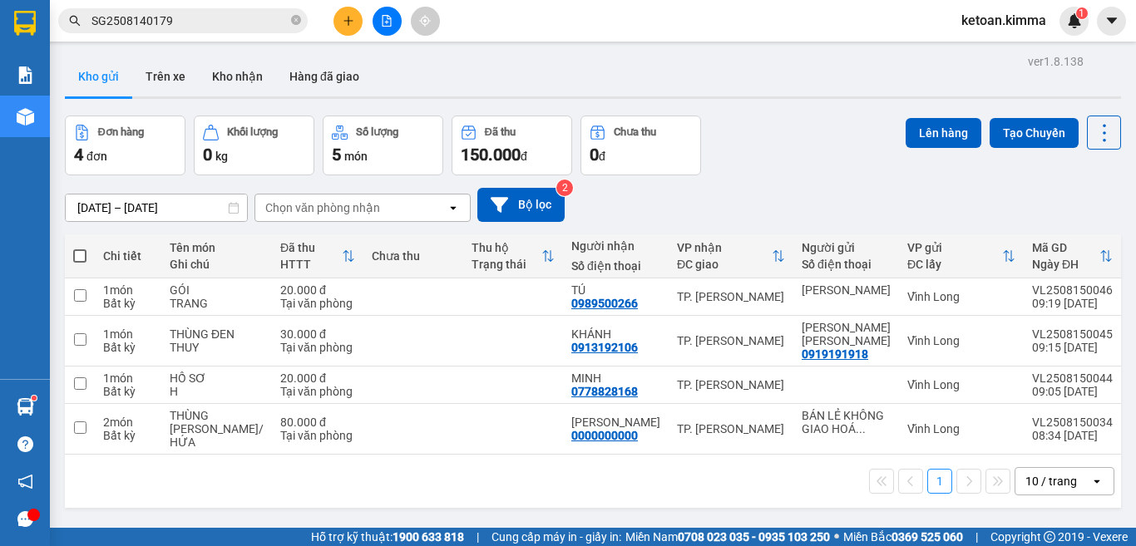
click at [175, 22] on input "SG2508140179" at bounding box center [189, 21] width 196 height 18
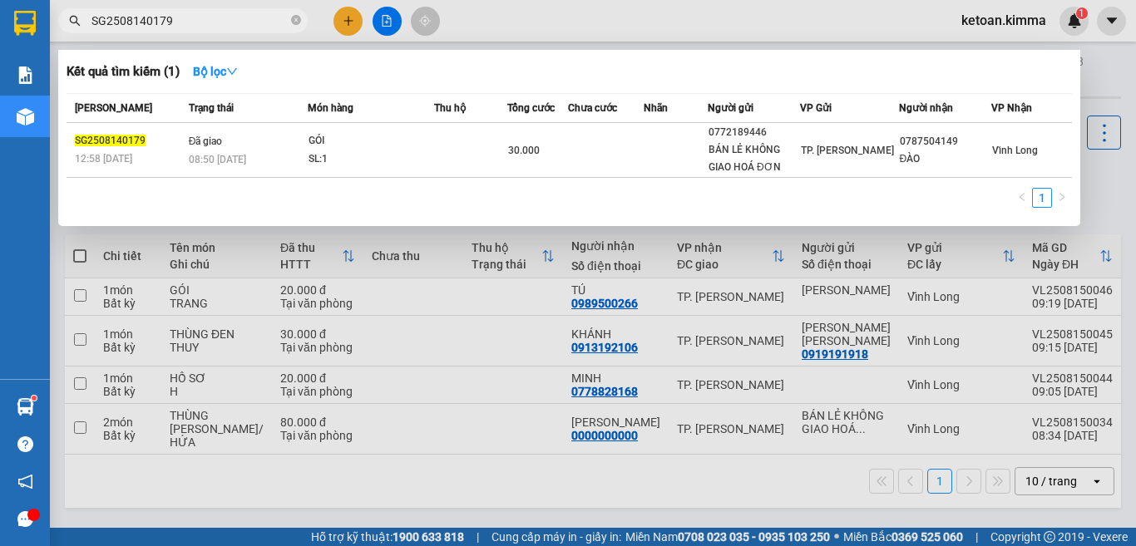
click at [175, 22] on input "SG2508140179" at bounding box center [189, 21] width 196 height 18
paste input "54"
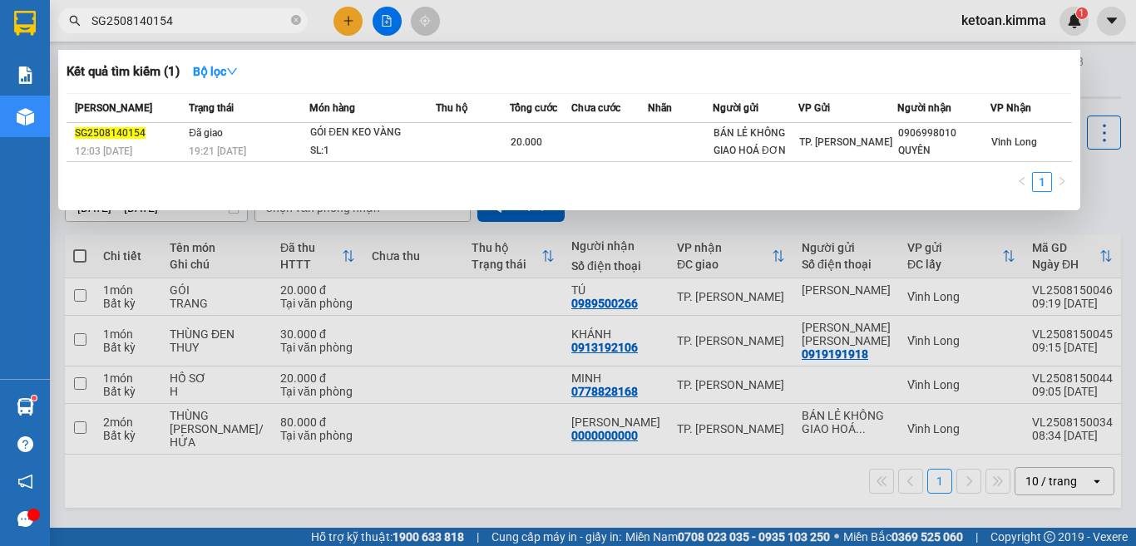
click at [170, 9] on span "SG2508140154" at bounding box center [182, 20] width 249 height 25
click at [169, 17] on input "SG2508140154" at bounding box center [189, 21] width 196 height 18
paste input "7"
click at [141, 14] on input "SG2508140174" at bounding box center [189, 21] width 196 height 18
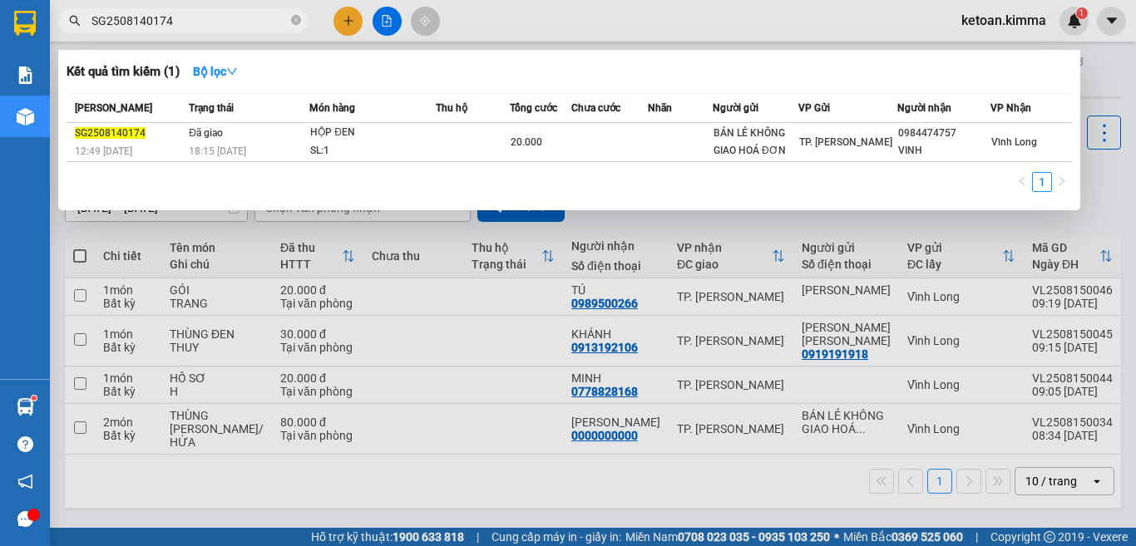
click at [141, 14] on input "SG2508140174" at bounding box center [189, 21] width 196 height 18
paste input "98"
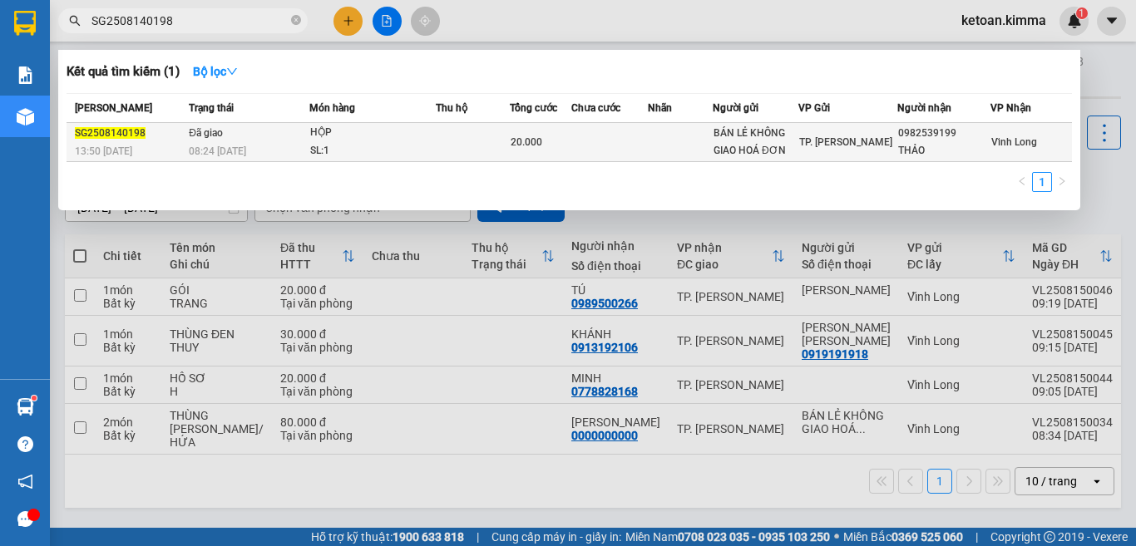
type input "SG2508140198"
click at [265, 142] on div "08:24 - 15/08" at bounding box center [249, 151] width 120 height 18
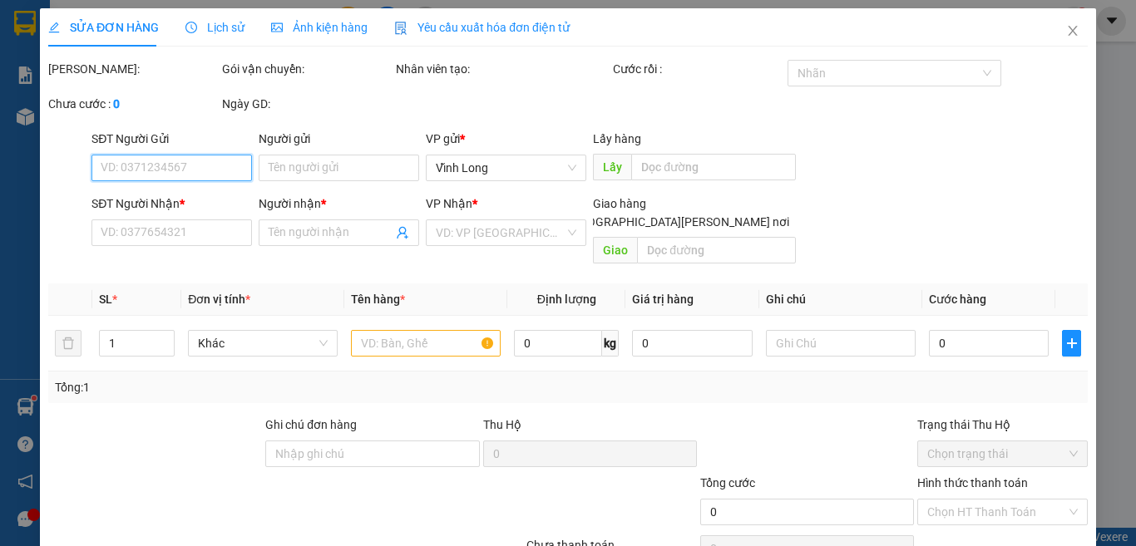
type input "BÁN LẺ KHÔNG GIAO HOÁ ĐƠN"
type input "0982539199"
type input "THẢO"
type input "20.000"
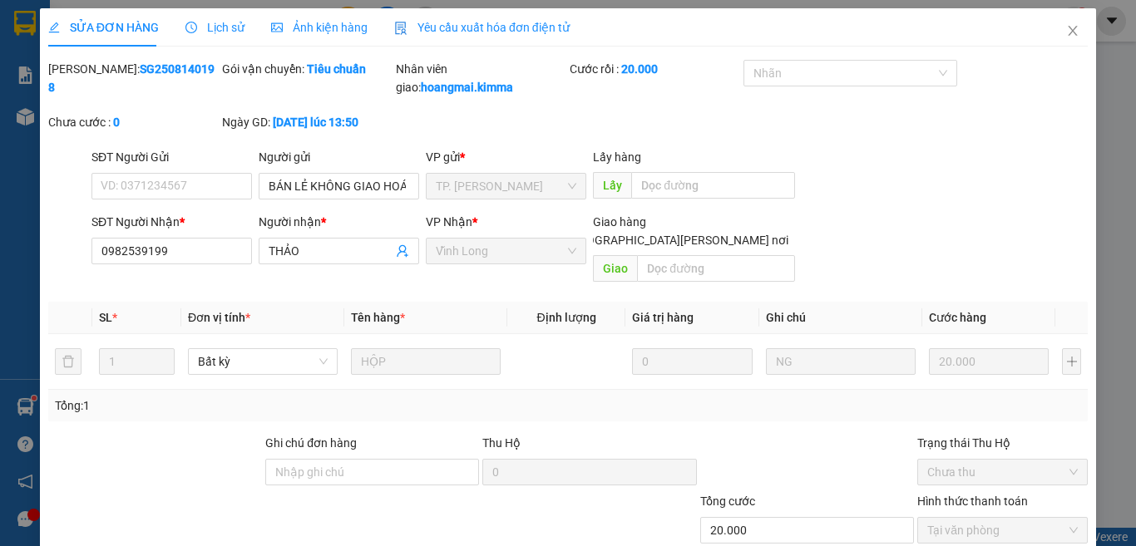
click at [445, 32] on span "Yêu cầu xuất hóa đơn điện tử" at bounding box center [481, 27] width 175 height 13
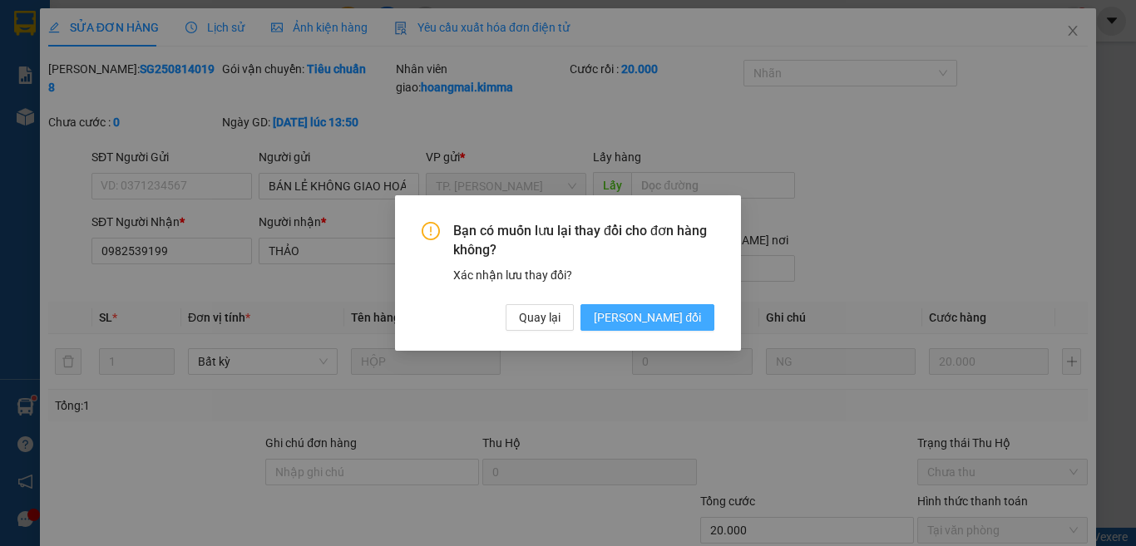
click at [693, 312] on span "Lưu thay đổi" at bounding box center [647, 317] width 107 height 18
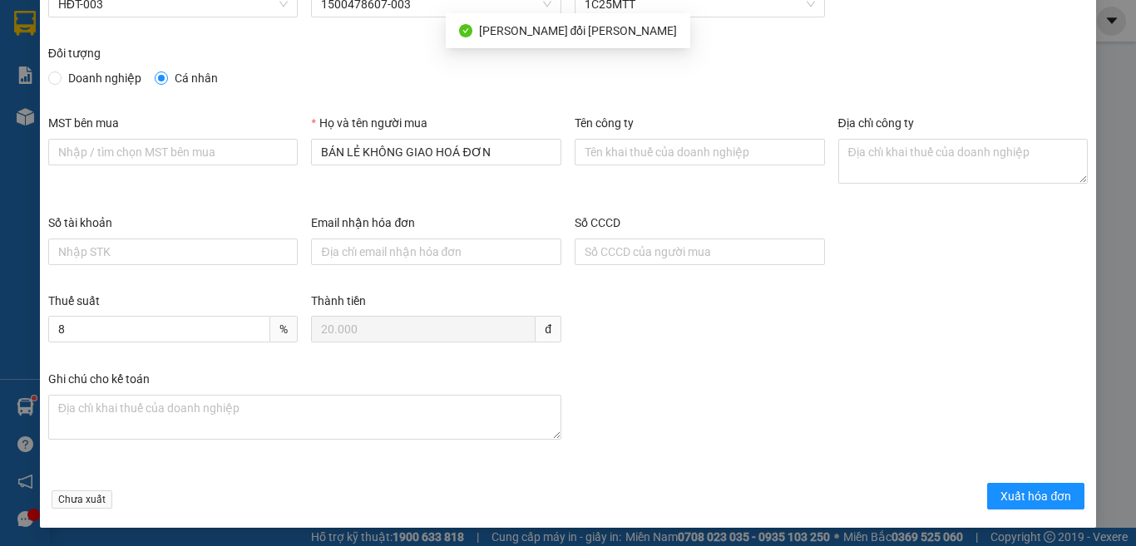
scroll to position [95, 0]
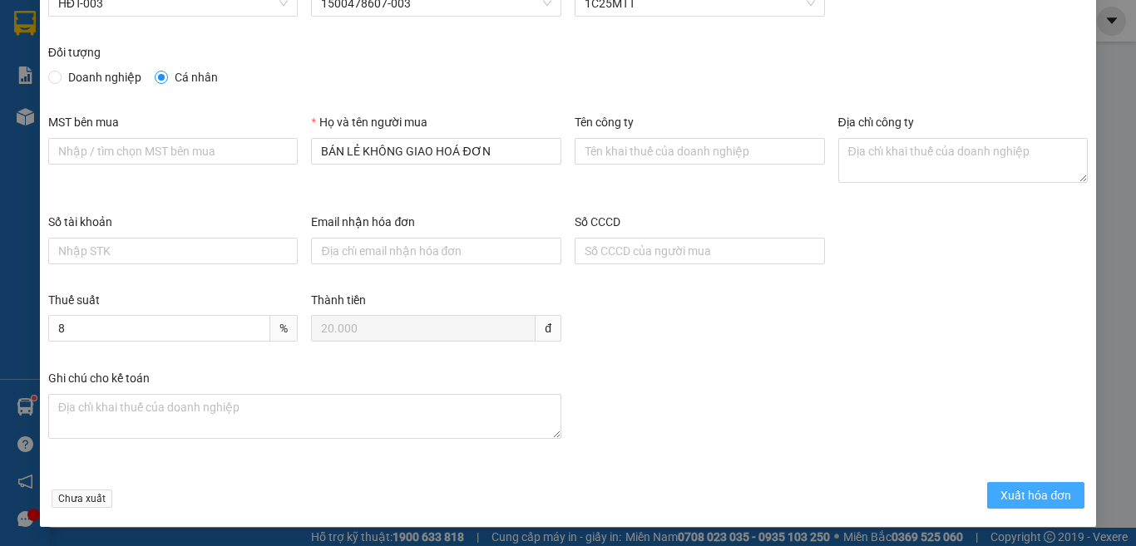
click at [1015, 492] on span "Xuất hóa đơn" at bounding box center [1035, 495] width 71 height 18
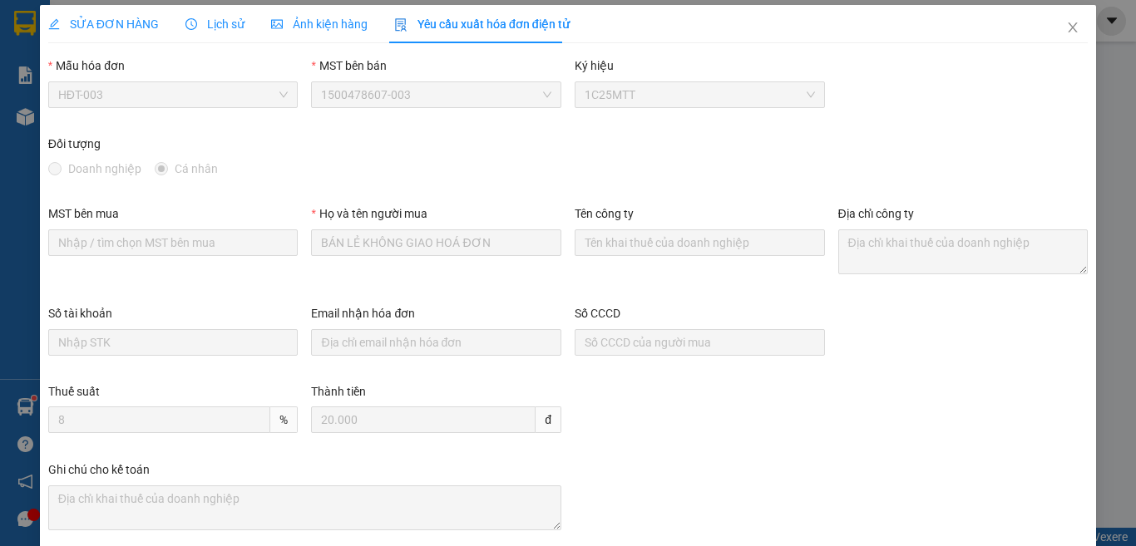
scroll to position [0, 0]
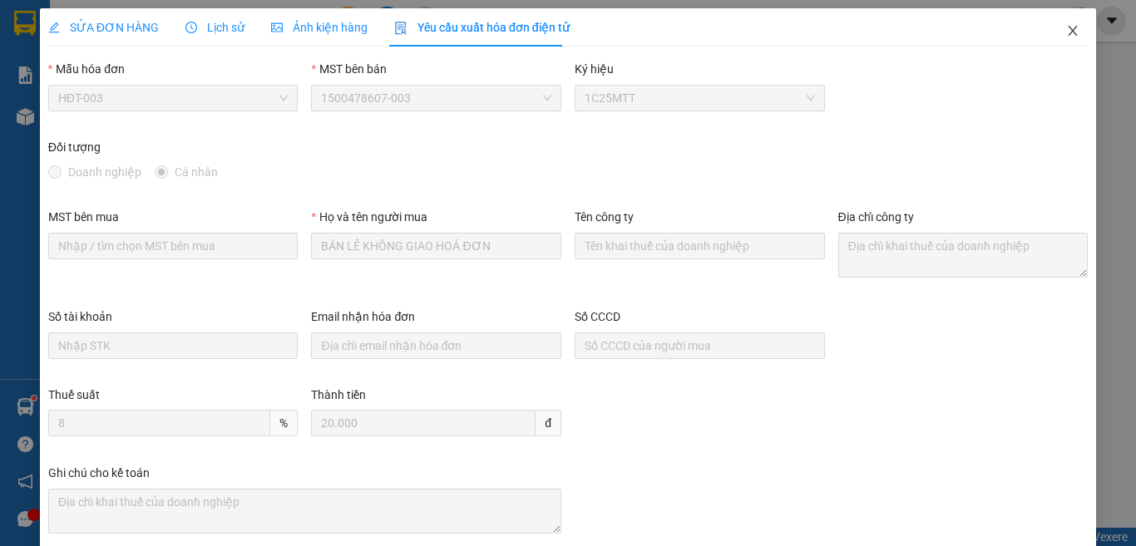
click at [1066, 26] on span "Close" at bounding box center [1072, 31] width 47 height 47
